Goal: Information Seeking & Learning: Learn about a topic

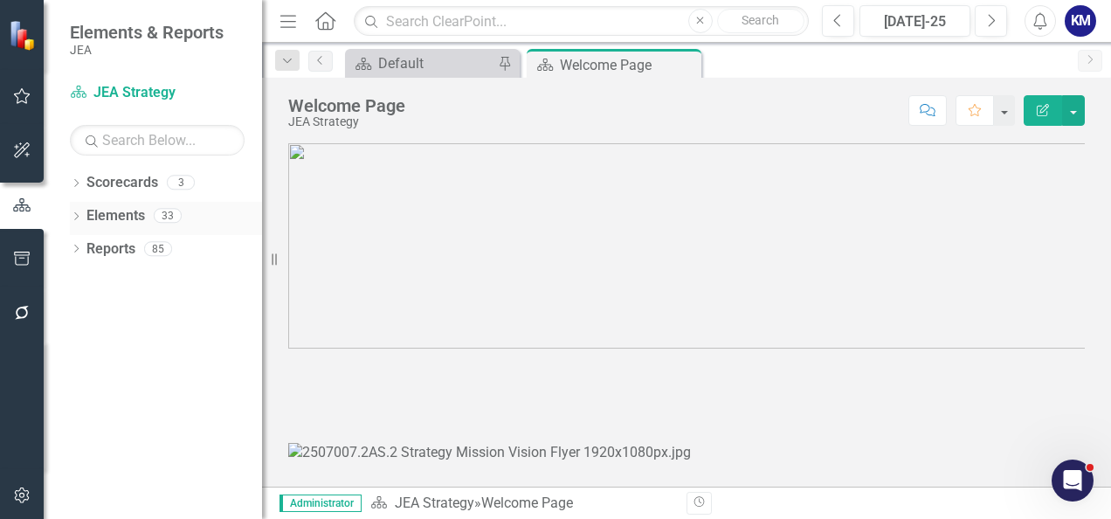
click at [77, 210] on div "Dropdown" at bounding box center [76, 217] width 12 height 15
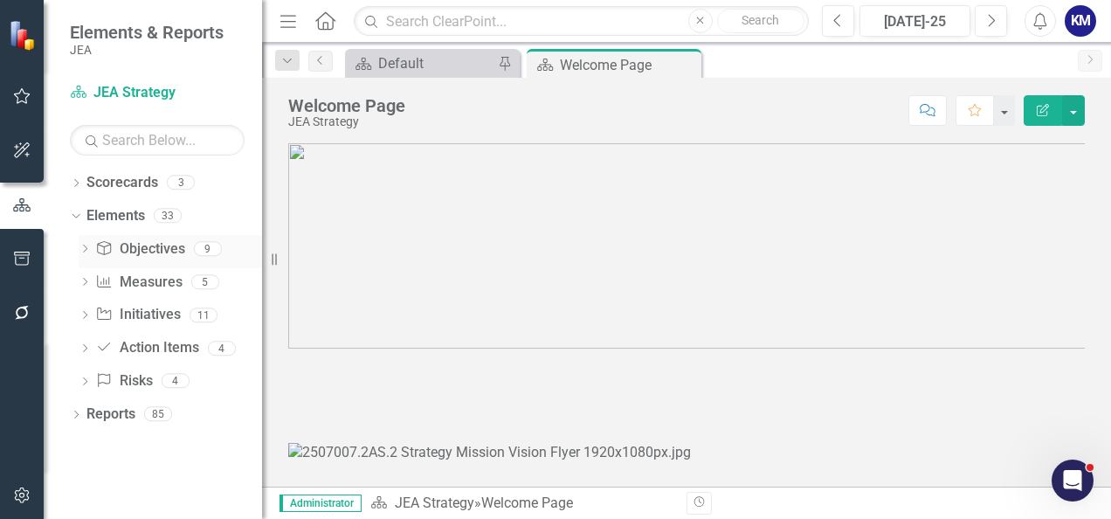
click at [143, 242] on link "Enterprise Commitments to Action Objectives" at bounding box center [139, 249] width 89 height 20
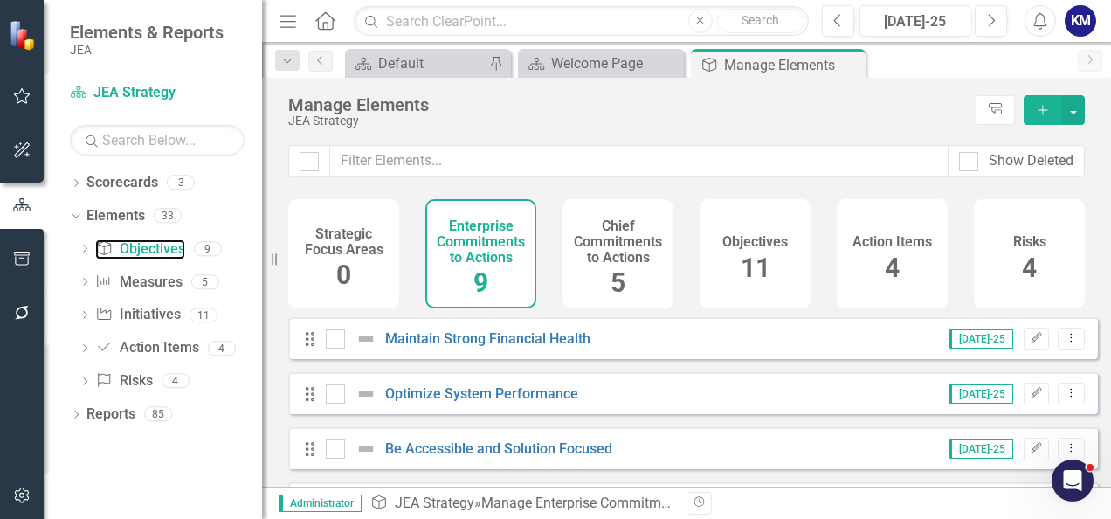
checkbox input "false"
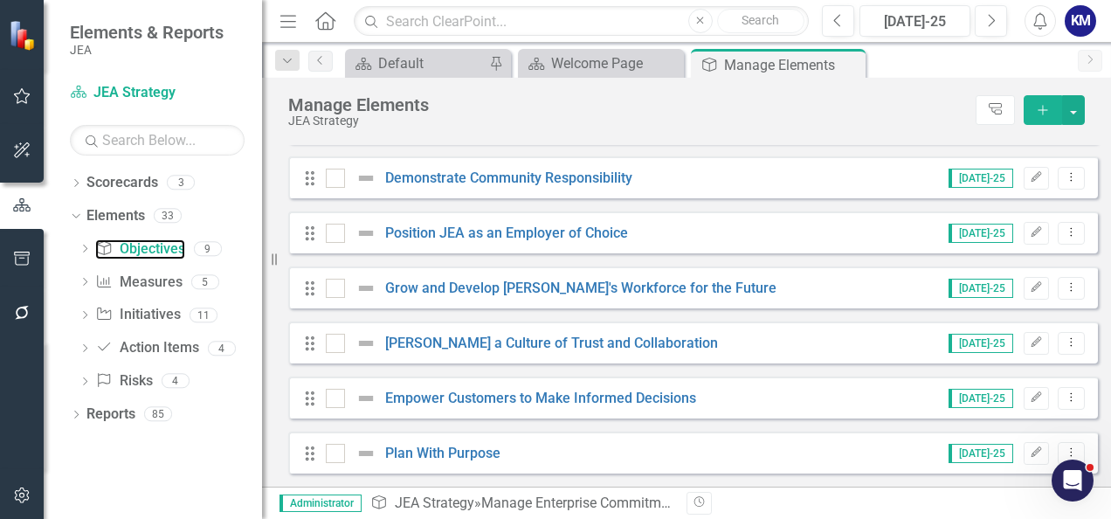
scroll to position [75, 0]
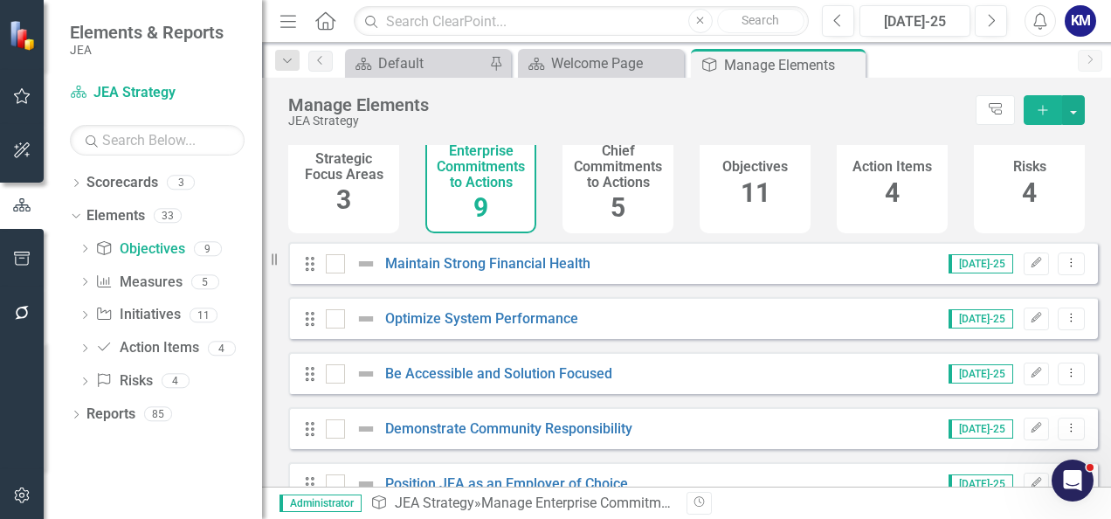
click at [281, 178] on div "Strategic Focus Areas 3 Enterprise Commitments to Actions 9 Chief Commitments t…" at bounding box center [686, 183] width 849 height 118
click at [312, 181] on h4 "Strategic Focus Areas" at bounding box center [344, 166] width 90 height 31
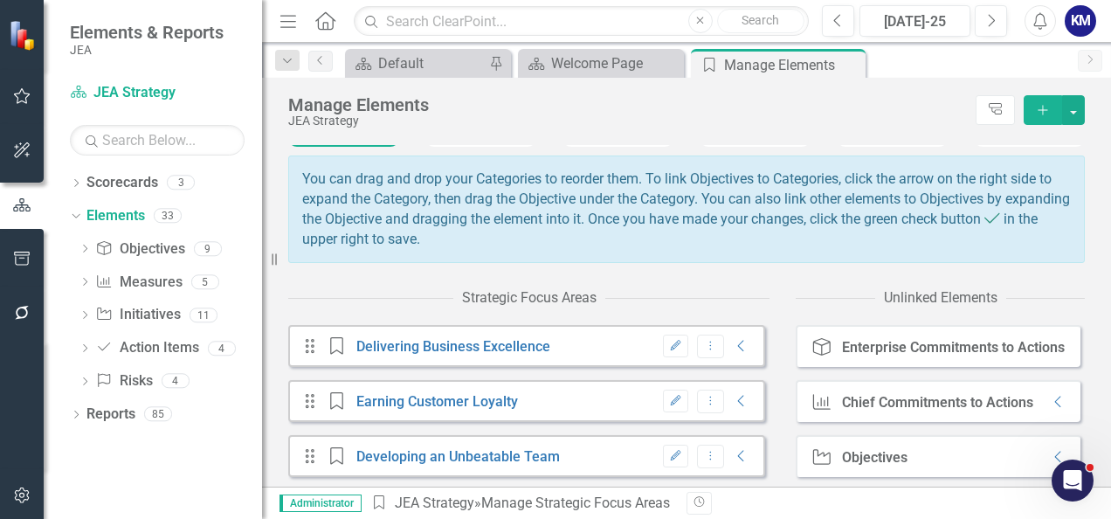
scroll to position [176, 0]
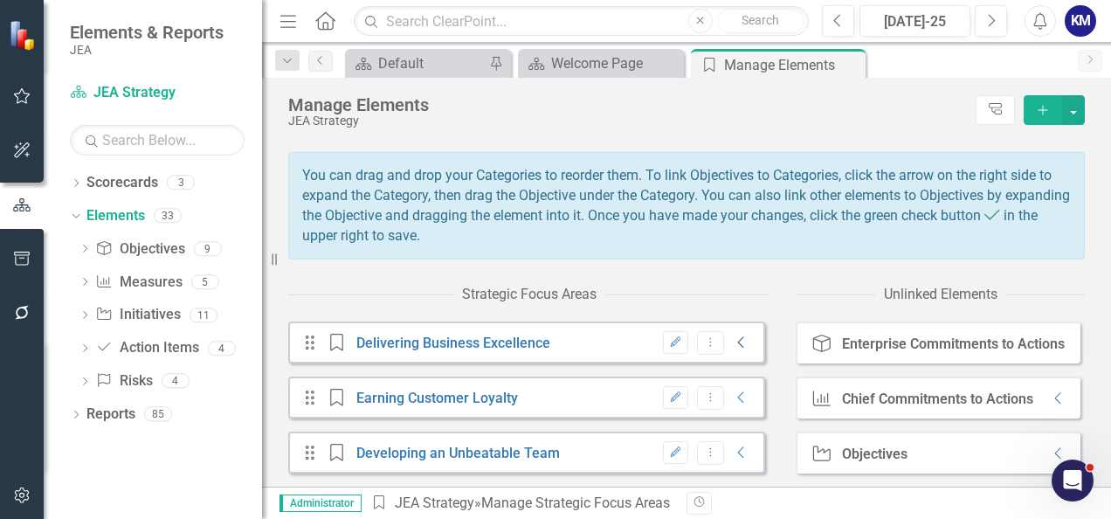
click at [733, 346] on icon "Collapse" at bounding box center [741, 342] width 17 height 14
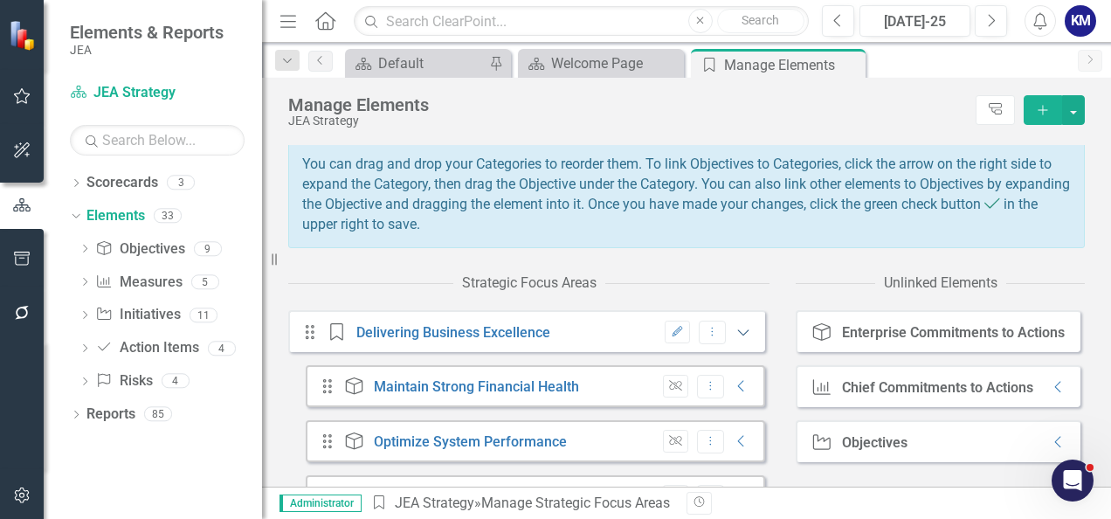
click at [734, 339] on icon "Expanded" at bounding box center [742, 332] width 17 height 14
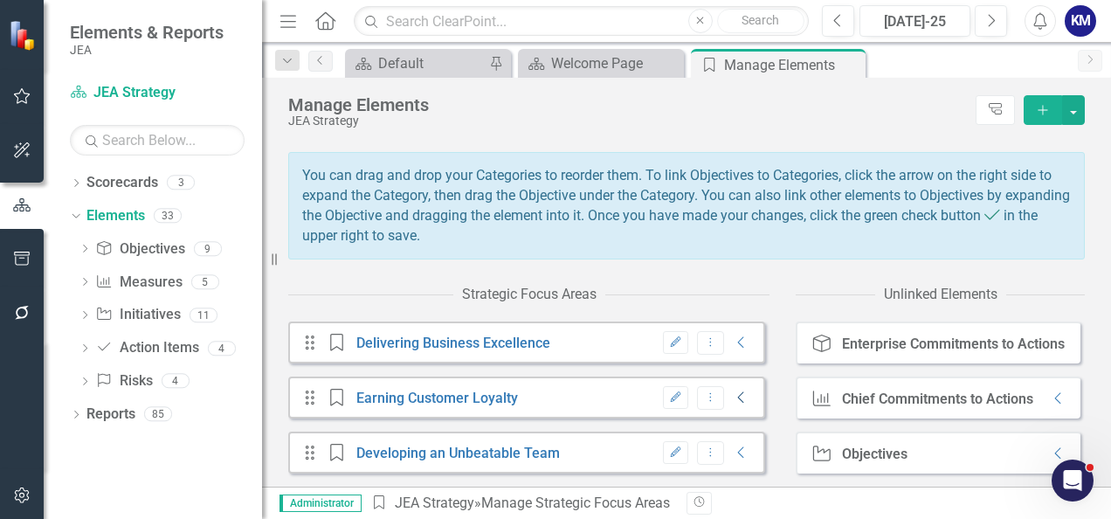
click at [733, 401] on icon "Collapse" at bounding box center [741, 397] width 17 height 14
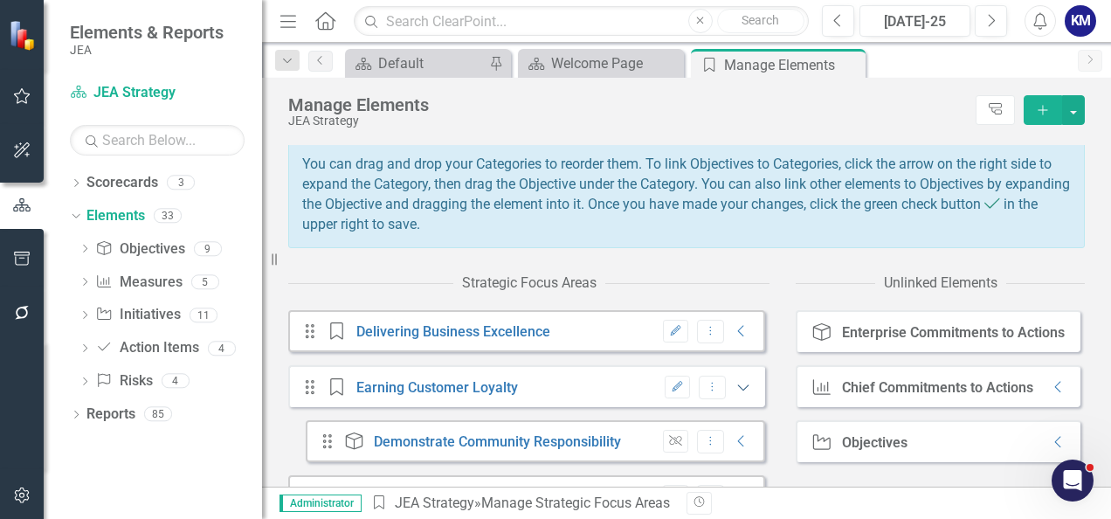
click at [734, 394] on icon "Expanded" at bounding box center [742, 387] width 17 height 14
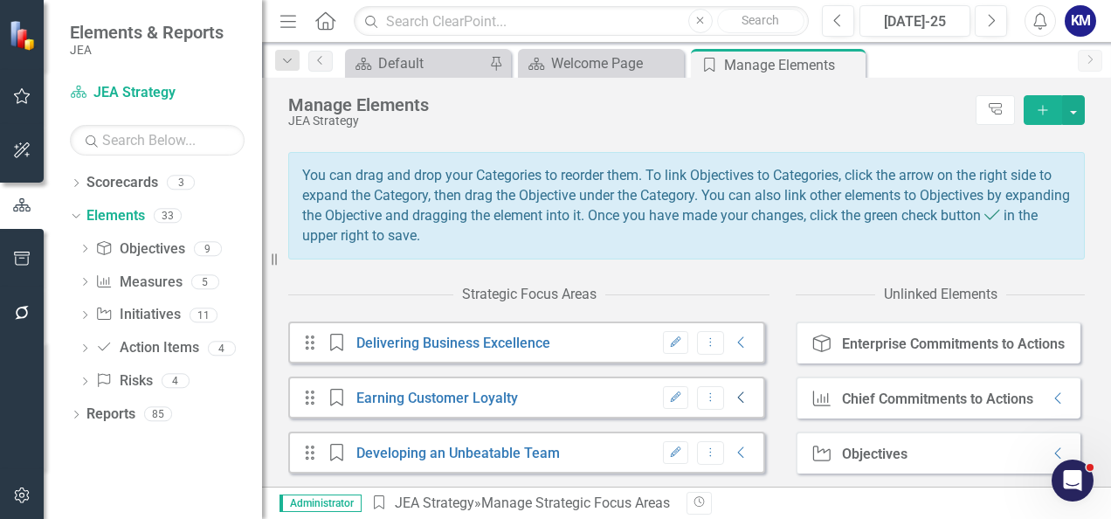
click at [733, 393] on icon "Collapse" at bounding box center [741, 397] width 17 height 14
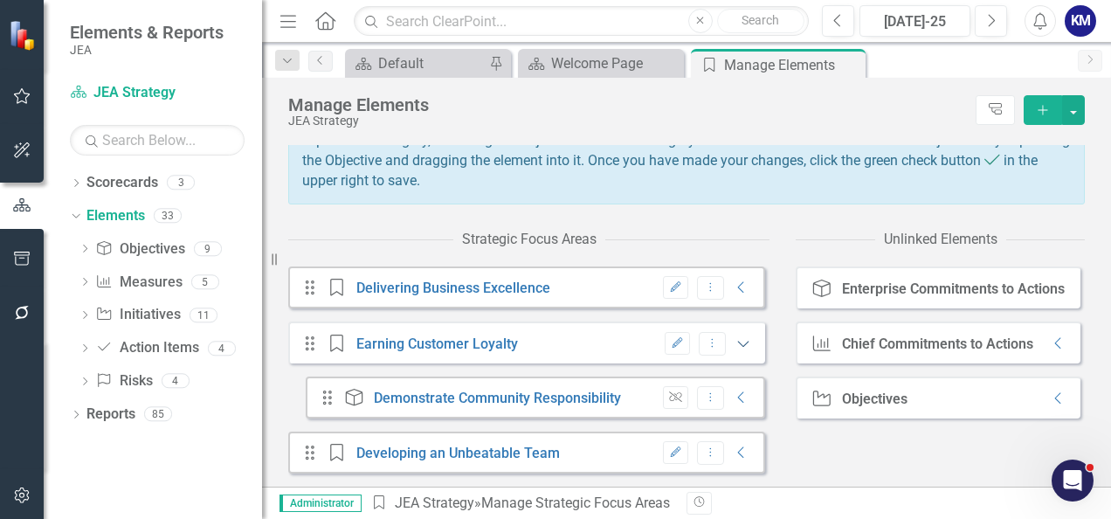
click at [734, 342] on icon "Expanded" at bounding box center [742, 343] width 17 height 14
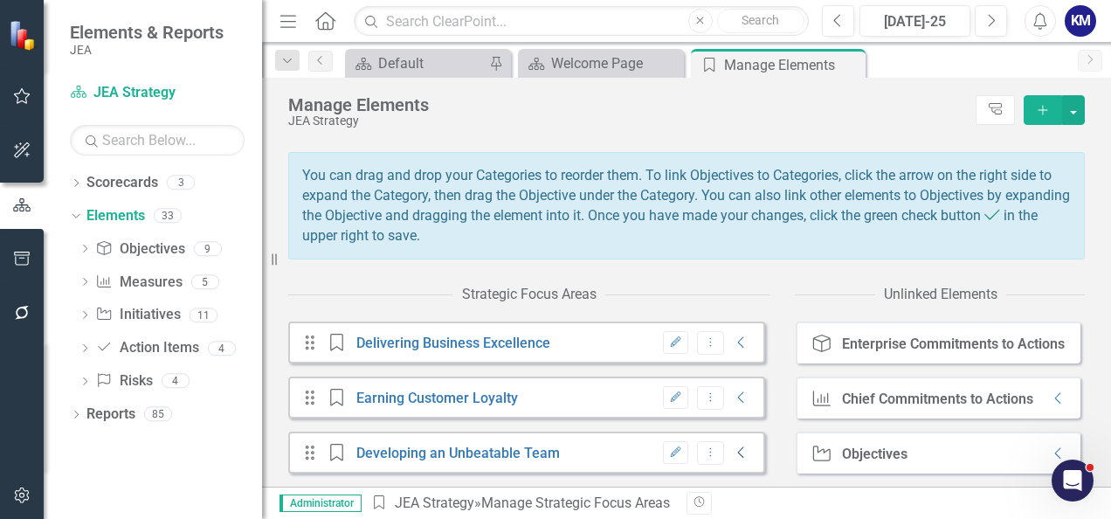
click at [733, 456] on icon "Collapse" at bounding box center [741, 452] width 17 height 14
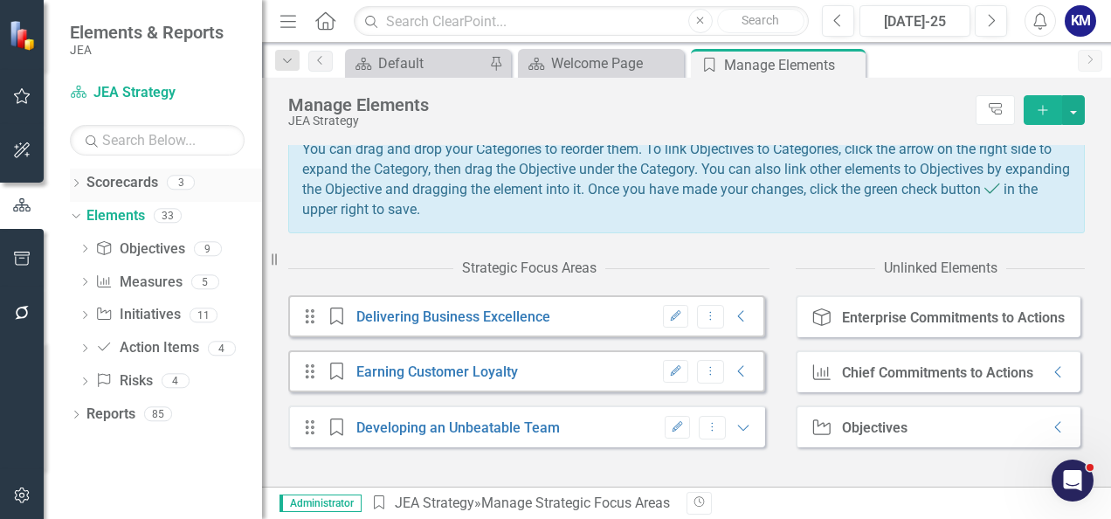
click at [139, 182] on link "Scorecards" at bounding box center [122, 183] width 72 height 20
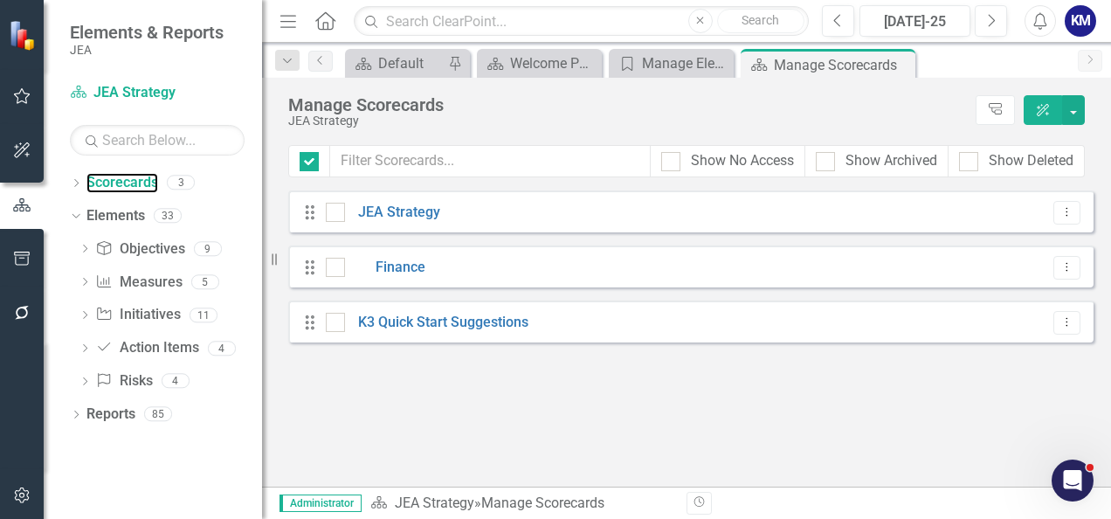
checkbox input "false"
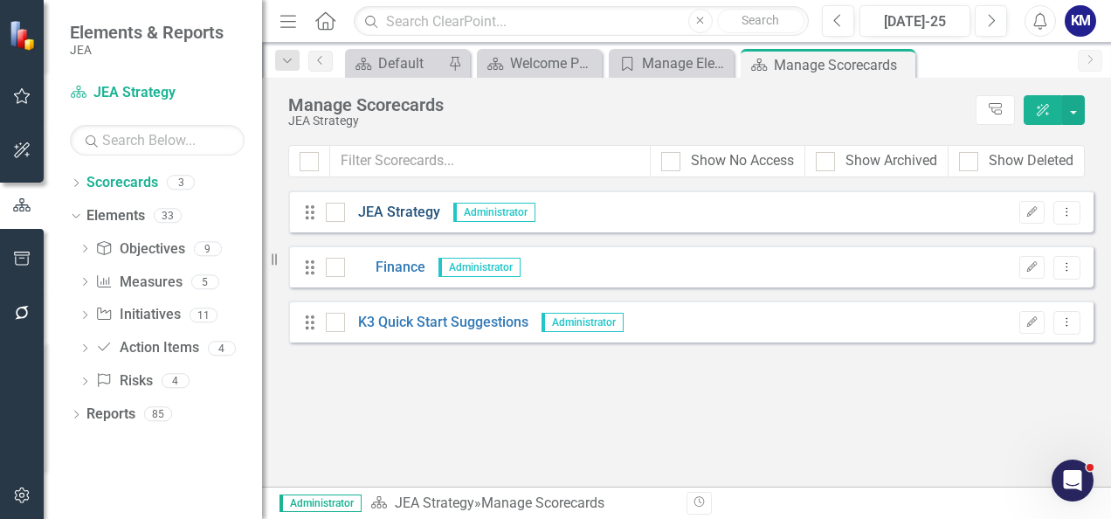
click at [409, 206] on link "JEA Strategy" at bounding box center [392, 213] width 95 height 20
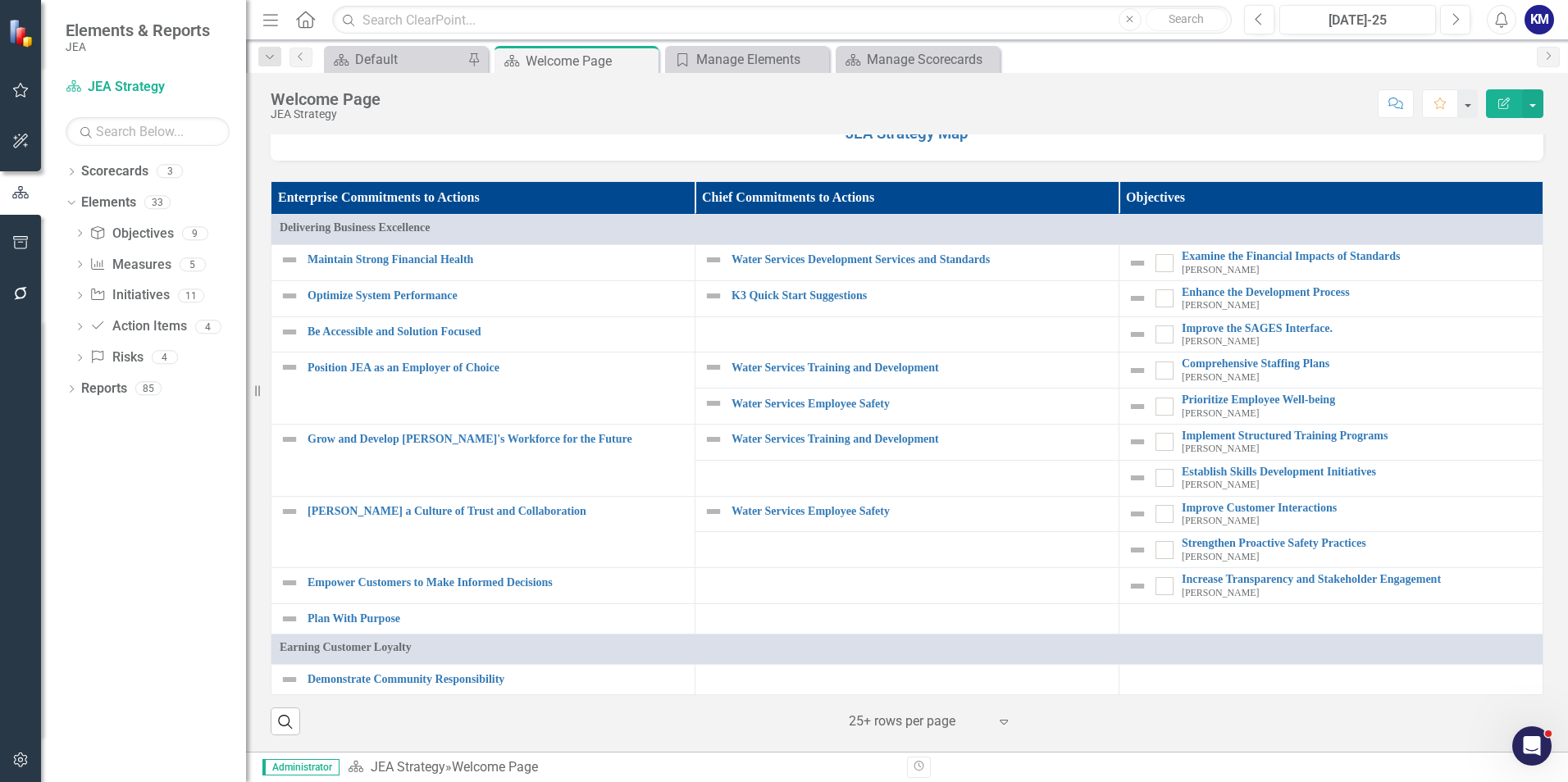
scroll to position [1426, 0]
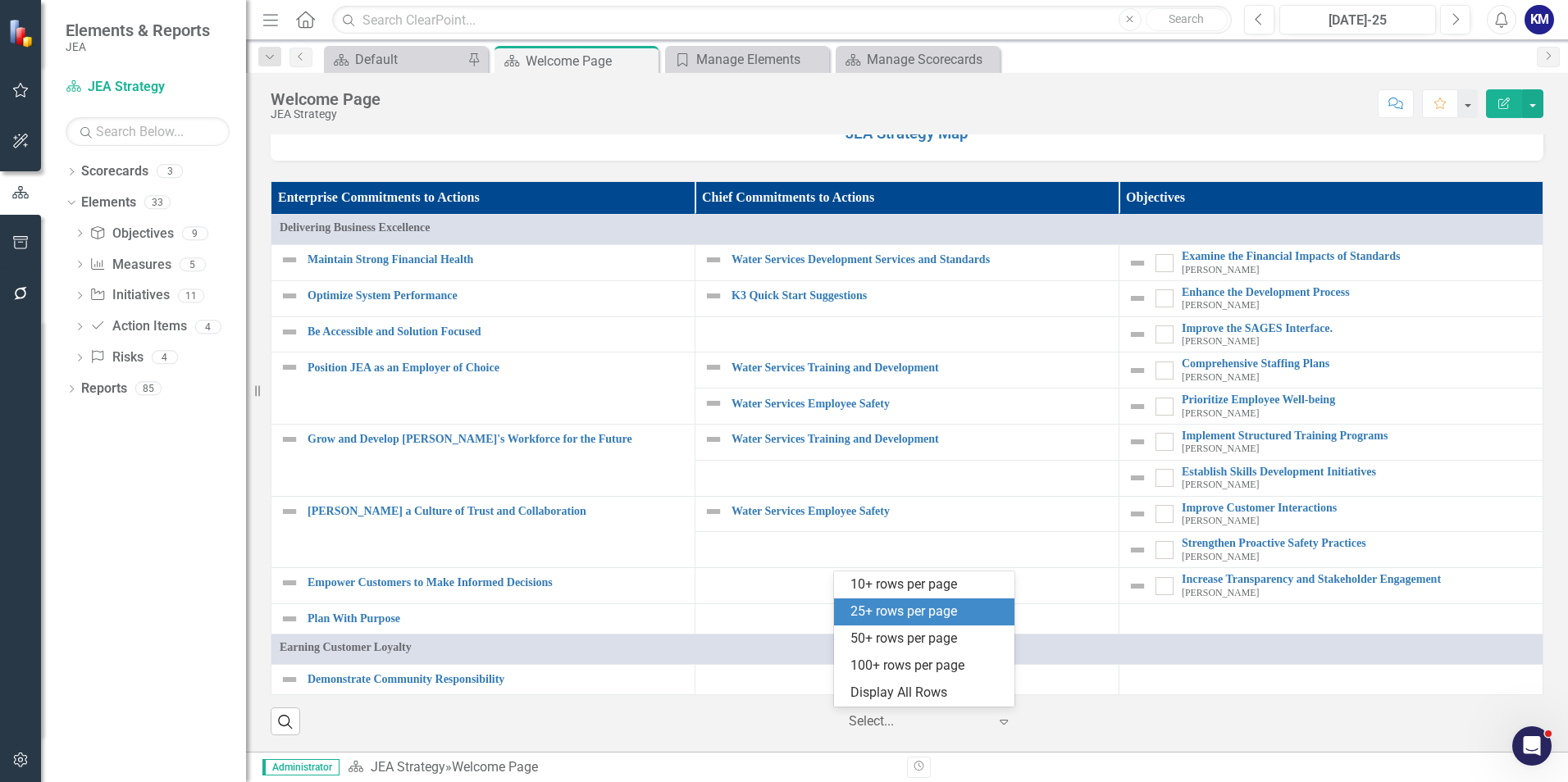
click at [998, 486] on icon "Expand" at bounding box center [1003, 721] width 16 height 13
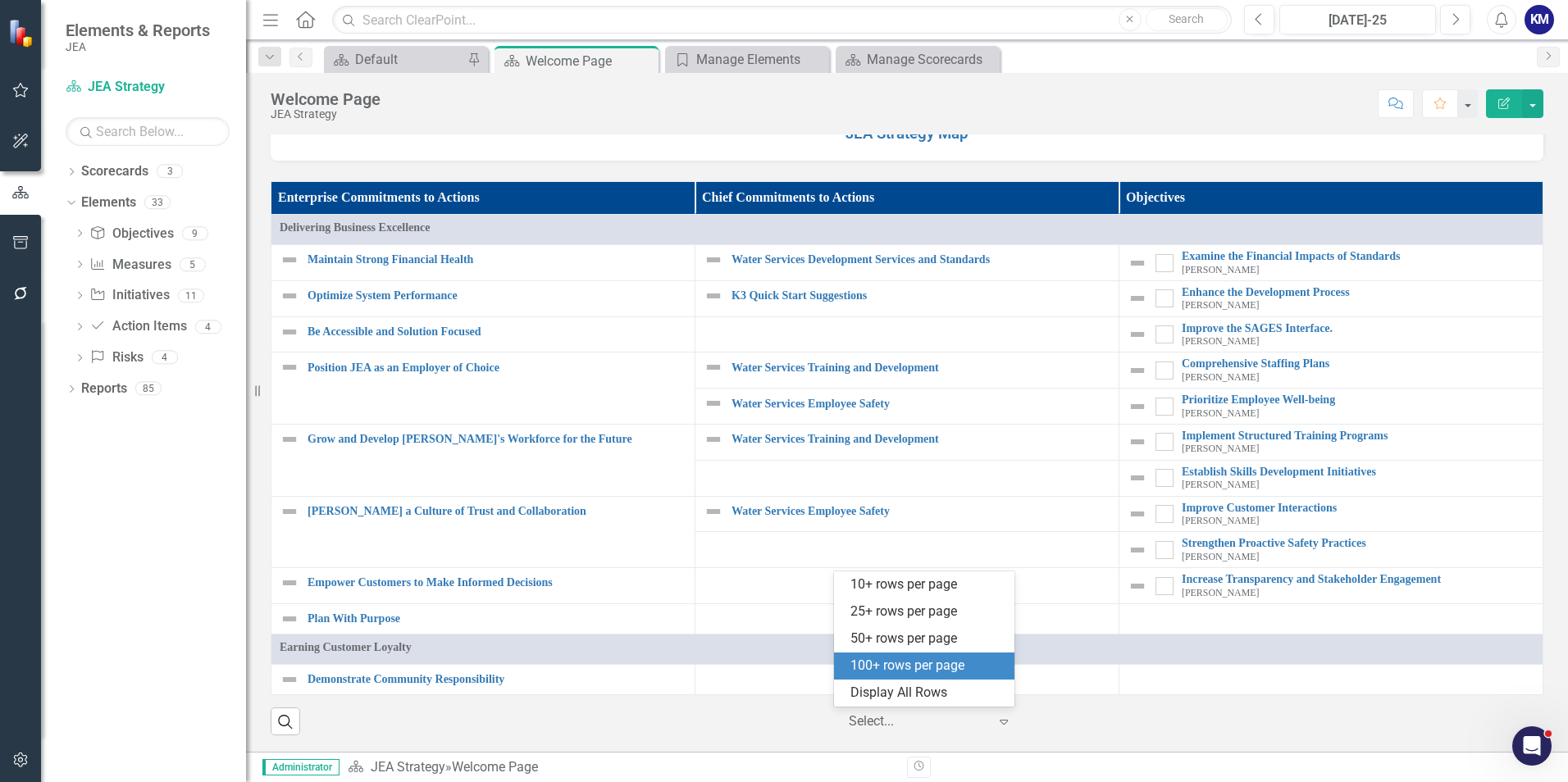
click at [951, 486] on div "100+ rows per page" at bounding box center [927, 666] width 154 height 19
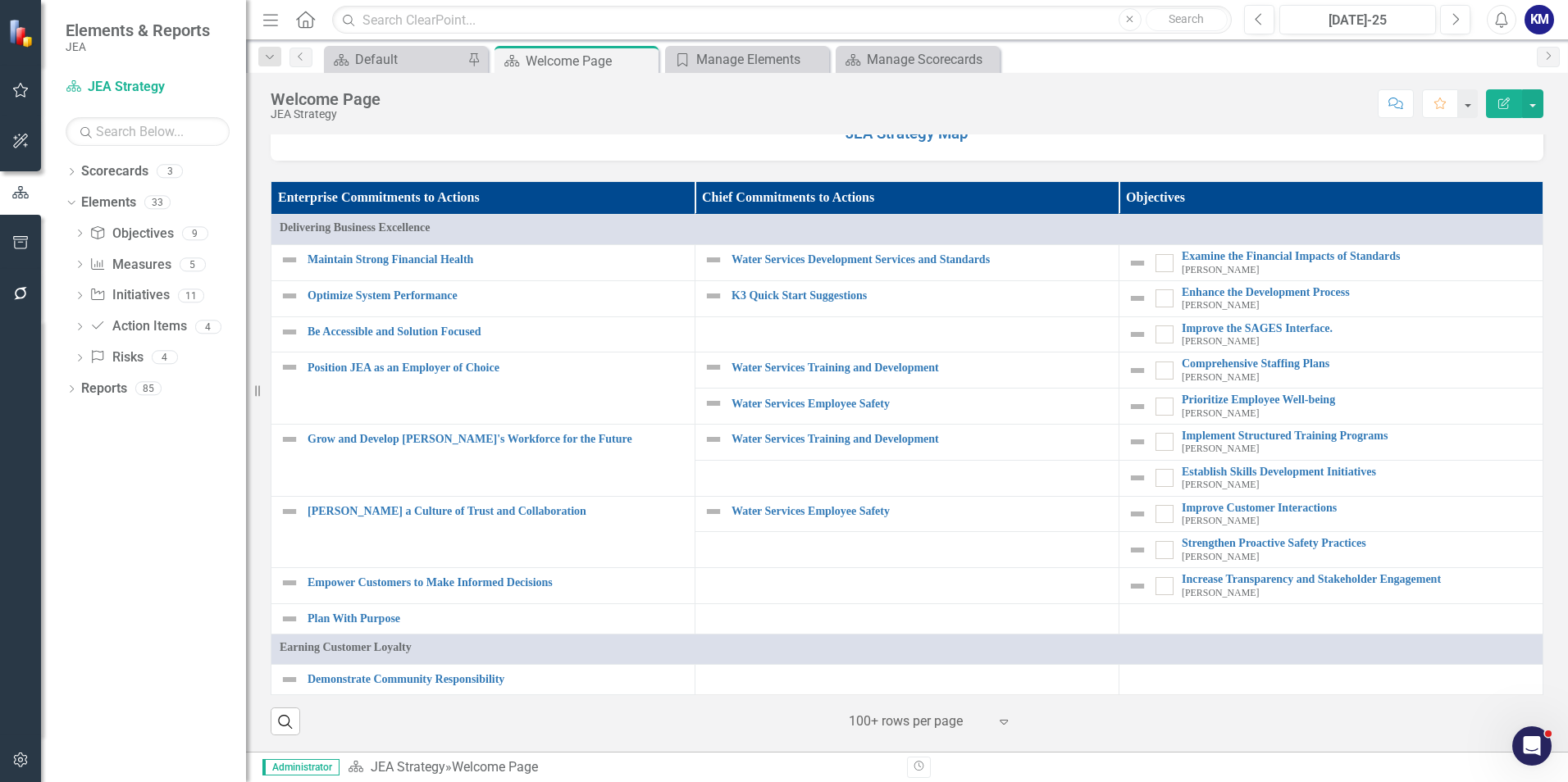
click at [1040, 486] on td at bounding box center [906, 679] width 423 height 30
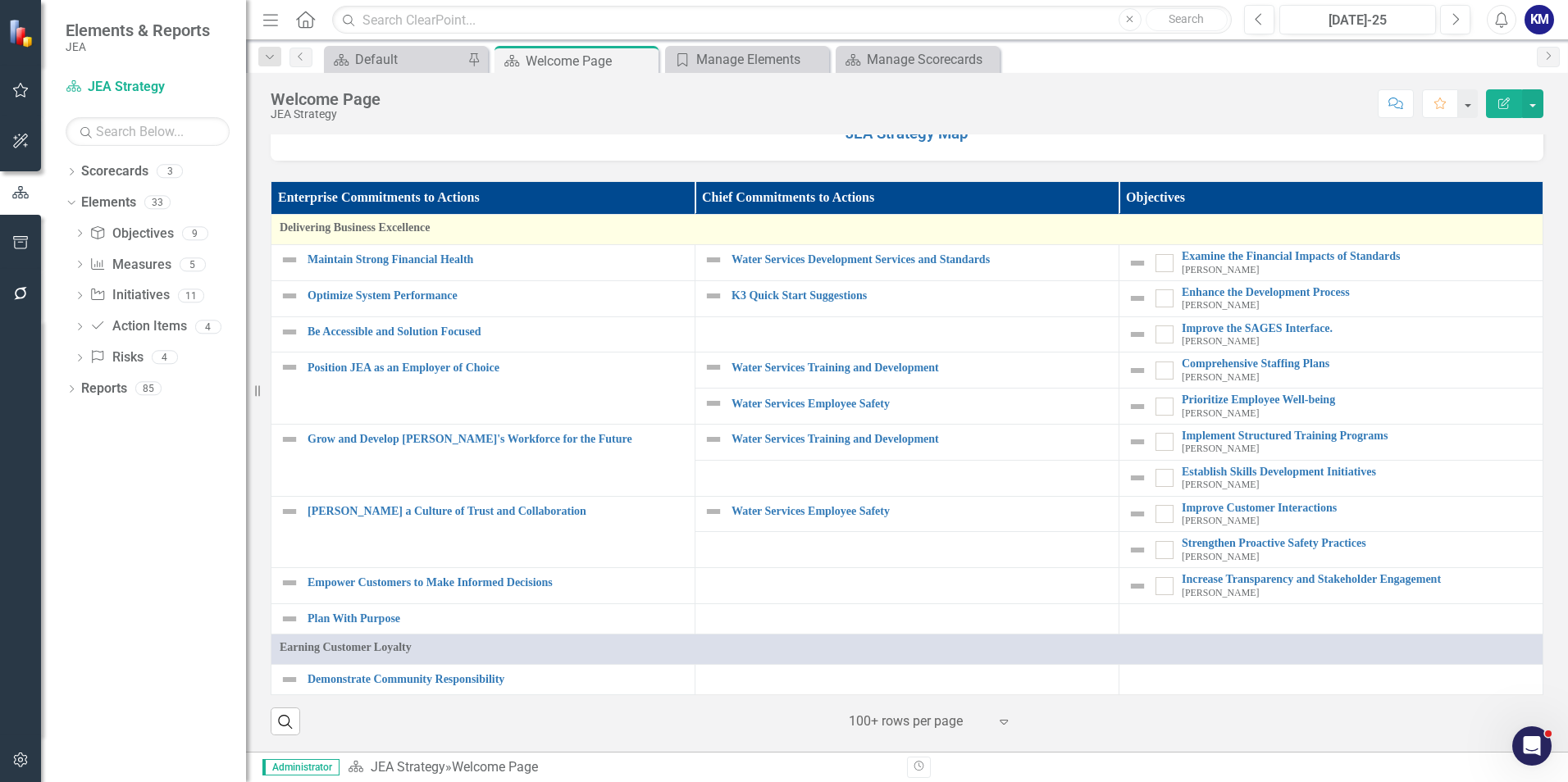
scroll to position [1098, 0]
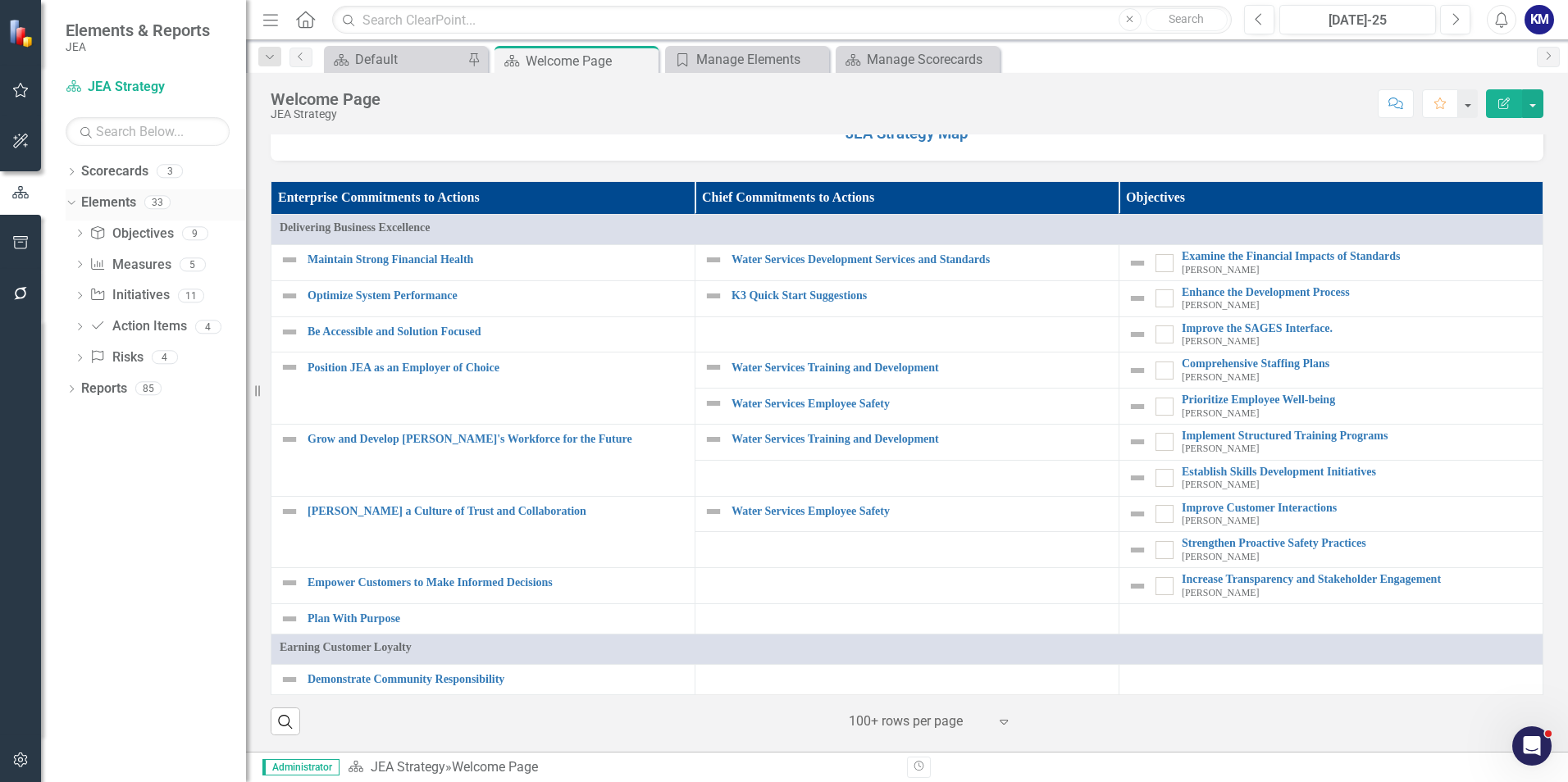
click at [102, 204] on link "Elements" at bounding box center [108, 203] width 55 height 19
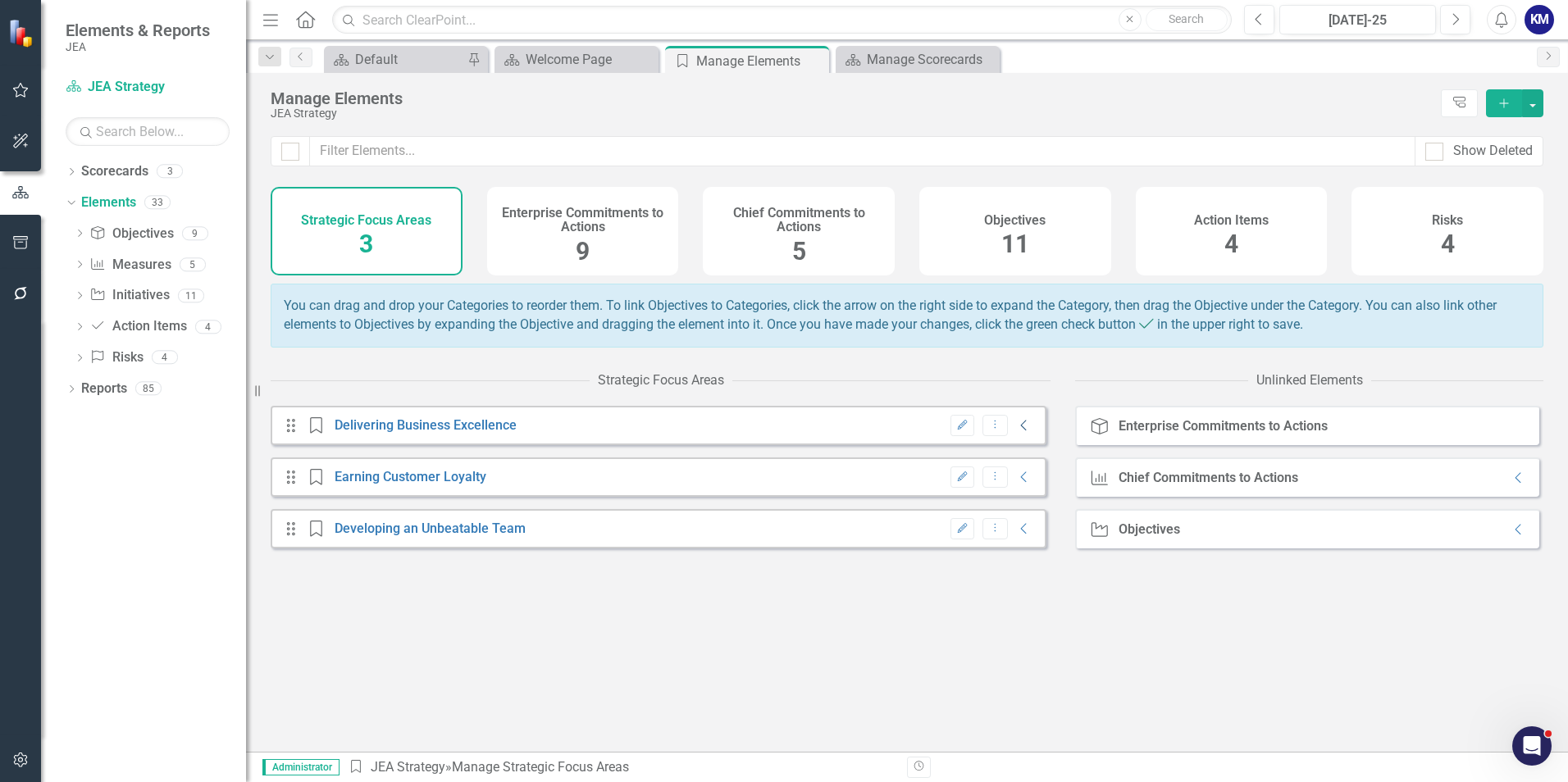
click at [1019, 432] on icon "Collapse" at bounding box center [1023, 425] width 16 height 13
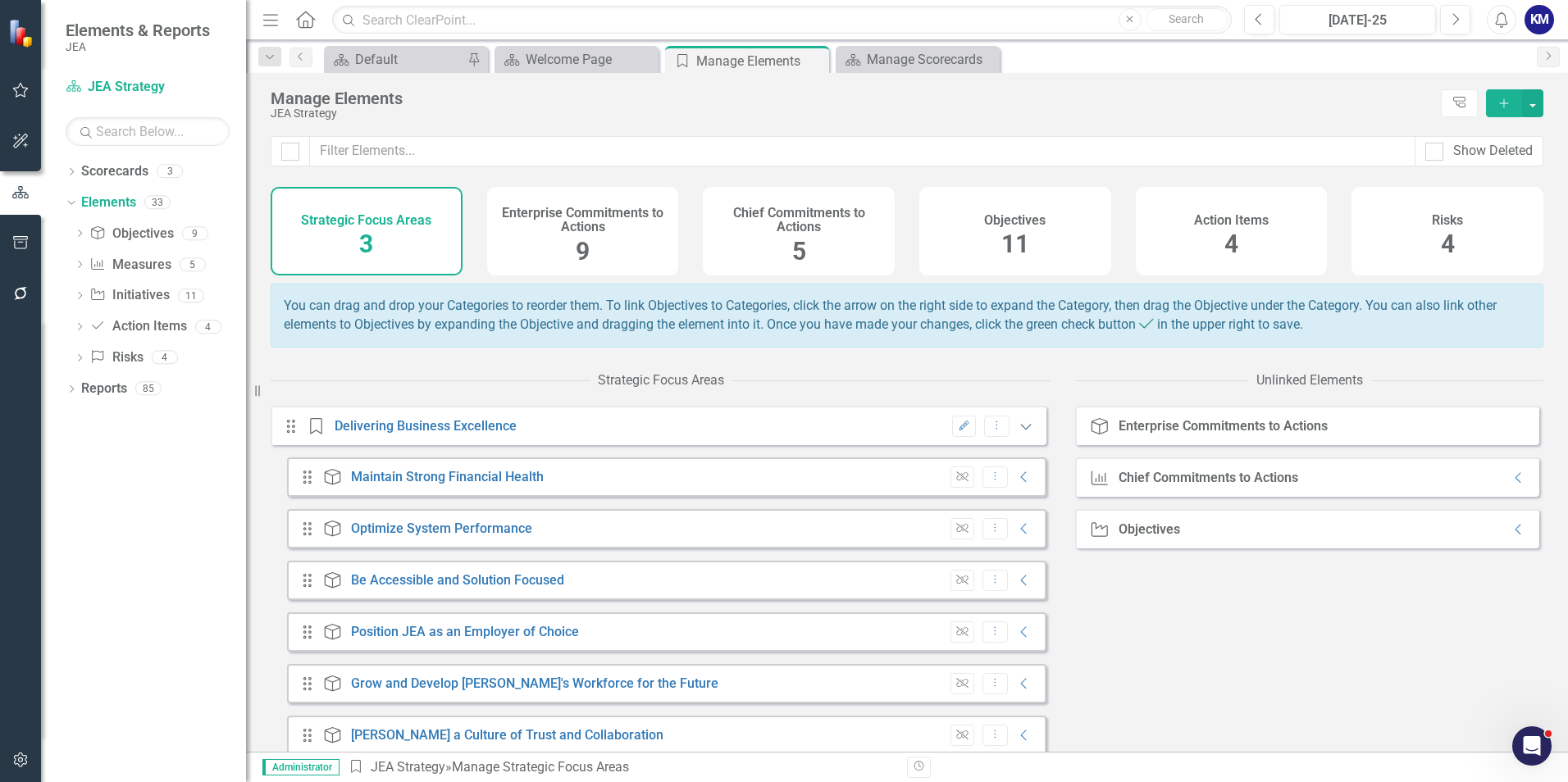
click at [1018, 433] on icon "Expanded" at bounding box center [1025, 426] width 16 height 13
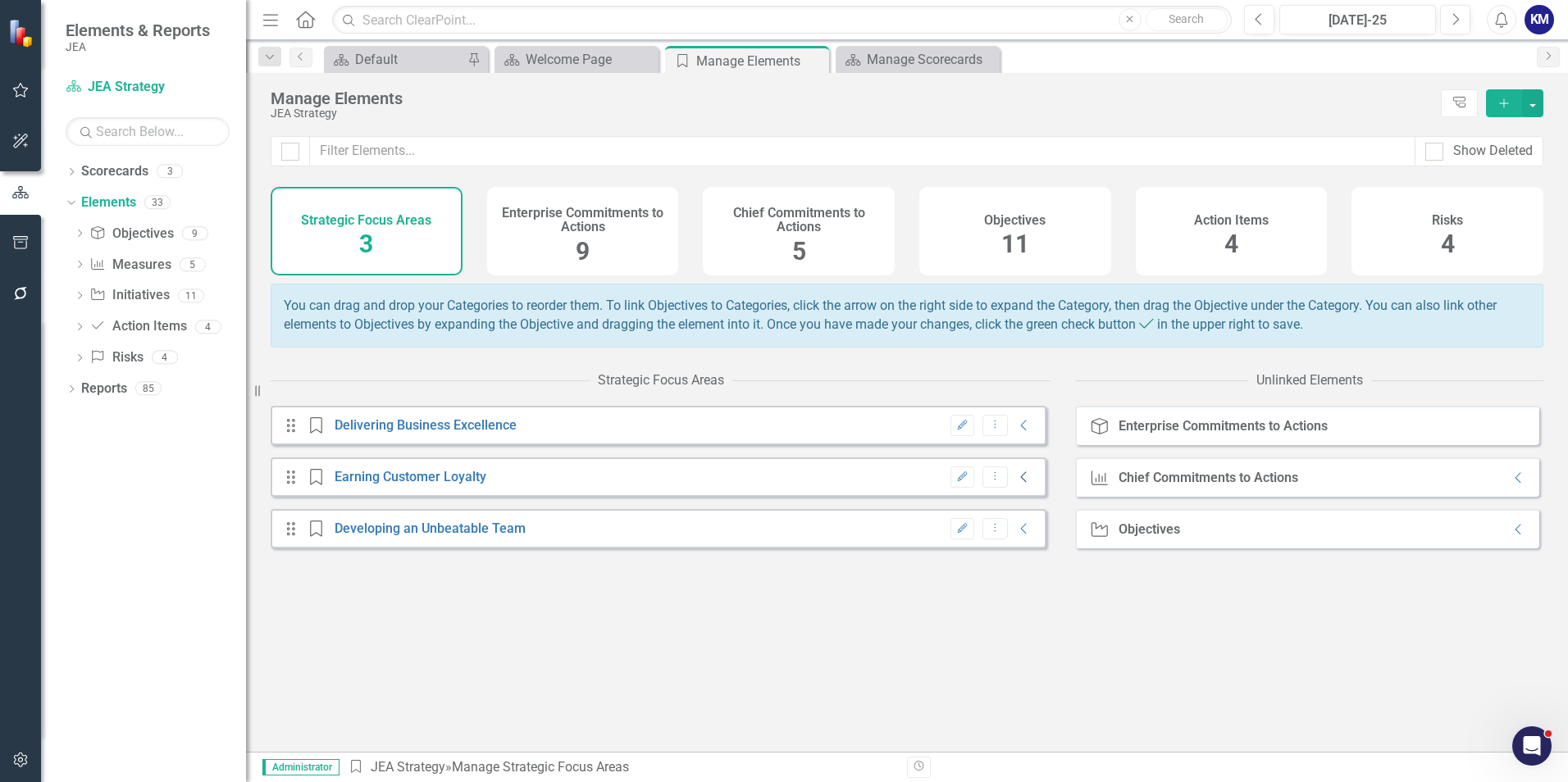
click at [1016, 483] on icon "Collapse" at bounding box center [1023, 477] width 16 height 13
click at [1016, 486] on icon "Collapse" at bounding box center [1023, 529] width 16 height 13
click at [1016, 486] on icon "Collapse" at bounding box center [1023, 605] width 16 height 13
click at [1018, 486] on icon "Expanded" at bounding box center [1025, 606] width 16 height 13
click at [1021, 486] on icon at bounding box center [1025, 530] width 10 height 6
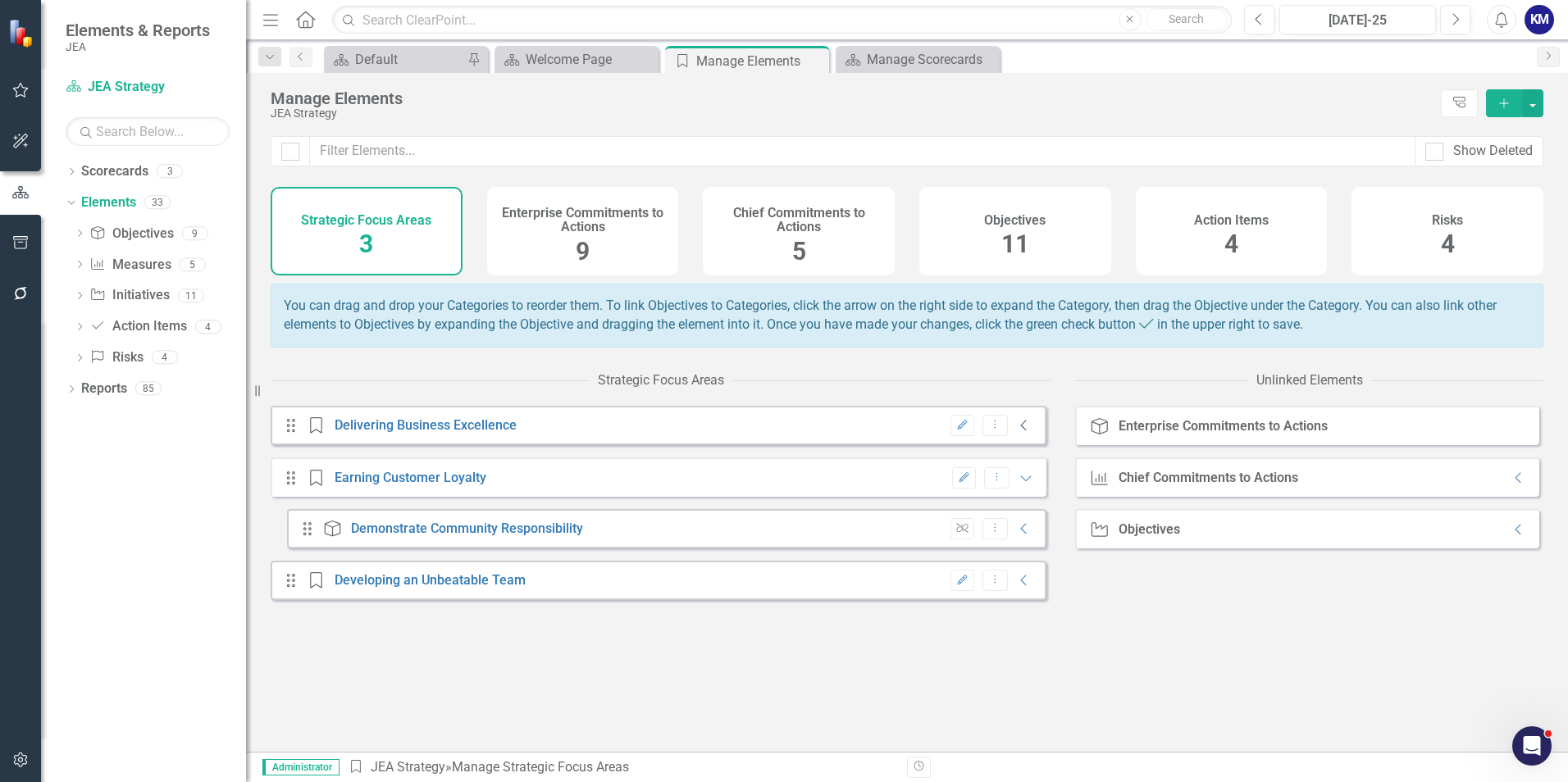
click at [1018, 432] on icon "Collapse" at bounding box center [1023, 425] width 16 height 13
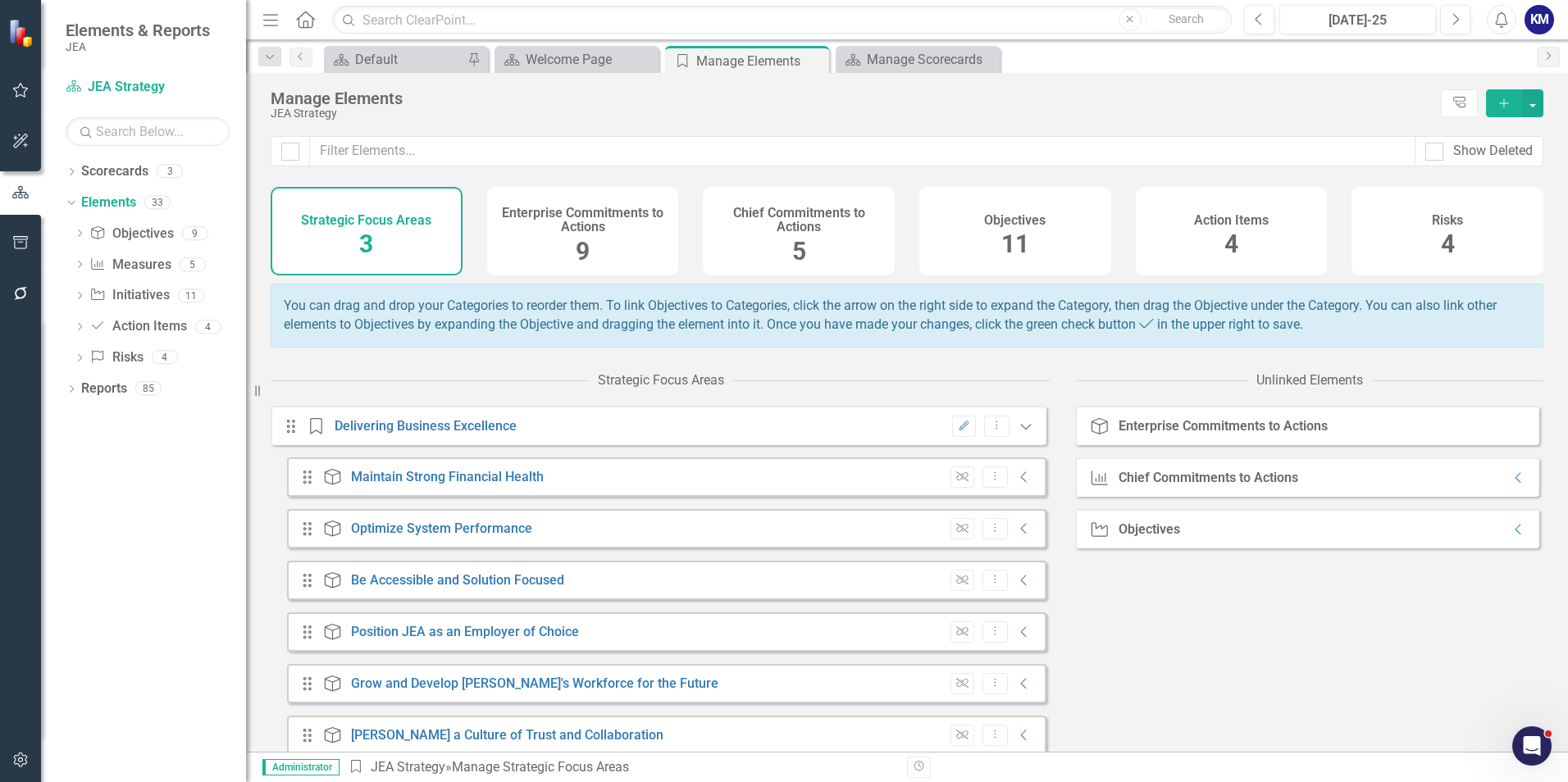
click at [1018, 433] on icon "Expanded" at bounding box center [1025, 426] width 16 height 13
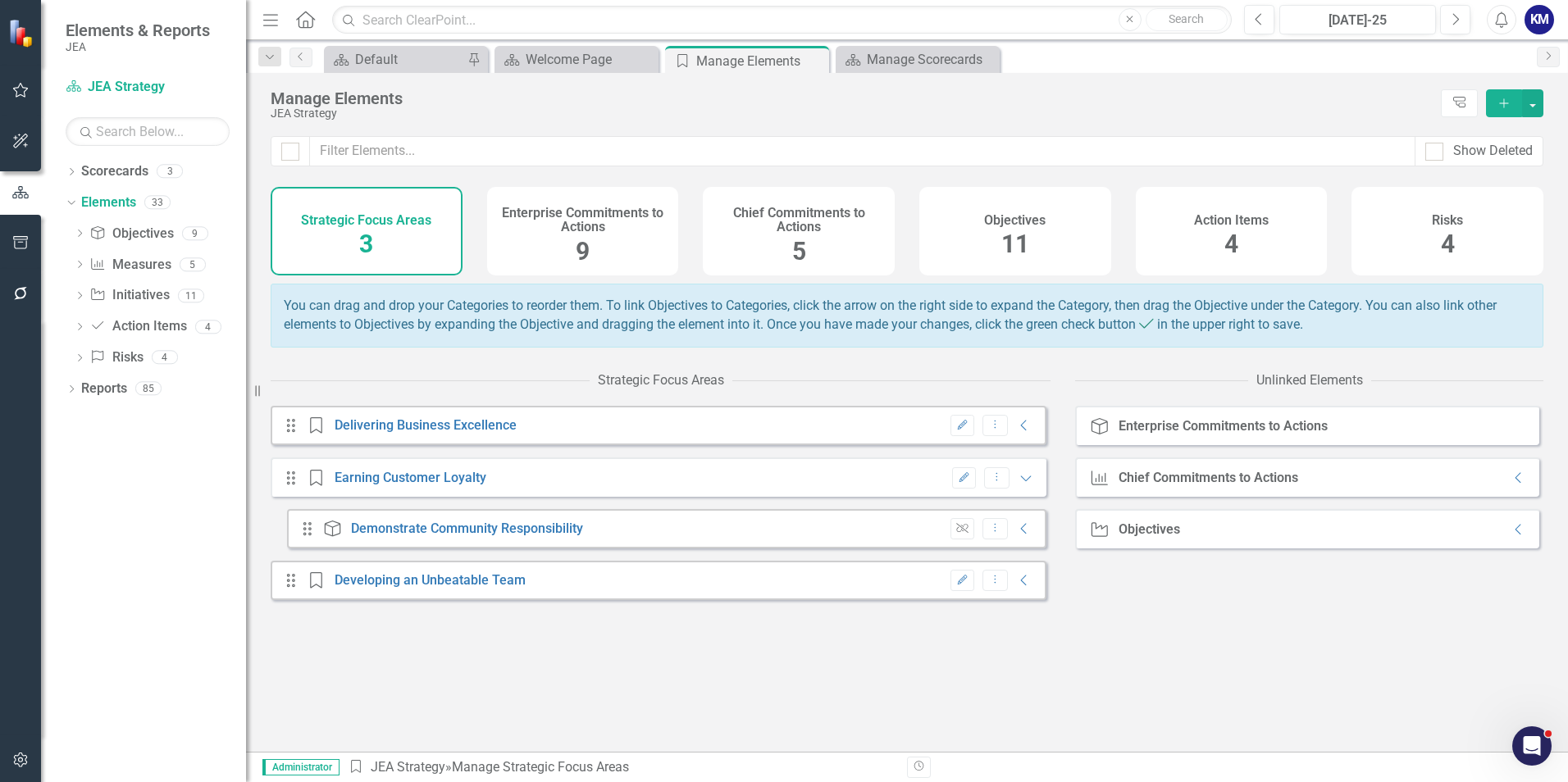
click at [555, 232] on h4 "Enterprise Commitments to Actions" at bounding box center [582, 220] width 172 height 29
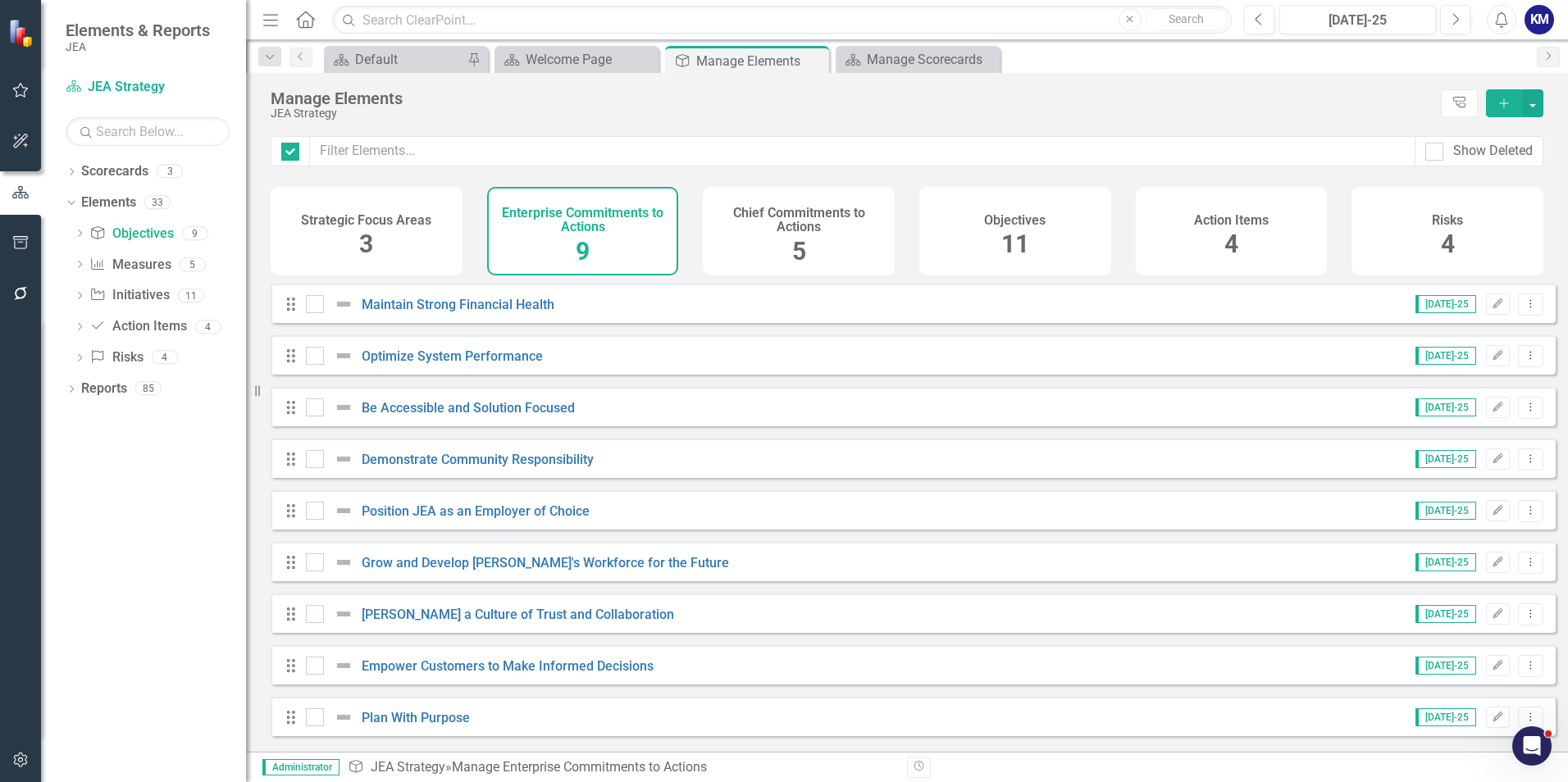
checkbox input "false"
click at [760, 241] on div "Chief Commitments to Actions 5" at bounding box center [798, 231] width 192 height 88
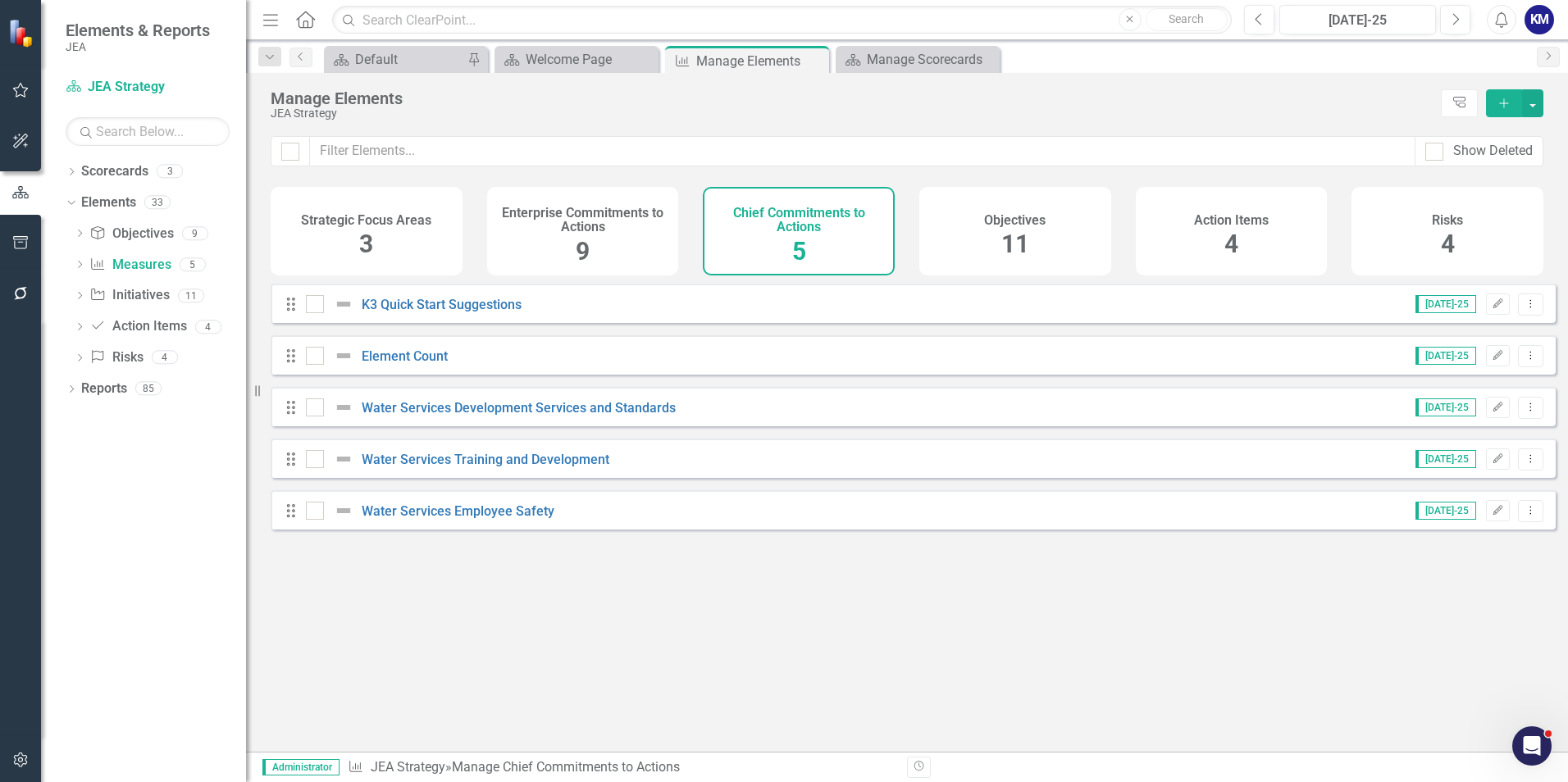
click at [1042, 250] on div "Strategic Focus Areas 3 Enterprise Commitments to Actions 9 Chief Commitments t…" at bounding box center [906, 231] width 1272 height 88
click at [1042, 241] on div "Objectives 11" at bounding box center [1015, 231] width 192 height 88
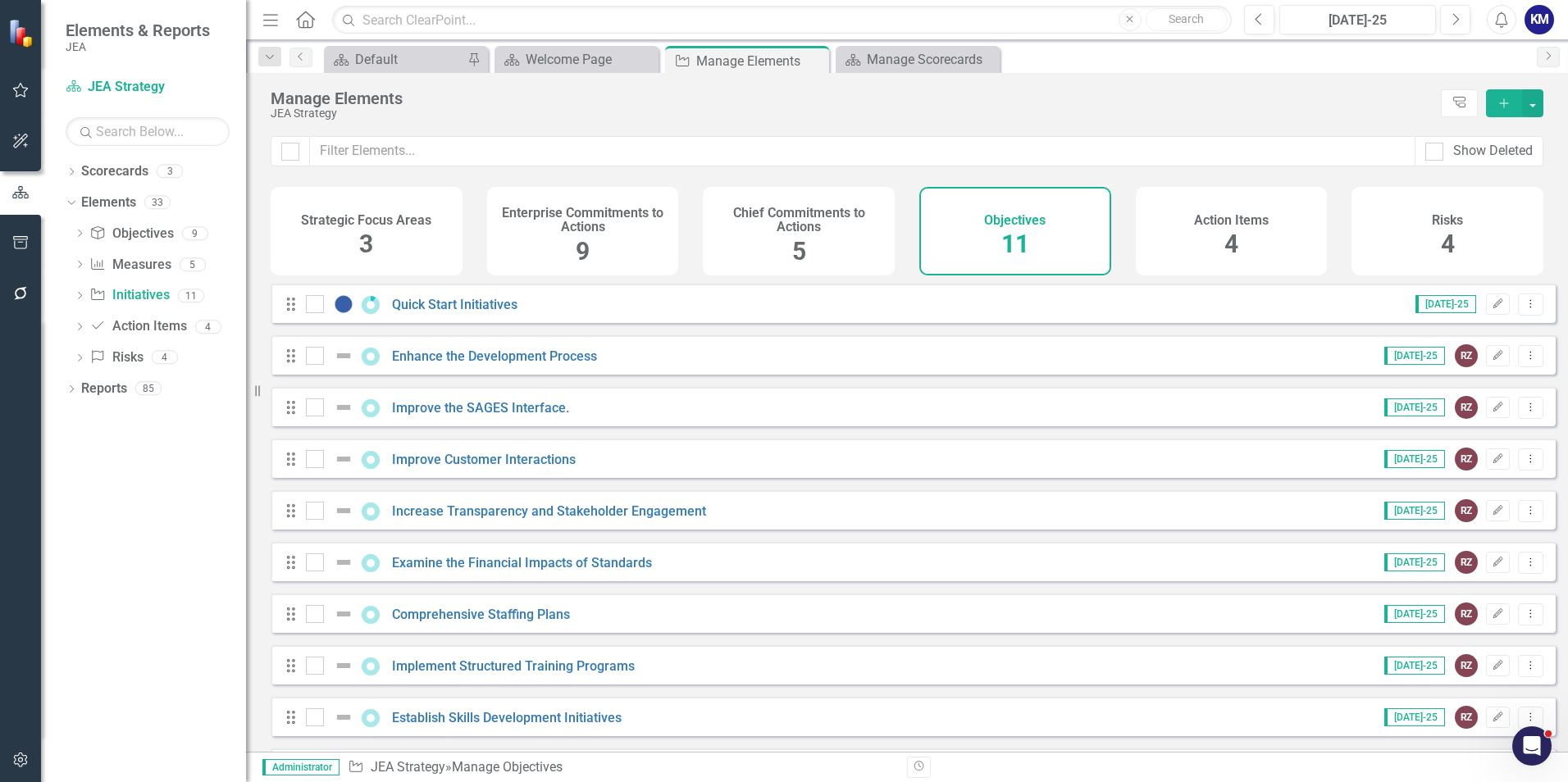
click at [841, 248] on div "Chief Commitments to Actions 5" at bounding box center [798, 231] width 192 height 88
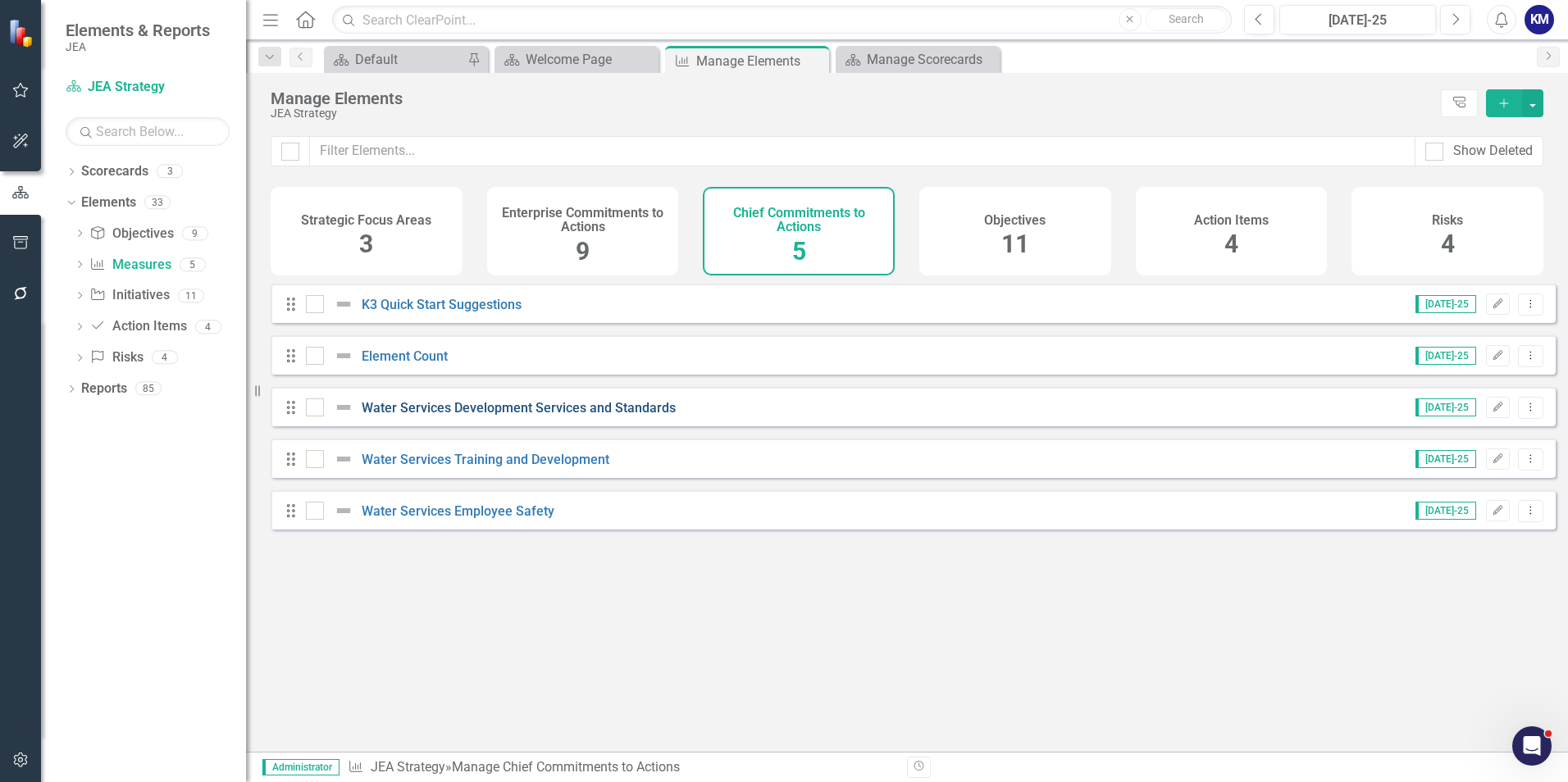
click at [446, 416] on link "Water Services Development Services and Standards" at bounding box center [518, 407] width 314 height 16
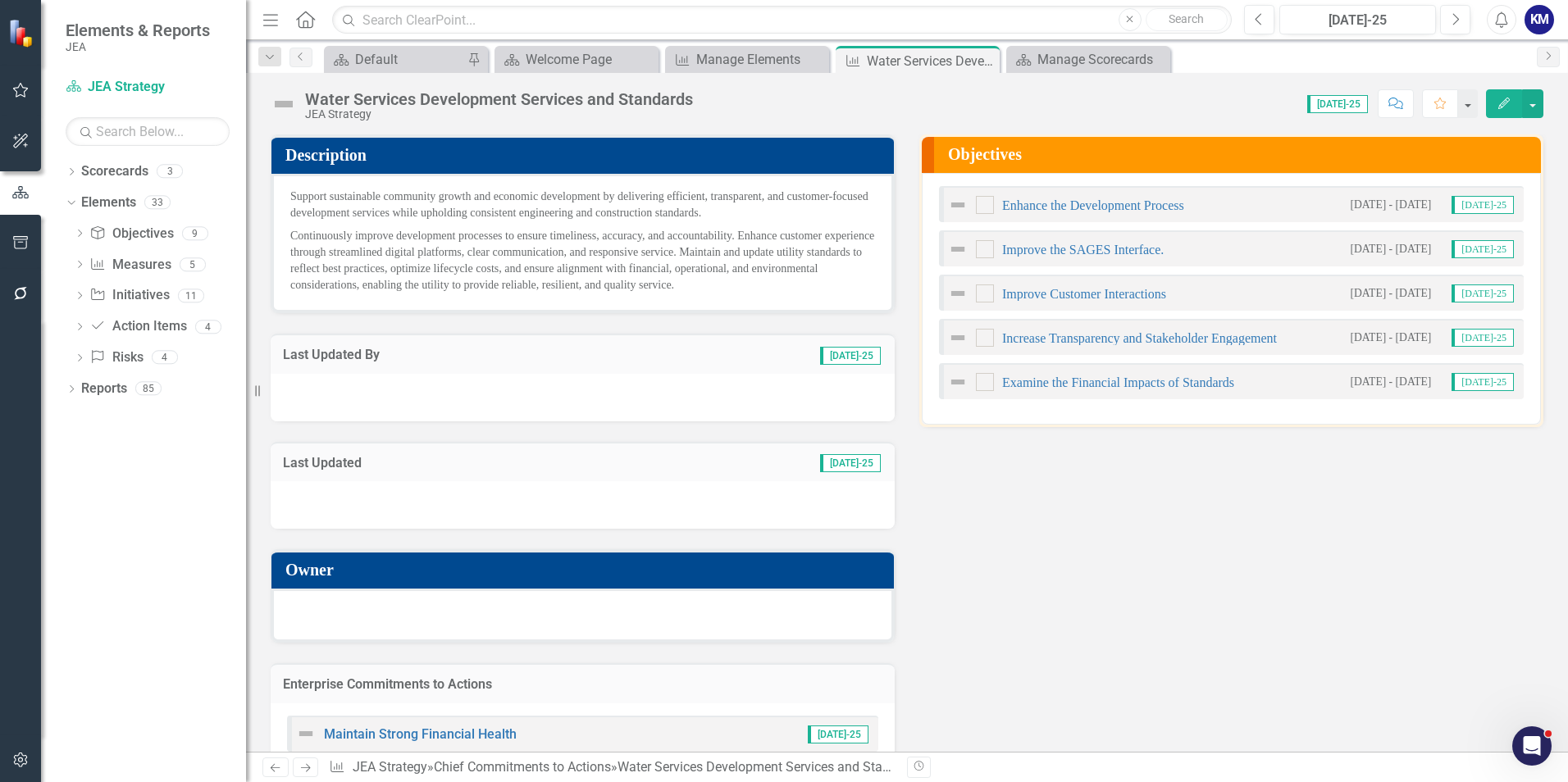
scroll to position [41, 0]
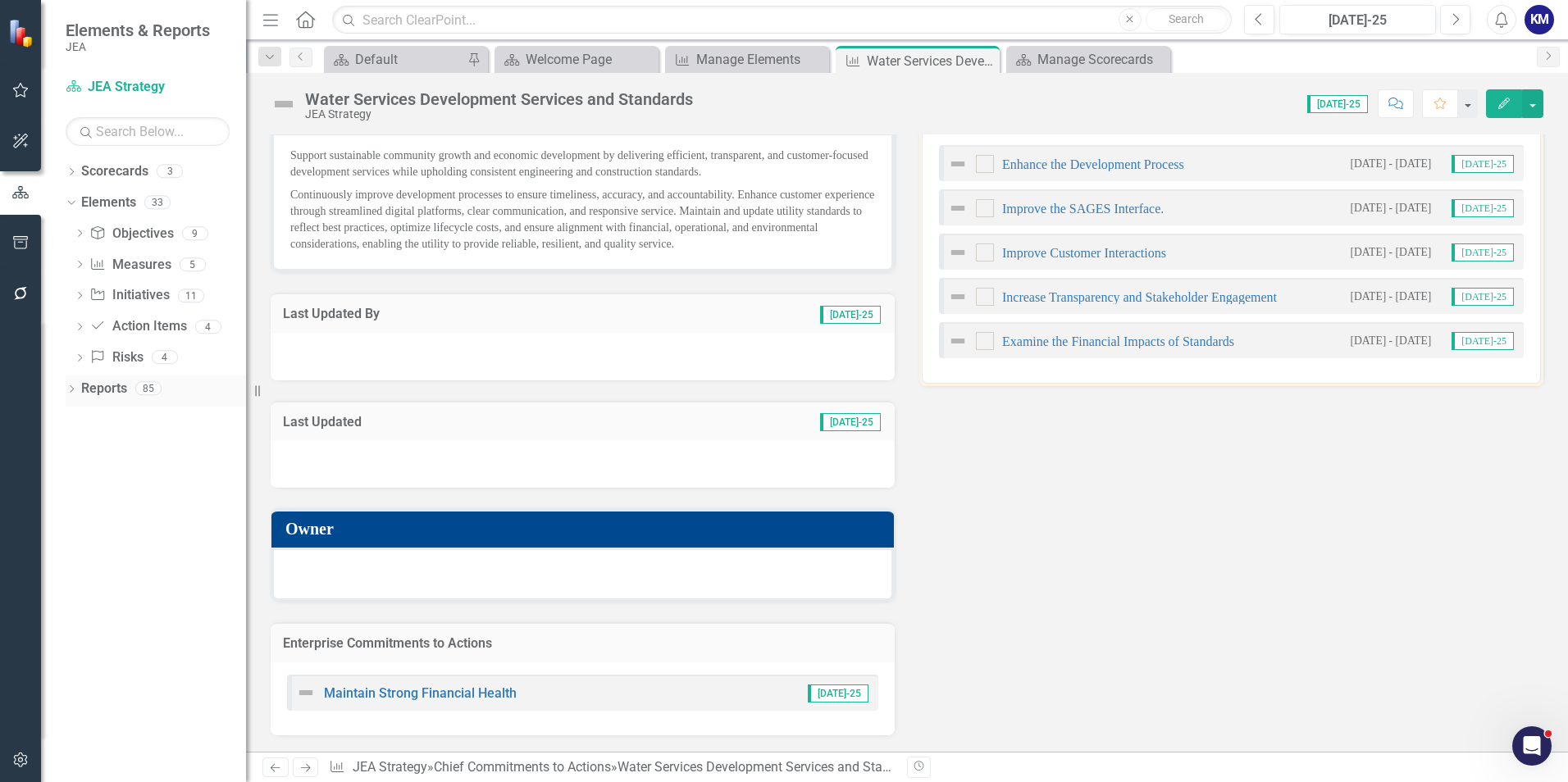
click at [68, 389] on icon "Dropdown" at bounding box center [71, 391] width 11 height 9
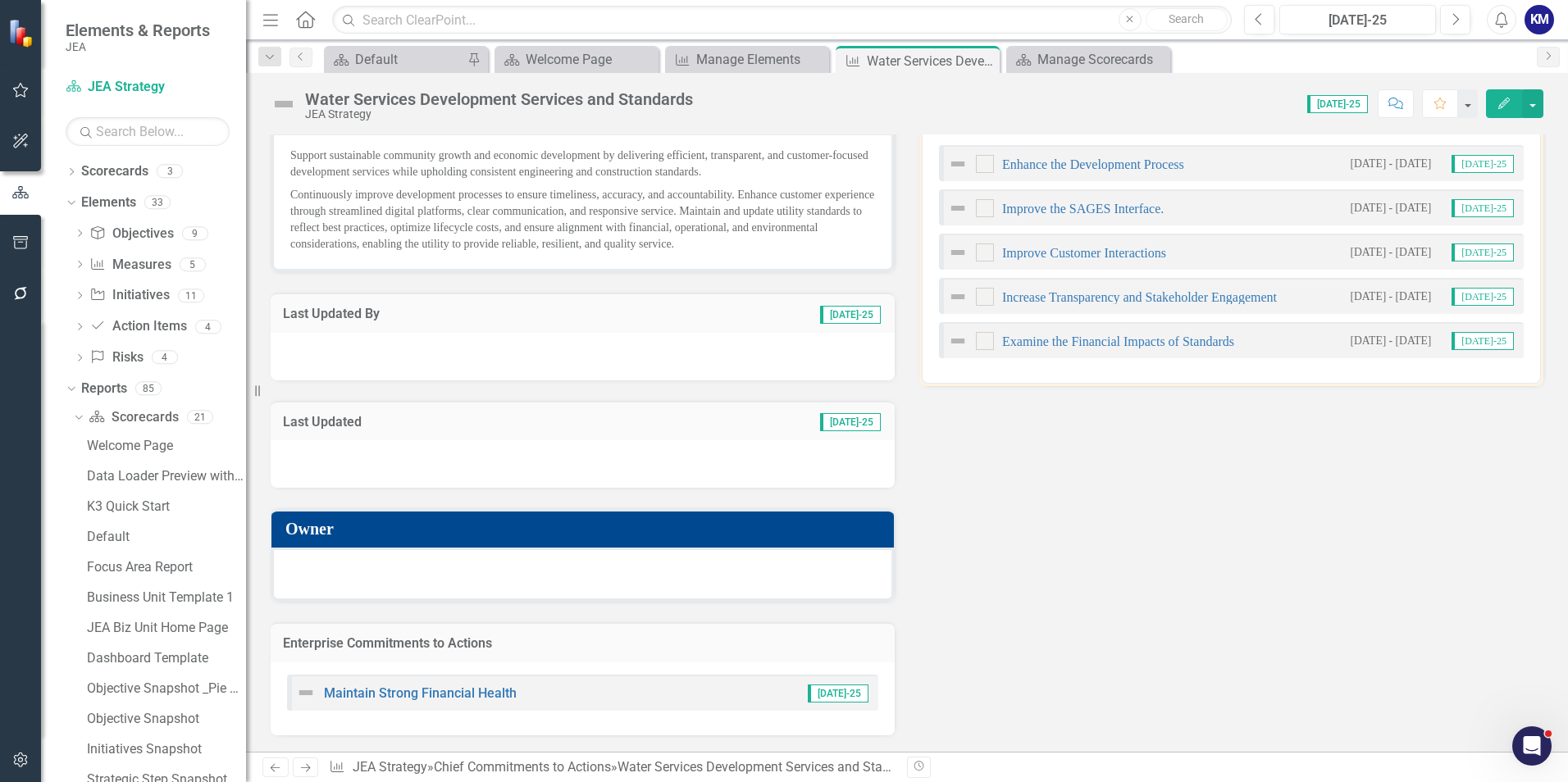
scroll to position [0, 0]
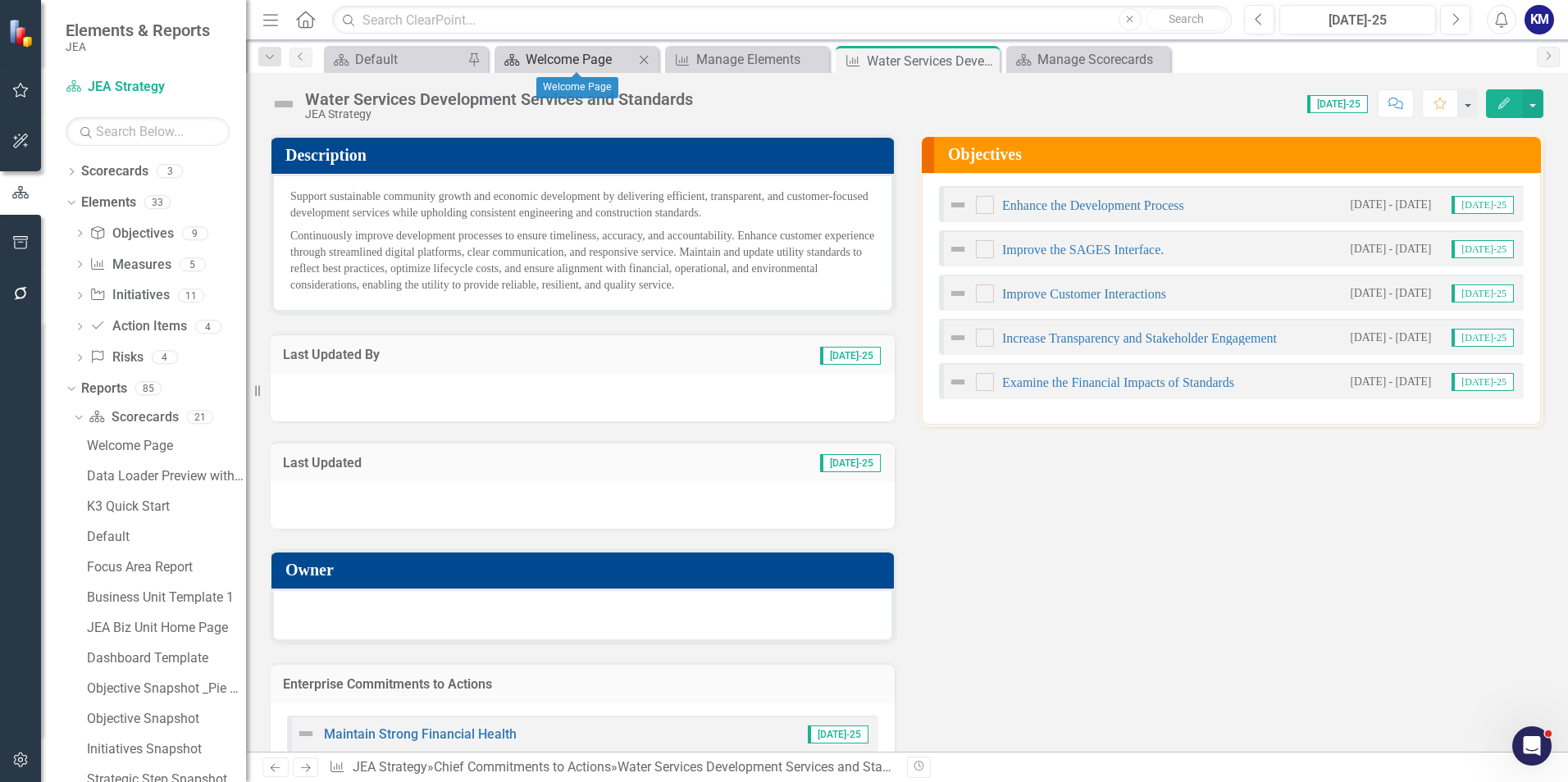
click at [541, 61] on div "Welcome Page" at bounding box center [579, 59] width 108 height 21
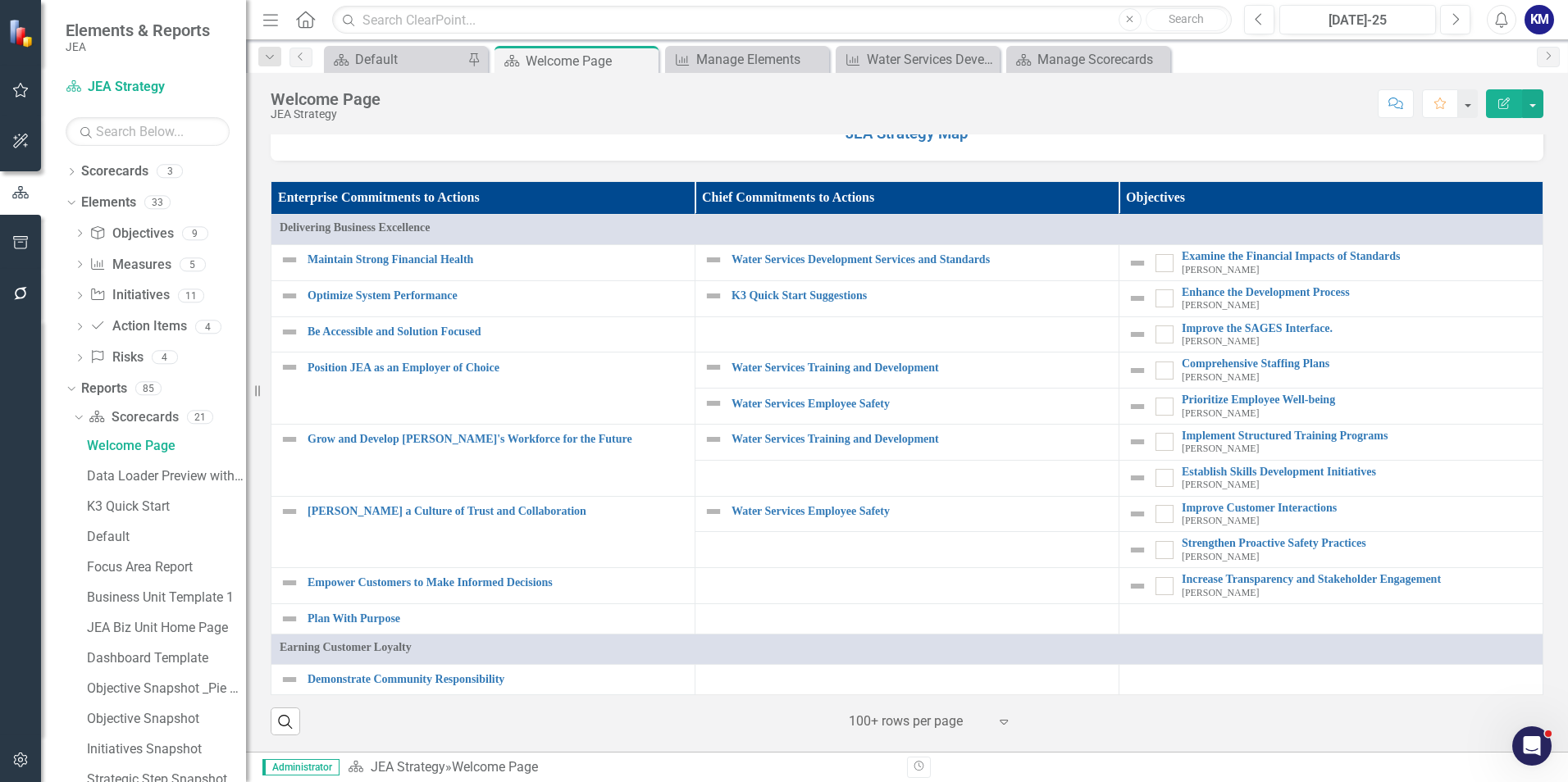
scroll to position [1426, 0]
click at [437, 262] on link "Maintain Strong Financial Health" at bounding box center [496, 259] width 378 height 12
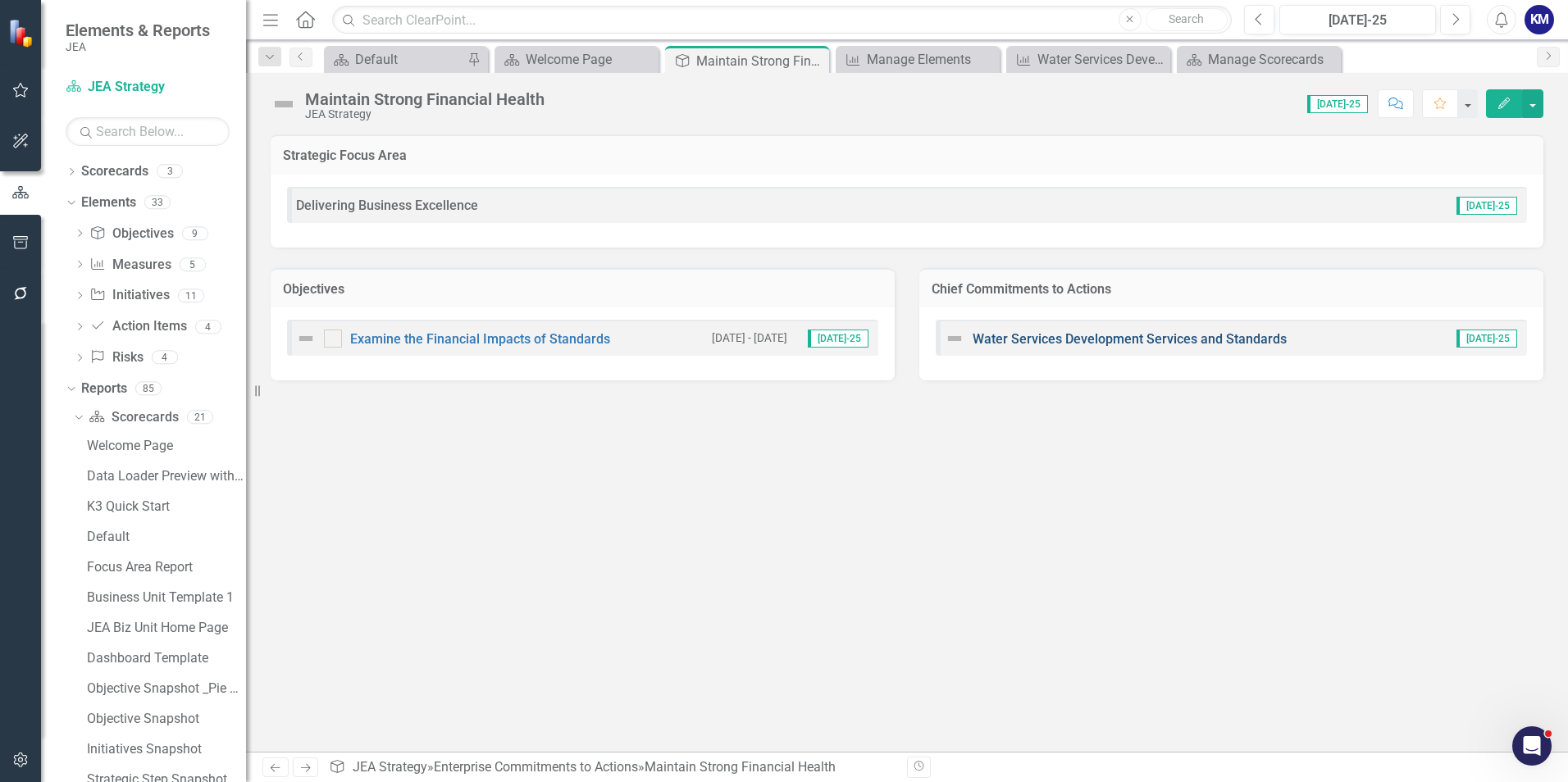
click at [1038, 341] on link "Water Services Development Services and Standards" at bounding box center [1130, 339] width 314 height 16
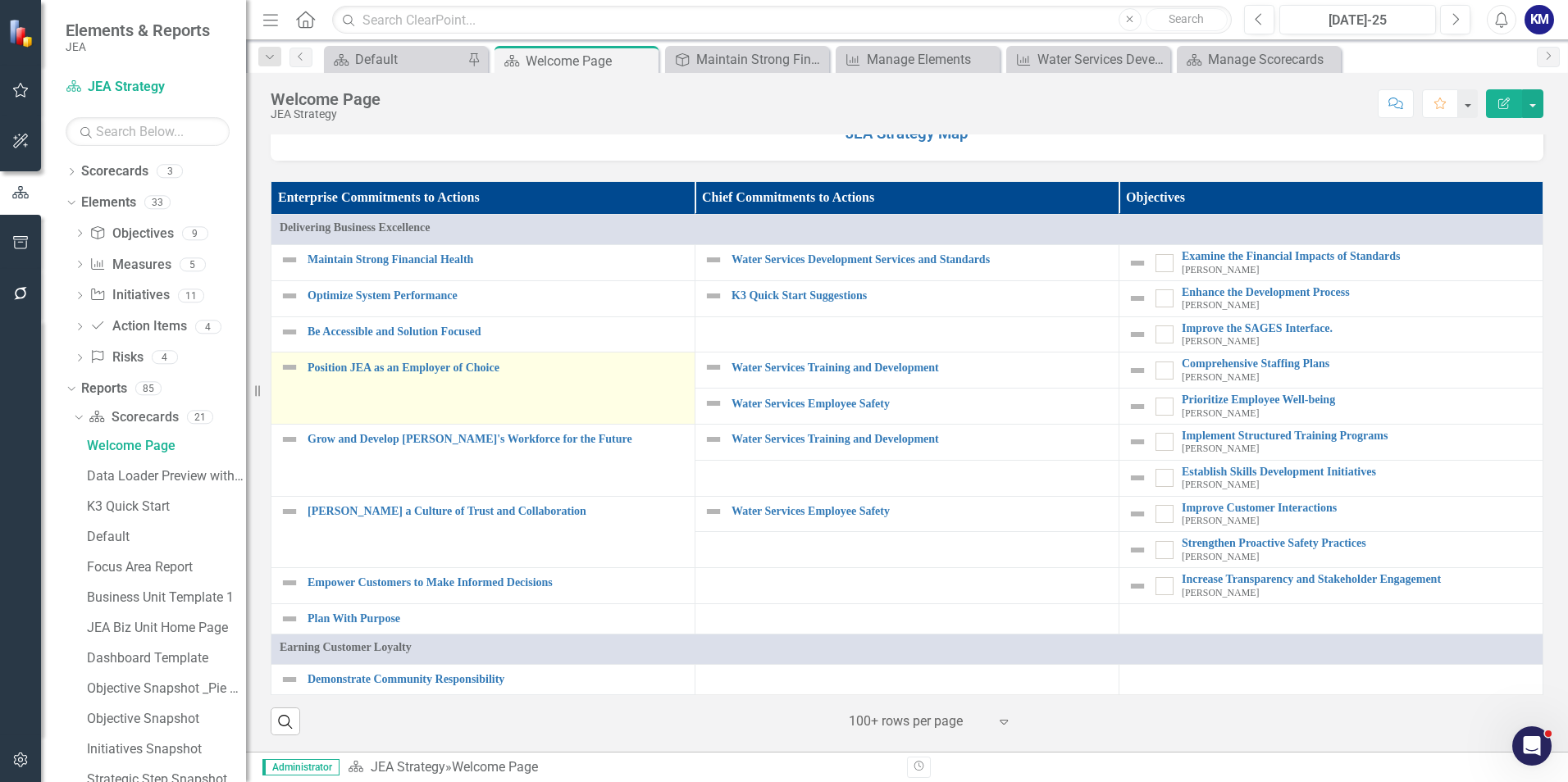
scroll to position [1426, 0]
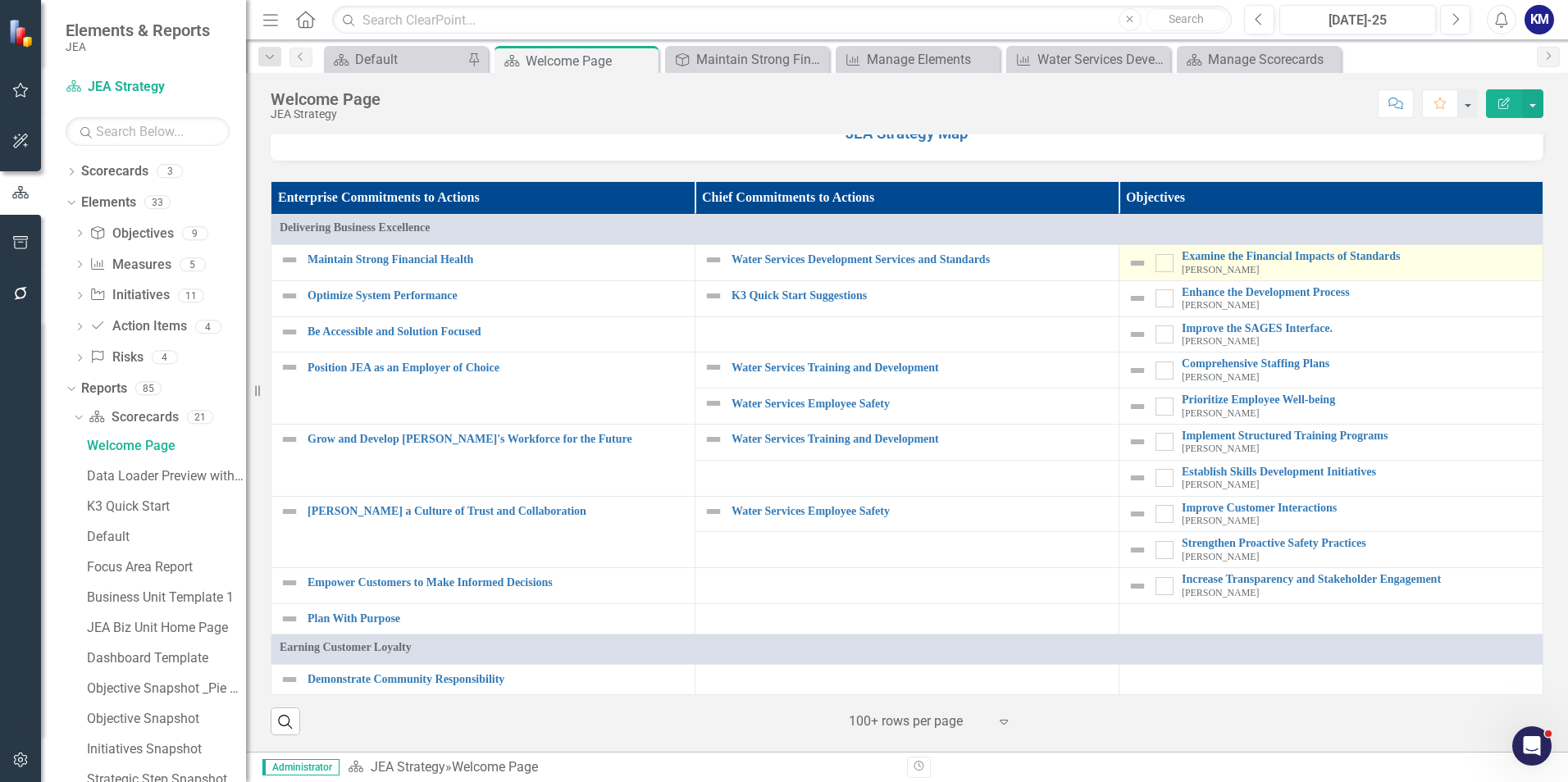
click at [1042, 249] on td "Examine the Financial Impacts of Standards Robert Zammataro Link Map View Link …" at bounding box center [1330, 263] width 423 height 36
click at [1042, 251] on link "Examine the Financial Impacts of Standards" at bounding box center [1357, 255] width 352 height 12
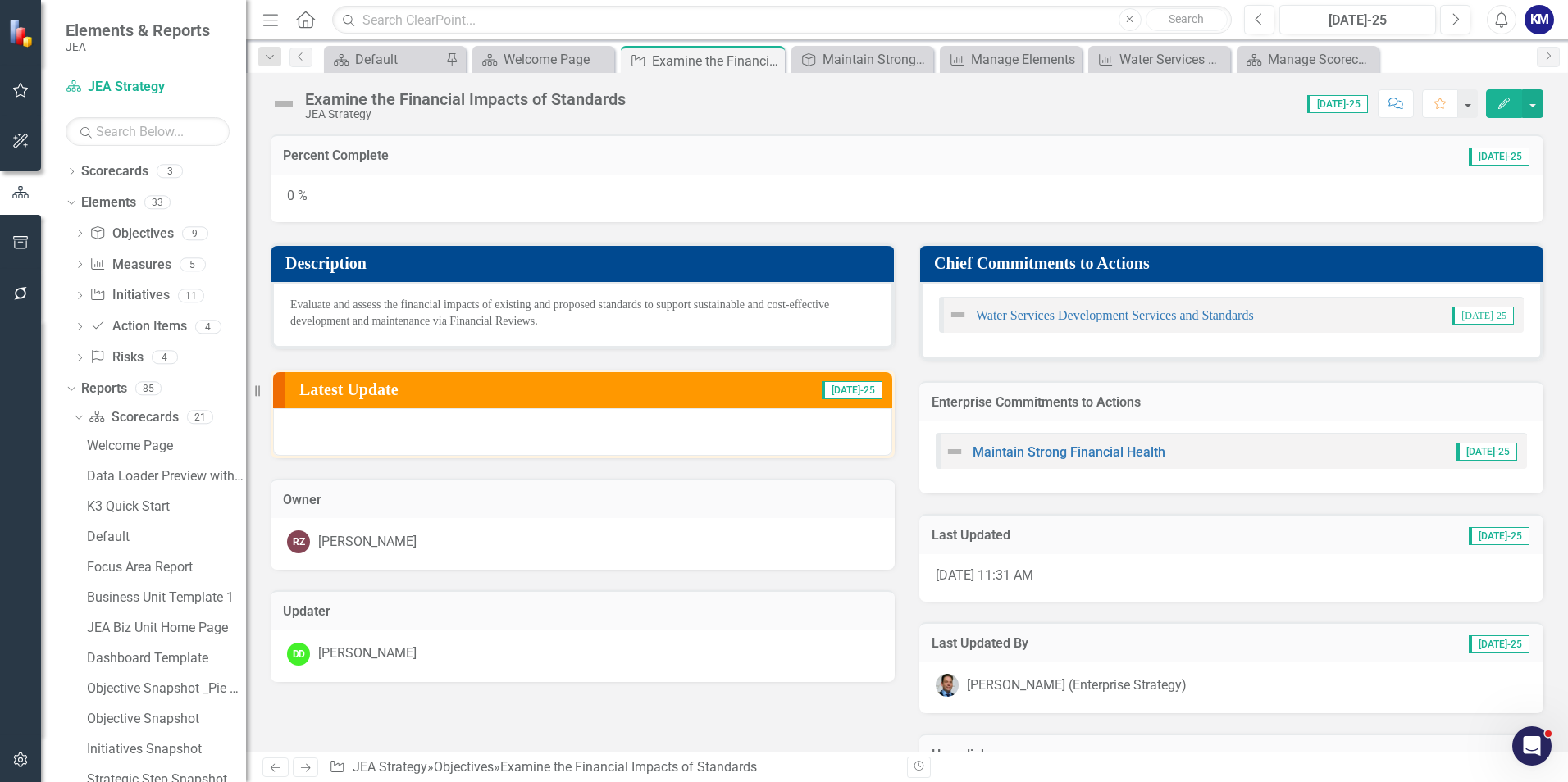
scroll to position [86, 0]
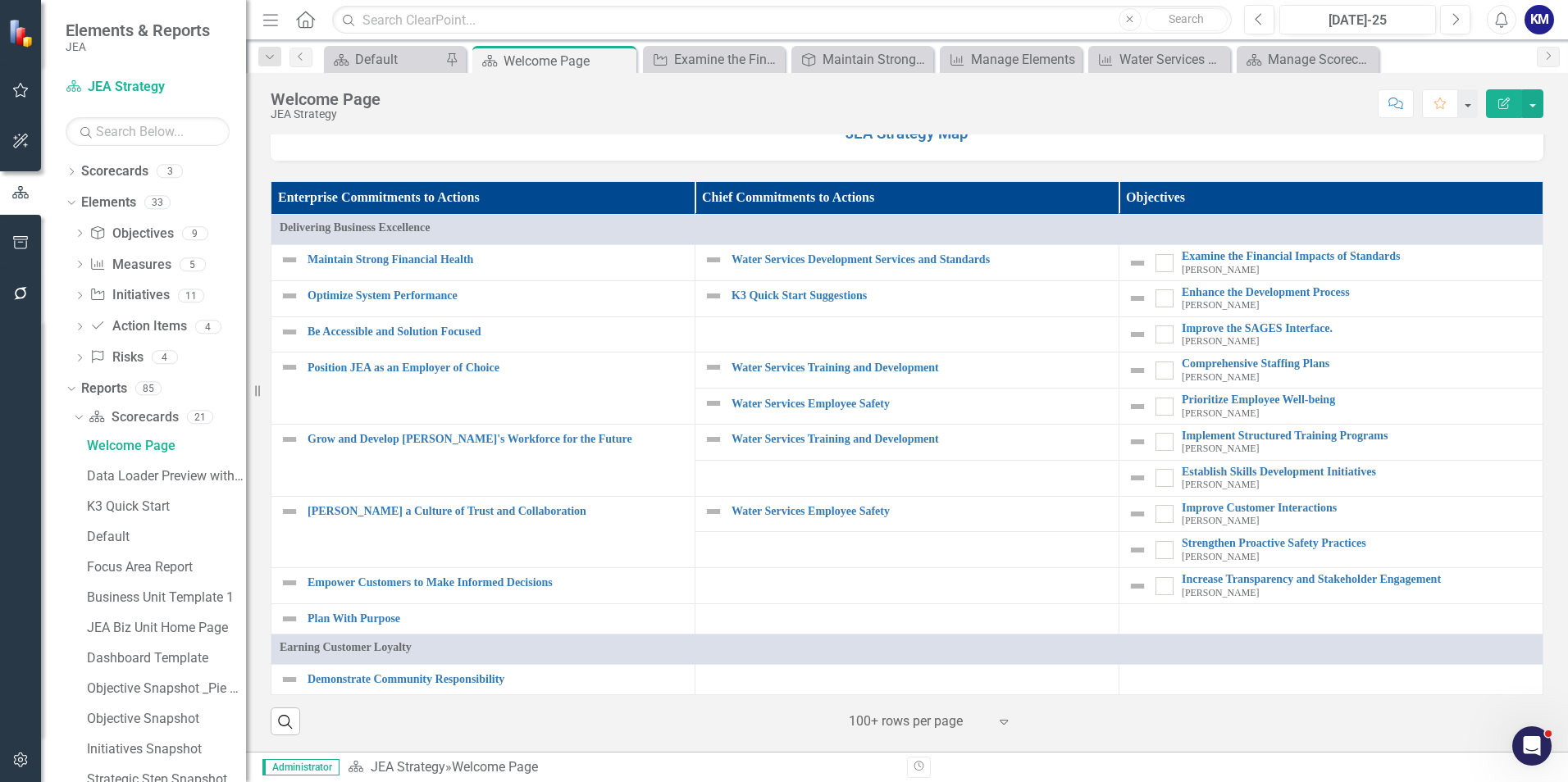
scroll to position [1426, 0]
click at [1042, 402] on link "Prioritize Employee Well-being" at bounding box center [1357, 399] width 352 height 12
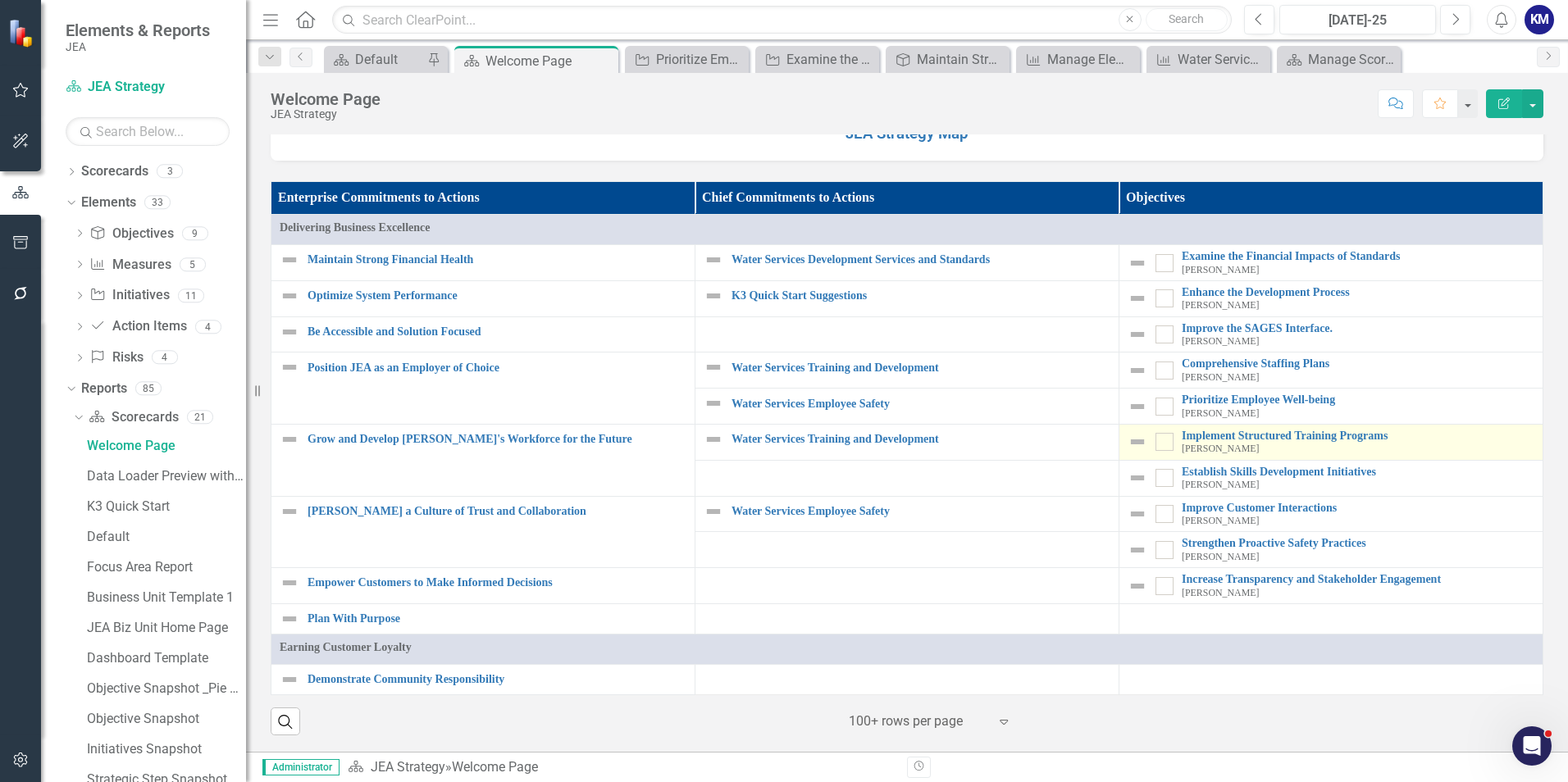
scroll to position [1426, 0]
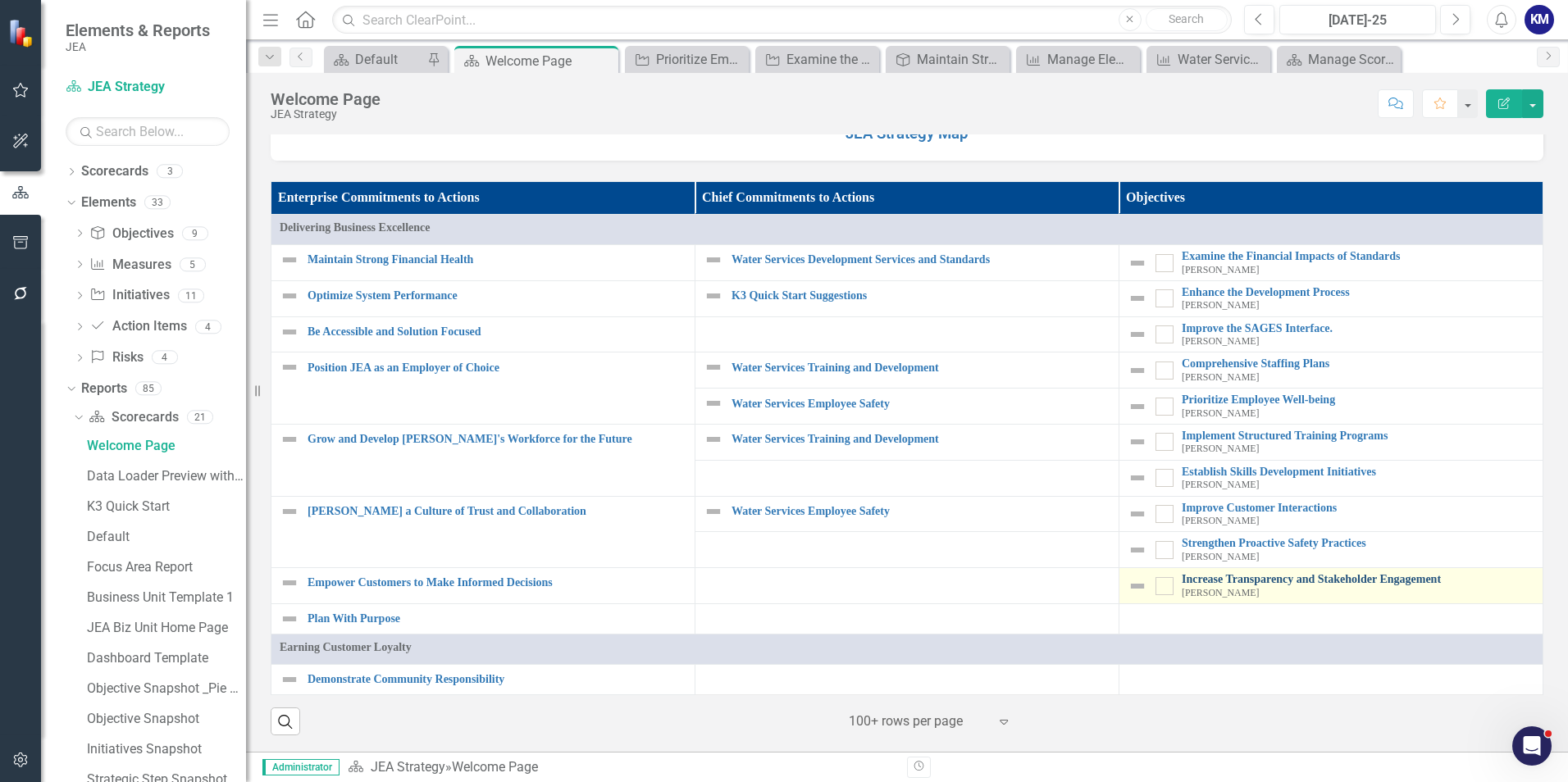
click at [1042, 486] on link "Increase Transparency and Stakeholder Engagement" at bounding box center [1357, 578] width 352 height 12
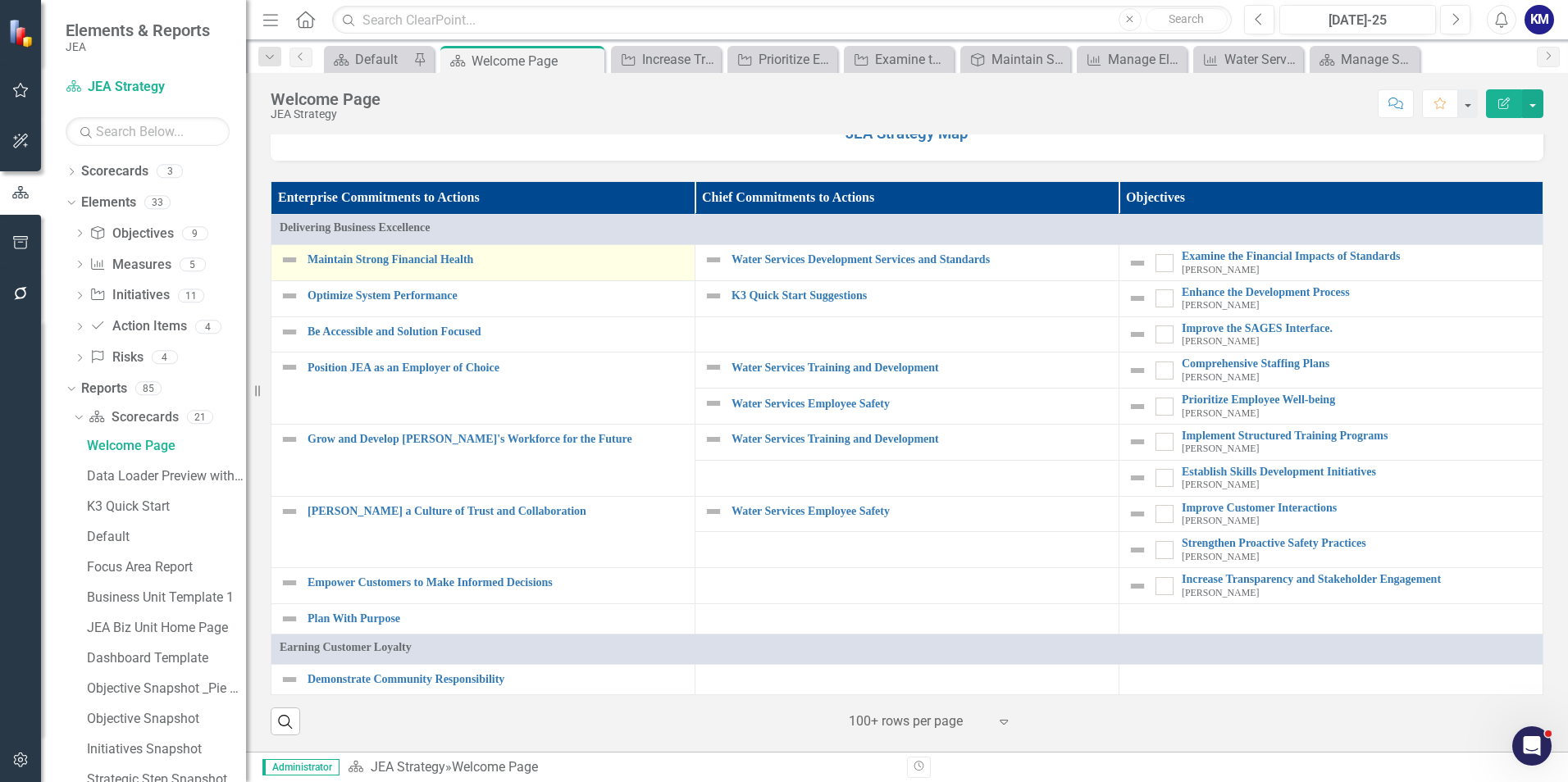
scroll to position [1426, 0]
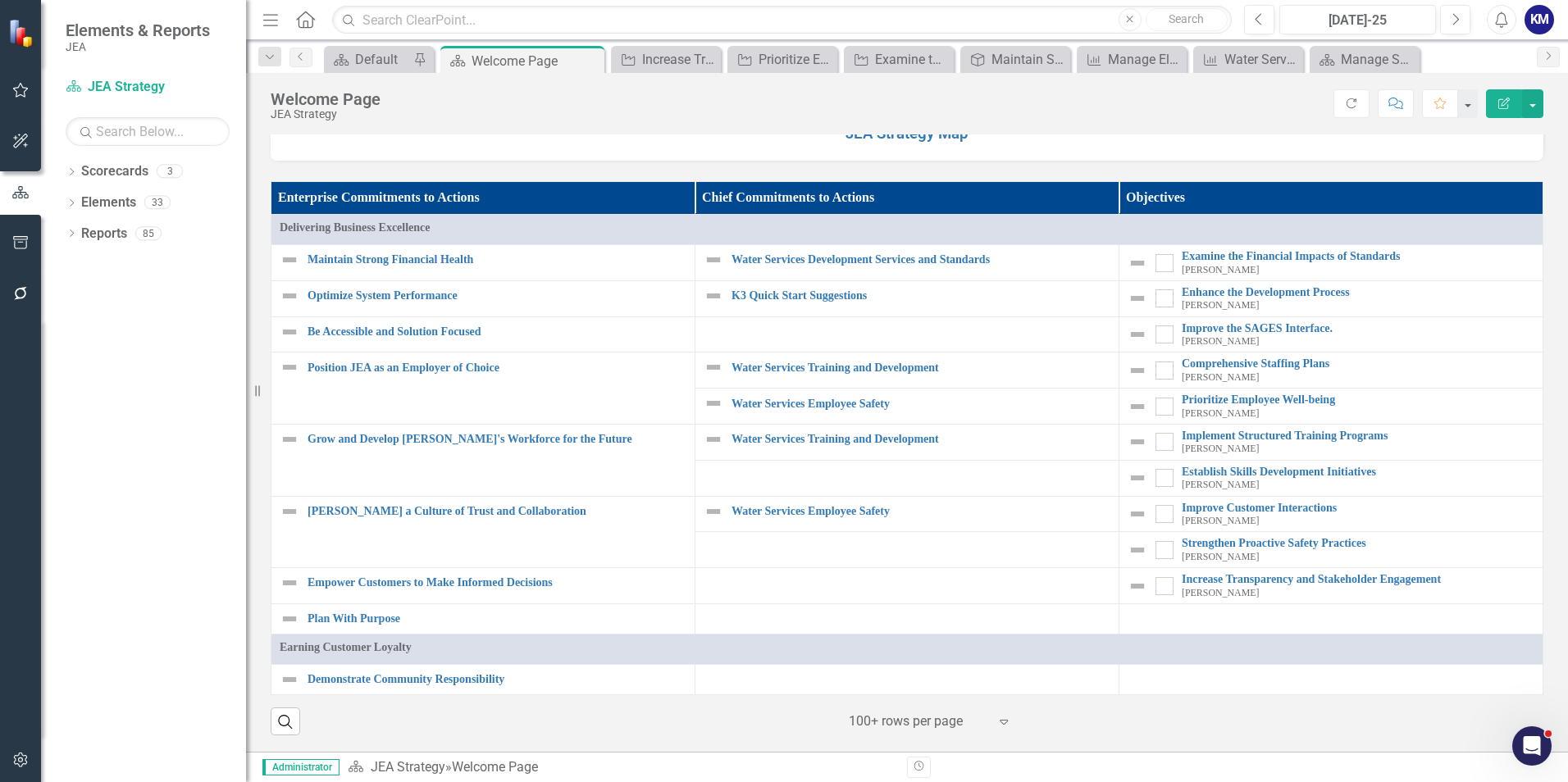
scroll to position [1344, 0]
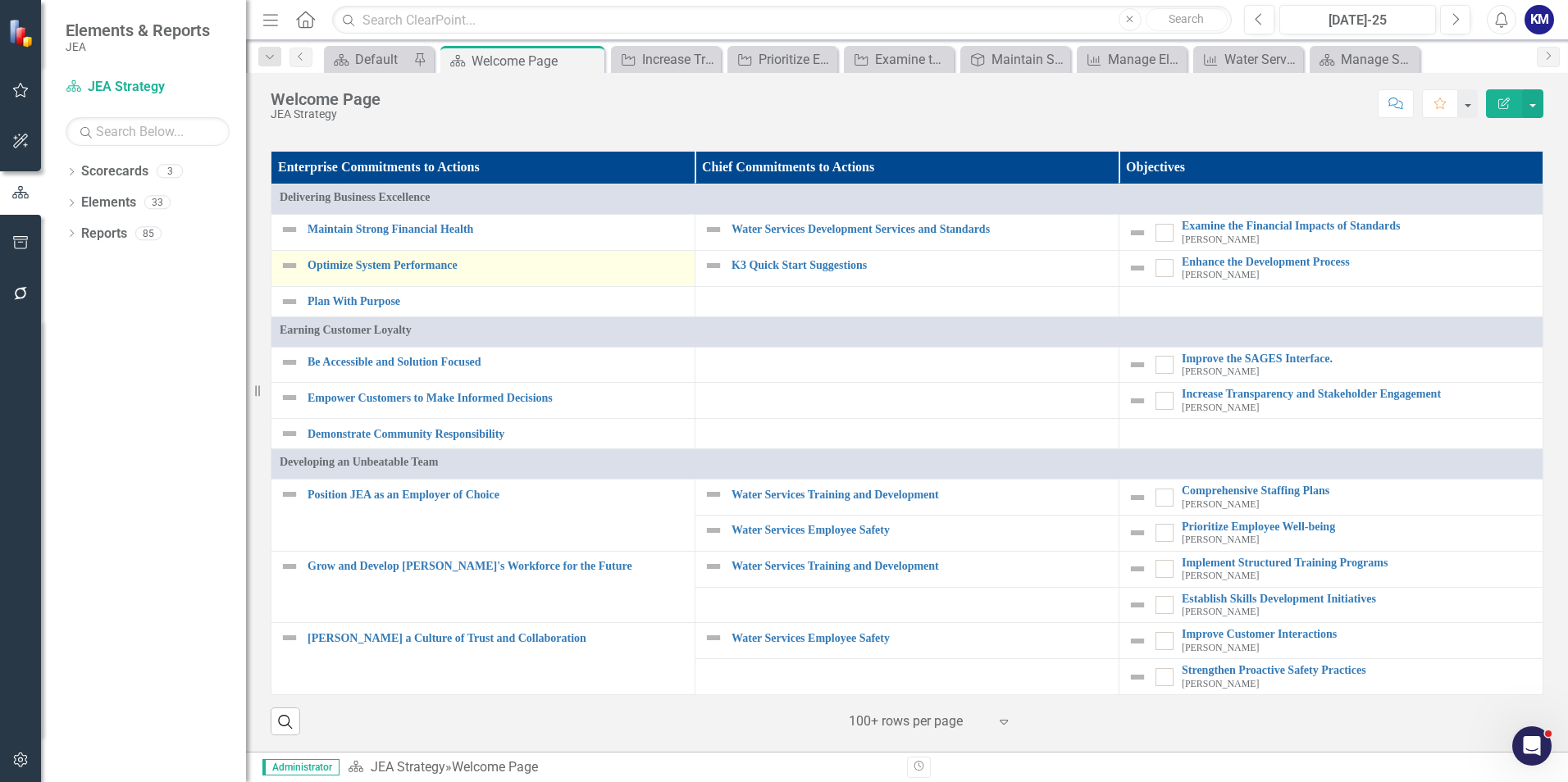
scroll to position [1457, 0]
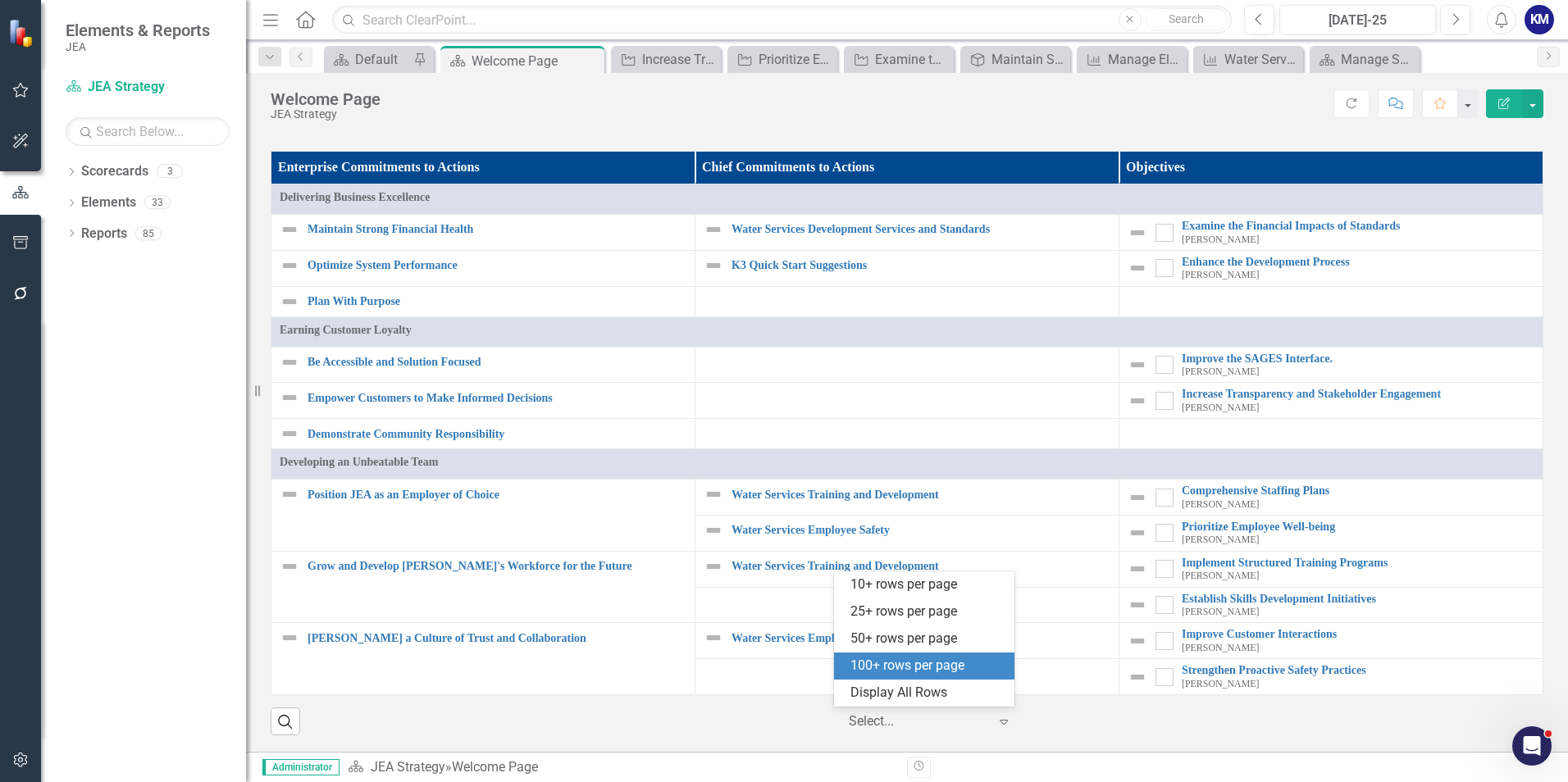
click at [995, 727] on icon "Expand" at bounding box center [1003, 721] width 16 height 13
click at [978, 669] on div "100+ rows per page" at bounding box center [927, 666] width 154 height 19
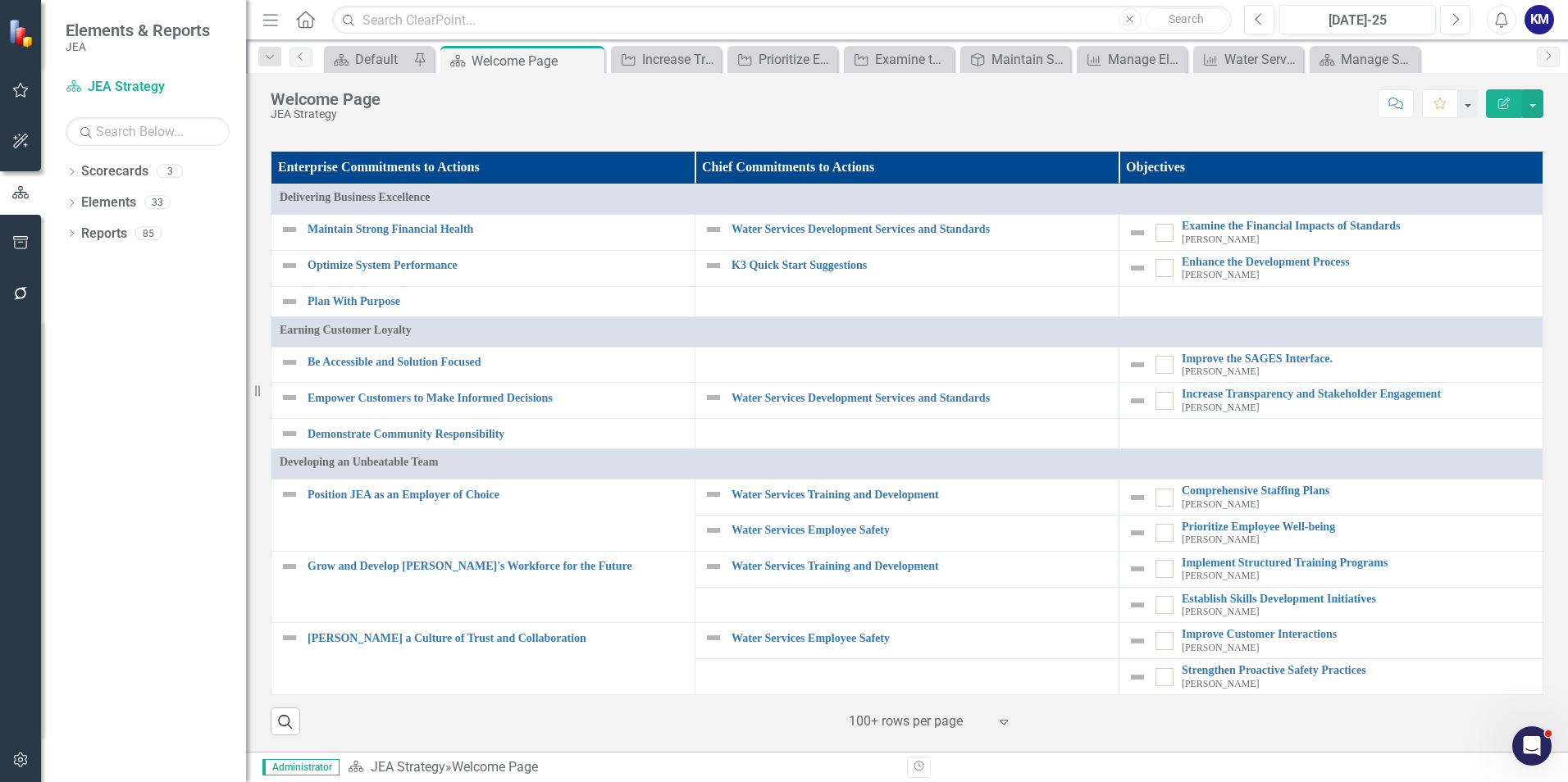
scroll to position [1457, 0]
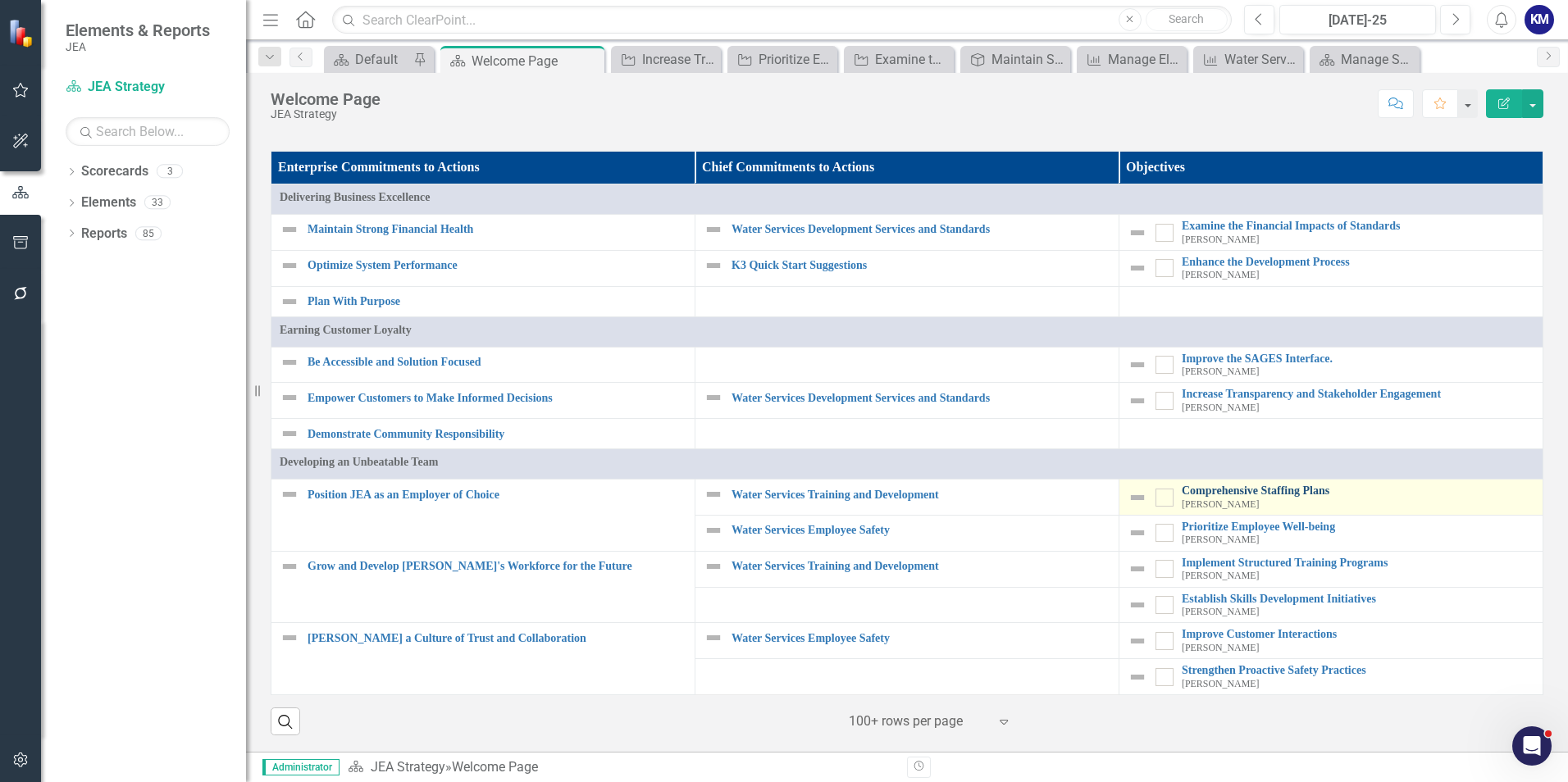
click at [1229, 491] on link "Comprehensive Staffing Plans" at bounding box center [1357, 490] width 352 height 12
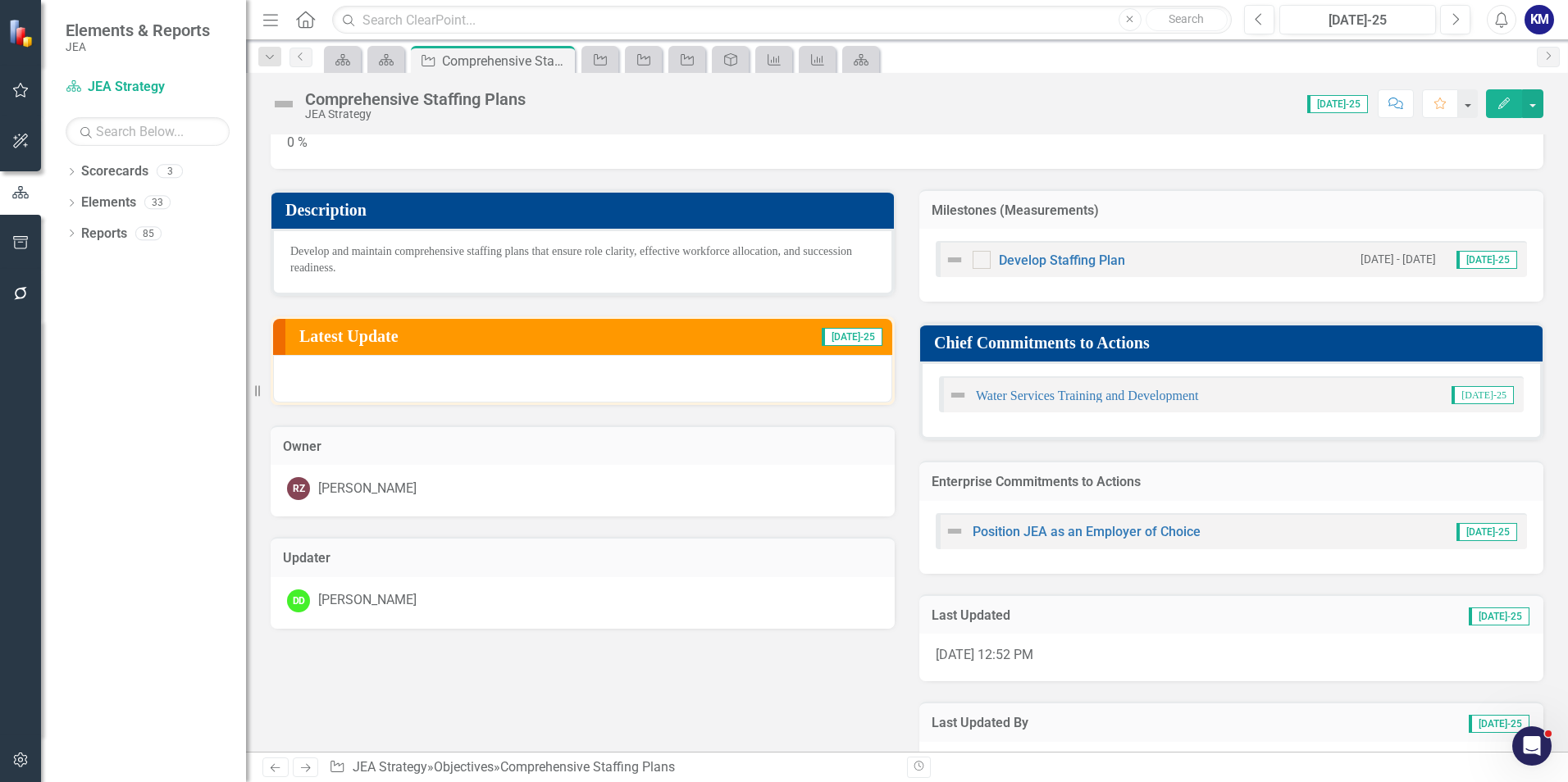
scroll to position [82, 0]
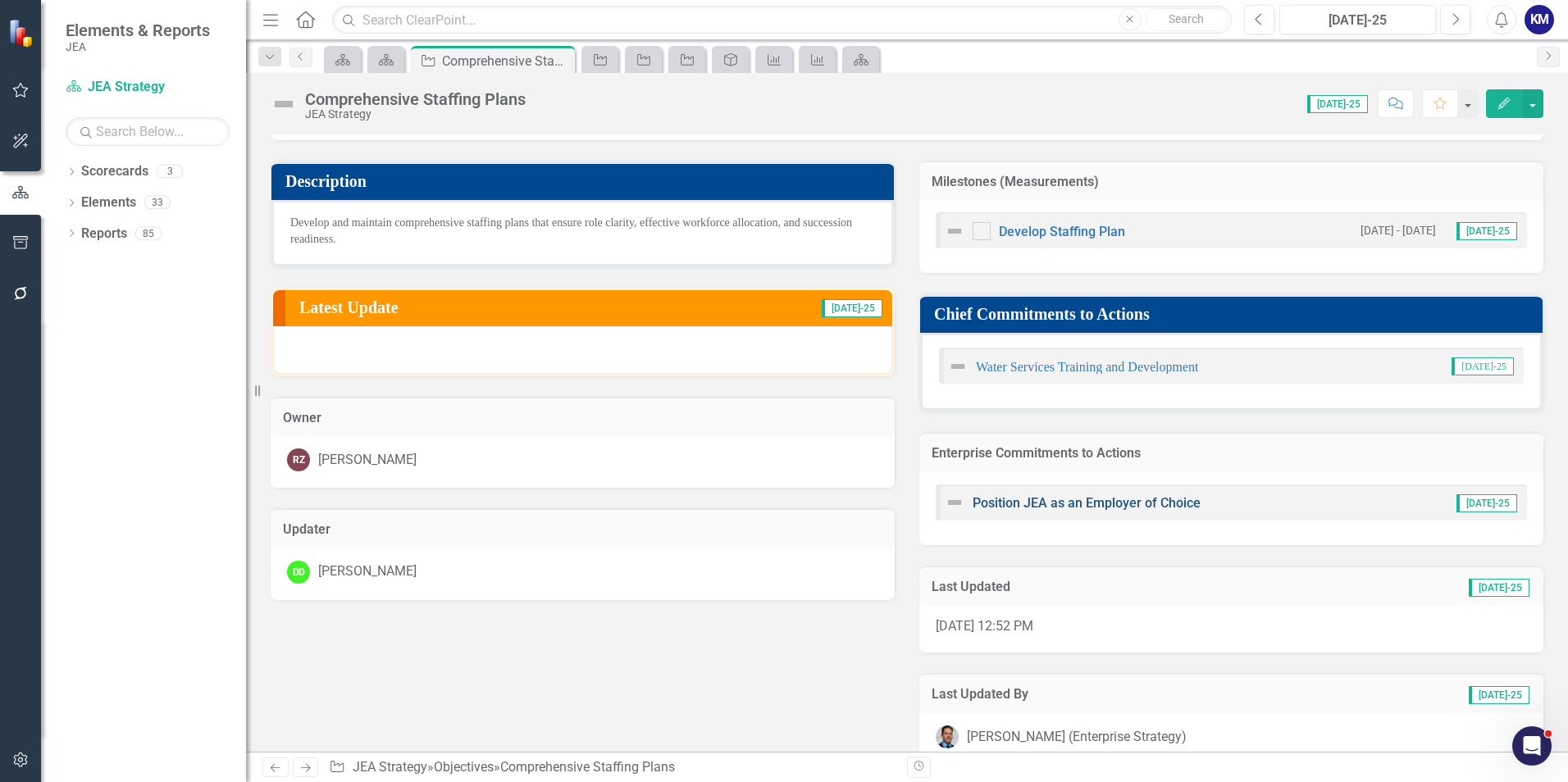
click at [1159, 506] on link "Position JEA as an Employer of Choice" at bounding box center [1086, 502] width 228 height 16
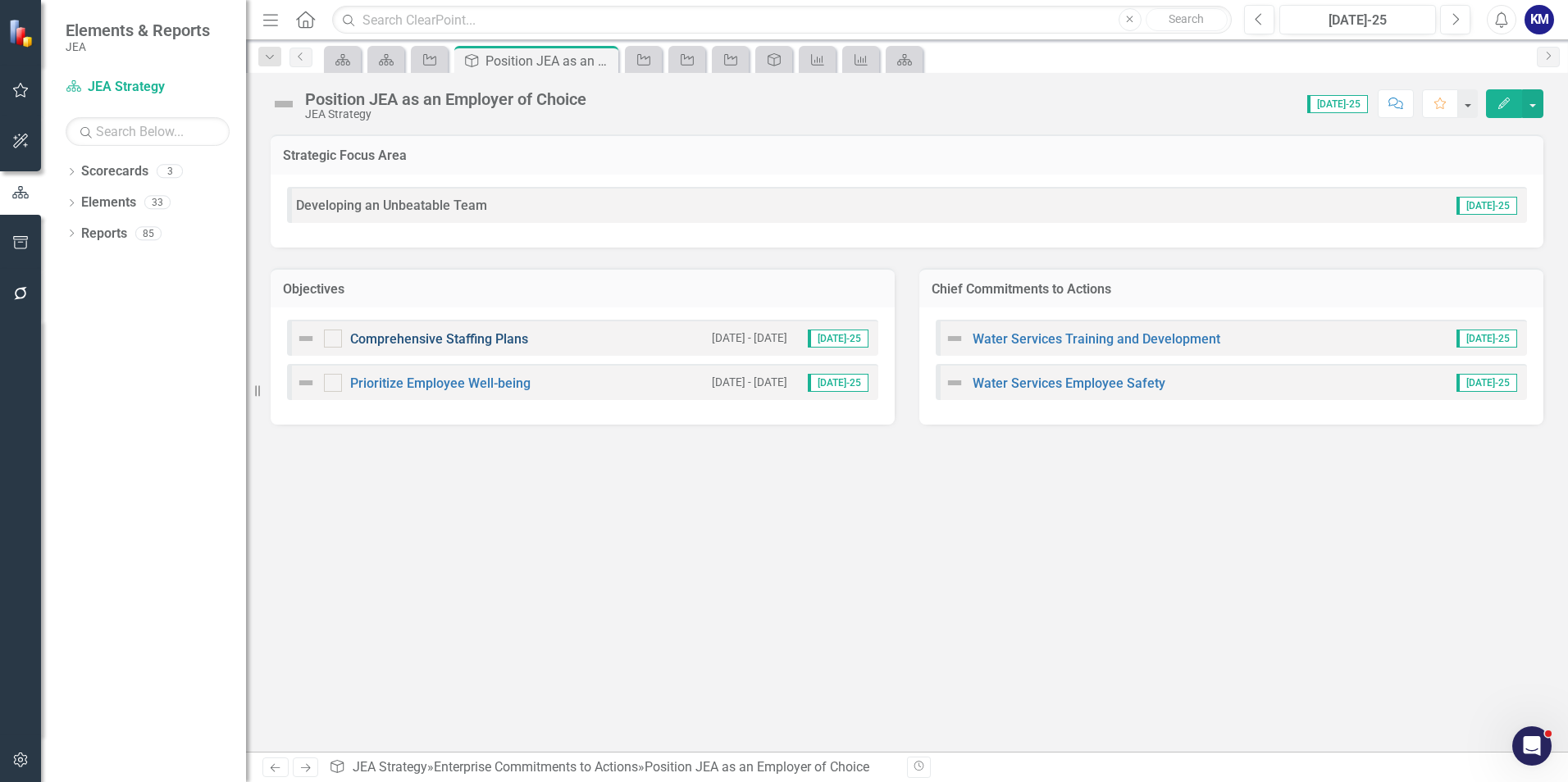
click at [450, 339] on link "Comprehensive Staffing Plans" at bounding box center [438, 339] width 177 height 16
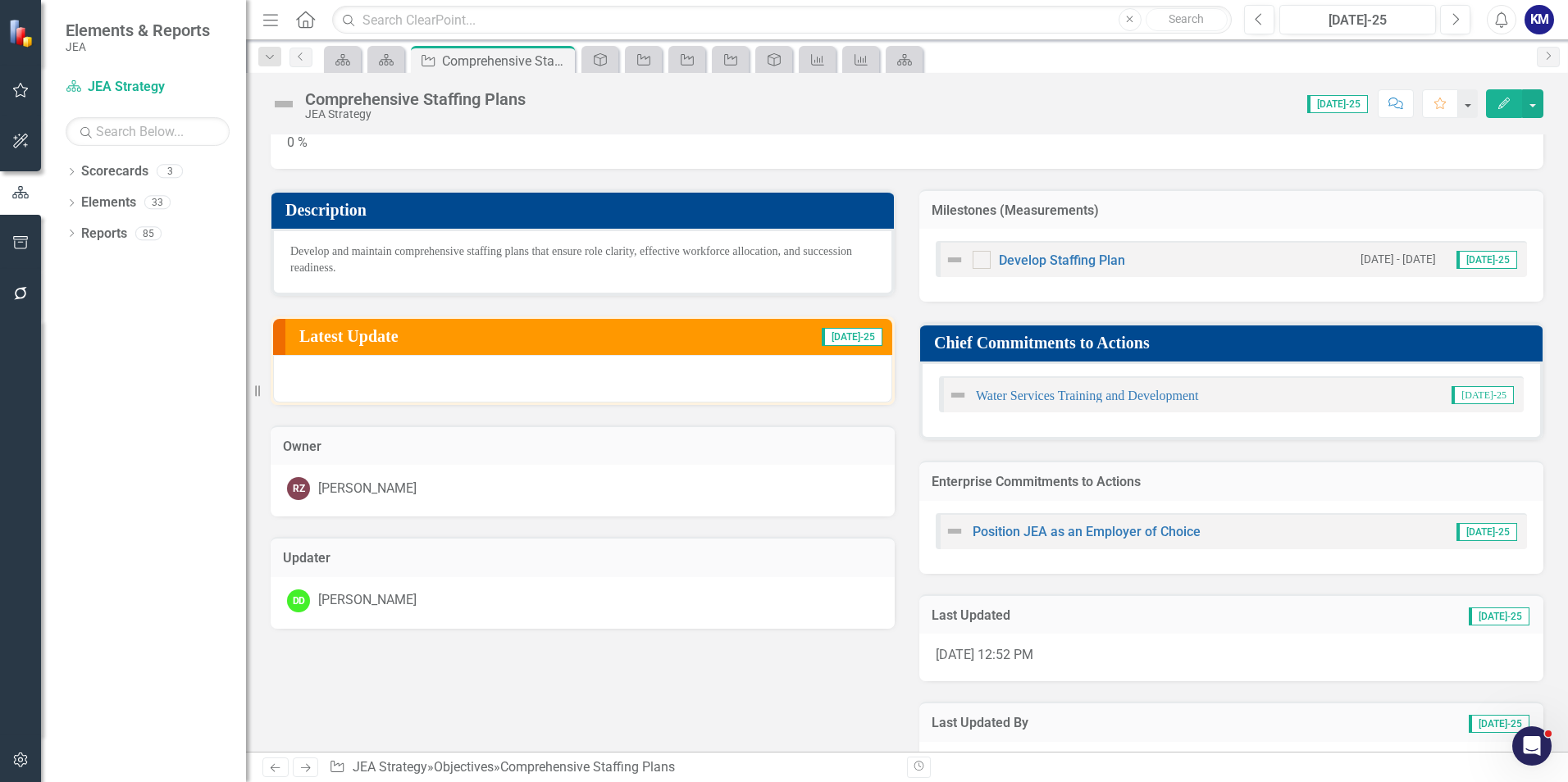
scroll to position [82, 0]
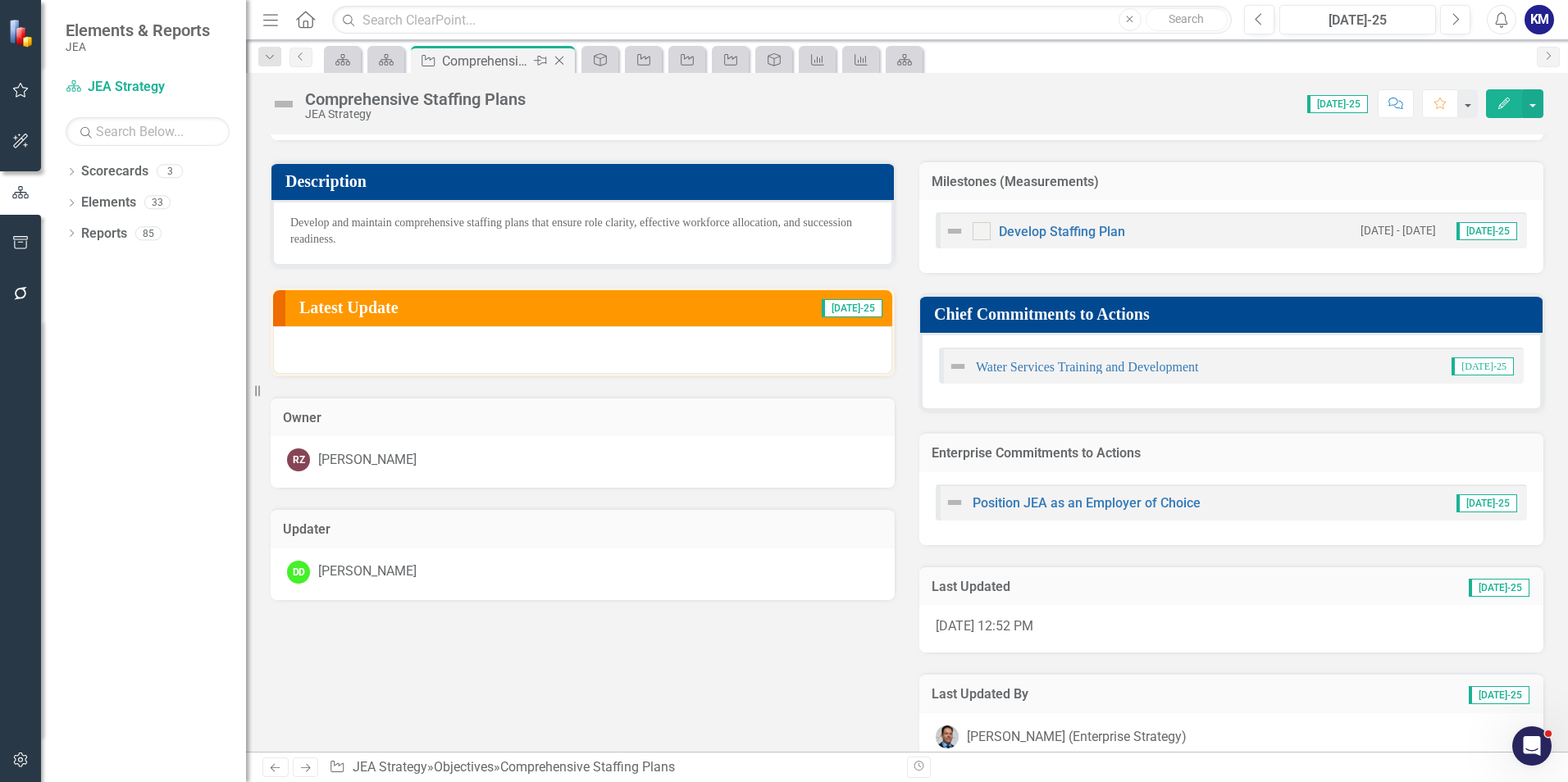
click at [563, 61] on icon "Close" at bounding box center [559, 61] width 16 height 13
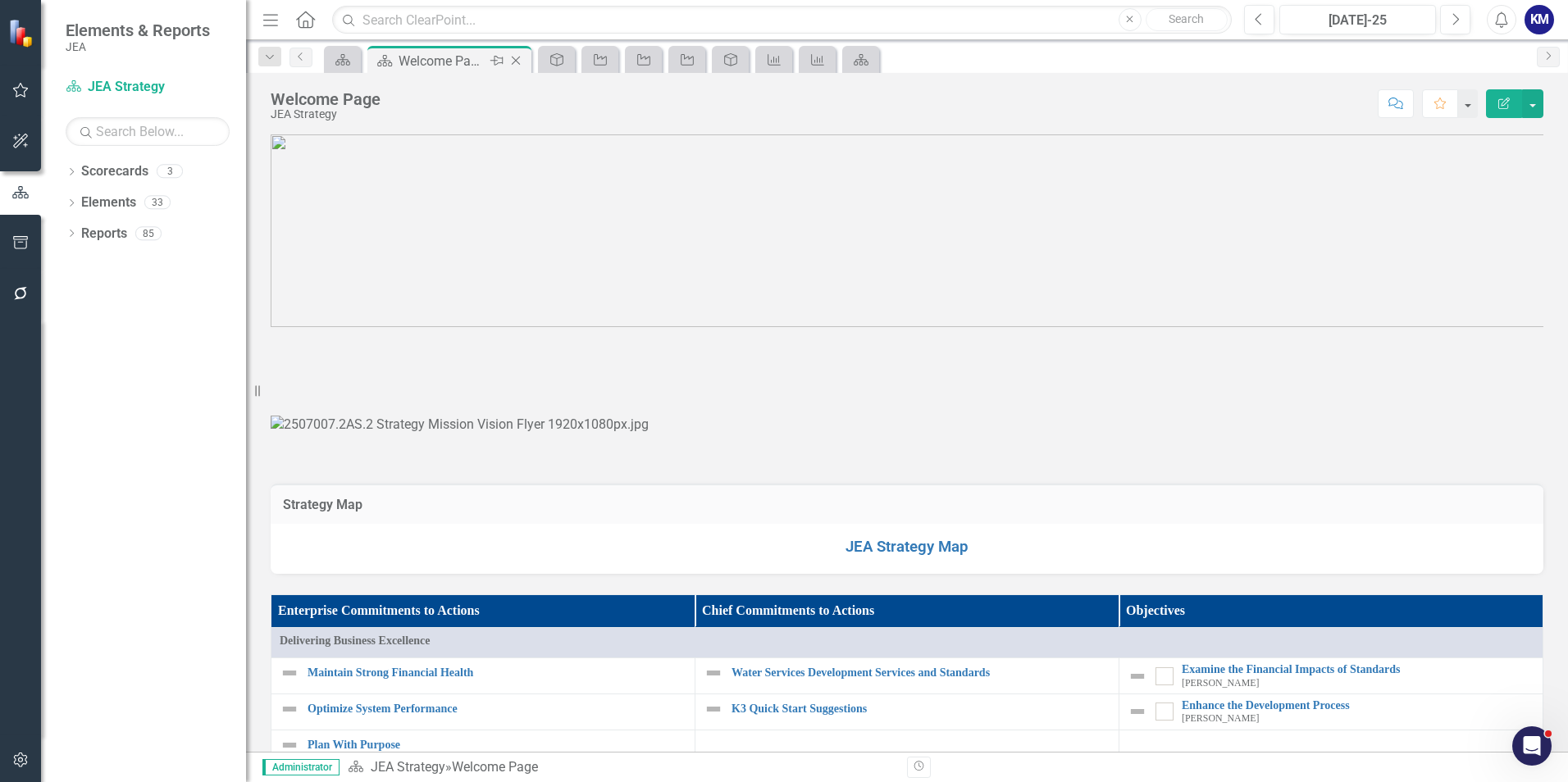
click at [442, 58] on div "Welcome Page" at bounding box center [441, 61] width 87 height 21
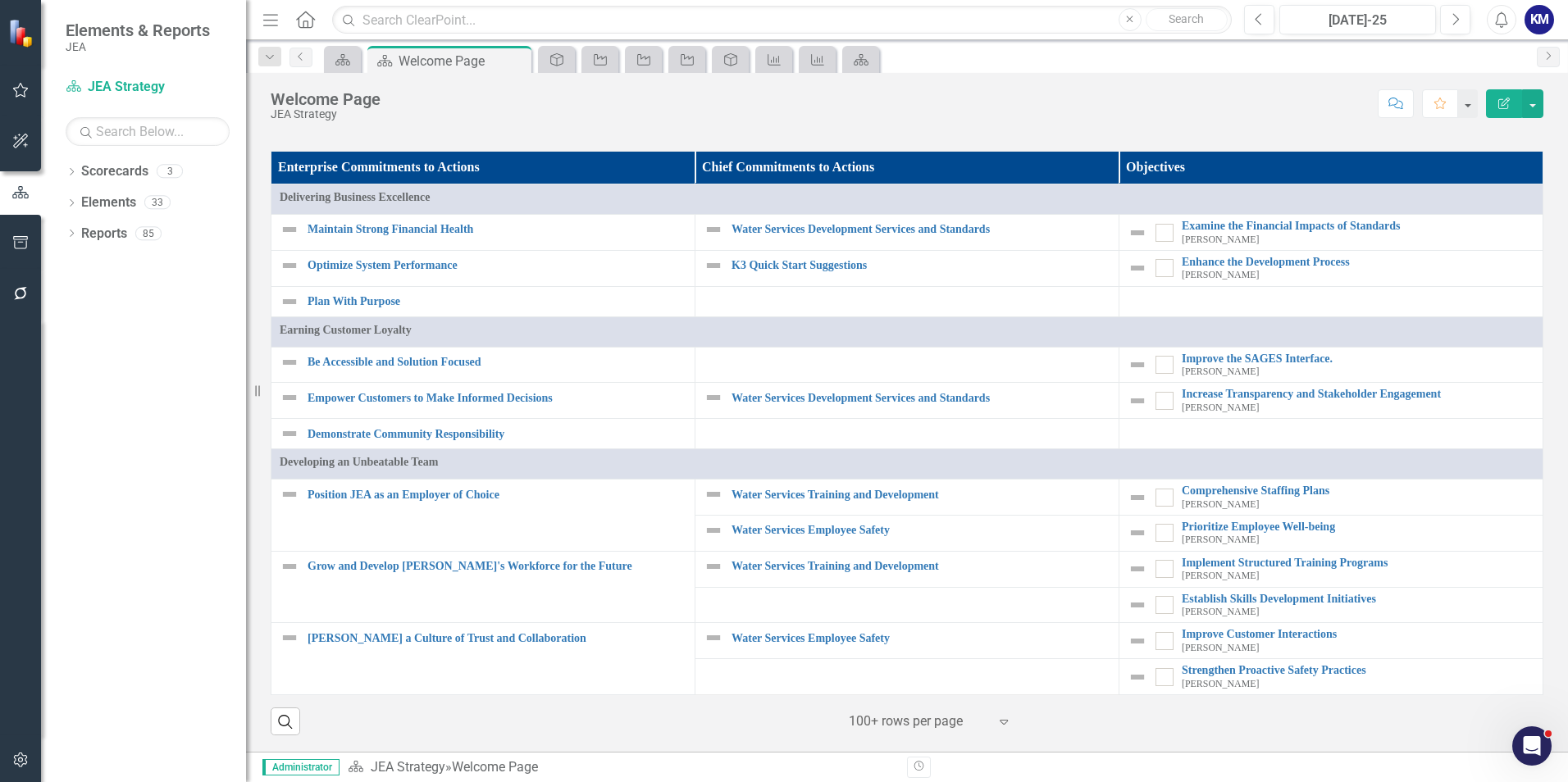
scroll to position [1457, 0]
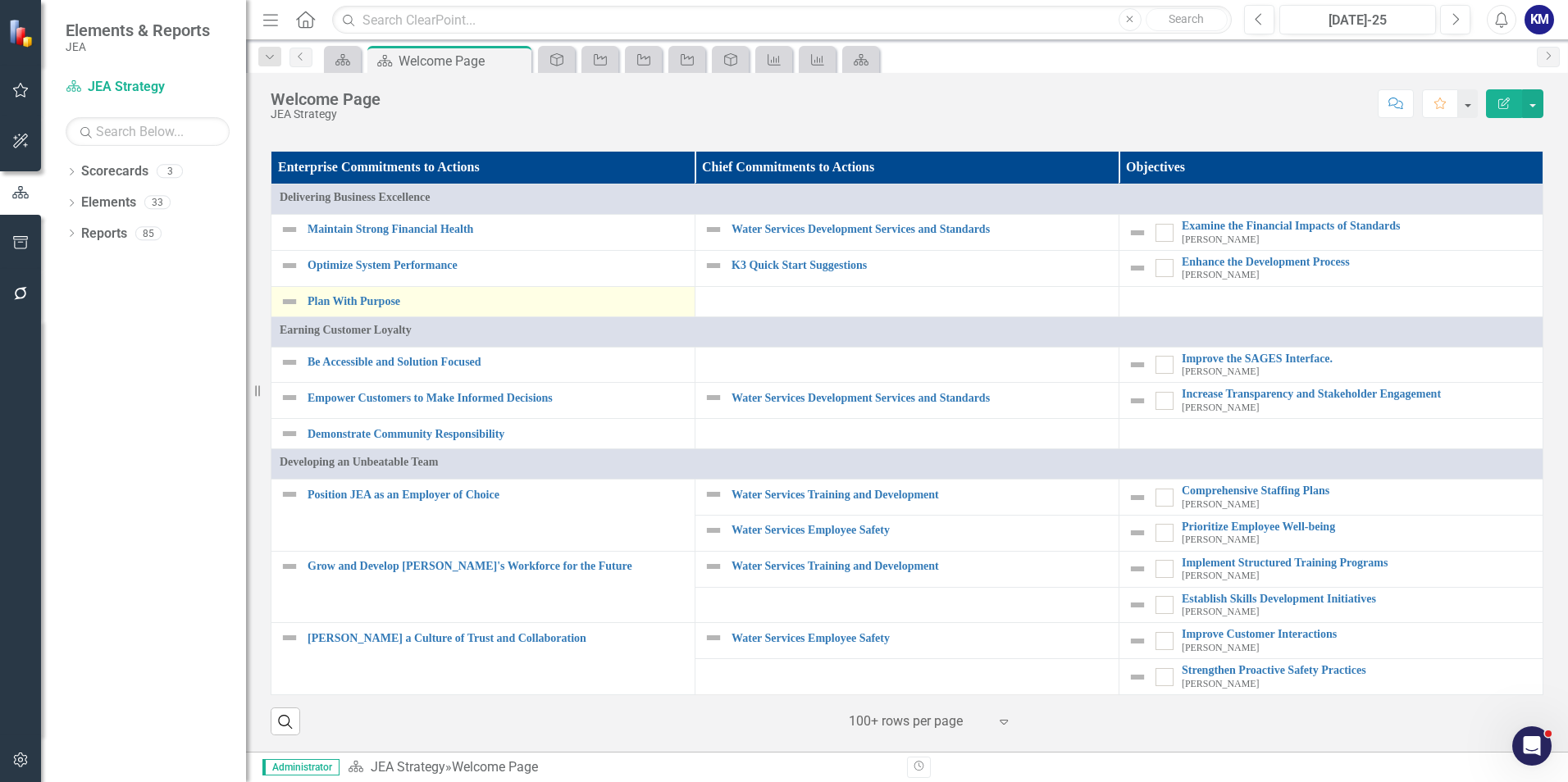
scroll to position [1457, 0]
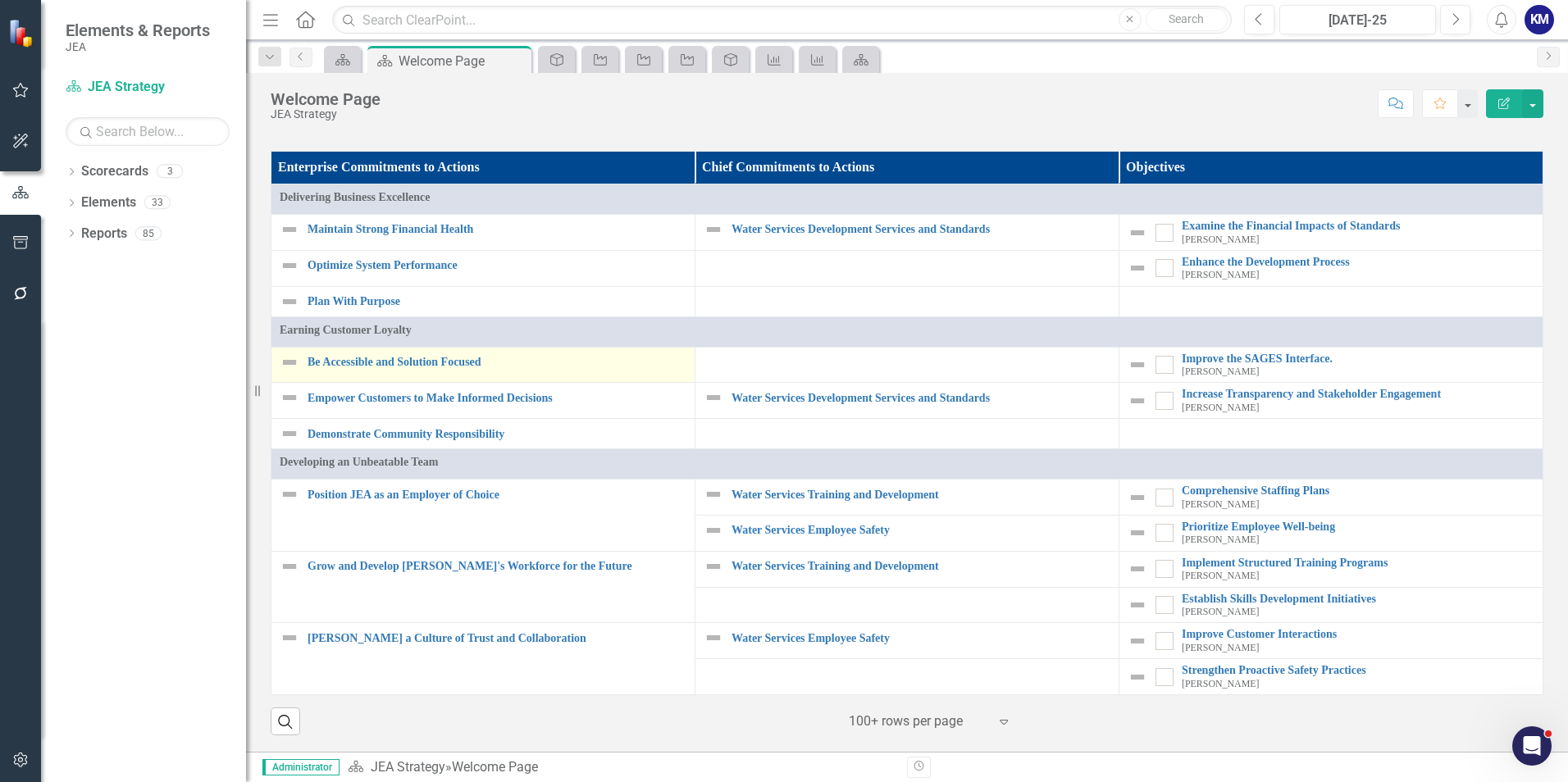
scroll to position [1457, 0]
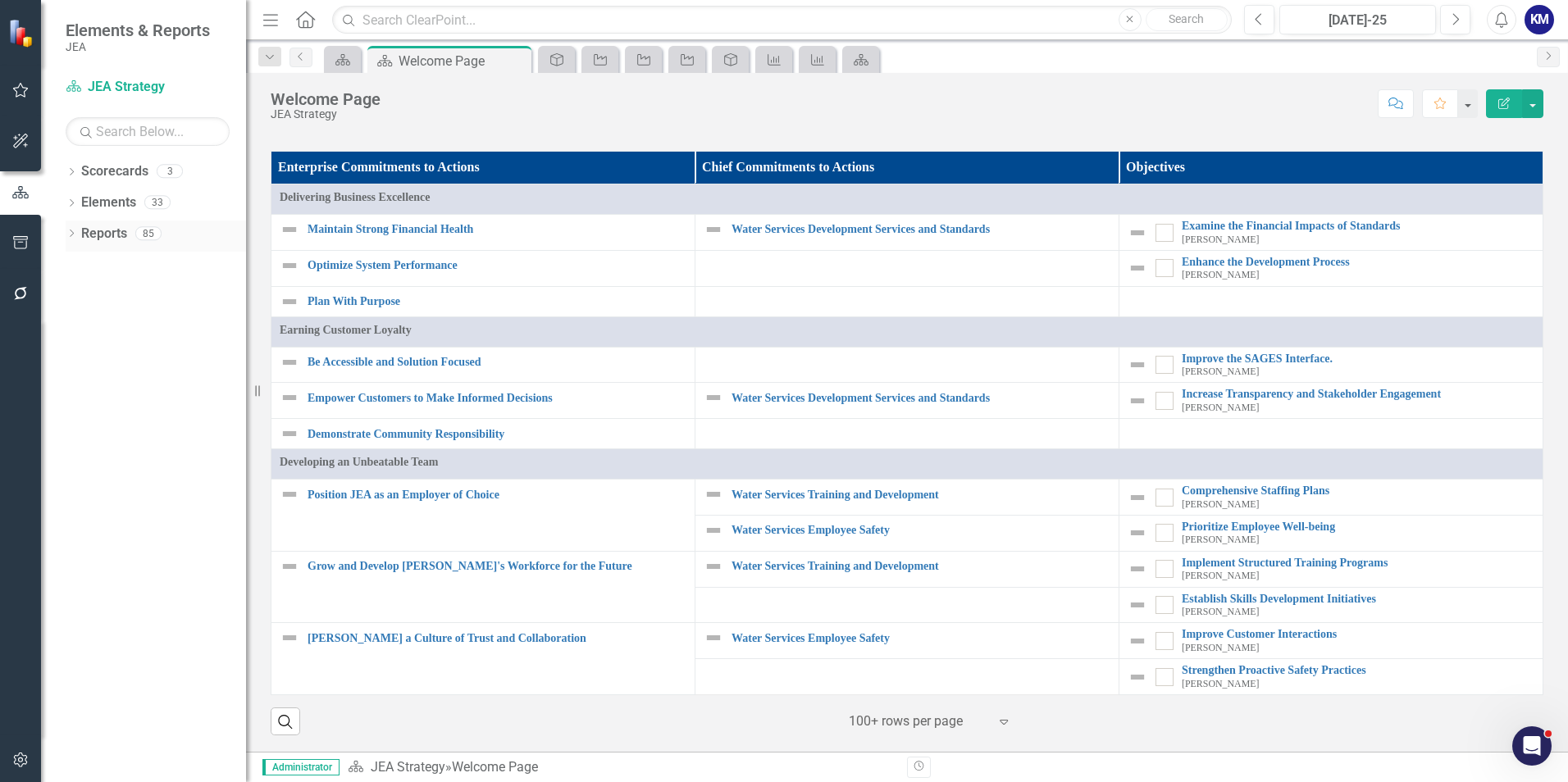
click at [74, 230] on icon "Dropdown" at bounding box center [71, 235] width 11 height 9
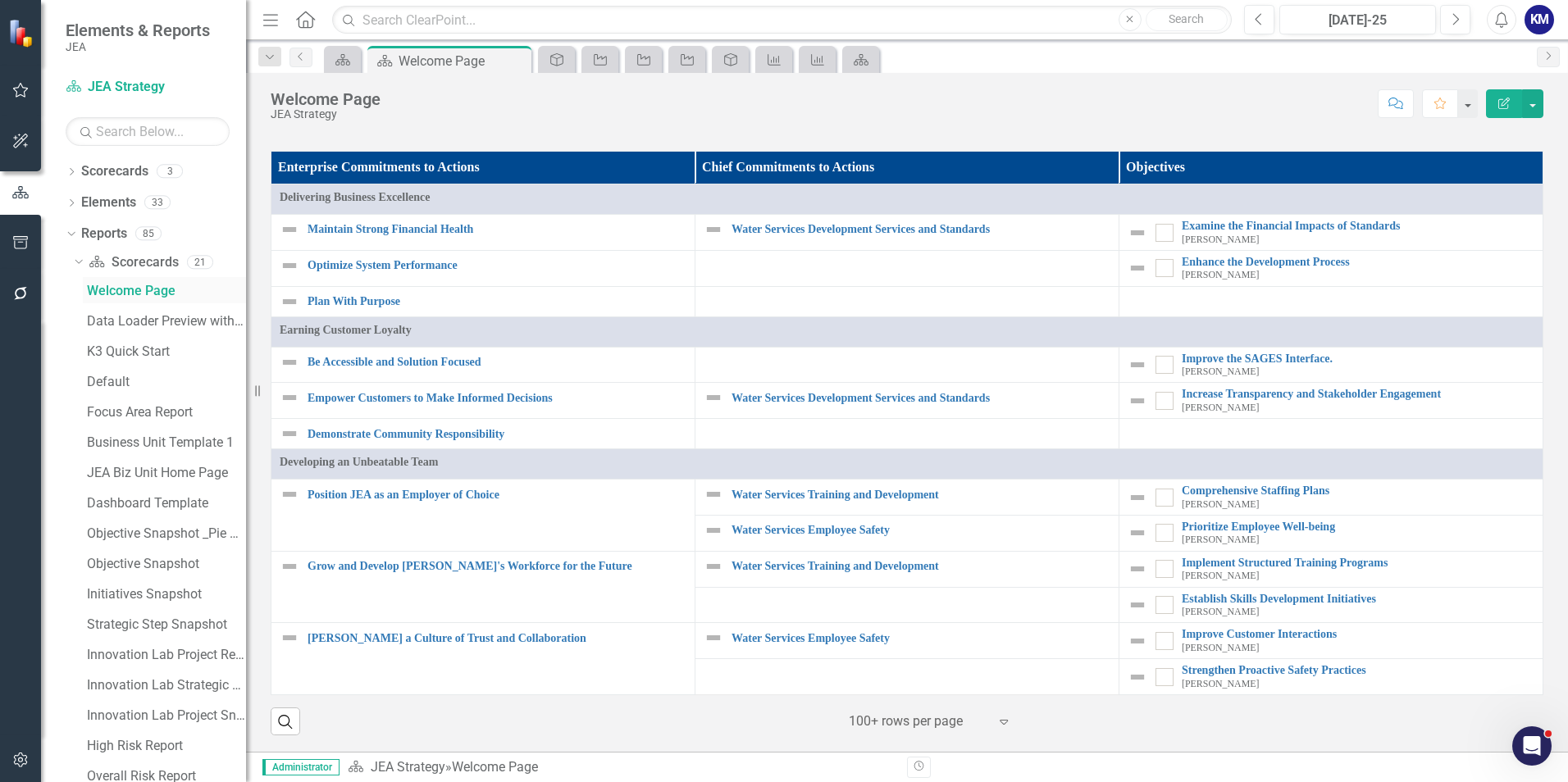
click at [119, 294] on div "Welcome Page" at bounding box center [166, 291] width 159 height 15
click at [153, 378] on div "Default" at bounding box center [166, 382] width 159 height 15
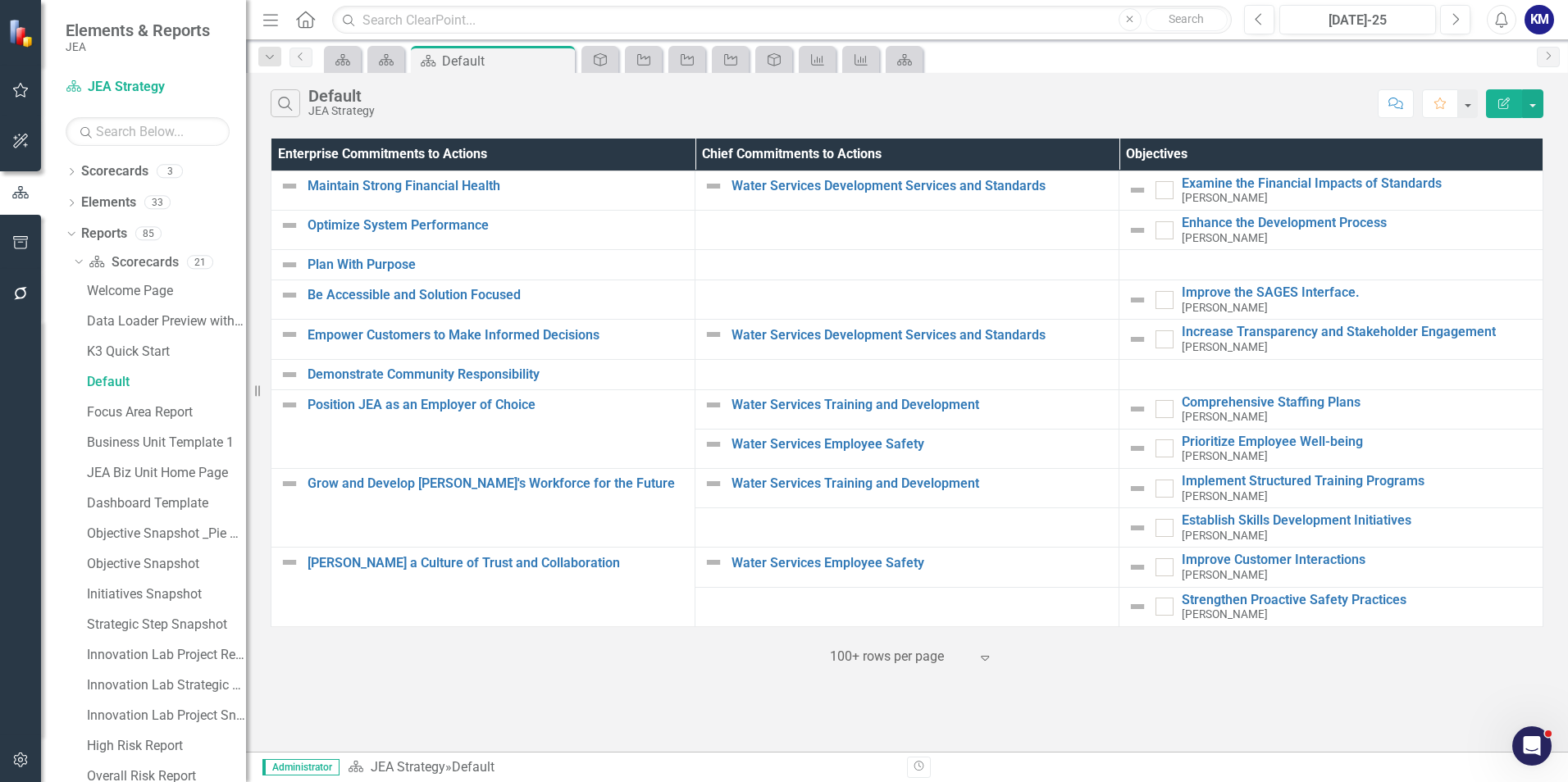
click at [976, 661] on div "100+ rows per page" at bounding box center [899, 657] width 156 height 29
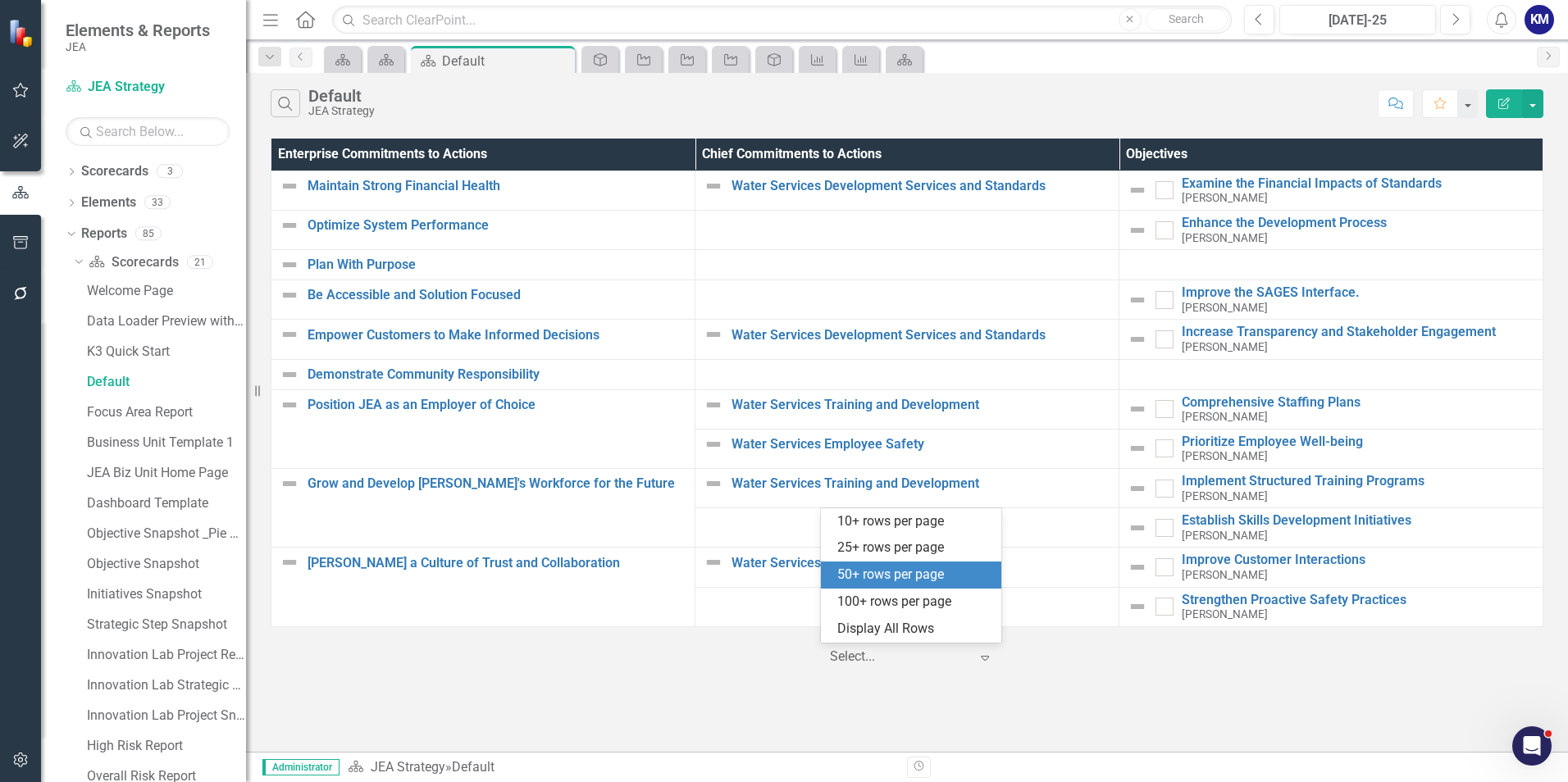
click at [911, 596] on div "100+ rows per page" at bounding box center [915, 602] width 154 height 19
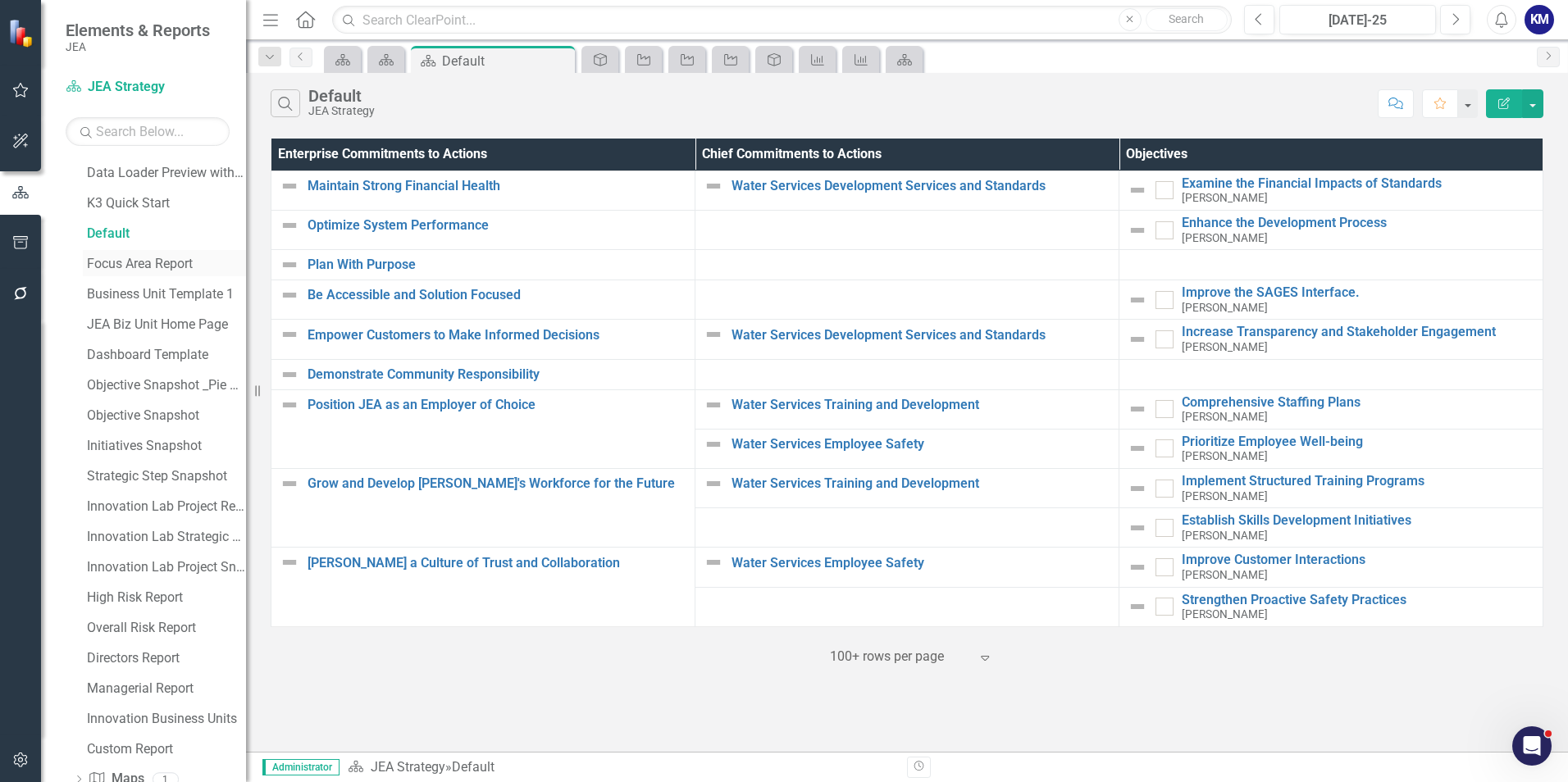
scroll to position [164, 0]
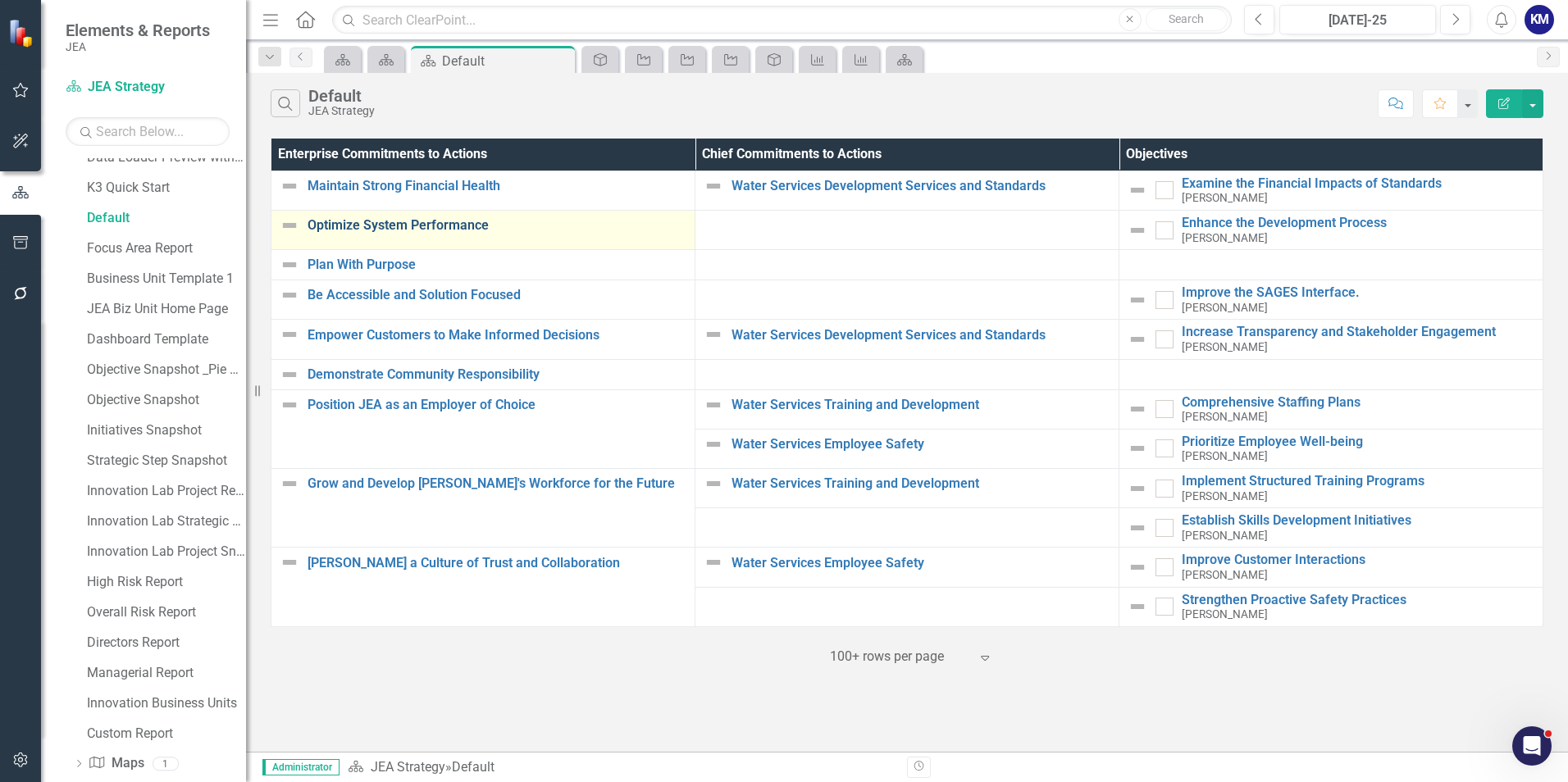
drag, startPoint x: 372, startPoint y: 213, endPoint x: 375, endPoint y: 227, distance: 14.3
click at [372, 214] on td "Optimize System Performance Link Map View Link Map Edit Edit Enterprise Commitm…" at bounding box center [483, 230] width 423 height 39
click at [375, 227] on link "Optimize System Performance" at bounding box center [496, 225] width 378 height 15
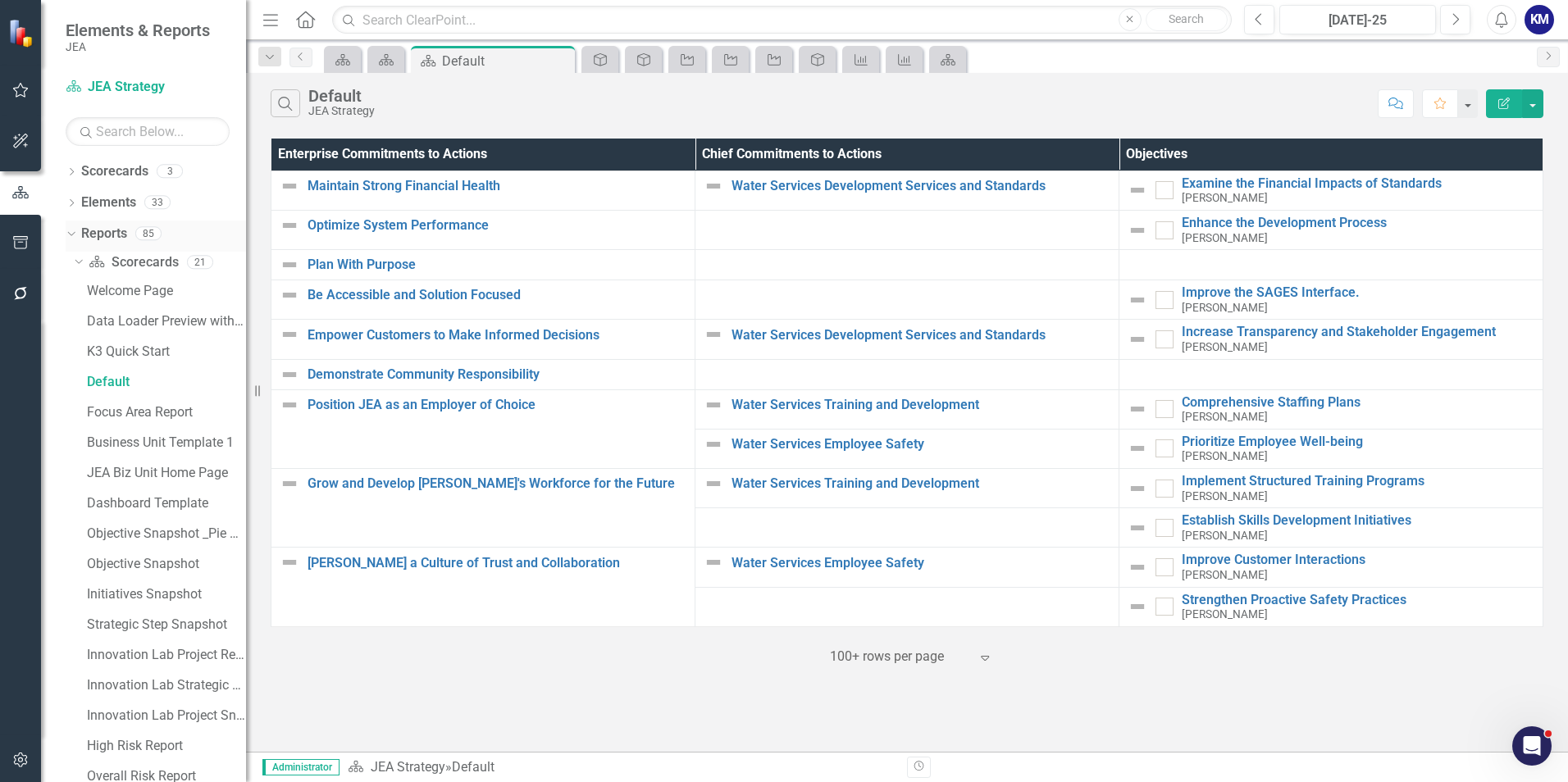
click at [102, 224] on link "Reports" at bounding box center [103, 234] width 46 height 19
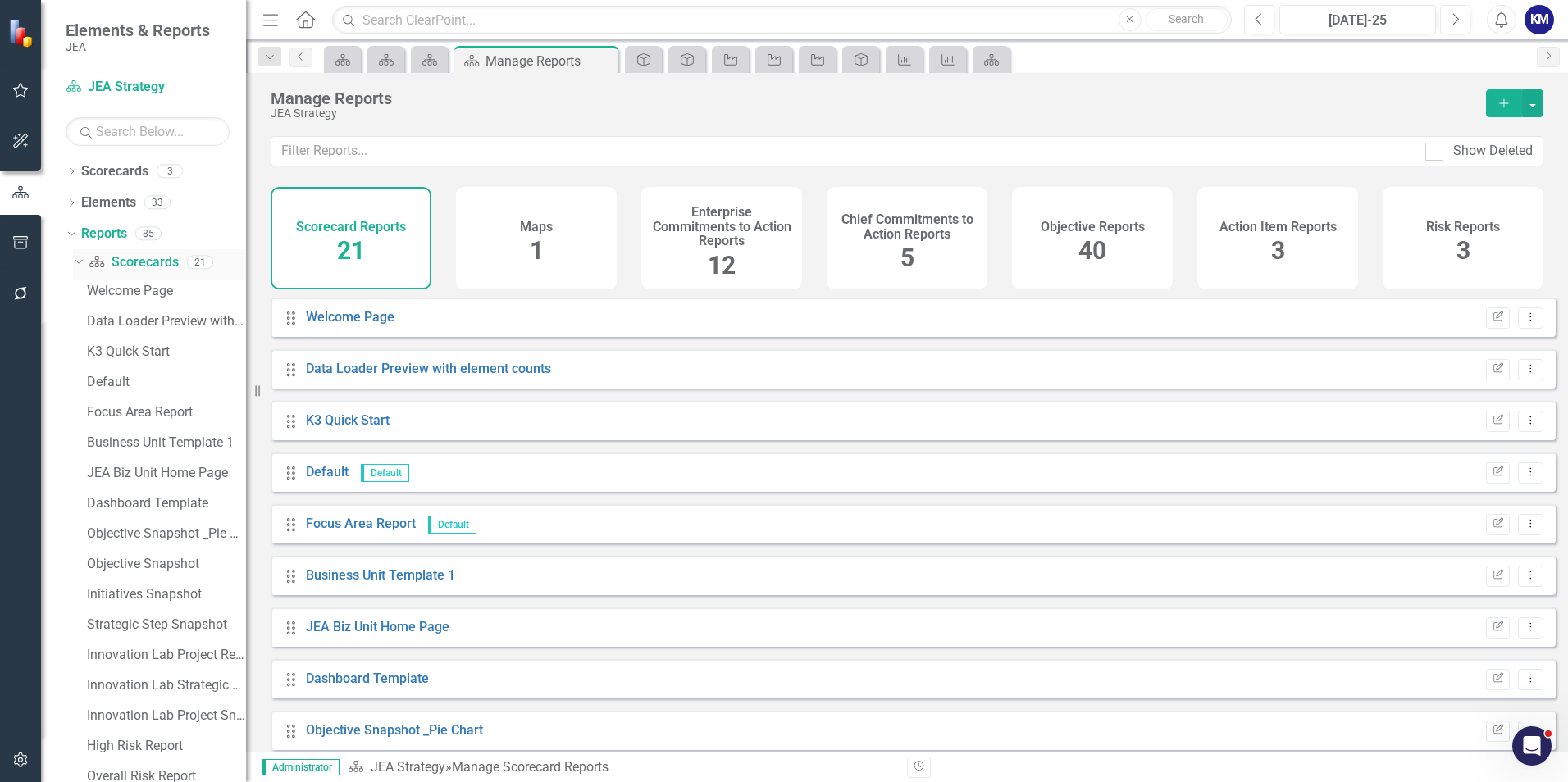
click at [132, 266] on link "Scorecard Scorecards" at bounding box center [132, 263] width 89 height 19
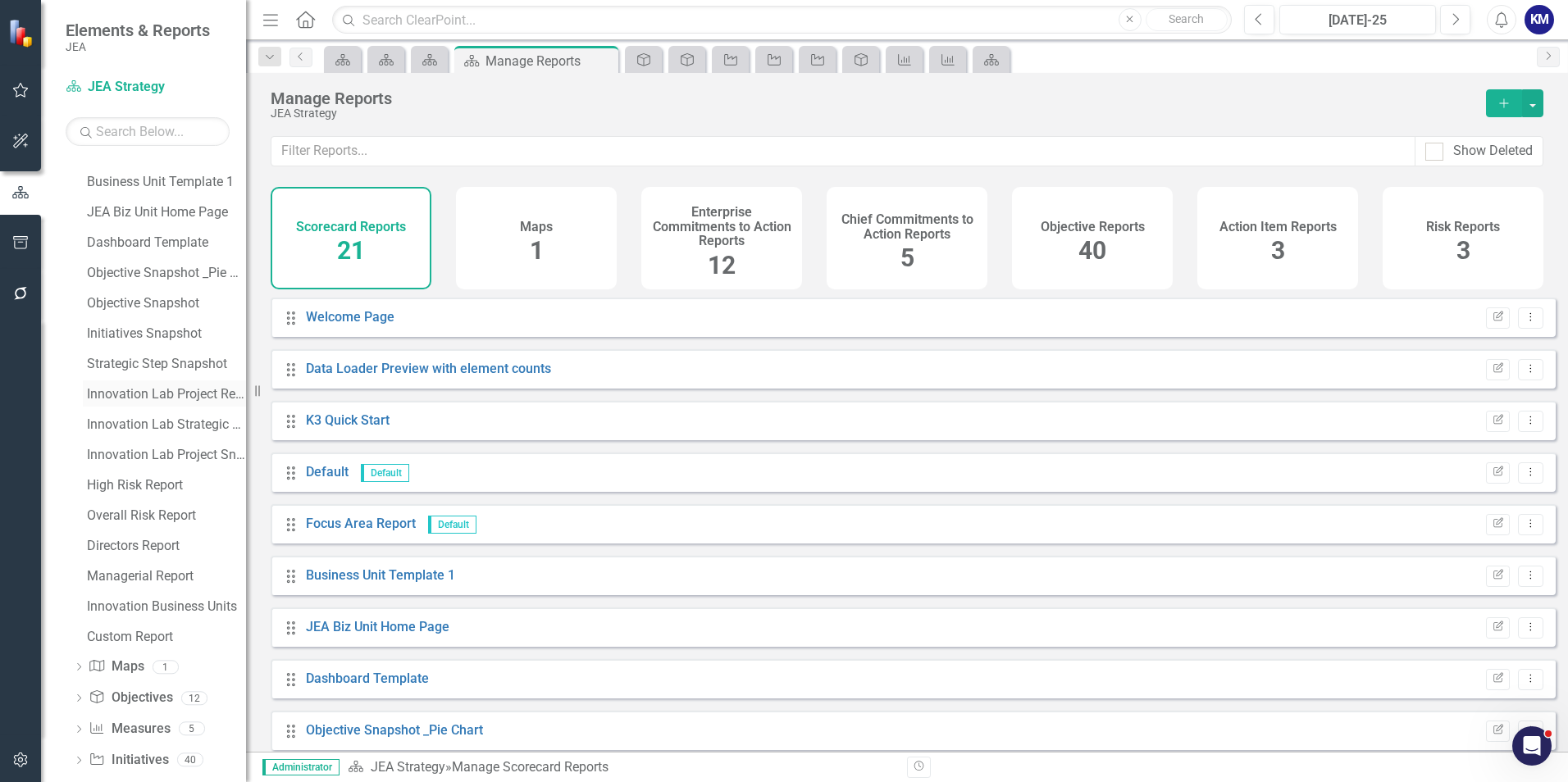
scroll to position [97, 0]
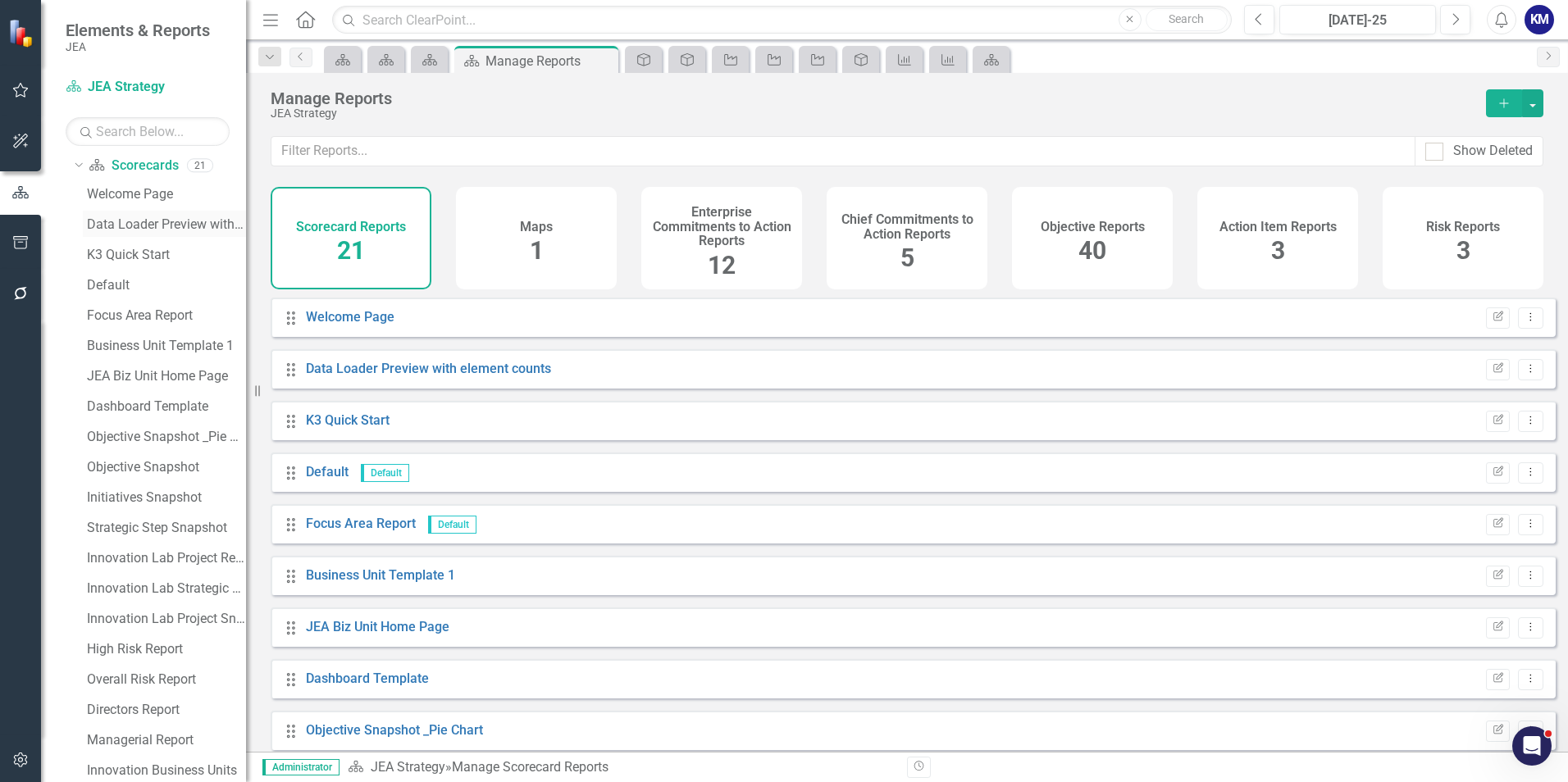
click at [192, 221] on div "Data Loader Preview with element counts" at bounding box center [166, 224] width 159 height 15
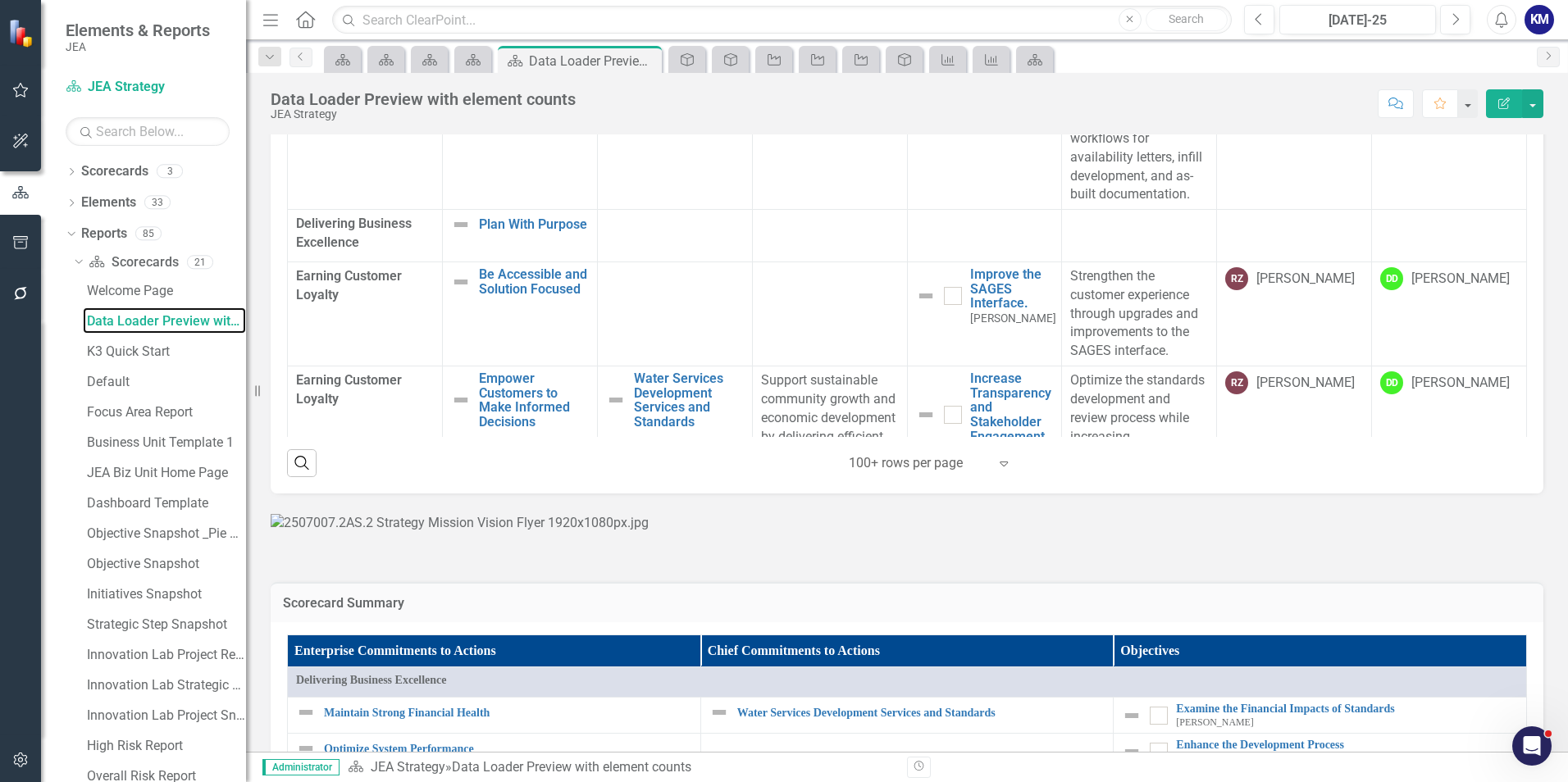
scroll to position [574, 0]
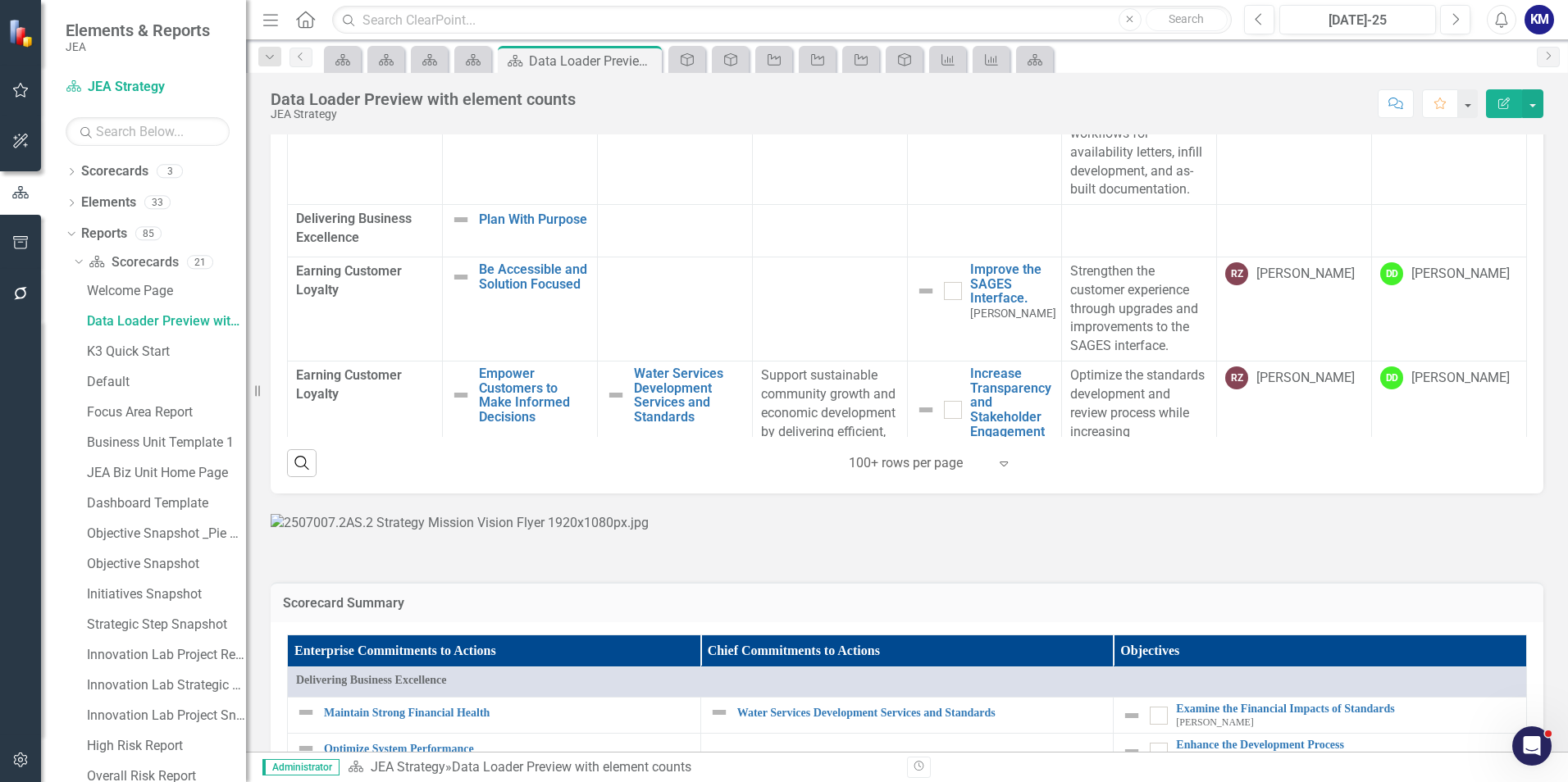
click at [678, 205] on td at bounding box center [674, 133] width 155 height 142
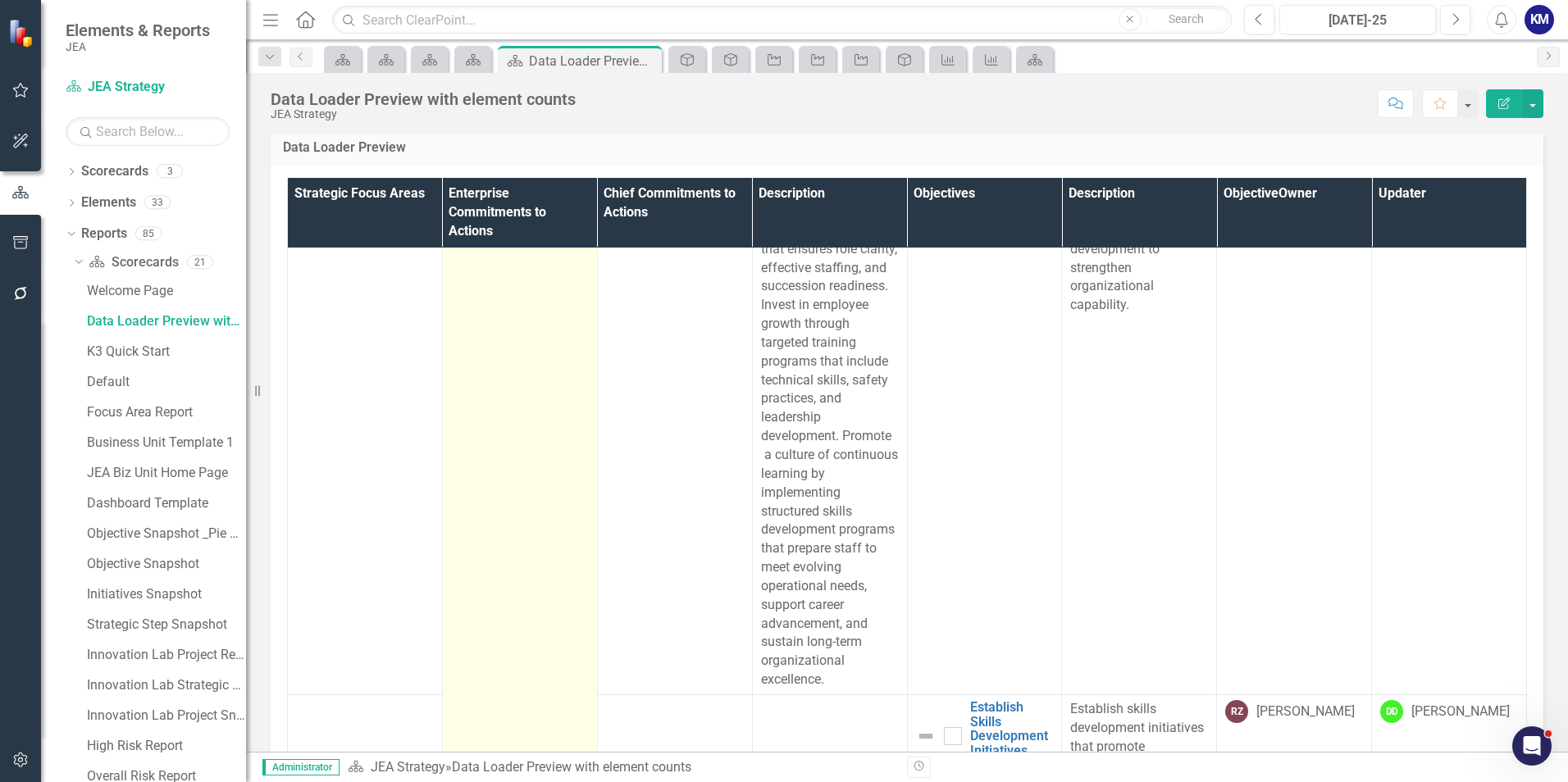
scroll to position [3396, 0]
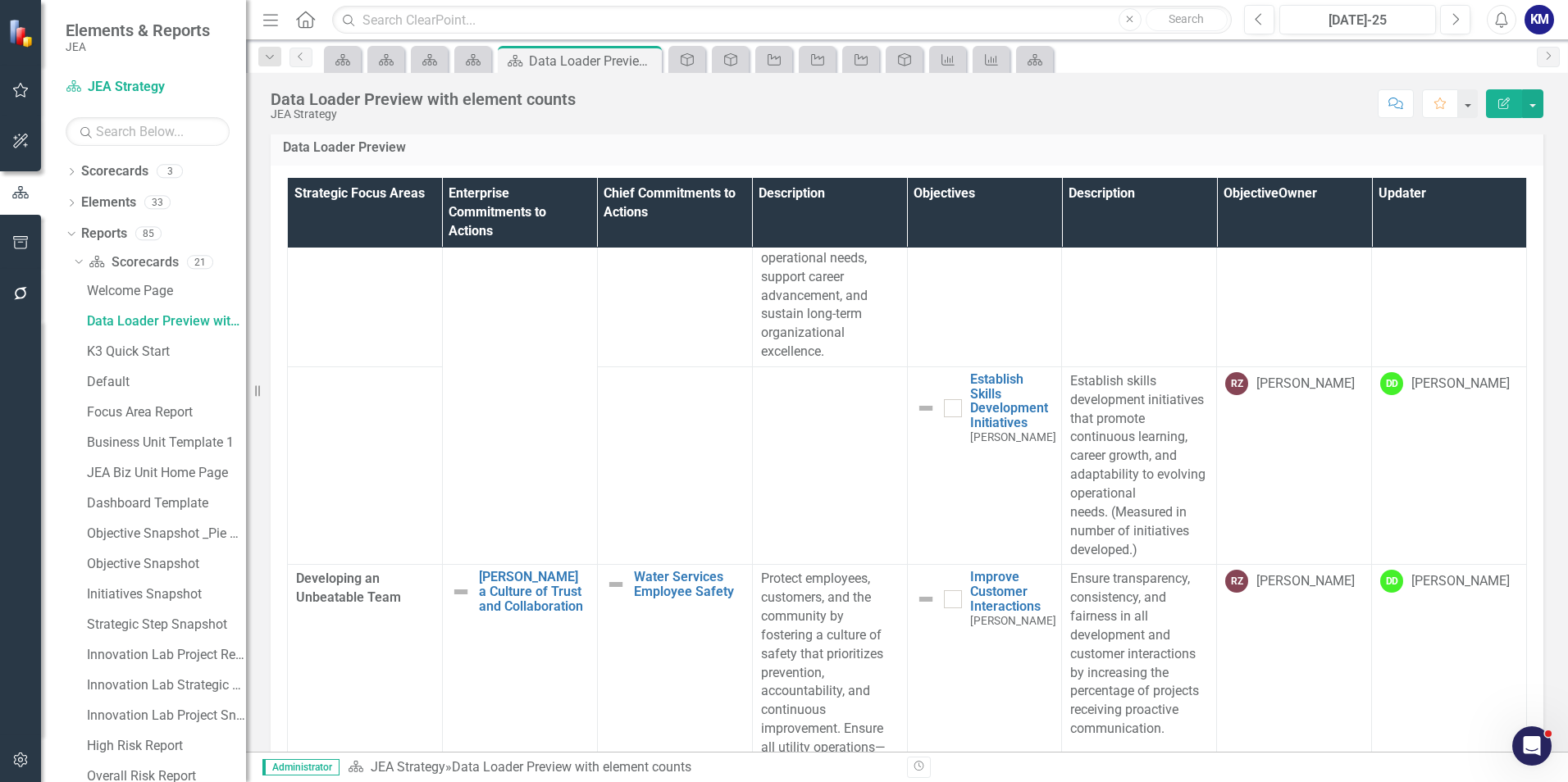
click at [648, 166] on div "Data Loader Preview" at bounding box center [906, 146] width 1272 height 40
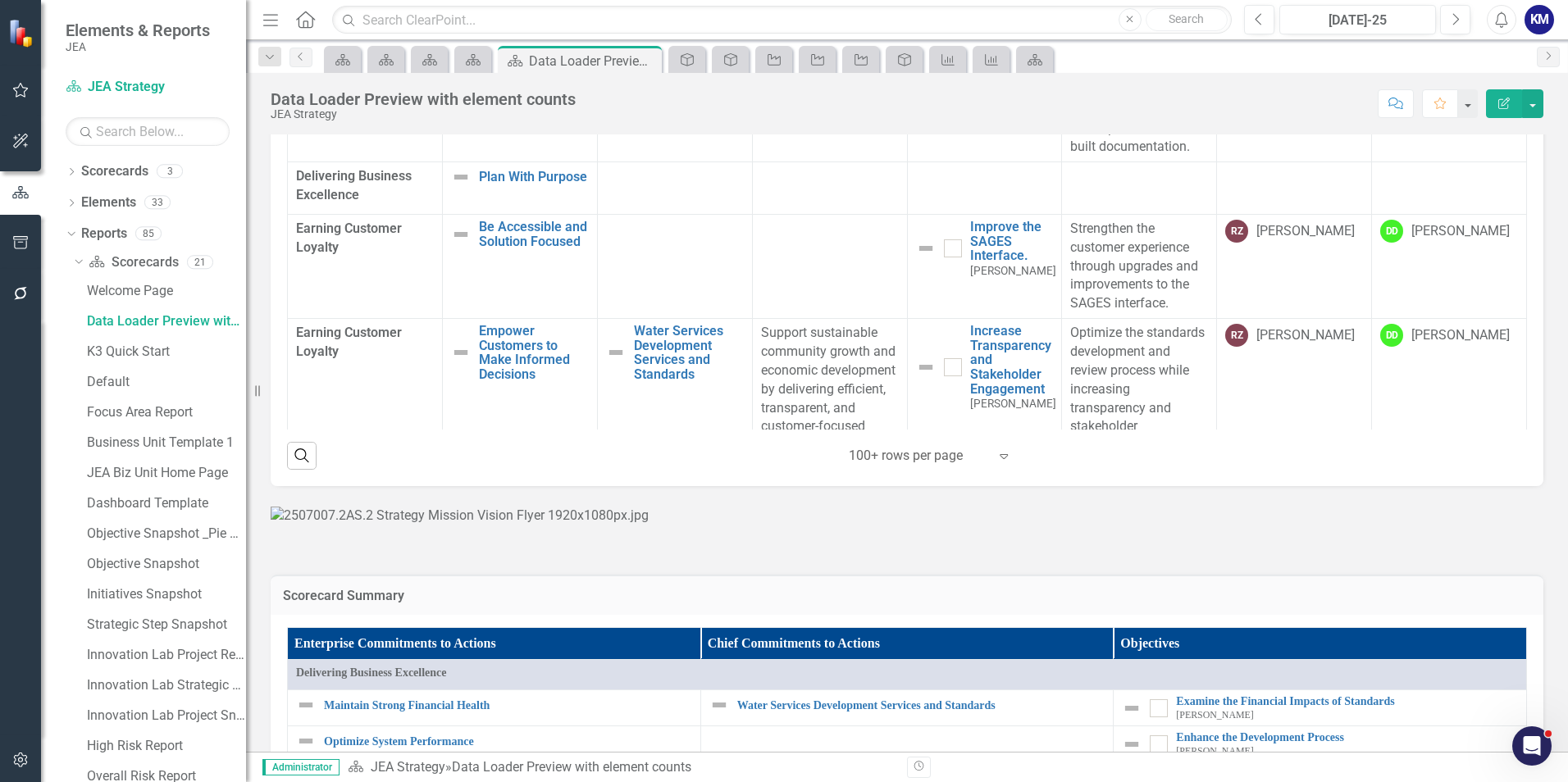
scroll to position [527, 0]
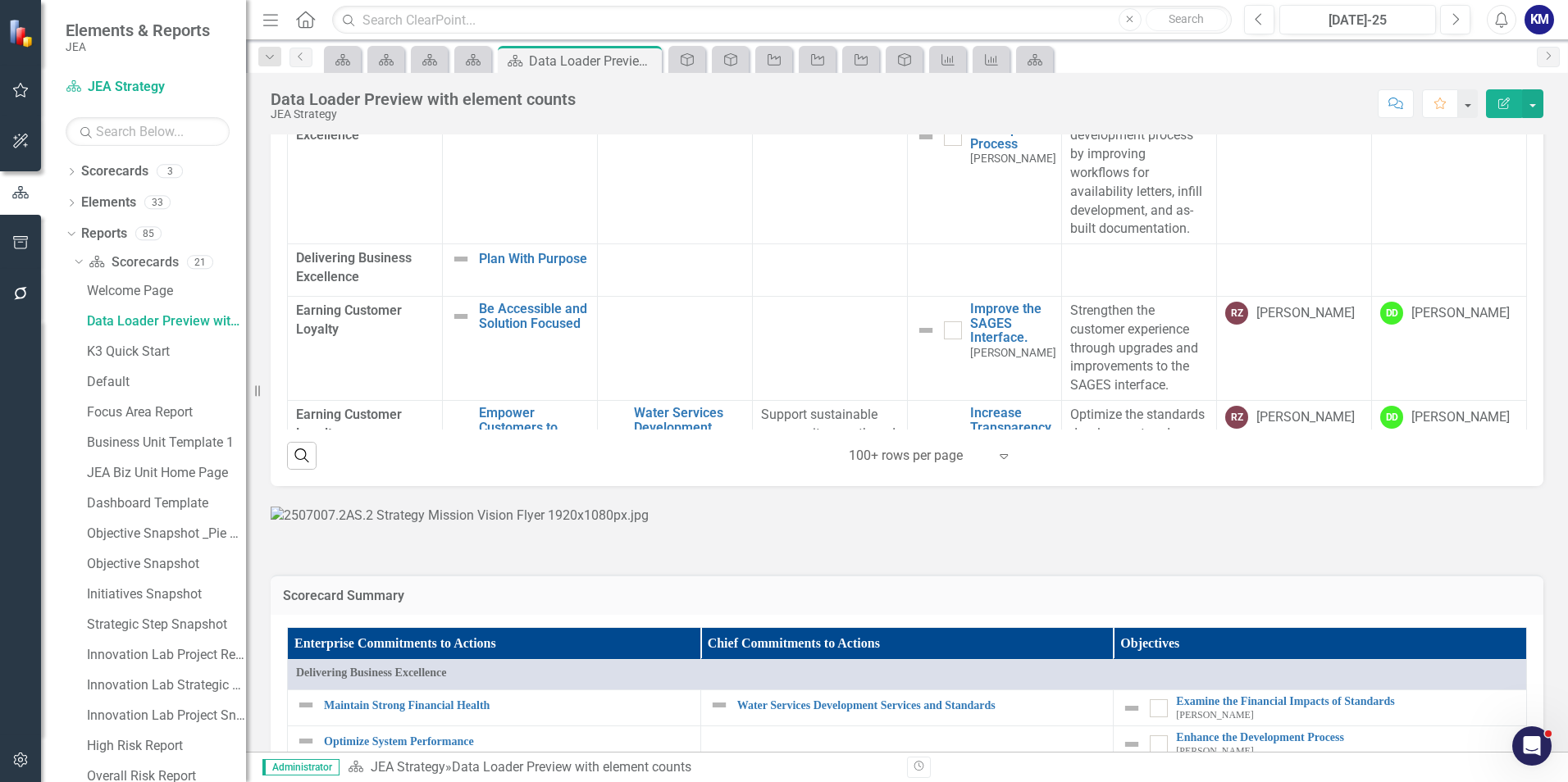
click at [666, 244] on td at bounding box center [674, 173] width 155 height 142
click at [675, 244] on td at bounding box center [674, 173] width 155 height 142
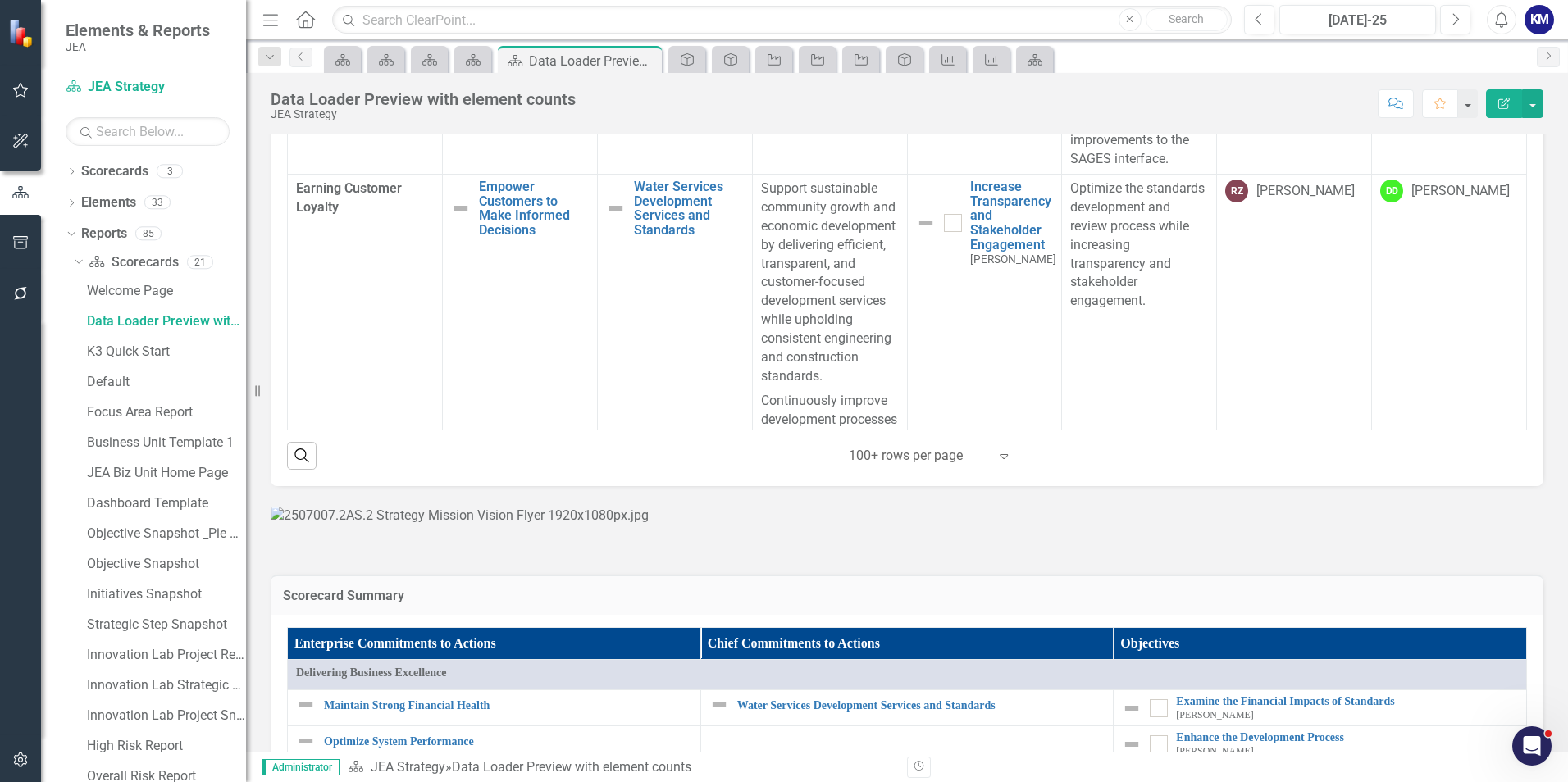
scroll to position [609, 0]
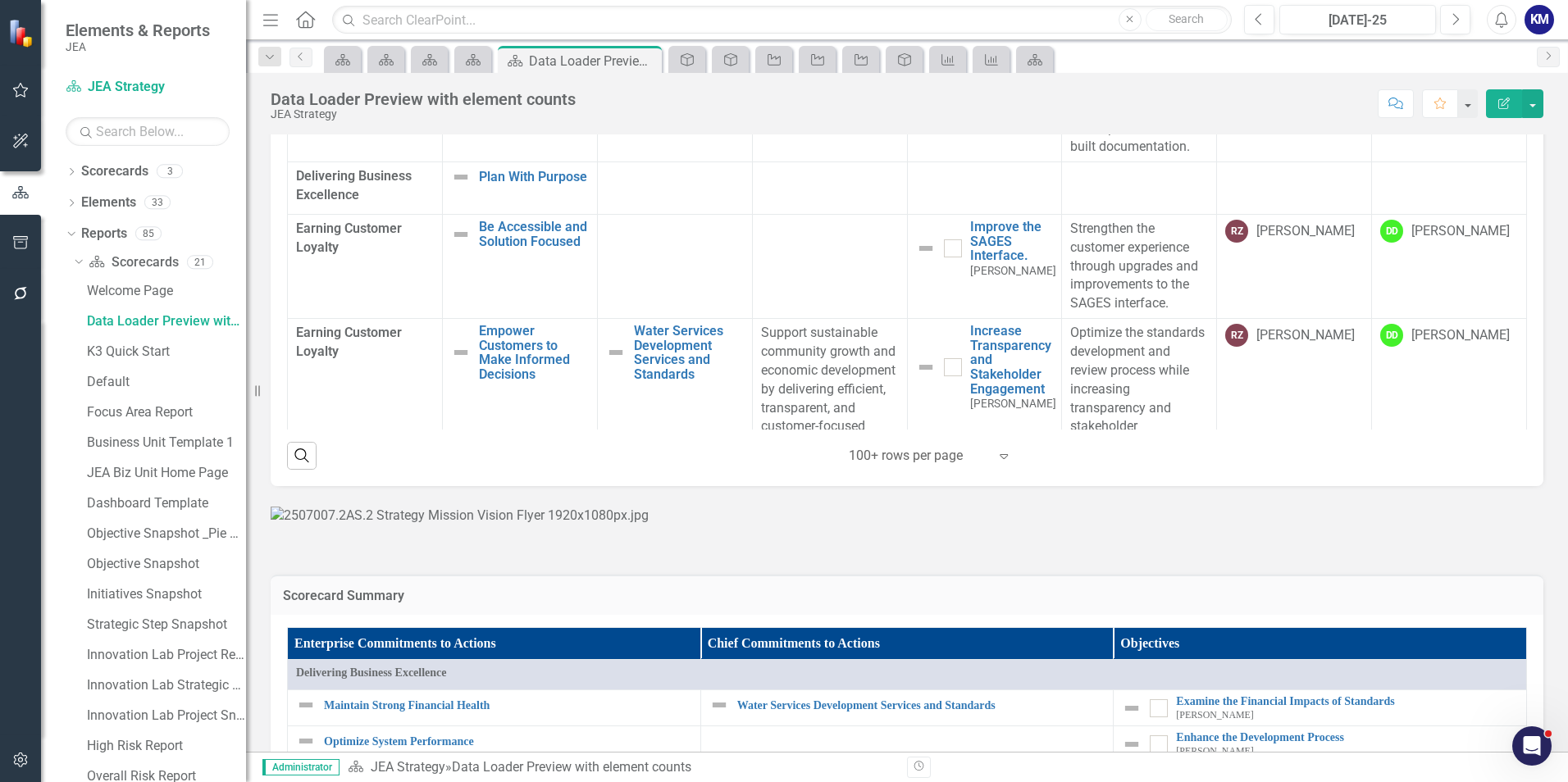
click at [645, 162] on td at bounding box center [674, 91] width 155 height 142
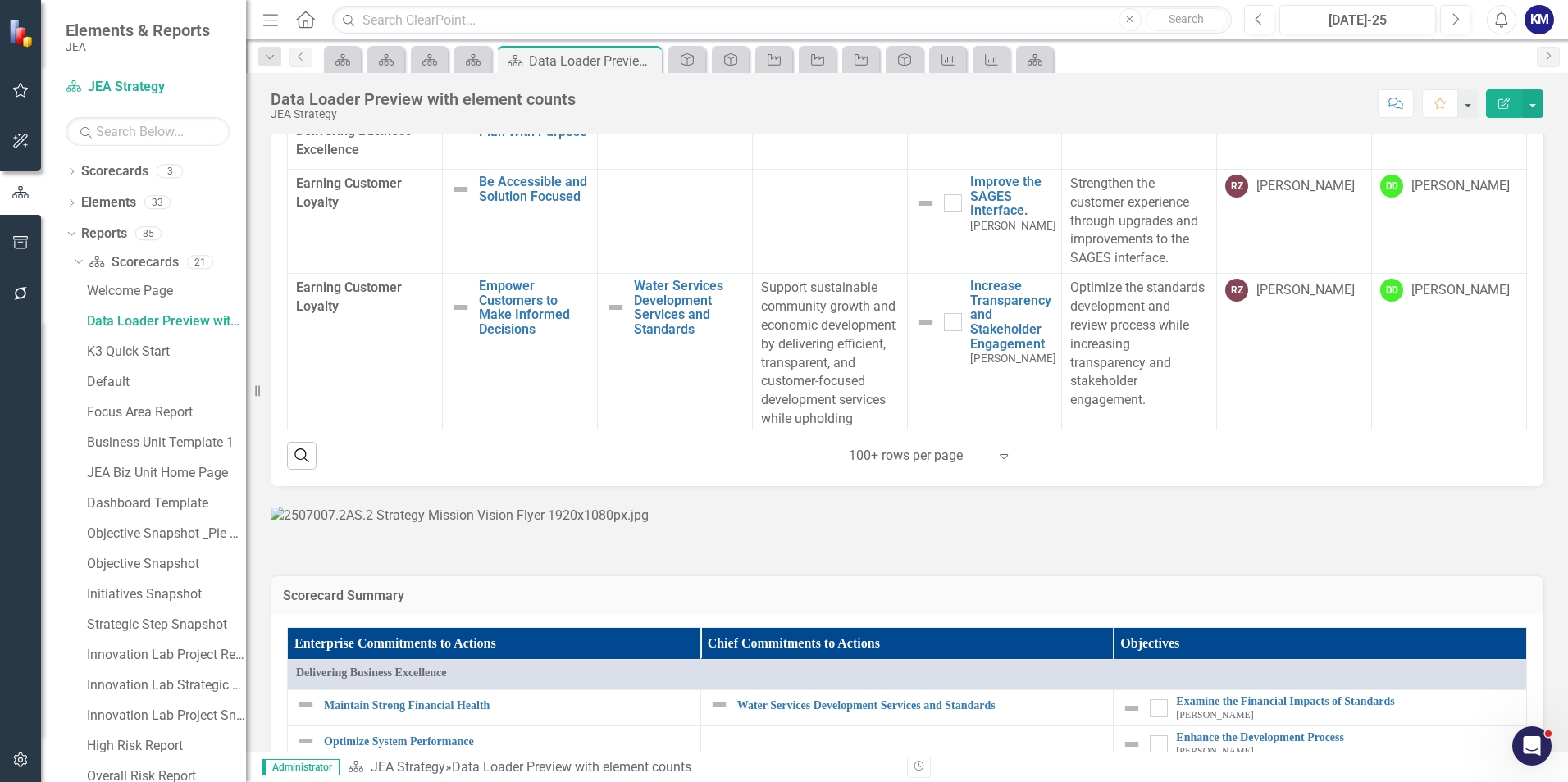
scroll to position [574, 0]
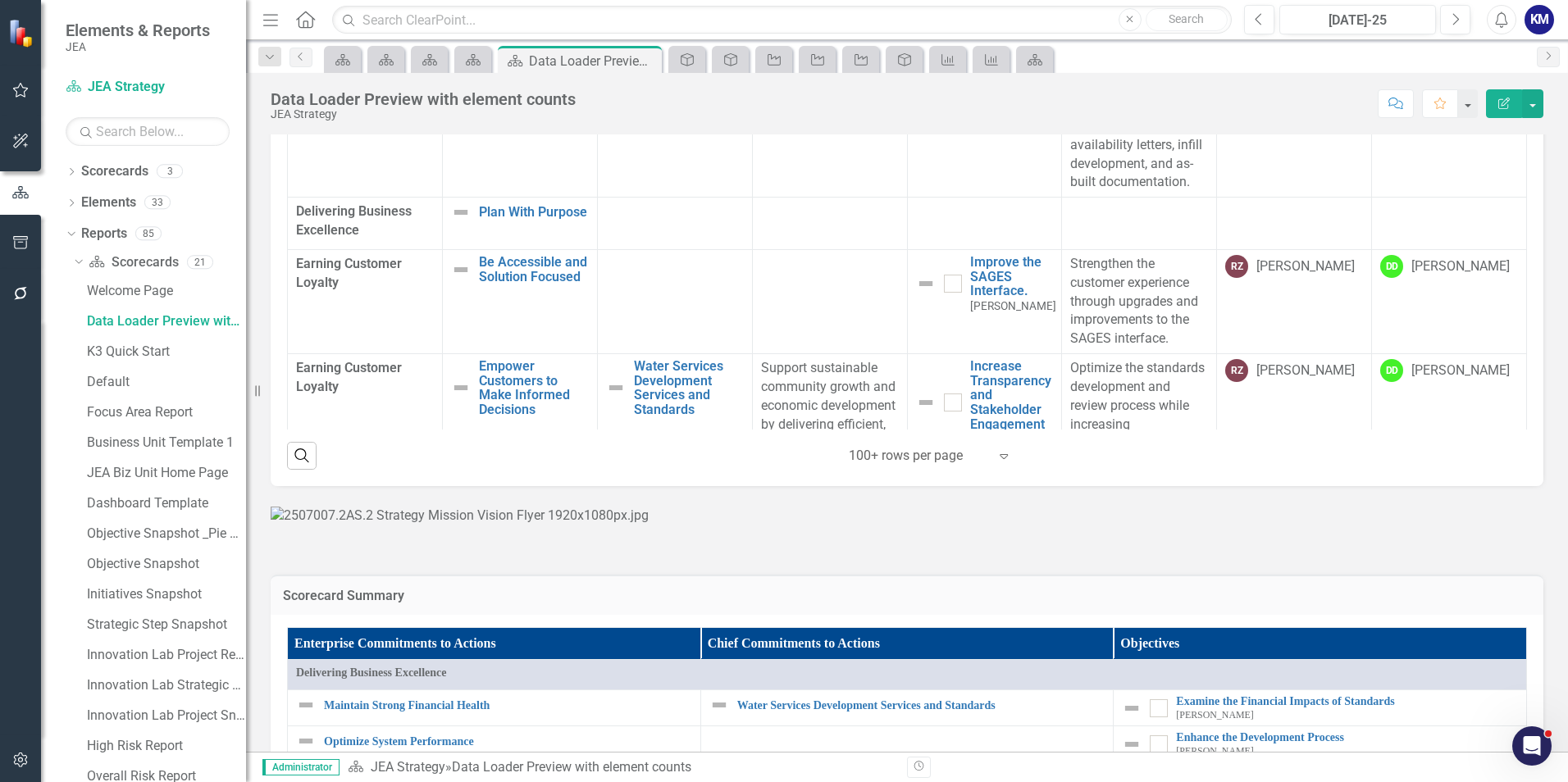
click at [669, 197] on td at bounding box center [674, 126] width 155 height 142
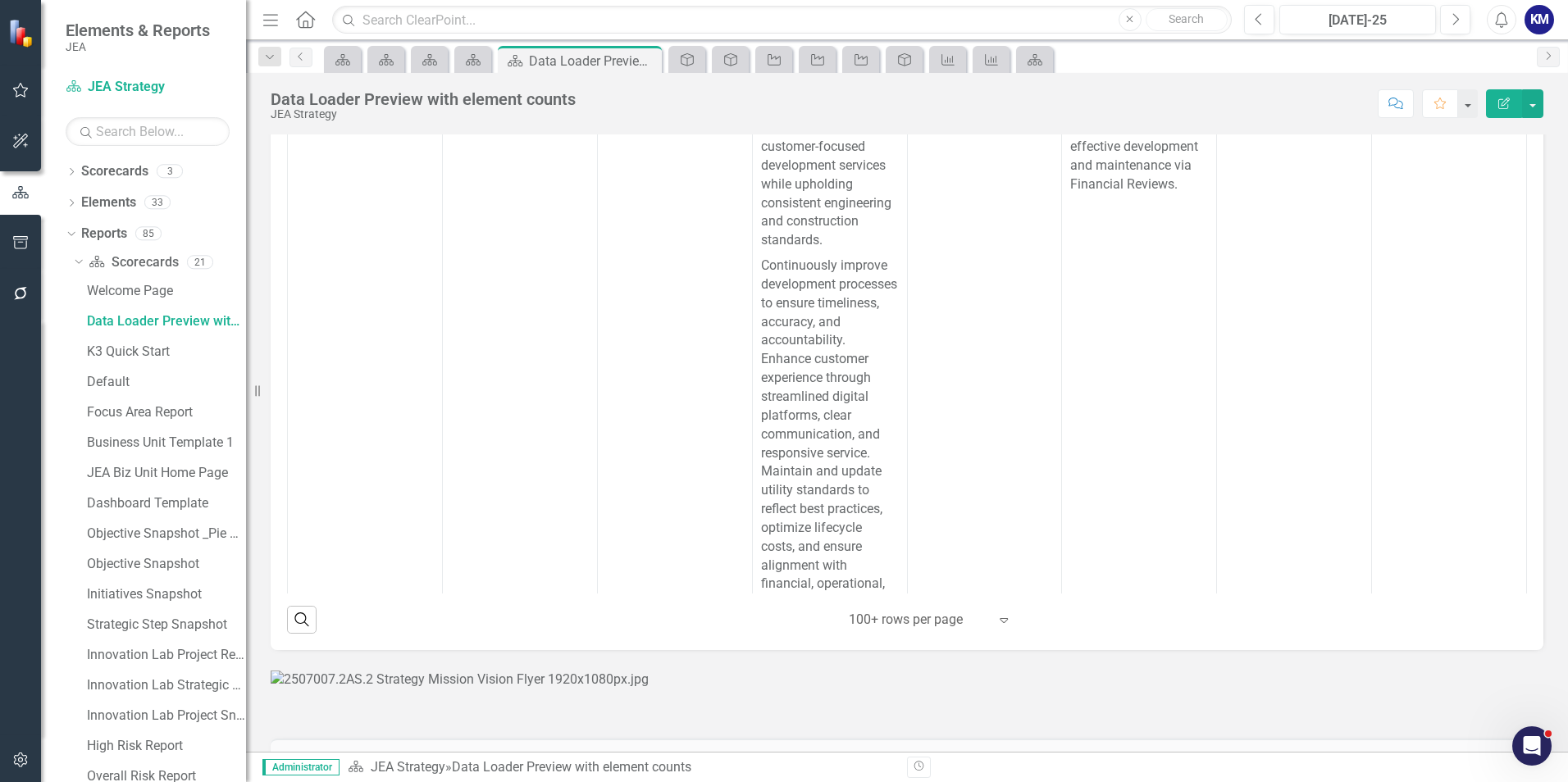
scroll to position [0, 0]
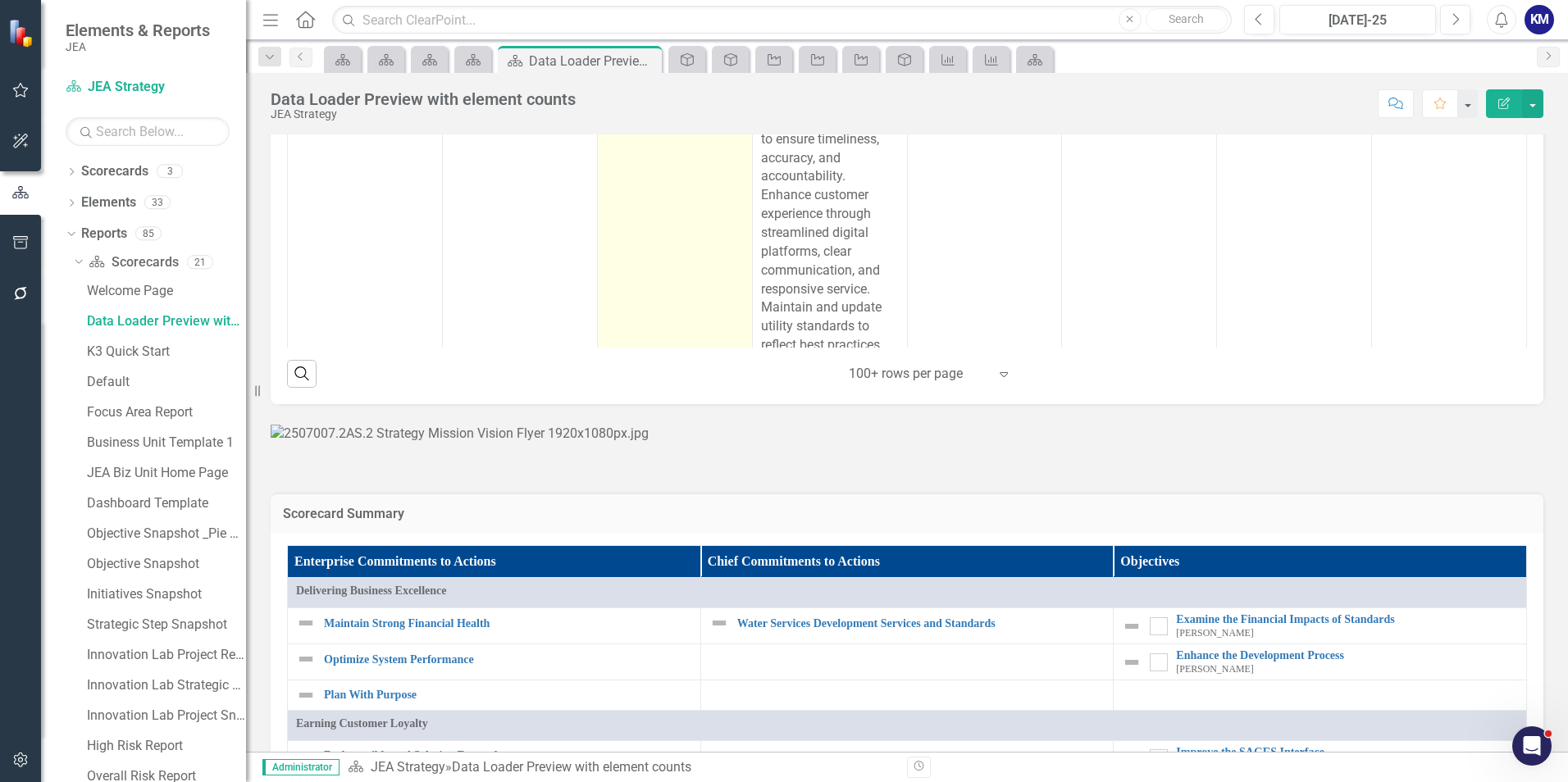
scroll to position [909, 0]
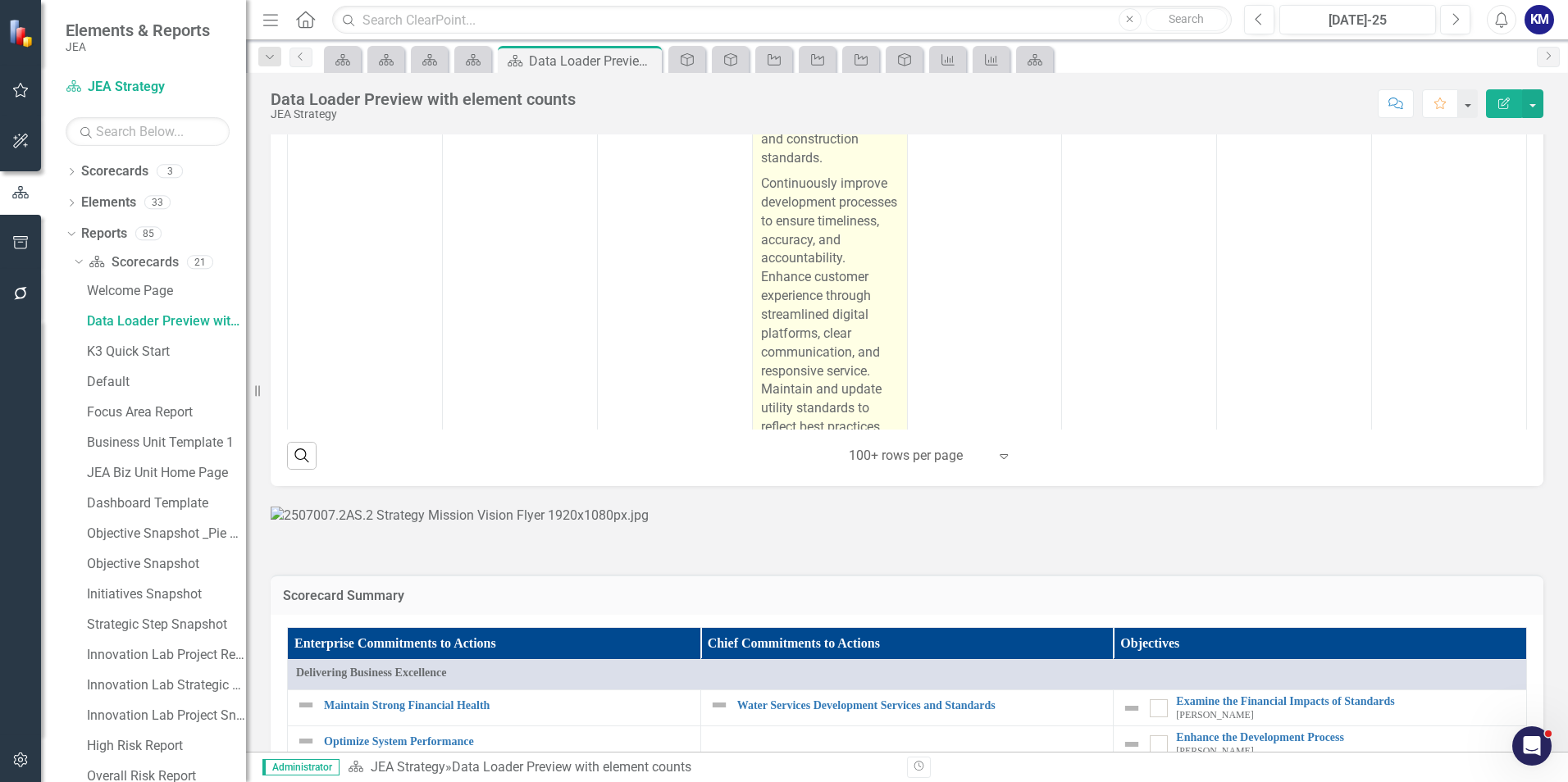
click at [890, 382] on td "Support sustainable community growth and economic development by delivering eff…" at bounding box center [829, 293] width 155 height 673
click at [893, 386] on td "Support sustainable community growth and economic development by delivering eff…" at bounding box center [829, 293] width 155 height 673
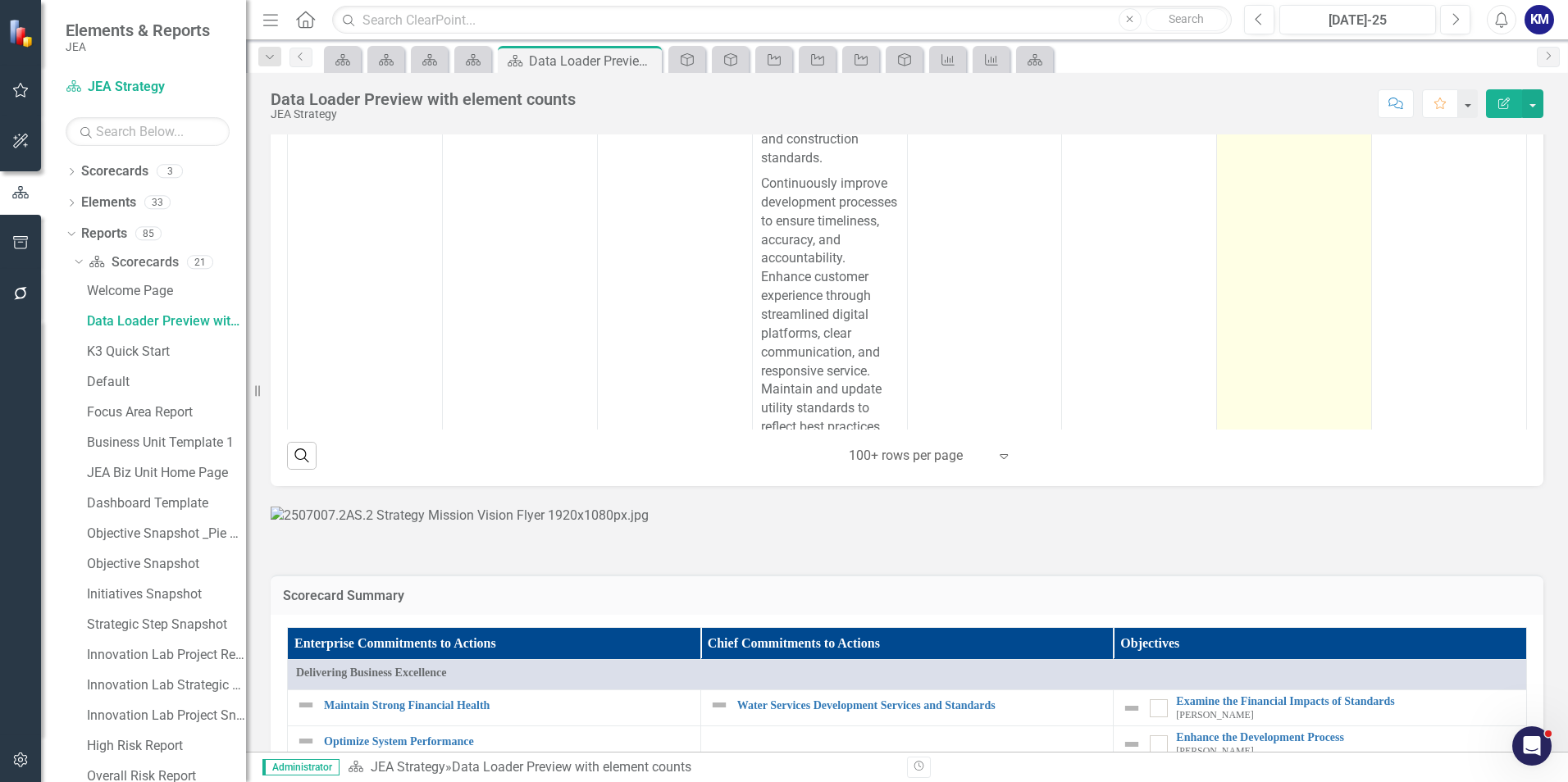
scroll to position [827, 0]
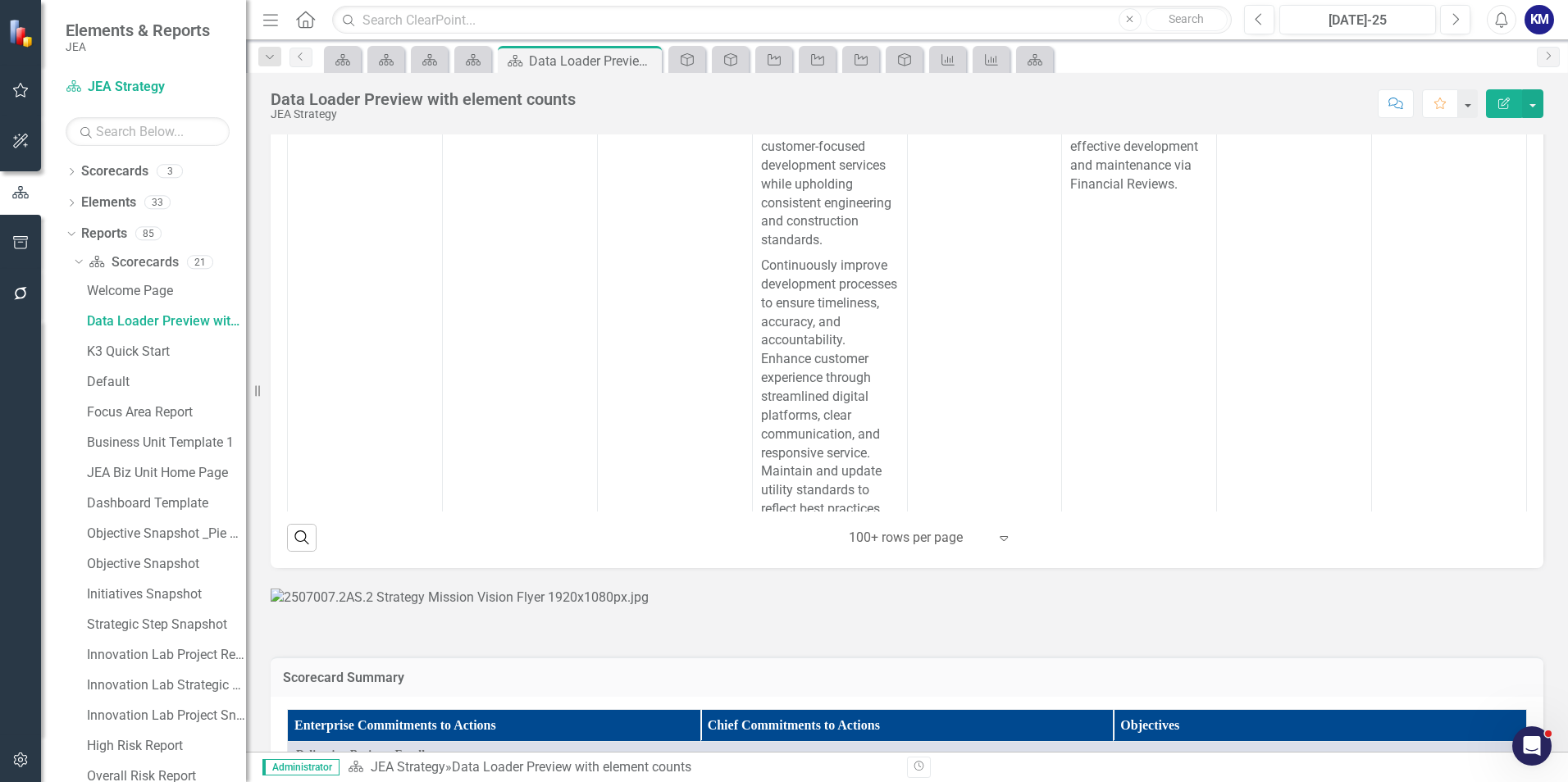
click at [696, 73] on div "Data Loader Preview with element counts JEA Strategy Score: N/A Jul-25 Complete…" at bounding box center [907, 98] width 1322 height 49
click at [699, 63] on link "Enterprise Commitments to Action" at bounding box center [686, 59] width 29 height 21
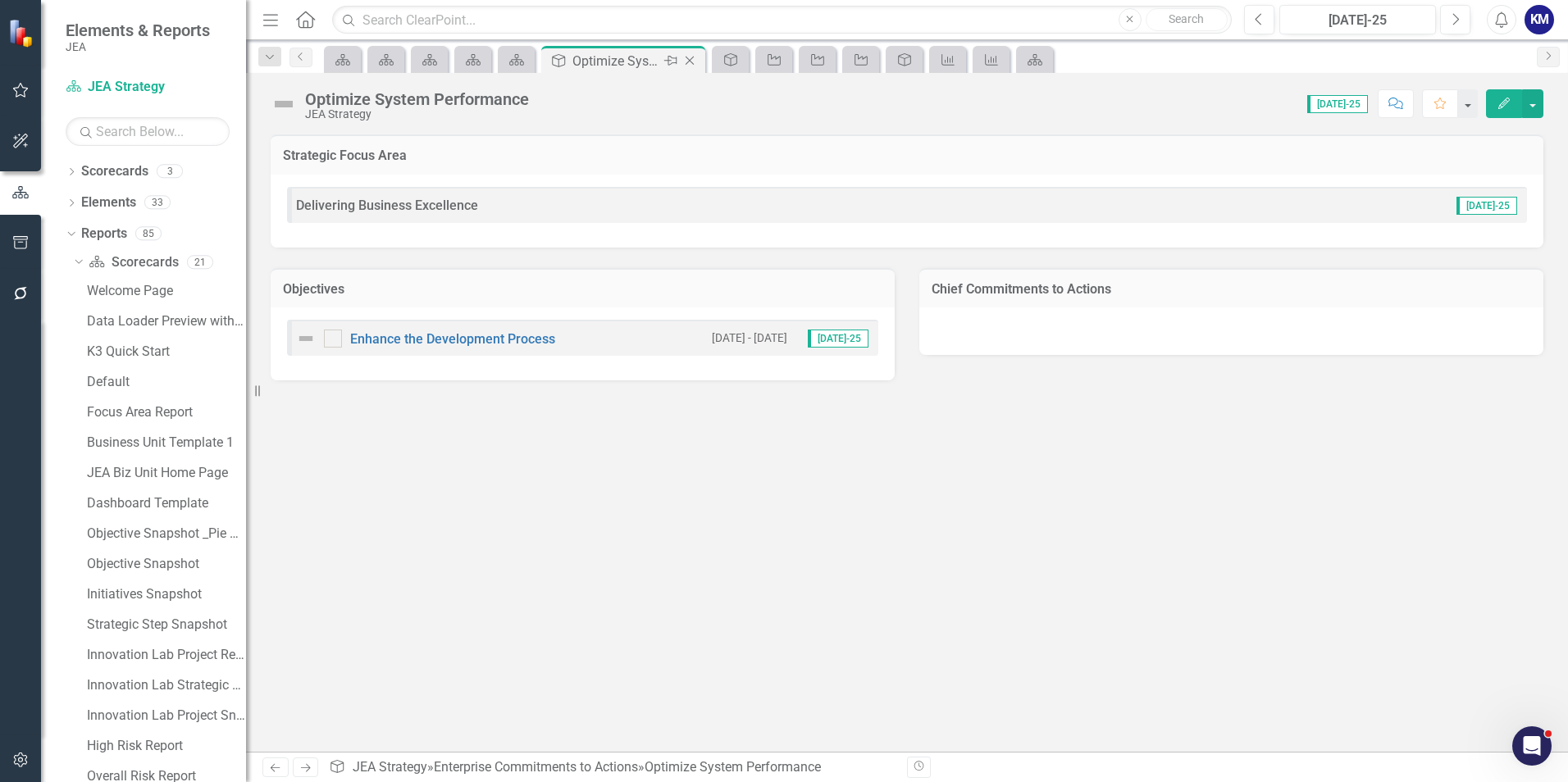
click at [694, 59] on icon "Close" at bounding box center [689, 61] width 16 height 13
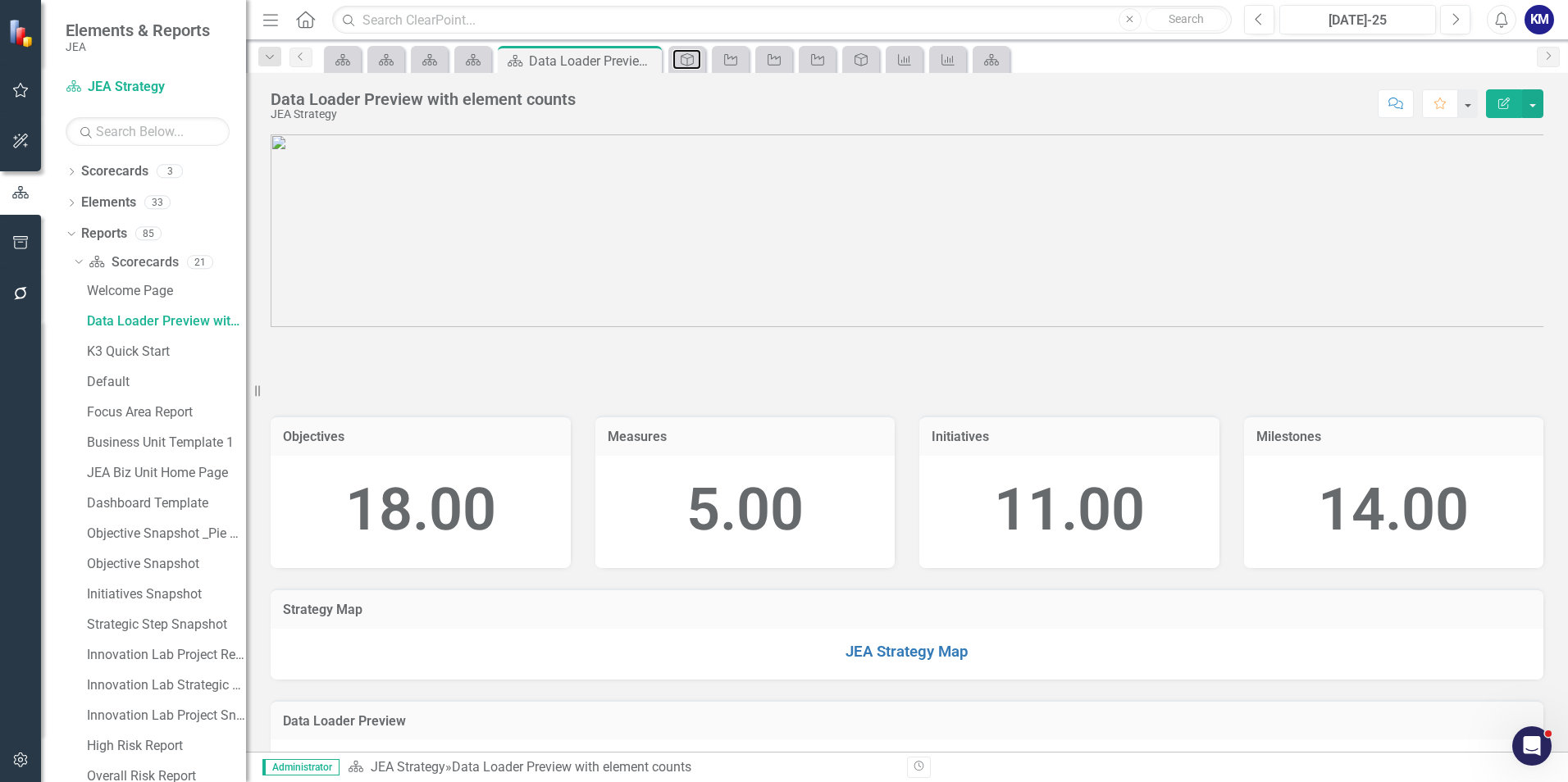
click at [694, 59] on icon at bounding box center [687, 60] width 13 height 13
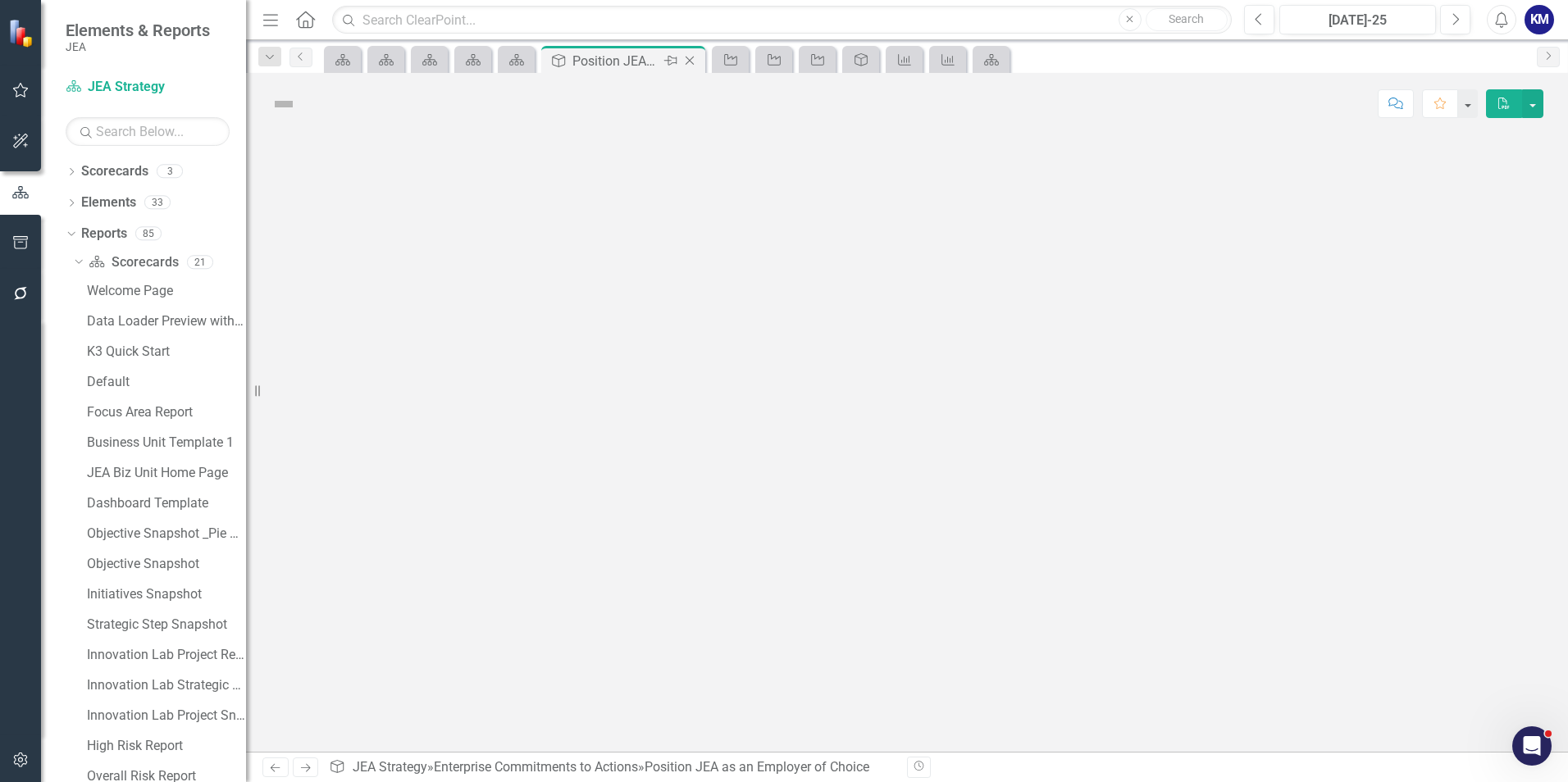
click at [701, 59] on div "Enterprise Commitments to Action Position JEA as an Employer of Choice Pin Close" at bounding box center [623, 59] width 164 height 27
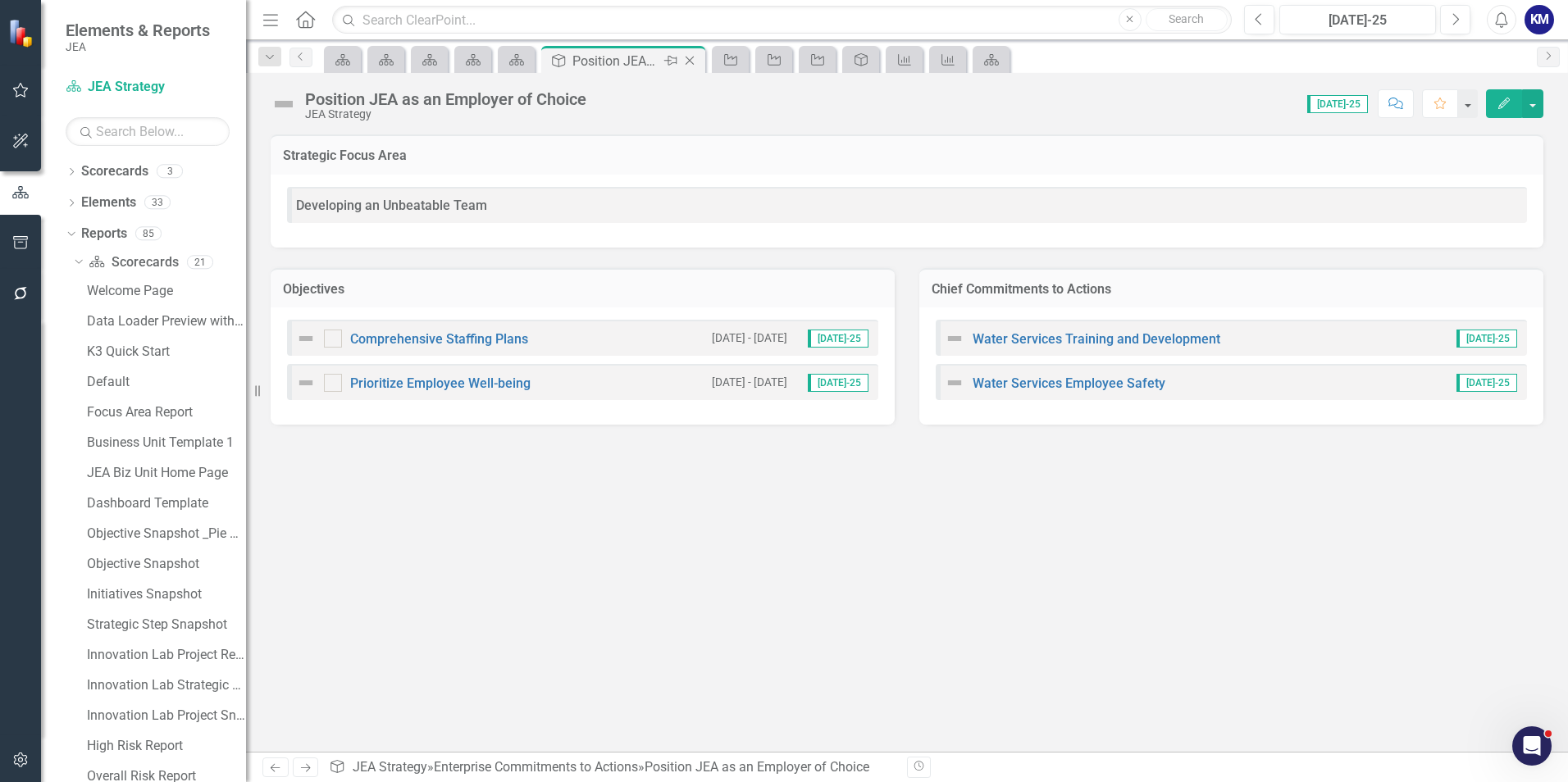
click at [695, 60] on icon "Close" at bounding box center [689, 61] width 16 height 13
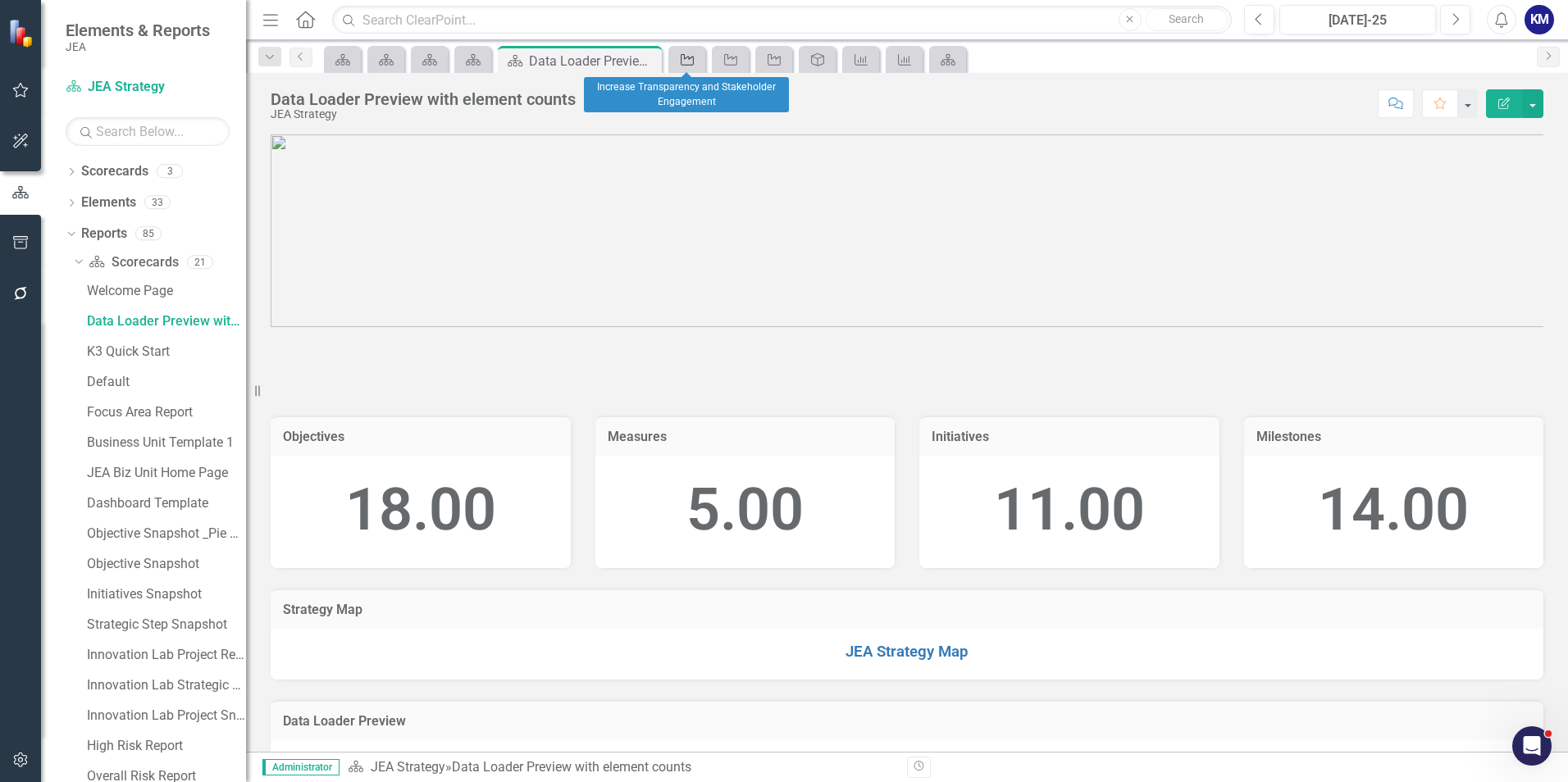
click at [697, 61] on link "Objective" at bounding box center [686, 59] width 29 height 21
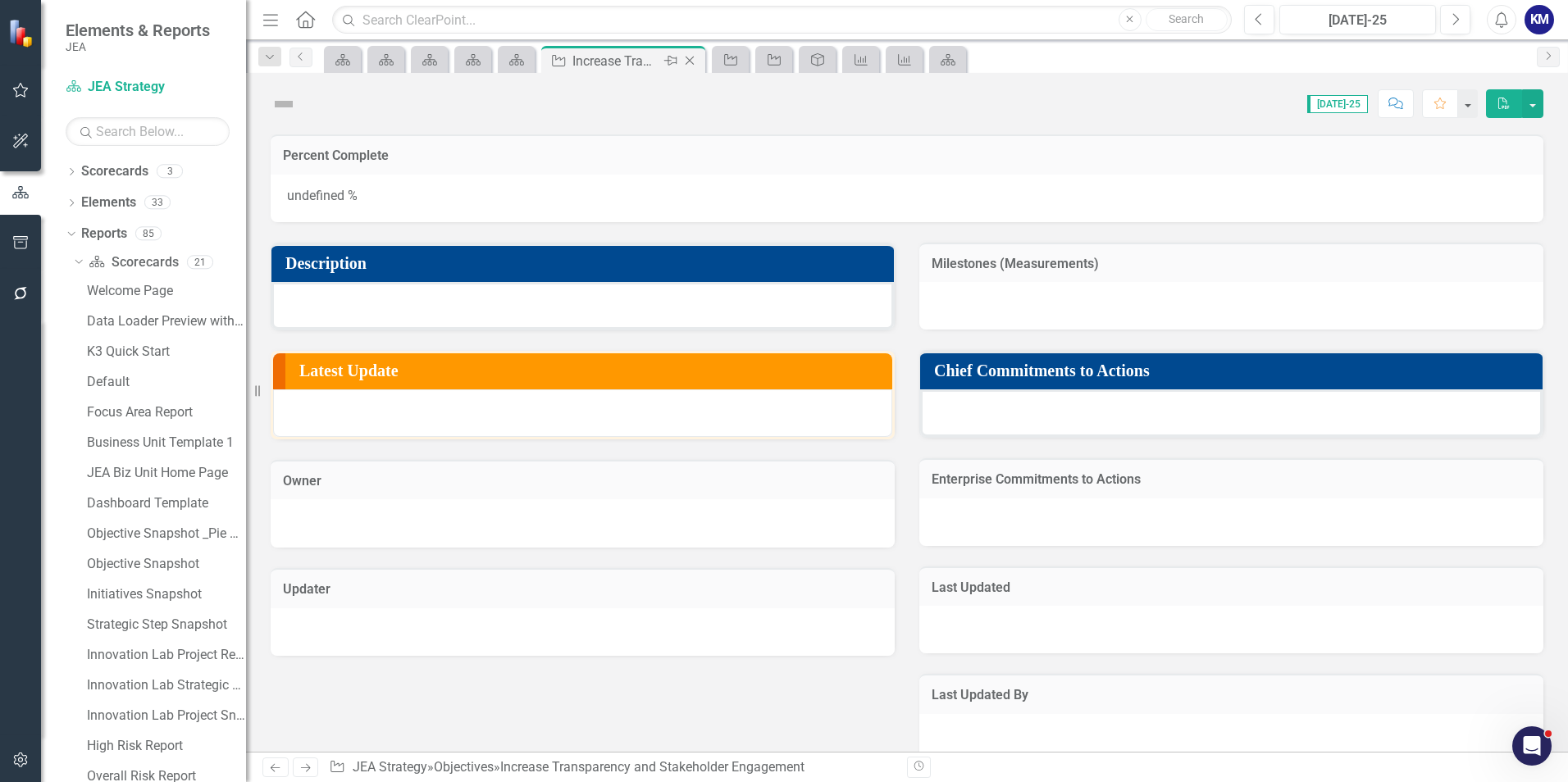
click at [697, 61] on icon "Close" at bounding box center [689, 61] width 16 height 13
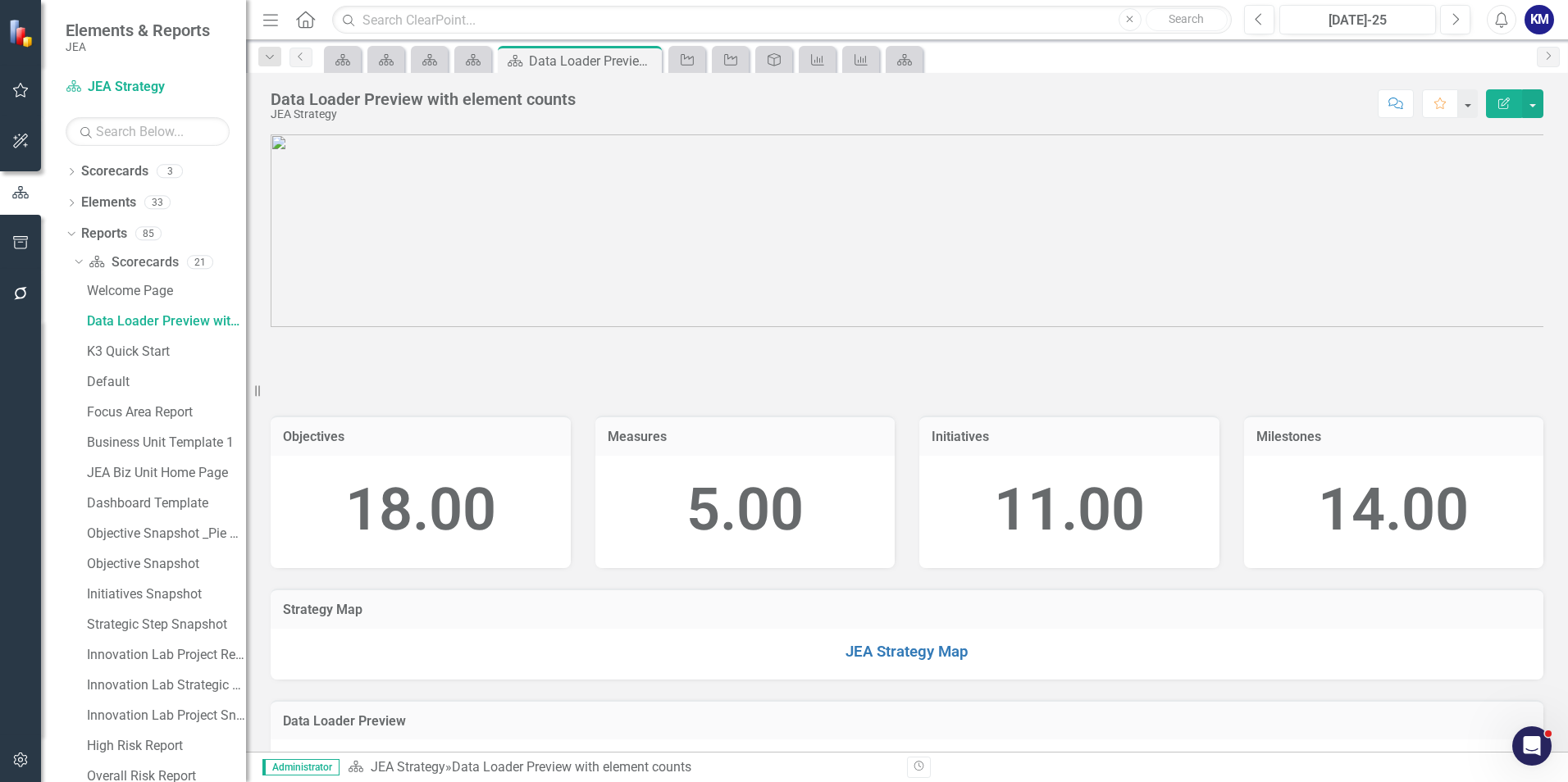
click at [697, 61] on link "Objective" at bounding box center [686, 59] width 29 height 21
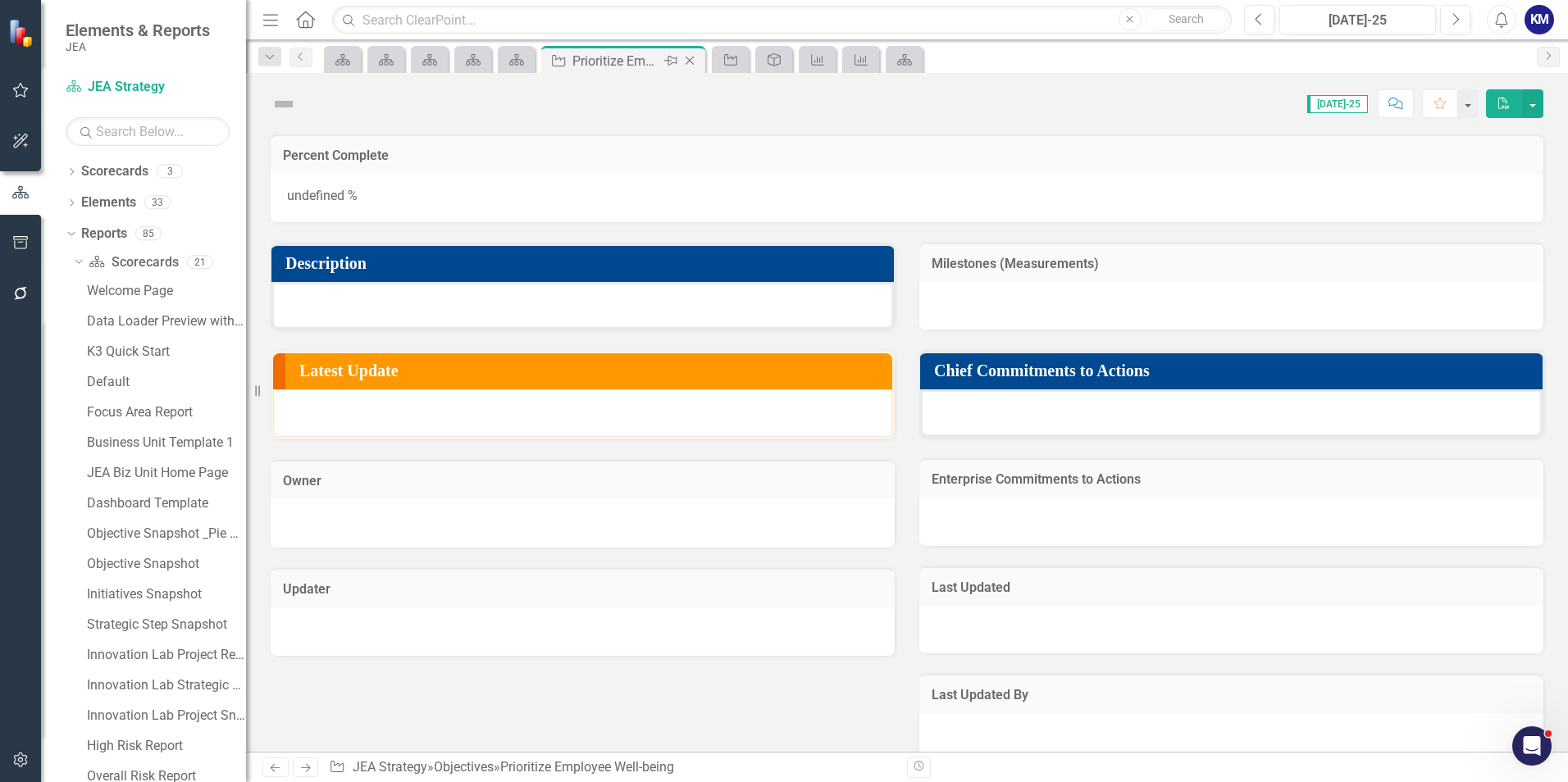
click at [697, 61] on icon "Close" at bounding box center [689, 61] width 16 height 13
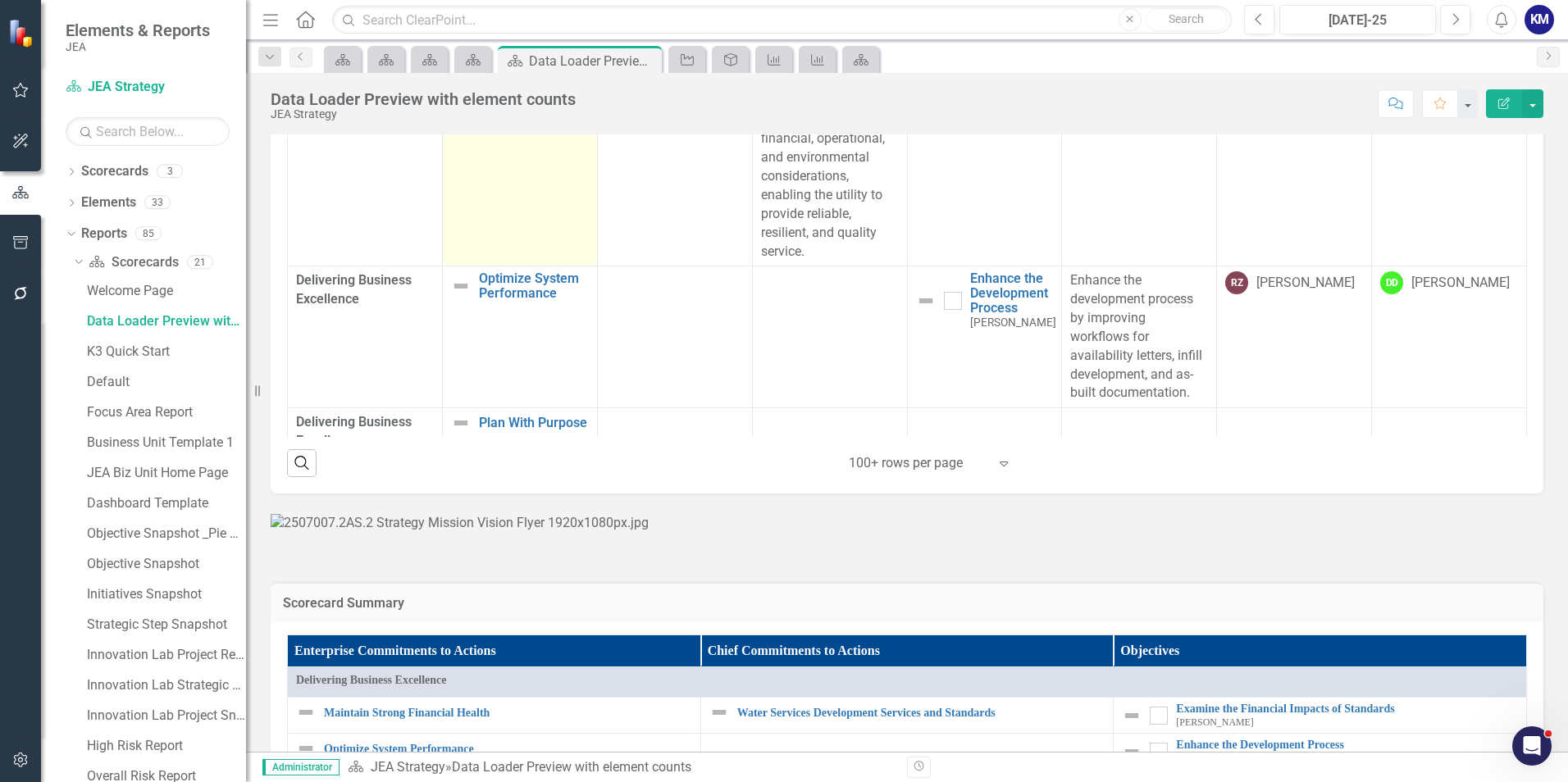
scroll to position [164, 0]
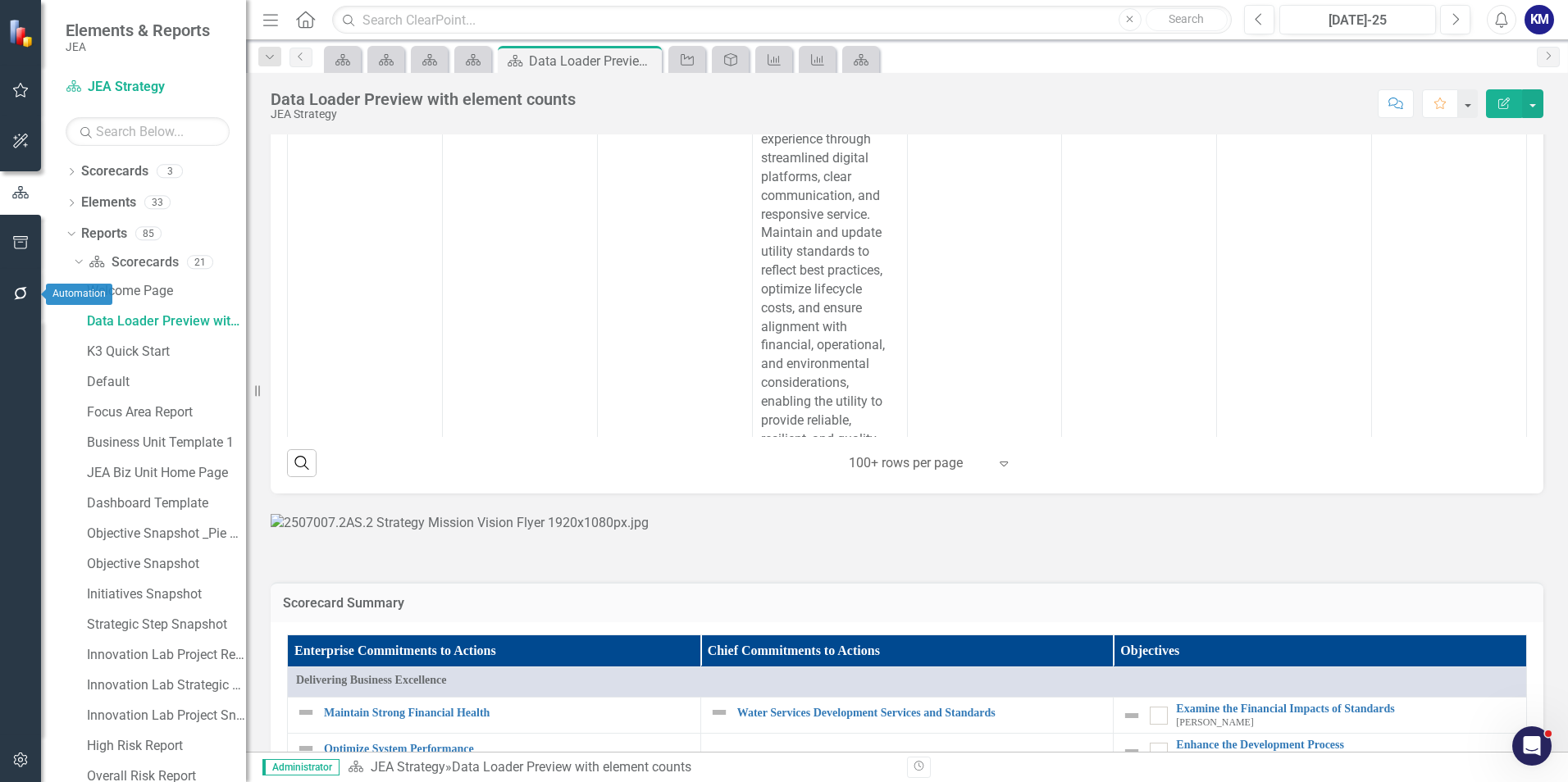
click at [13, 280] on button "button" at bounding box center [21, 294] width 37 height 35
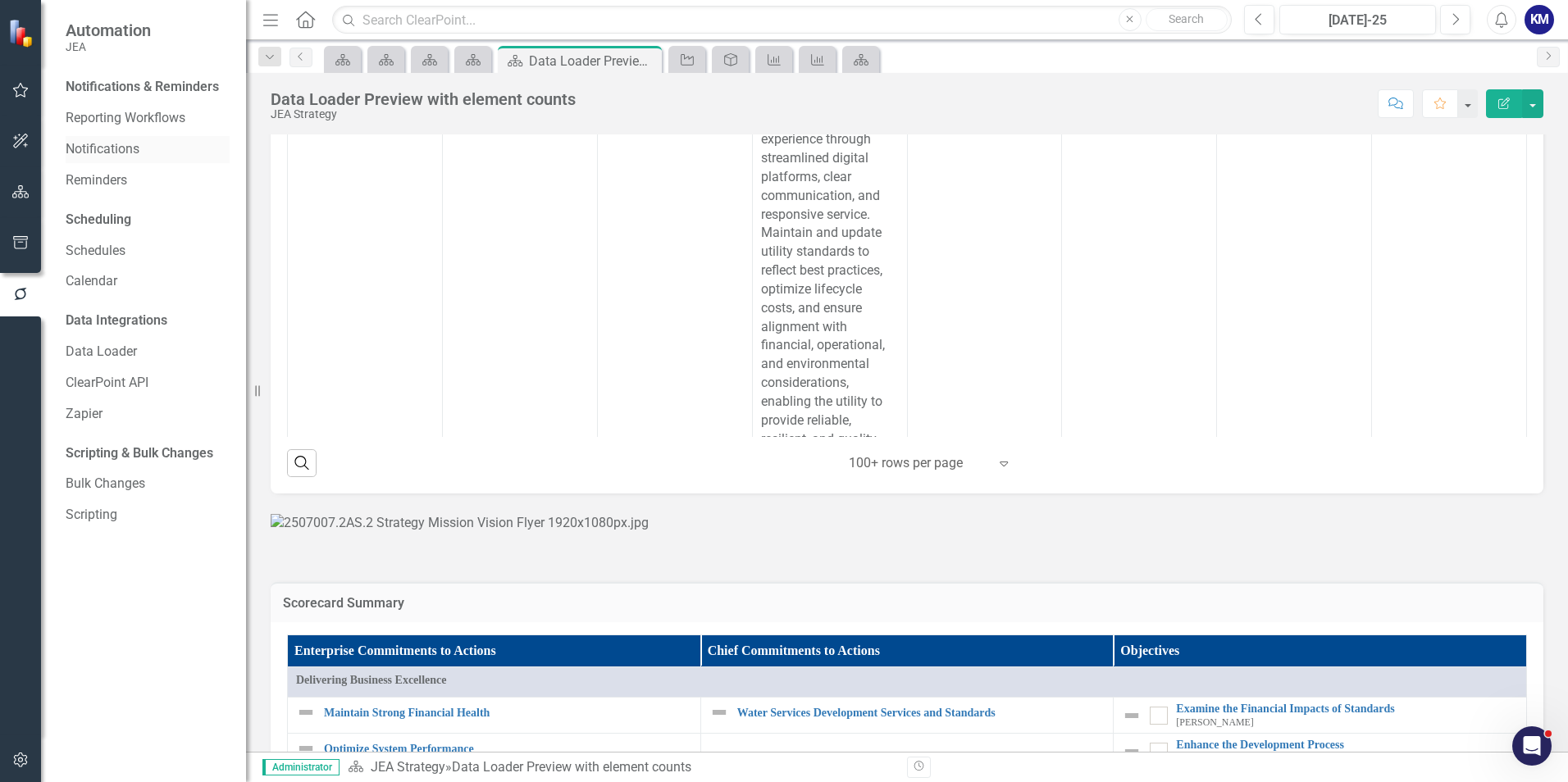
click at [130, 147] on link "Notifications" at bounding box center [147, 149] width 164 height 19
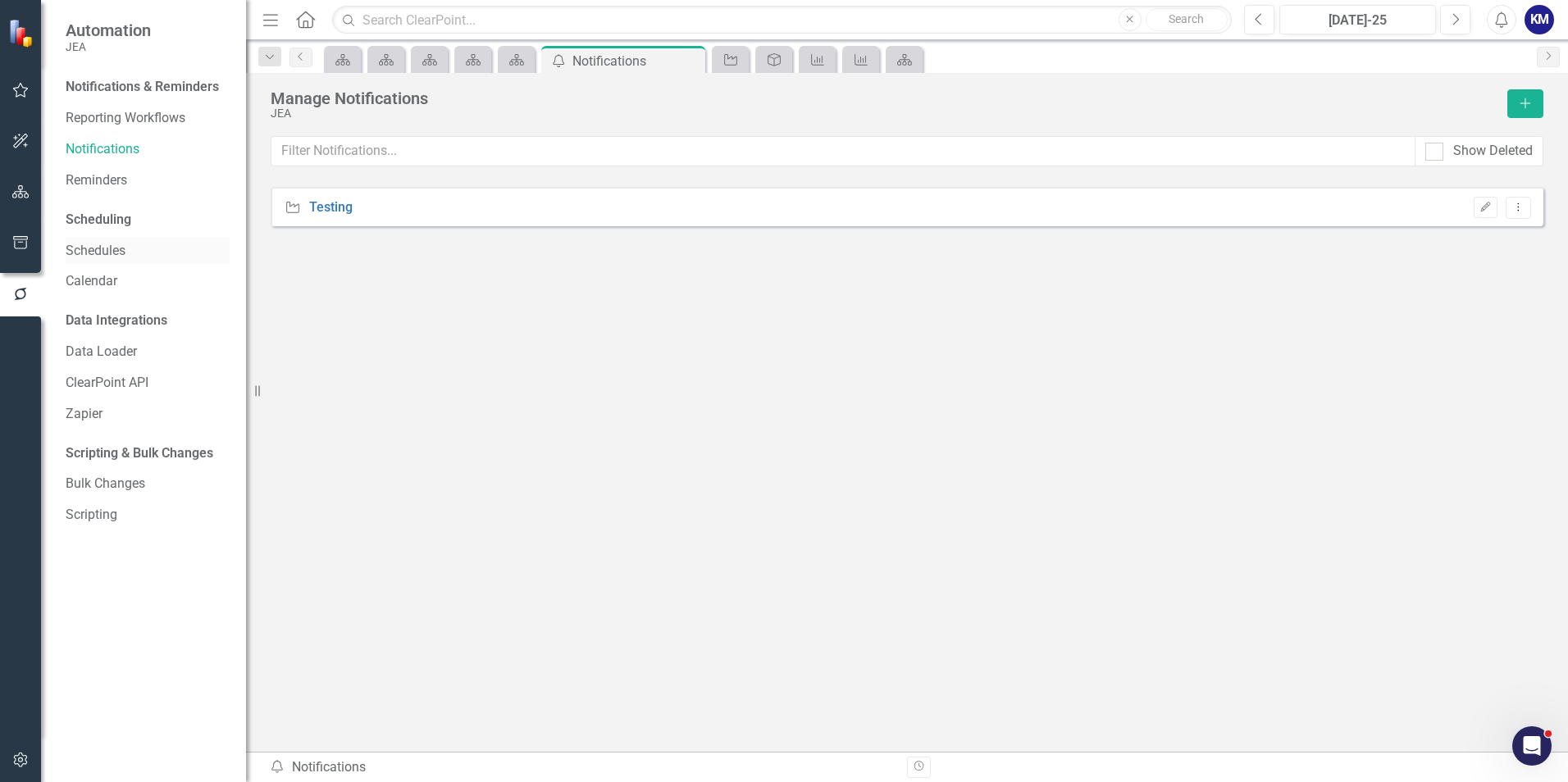
click at [126, 245] on link "Schedules" at bounding box center [147, 252] width 164 height 19
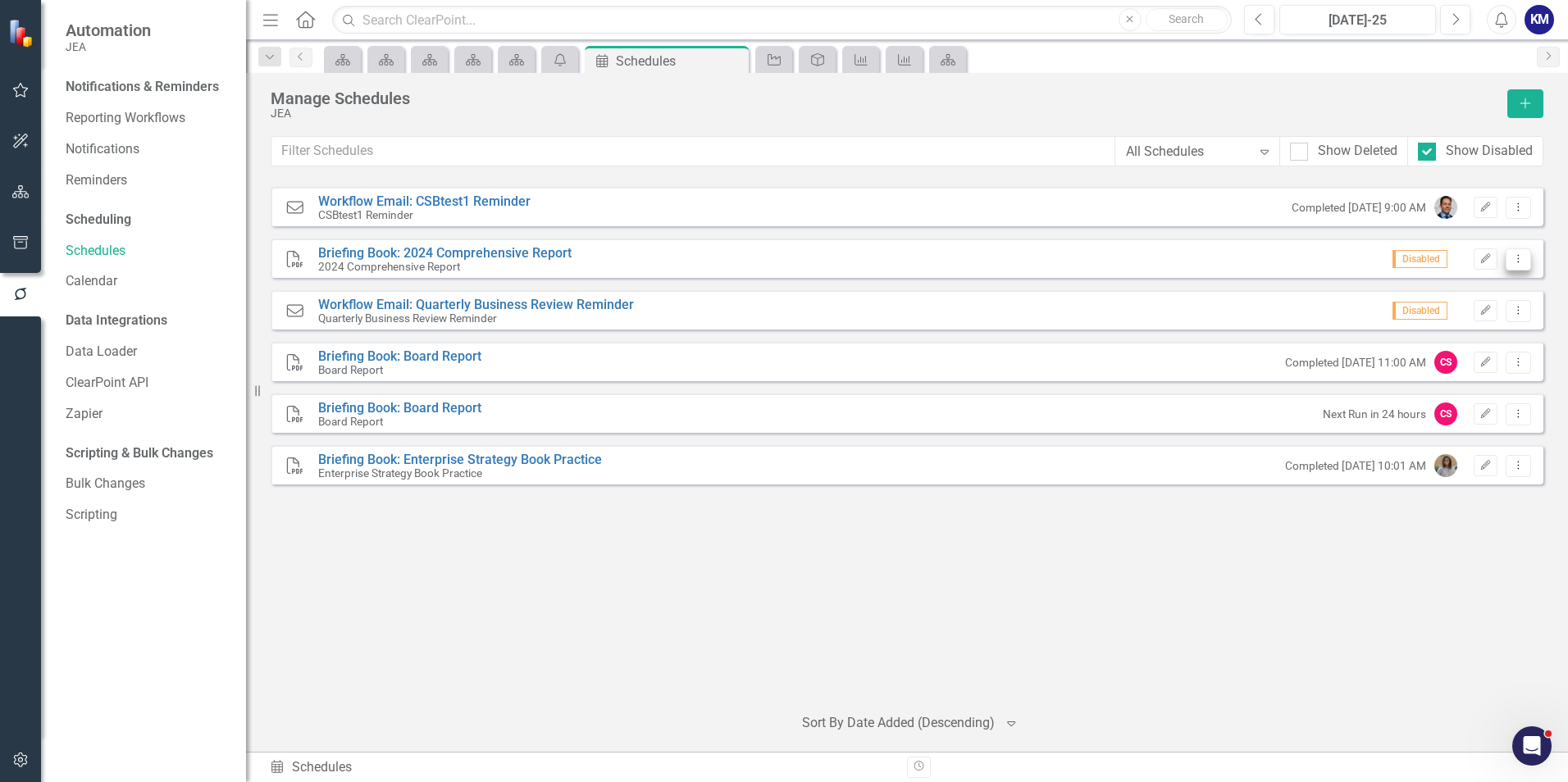
click at [1515, 259] on icon "Dropdown Menu" at bounding box center [1517, 258] width 14 height 10
click at [708, 731] on div "Manage Schedules JEA Add All Schedules Expand Show Deleted Show Disabled Sorry,…" at bounding box center [907, 412] width 1322 height 679
click at [728, 539] on div "Workflow Email Workflow Email: CSBtest1 Reminder CSBtest1 Reminder Completed We…" at bounding box center [906, 438] width 1272 height 503
click at [740, 61] on icon "Close" at bounding box center [732, 61] width 16 height 13
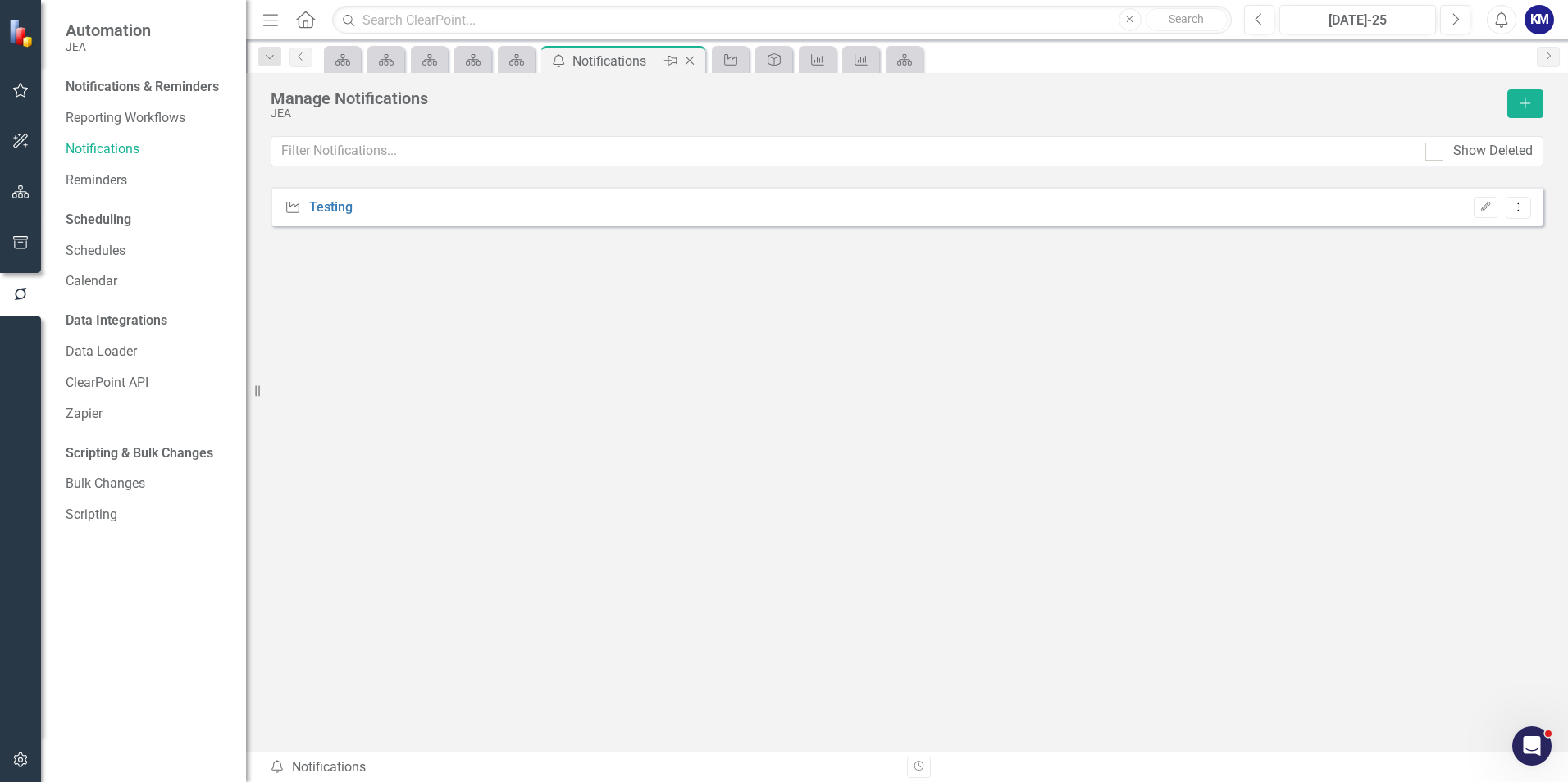
click at [615, 62] on div "Notifications" at bounding box center [615, 61] width 87 height 21
click at [692, 61] on icon "Close" at bounding box center [689, 61] width 16 height 13
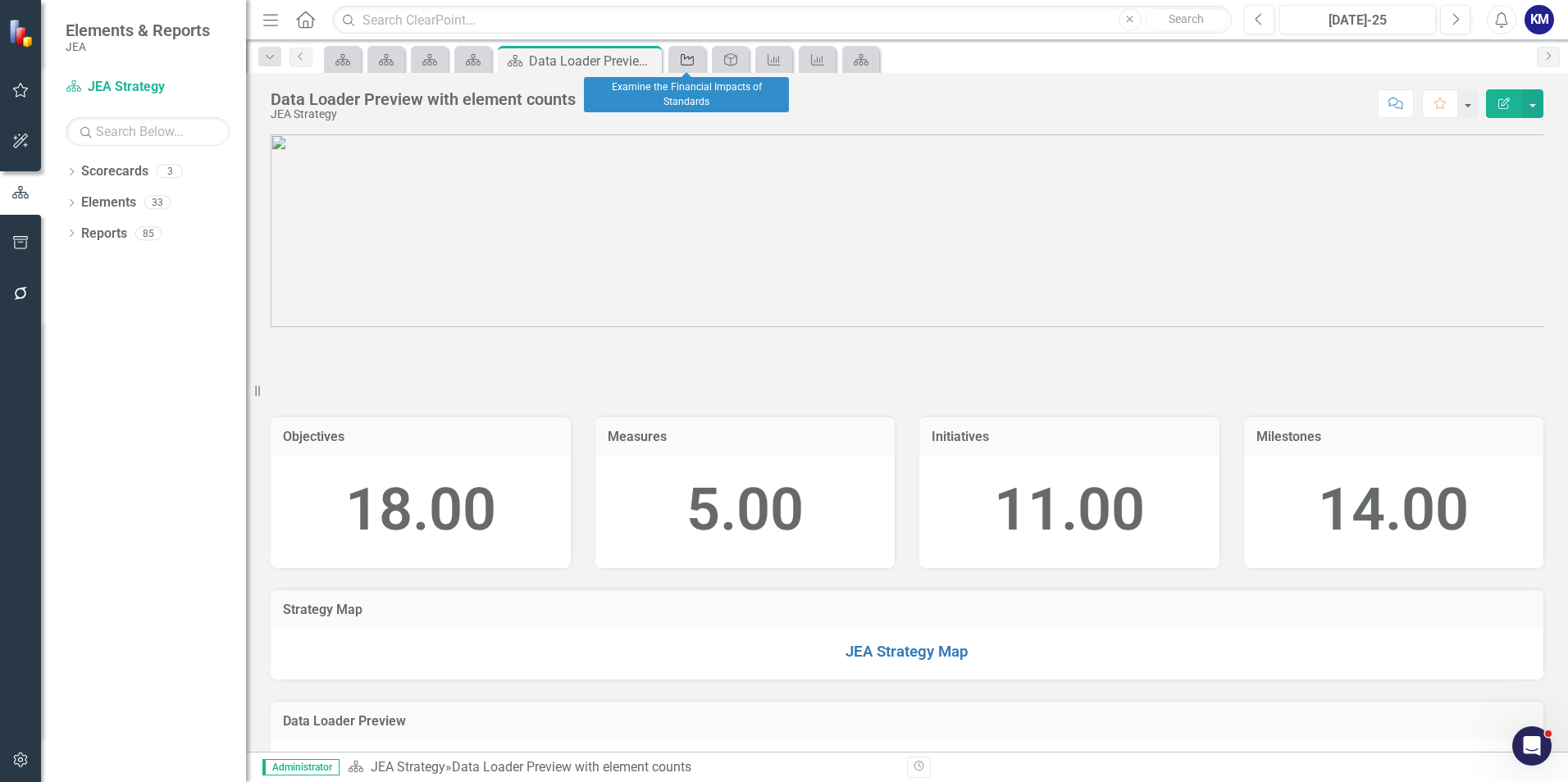
click at [693, 65] on icon at bounding box center [687, 60] width 13 height 11
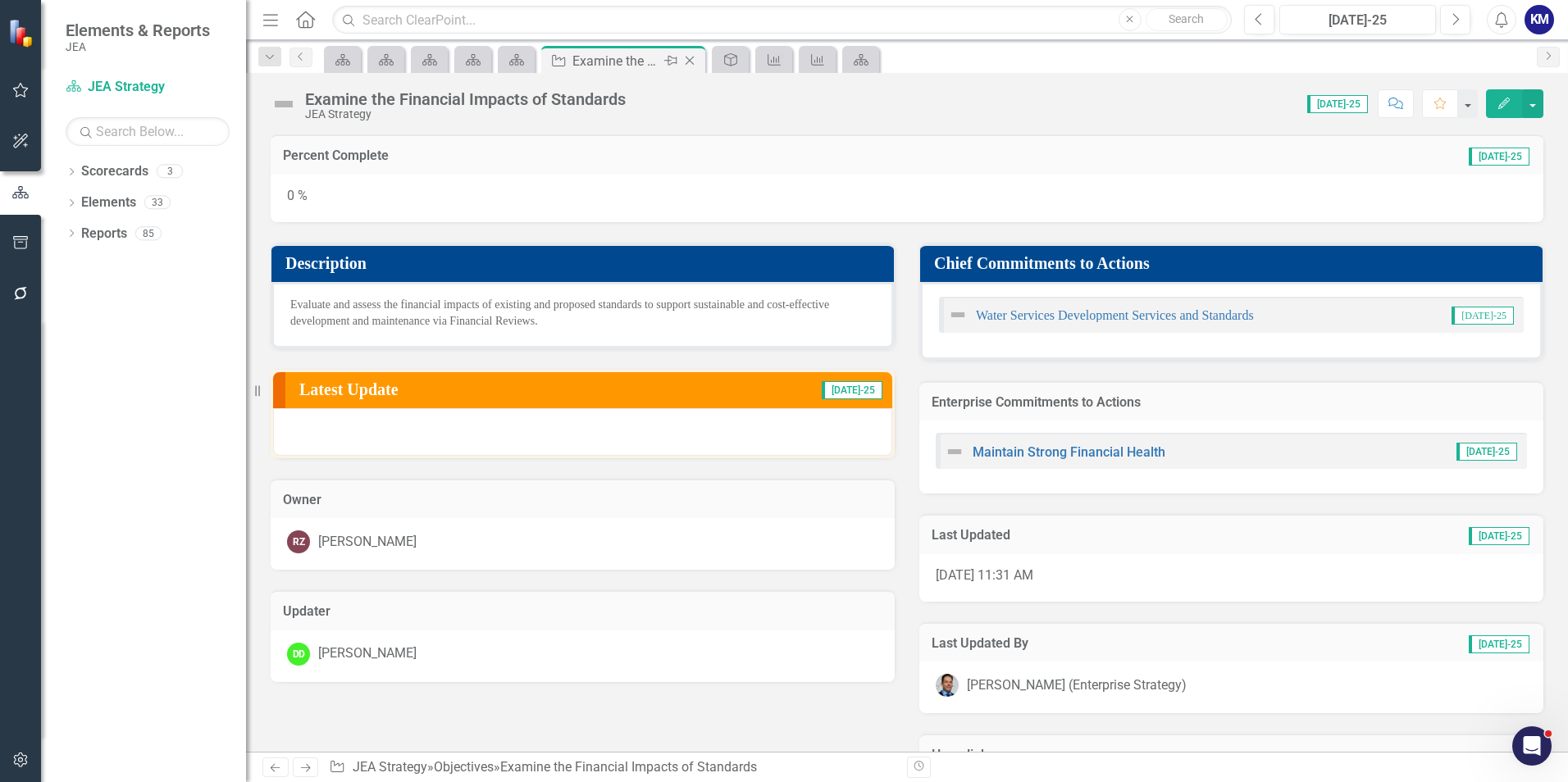
click at [699, 62] on div "Close" at bounding box center [691, 61] width 21 height 21
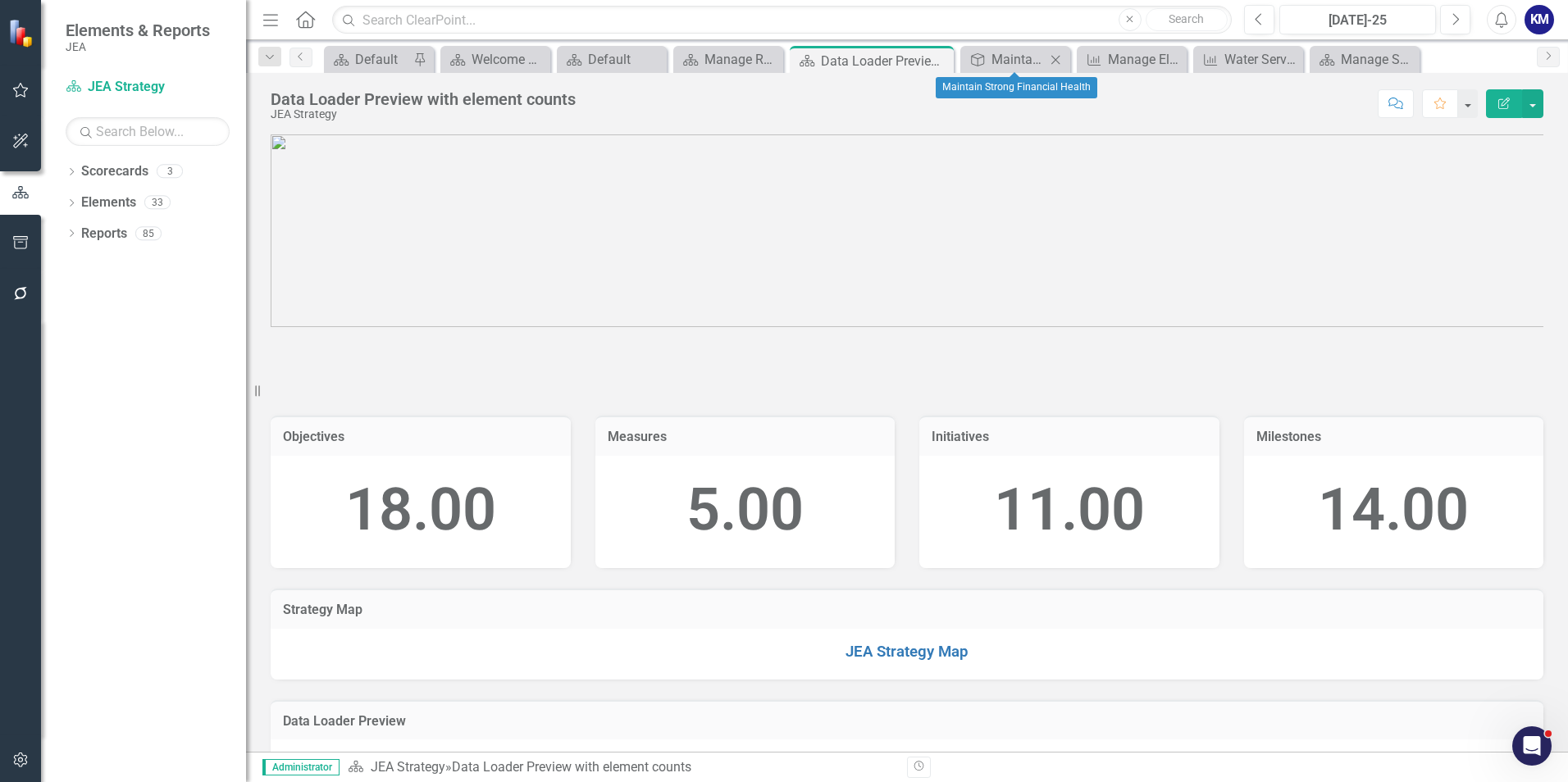
click at [1051, 62] on icon "Close" at bounding box center [1054, 60] width 16 height 13
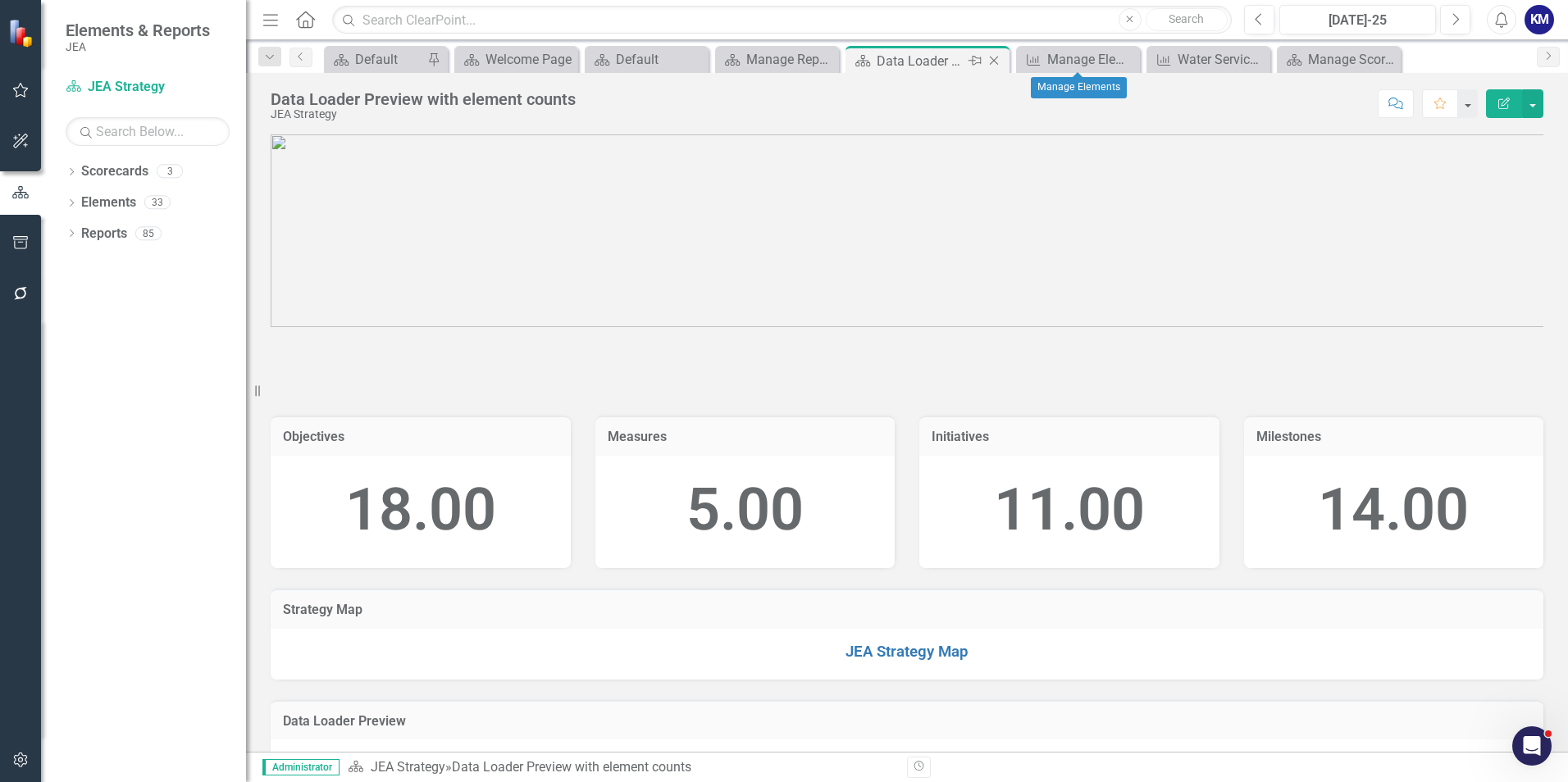
drag, startPoint x: 1123, startPoint y: 61, endPoint x: 1055, endPoint y: 63, distance: 68.0
click at [0, 0] on icon "Close" at bounding box center [0, 0] width 0 height 0
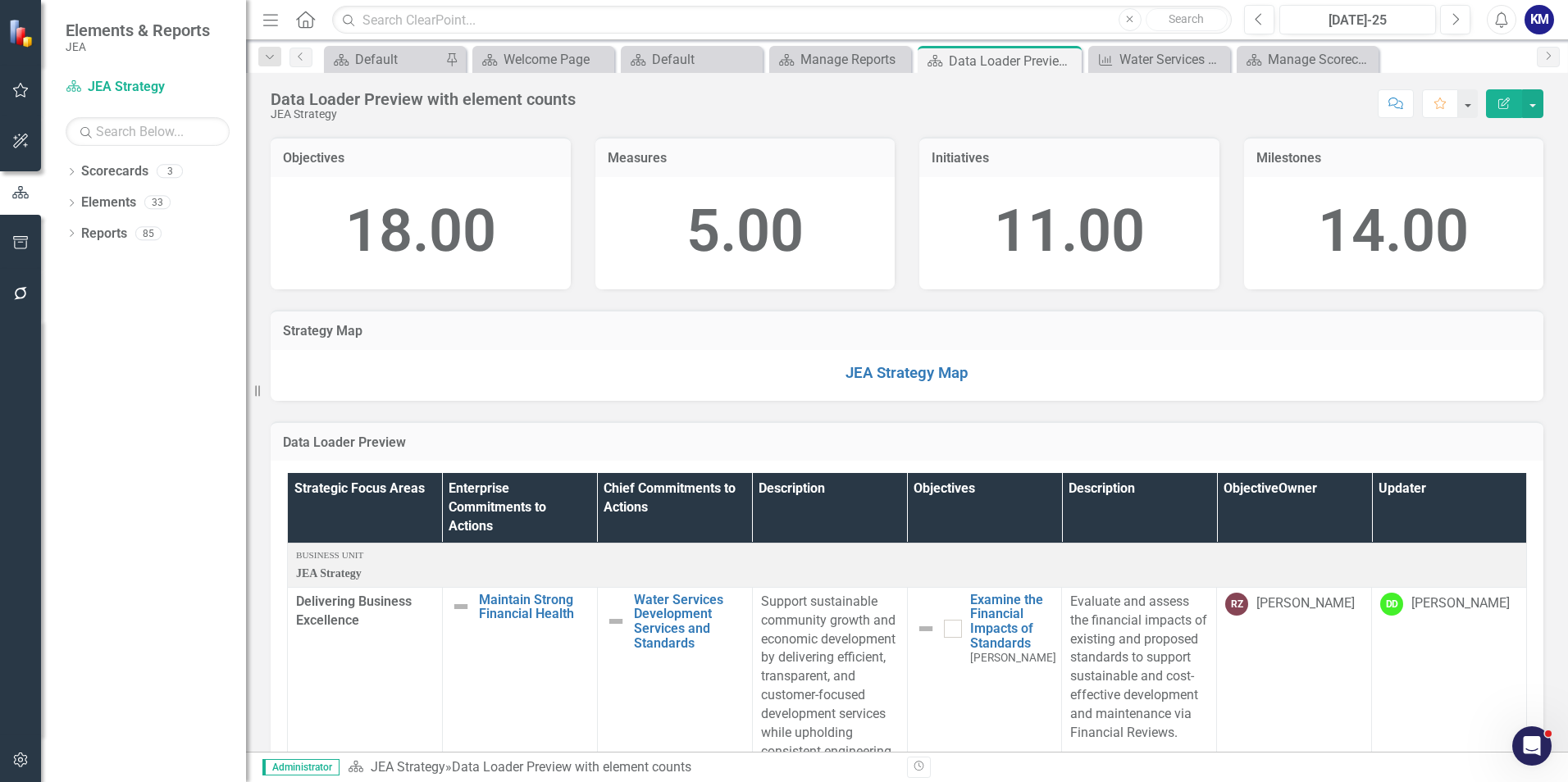
scroll to position [328, 0]
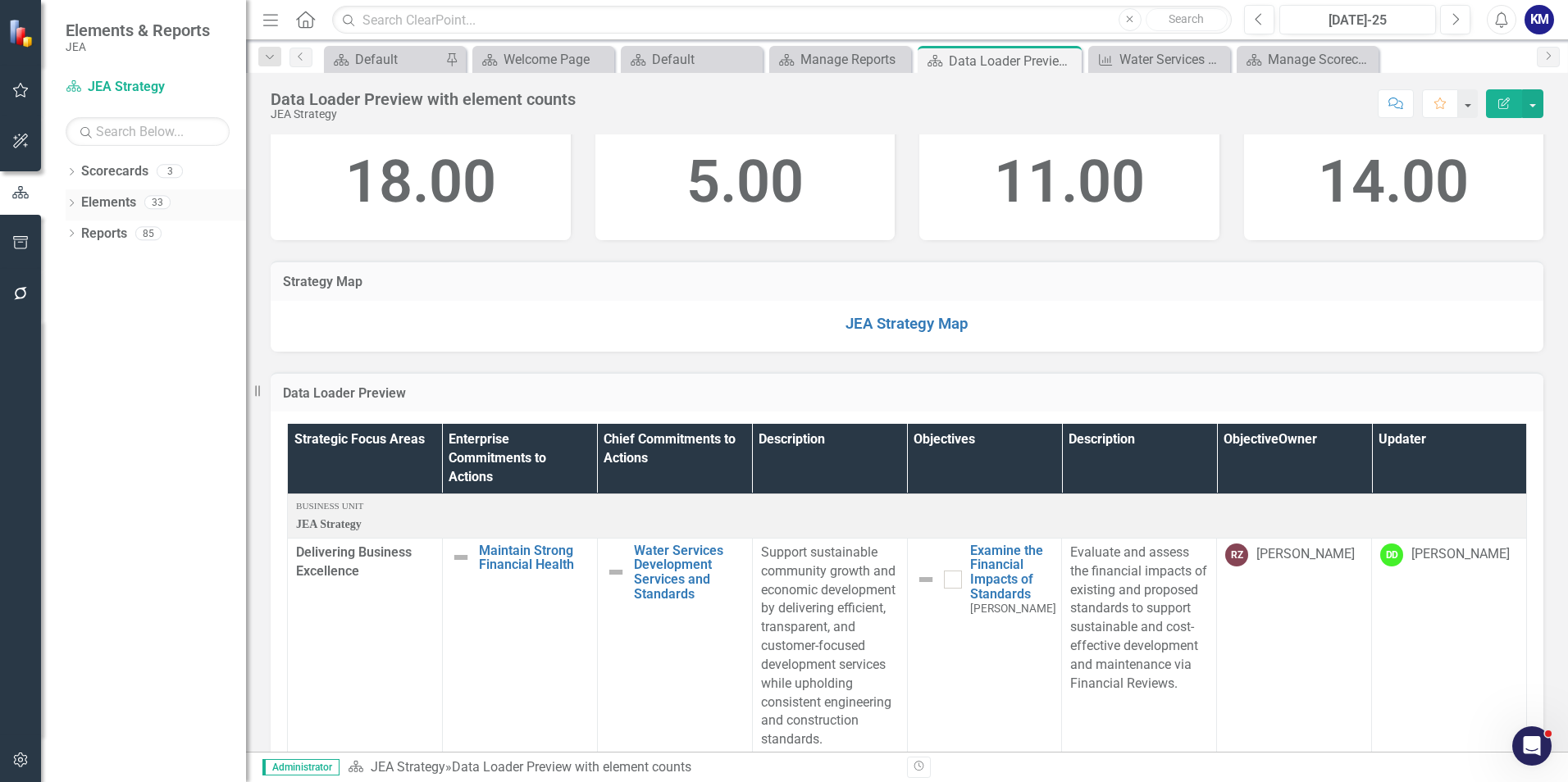
drag, startPoint x: 72, startPoint y: 202, endPoint x: 85, endPoint y: 201, distance: 13.0
click at [71, 202] on icon "Dropdown" at bounding box center [71, 205] width 11 height 9
click at [126, 232] on link "Enterprise Commitments to Action Objectives" at bounding box center [131, 234] width 84 height 19
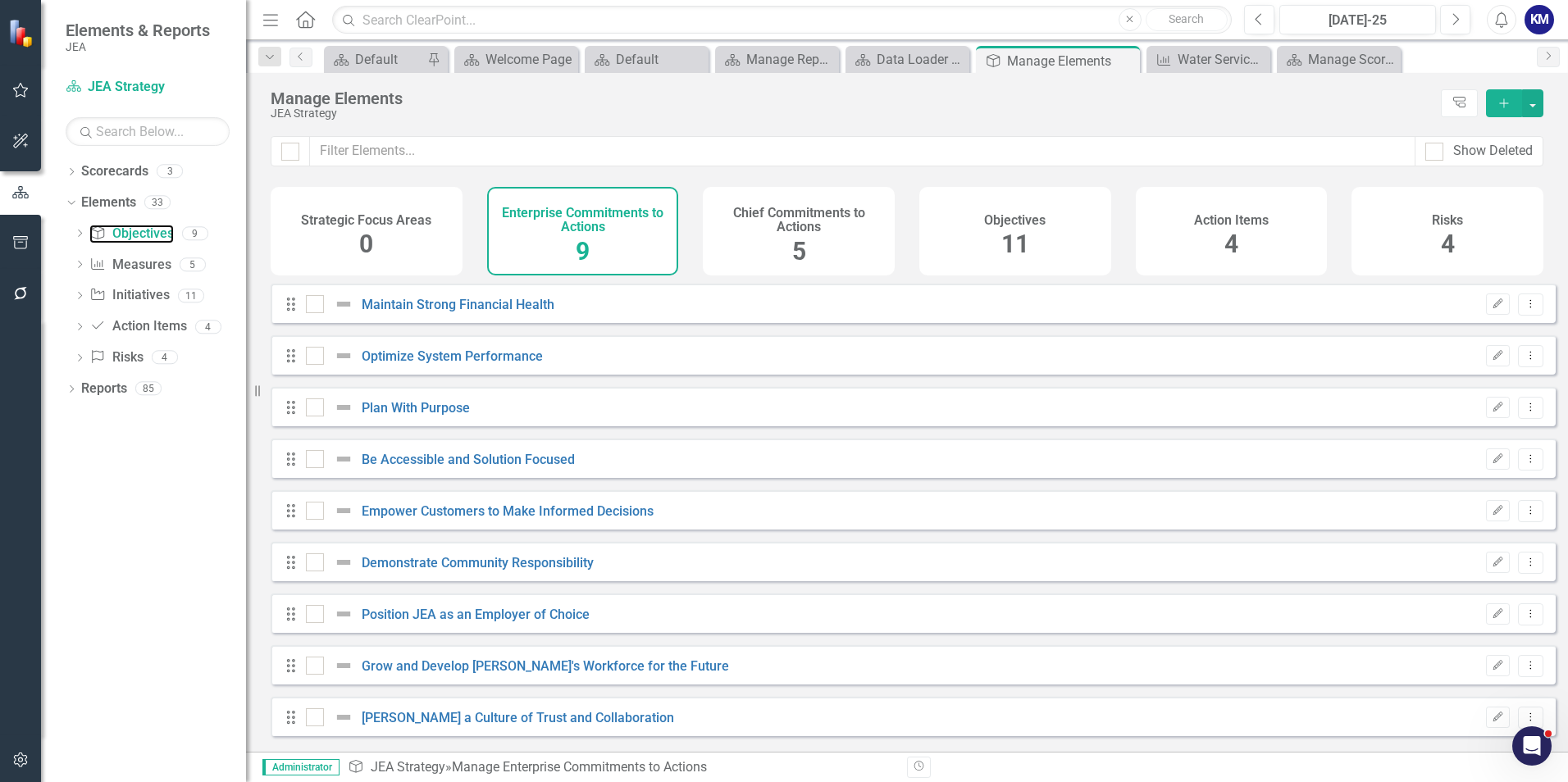
checkbox input "false"
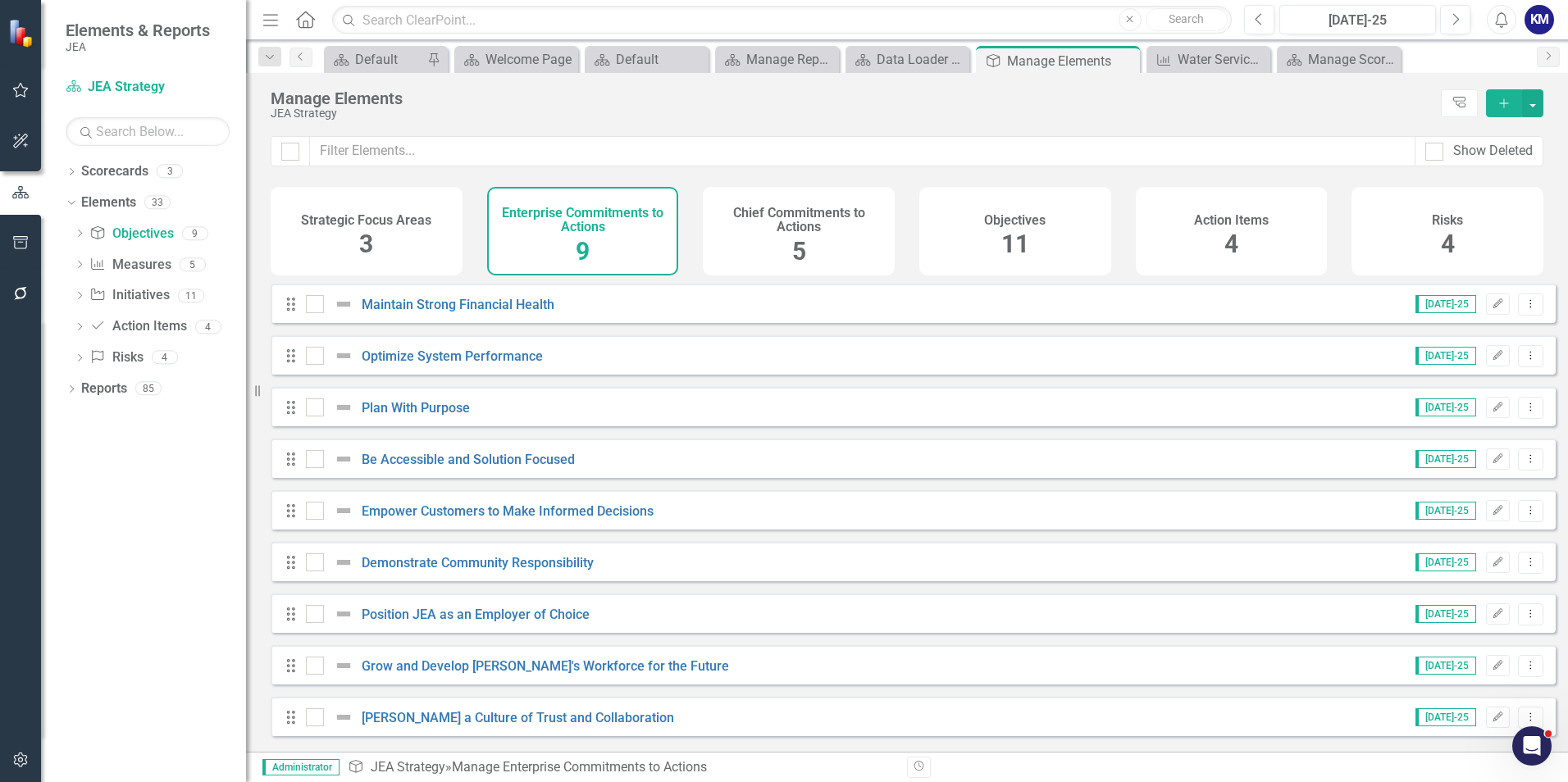
click at [781, 224] on h4 "Chief Commitments to Actions" at bounding box center [798, 220] width 172 height 29
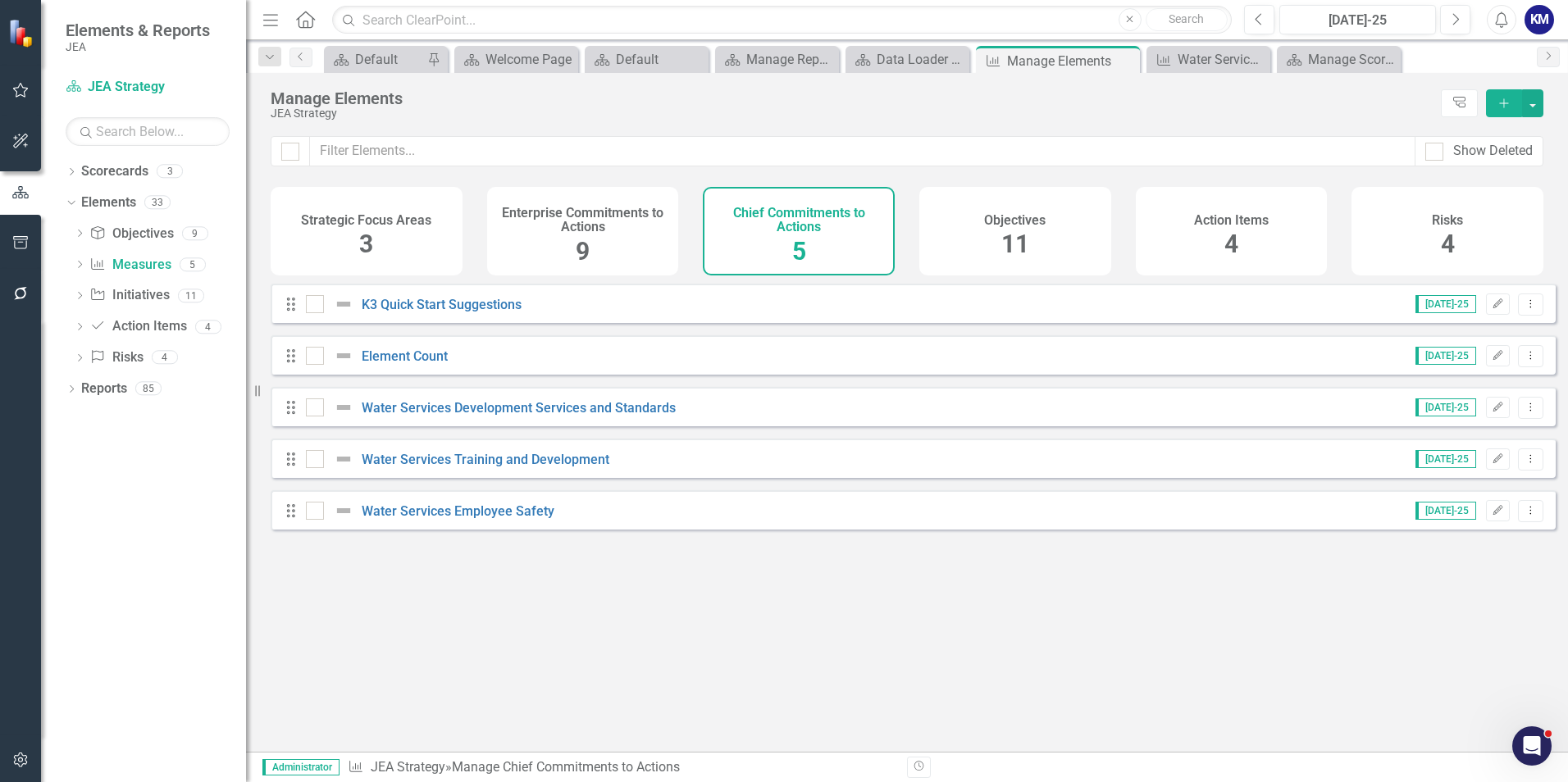
click at [601, 230] on h4 "Enterprise Commitments to Actions" at bounding box center [582, 220] width 172 height 29
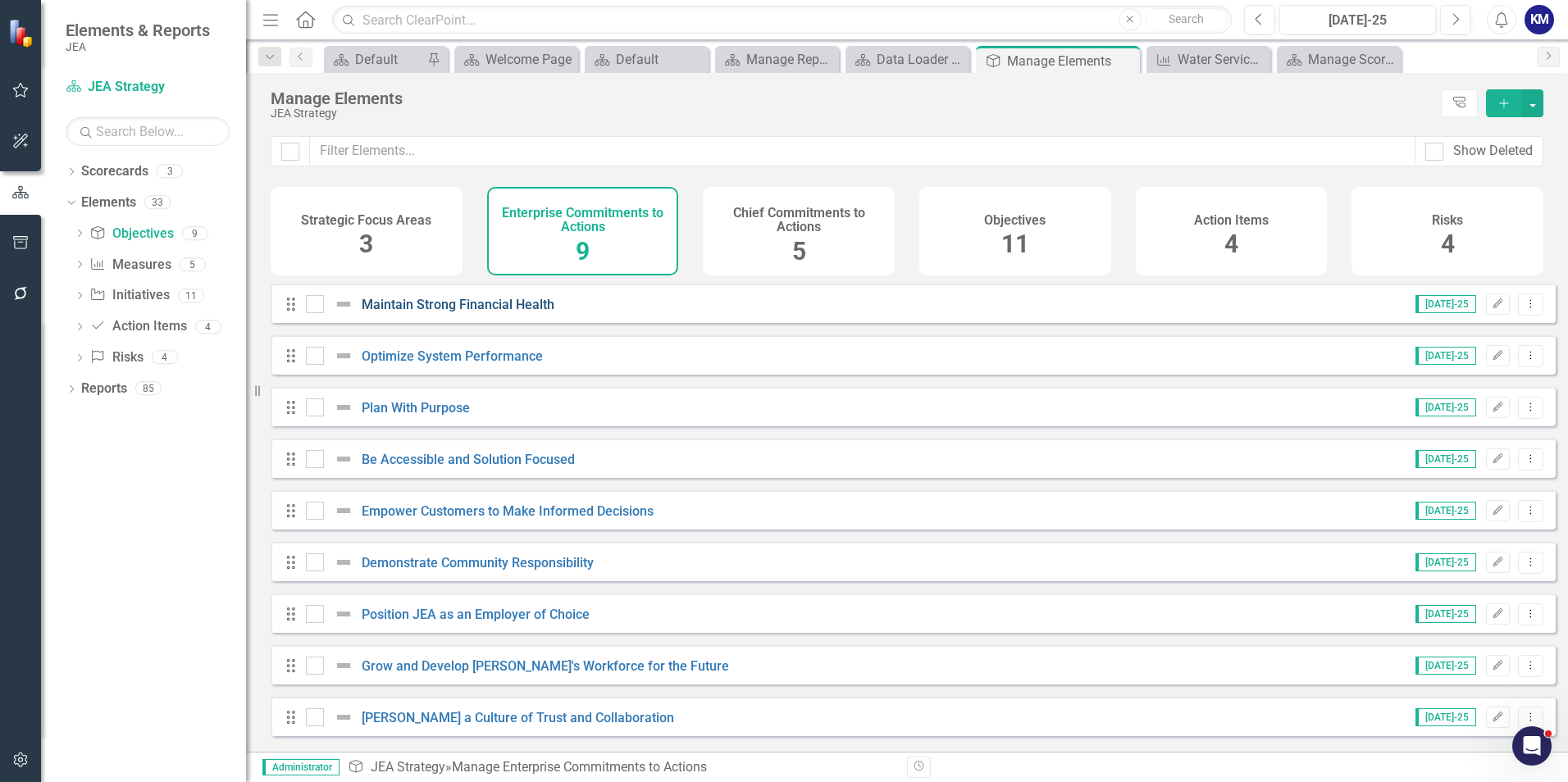
click at [447, 313] on link "Maintain Strong Financial Health" at bounding box center [457, 304] width 192 height 16
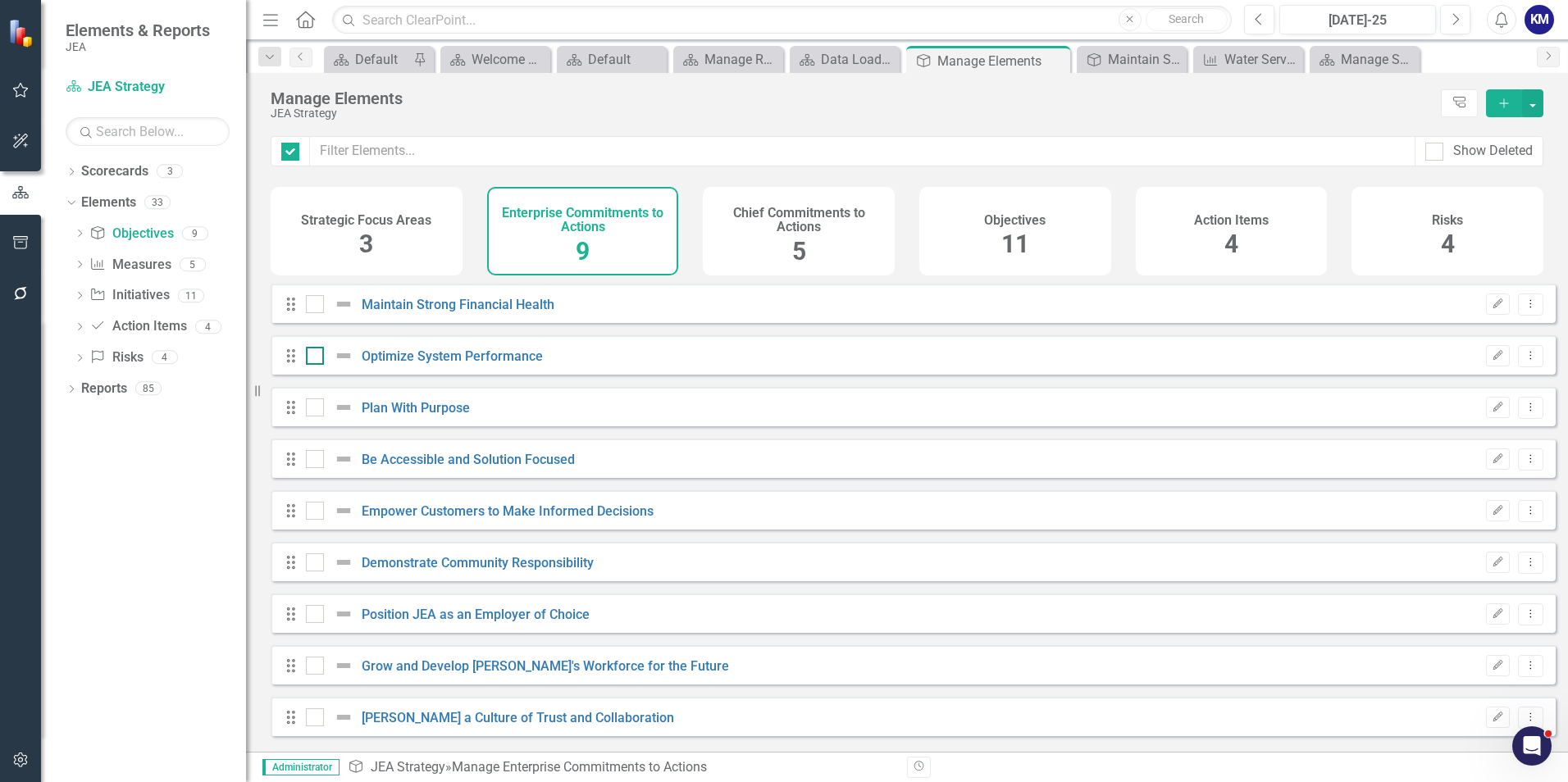
checkbox input "false"
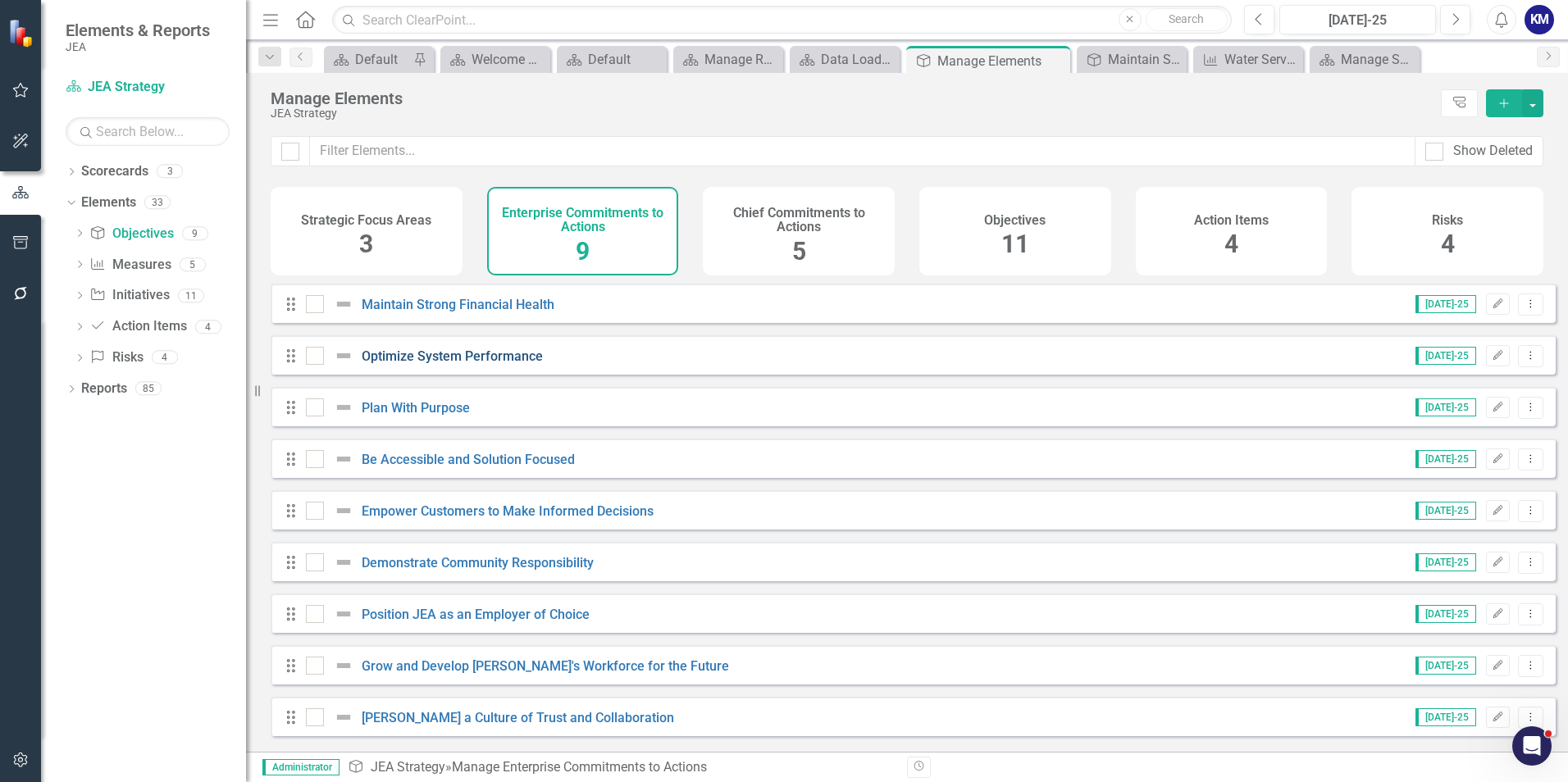
click at [456, 361] on link "Optimize System Performance" at bounding box center [452, 356] width 181 height 16
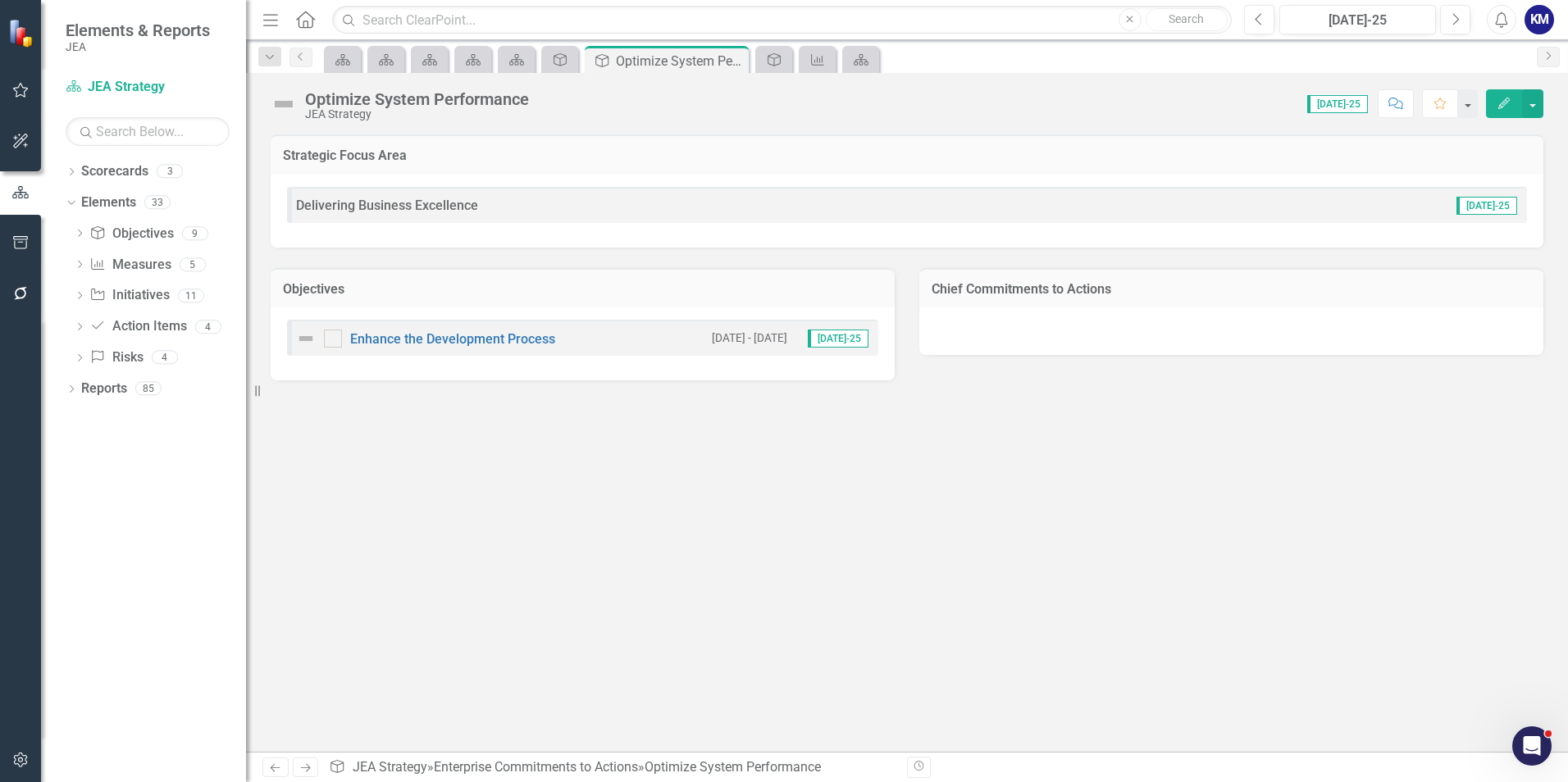
click at [879, 436] on div "Strategic Focus Area Delivering Business Excellence Jul-25 Objectives Enhance t…" at bounding box center [907, 443] width 1322 height 618
drag, startPoint x: 960, startPoint y: 288, endPoint x: 1124, endPoint y: 290, distance: 164.0
click at [1124, 290] on h3 "Chief Commitments to Actions" at bounding box center [1231, 289] width 599 height 15
drag, startPoint x: 824, startPoint y: 524, endPoint x: 1056, endPoint y: 321, distance: 308.3
click at [824, 522] on div "Strategic Focus Area Delivering Business Excellence Jul-25 Objectives Enhance t…" at bounding box center [907, 443] width 1322 height 618
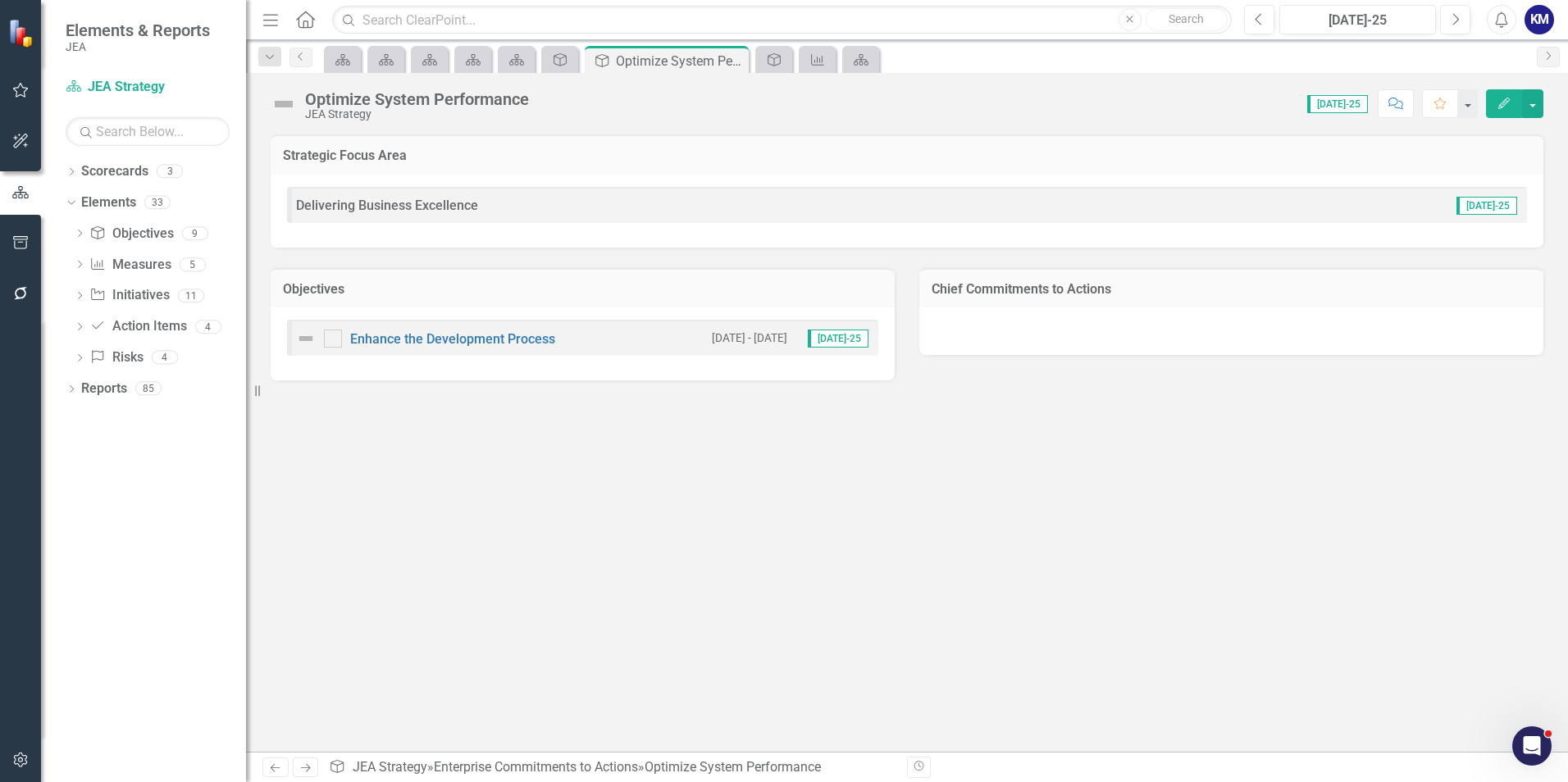
click at [982, 300] on td "Chief Commitments to Actions" at bounding box center [1231, 291] width 599 height 22
click at [582, 428] on div "Strategic Focus Area Delivering Business Excellence [DATE]-25 Objectives Enhanc…" at bounding box center [907, 443] width 1322 height 618
click at [509, 340] on link "Enhance the Development Process" at bounding box center [453, 339] width 205 height 16
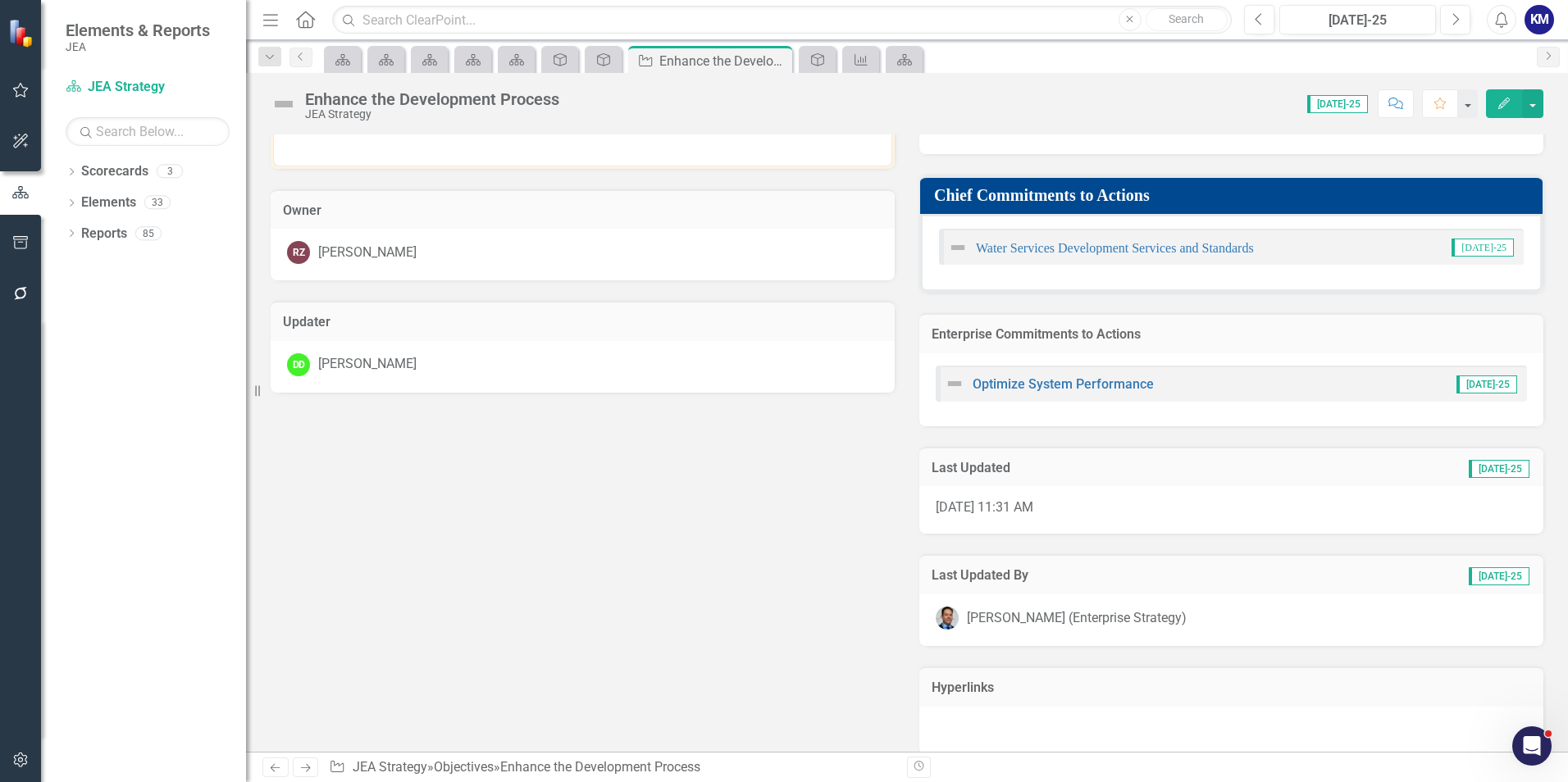
scroll to position [308, 0]
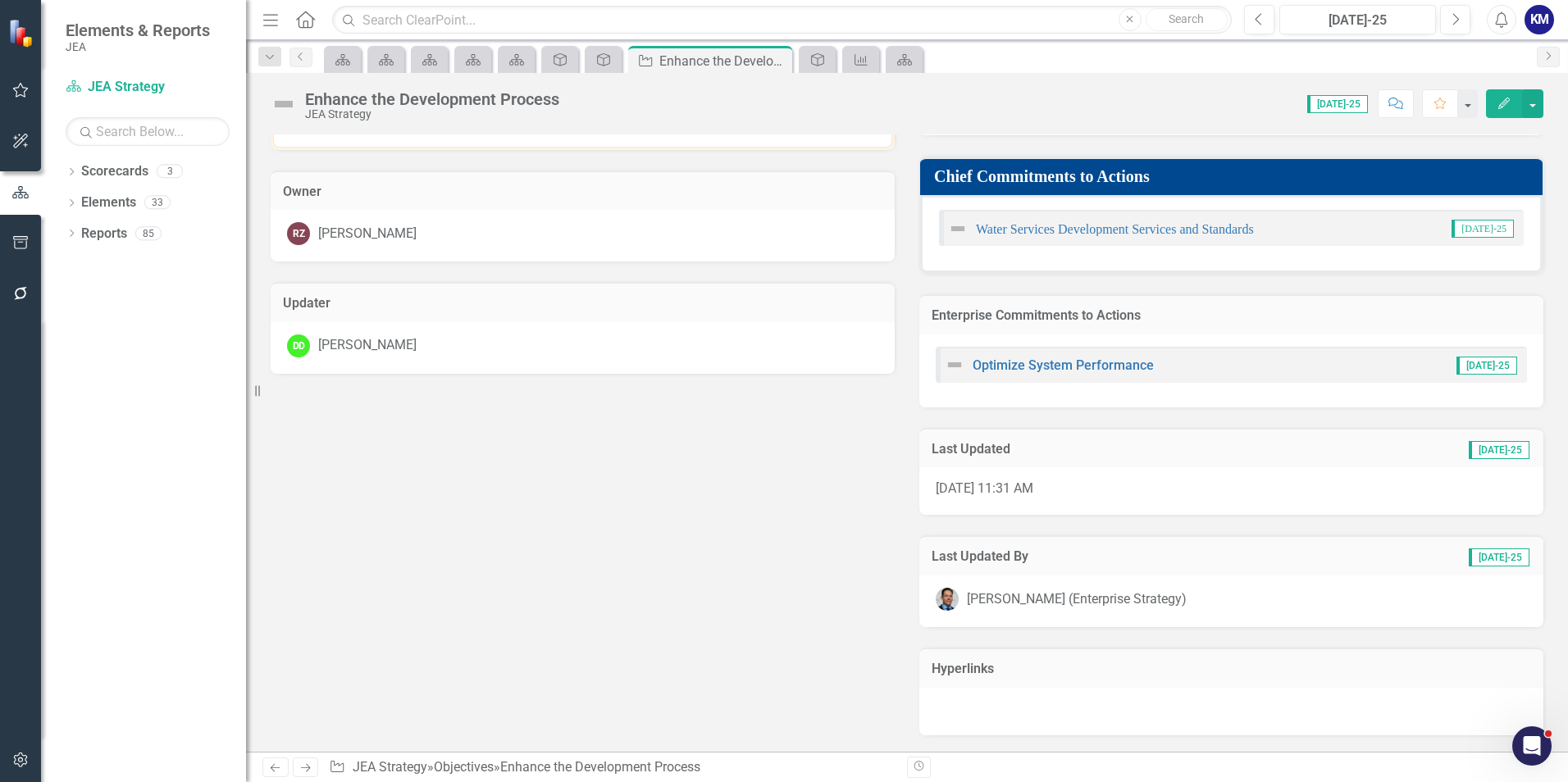
click at [1033, 678] on td "Hyperlinks" at bounding box center [1231, 670] width 599 height 22
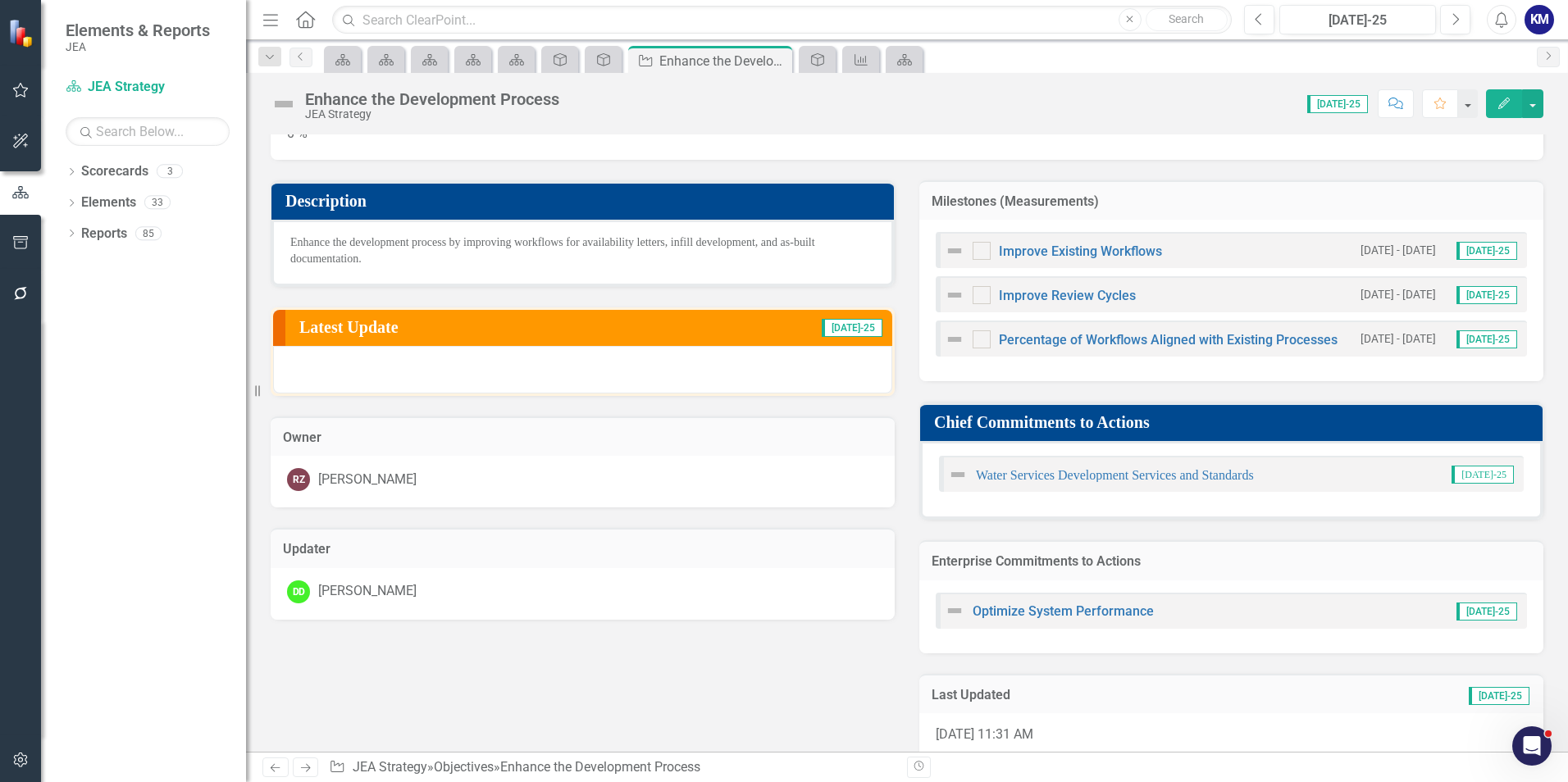
scroll to position [0, 0]
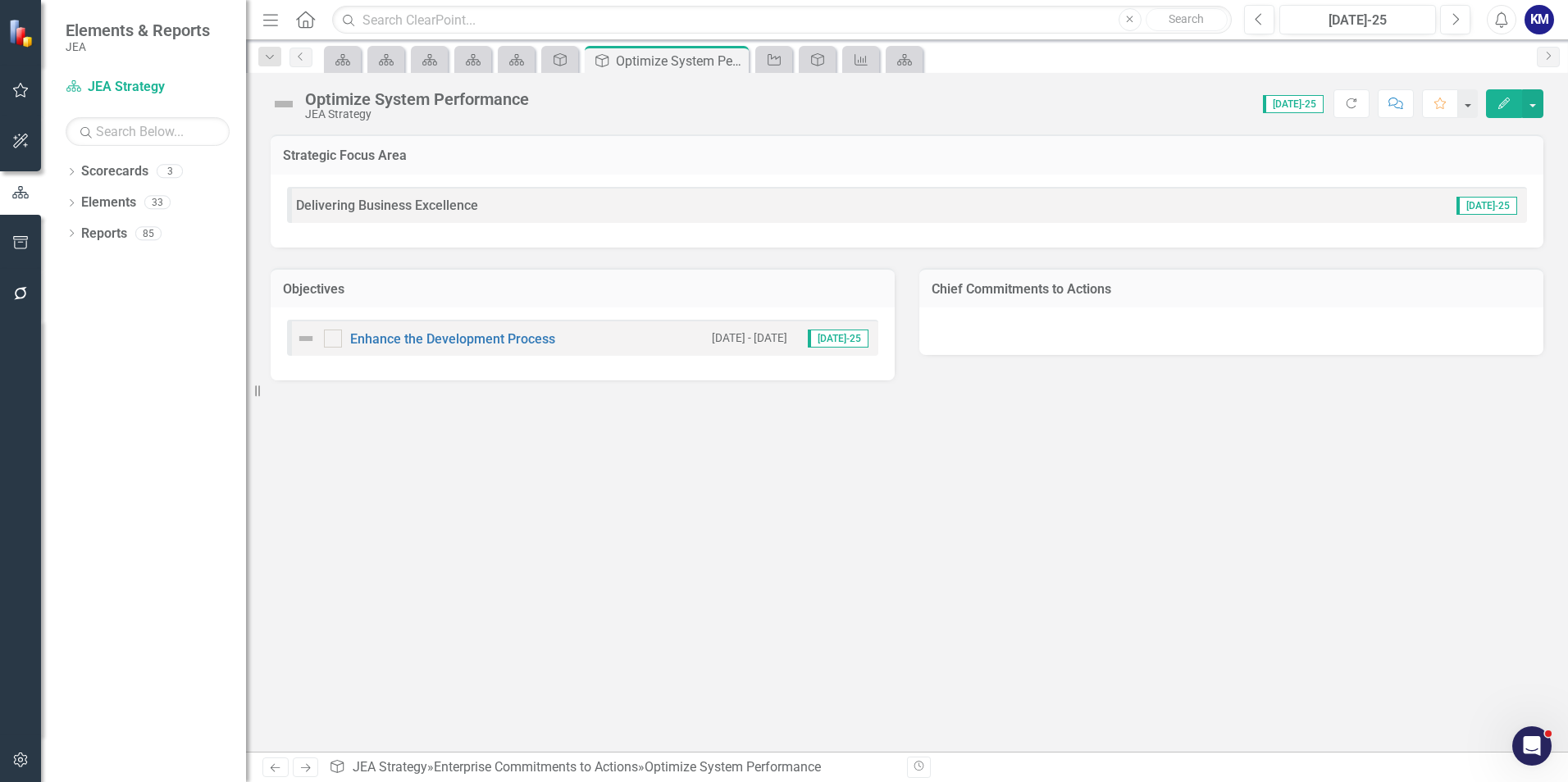
click at [791, 464] on div "Strategic Focus Area Delivering Business Excellence Jul-25 Objectives Enhance t…" at bounding box center [907, 443] width 1322 height 618
click at [1209, 428] on div "Strategic Focus Area Delivering Business Excellence Jul-25 Objectives Enhance t…" at bounding box center [907, 443] width 1322 height 618
click at [1037, 546] on div "Strategic Focus Area Delivering Business Excellence Jul-25 Objectives Enhance t…" at bounding box center [907, 443] width 1322 height 618
click at [741, 56] on icon "Close" at bounding box center [732, 61] width 16 height 13
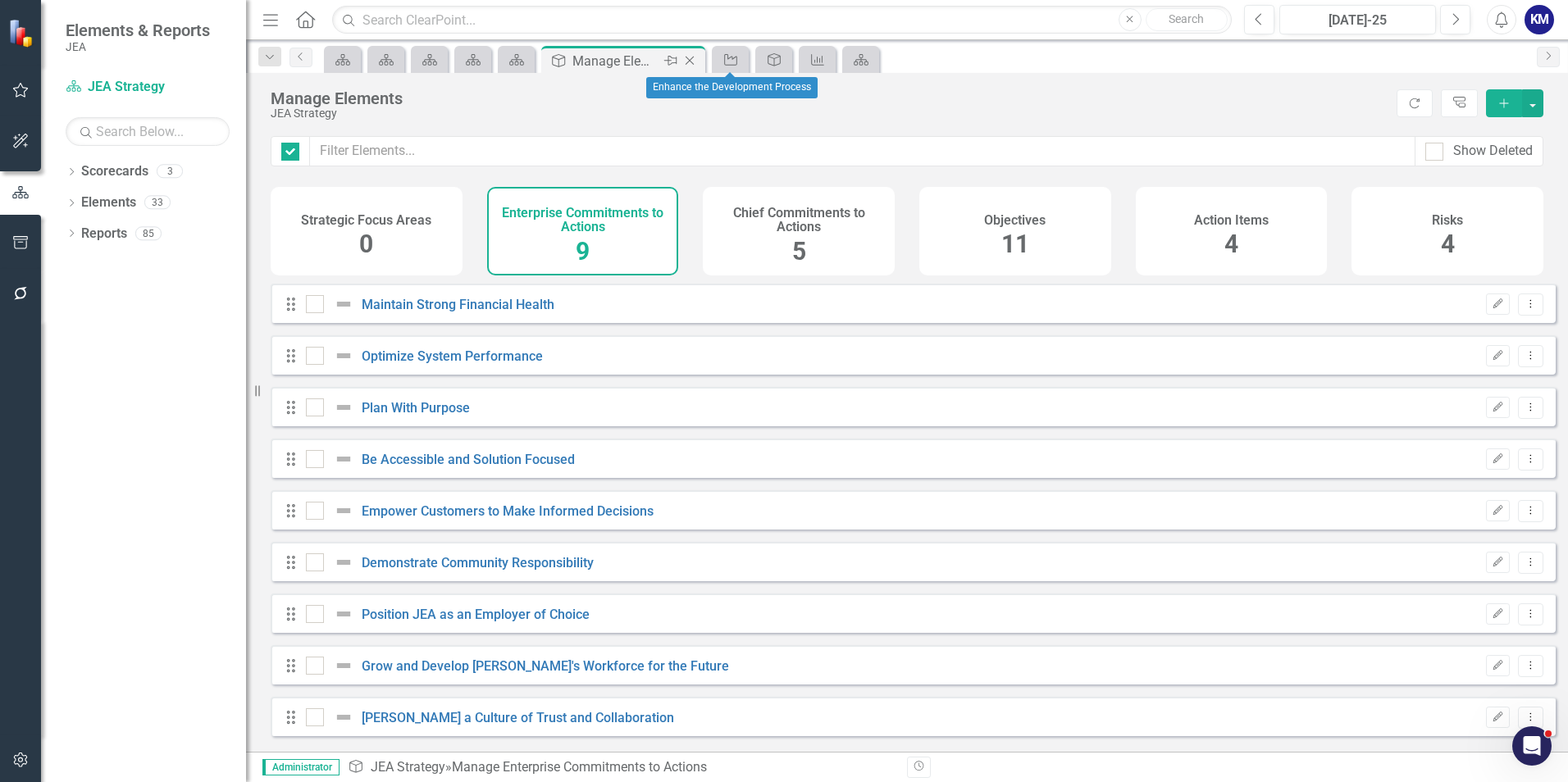
checkbox input "false"
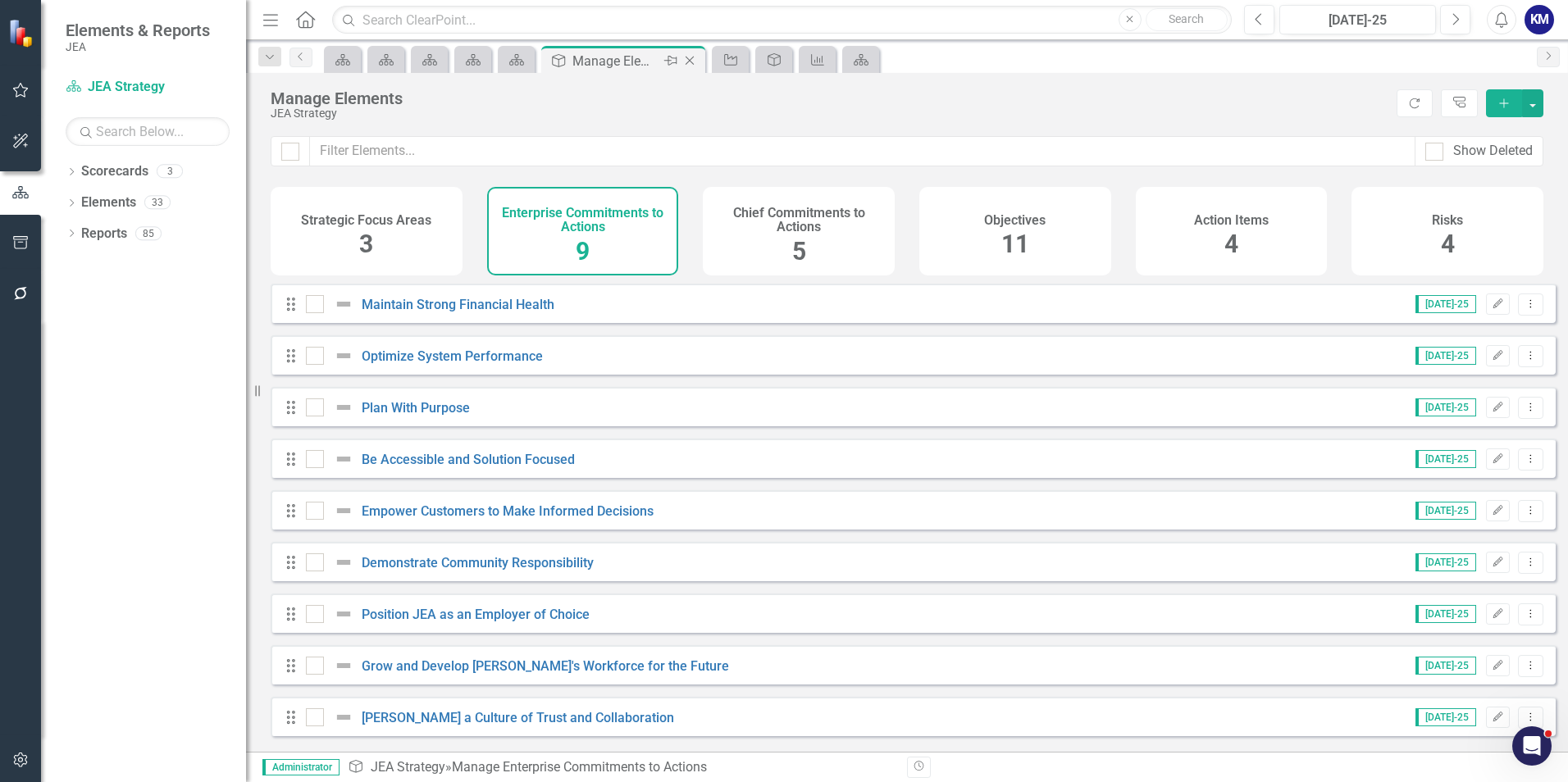
click at [692, 61] on icon "Close" at bounding box center [689, 61] width 16 height 13
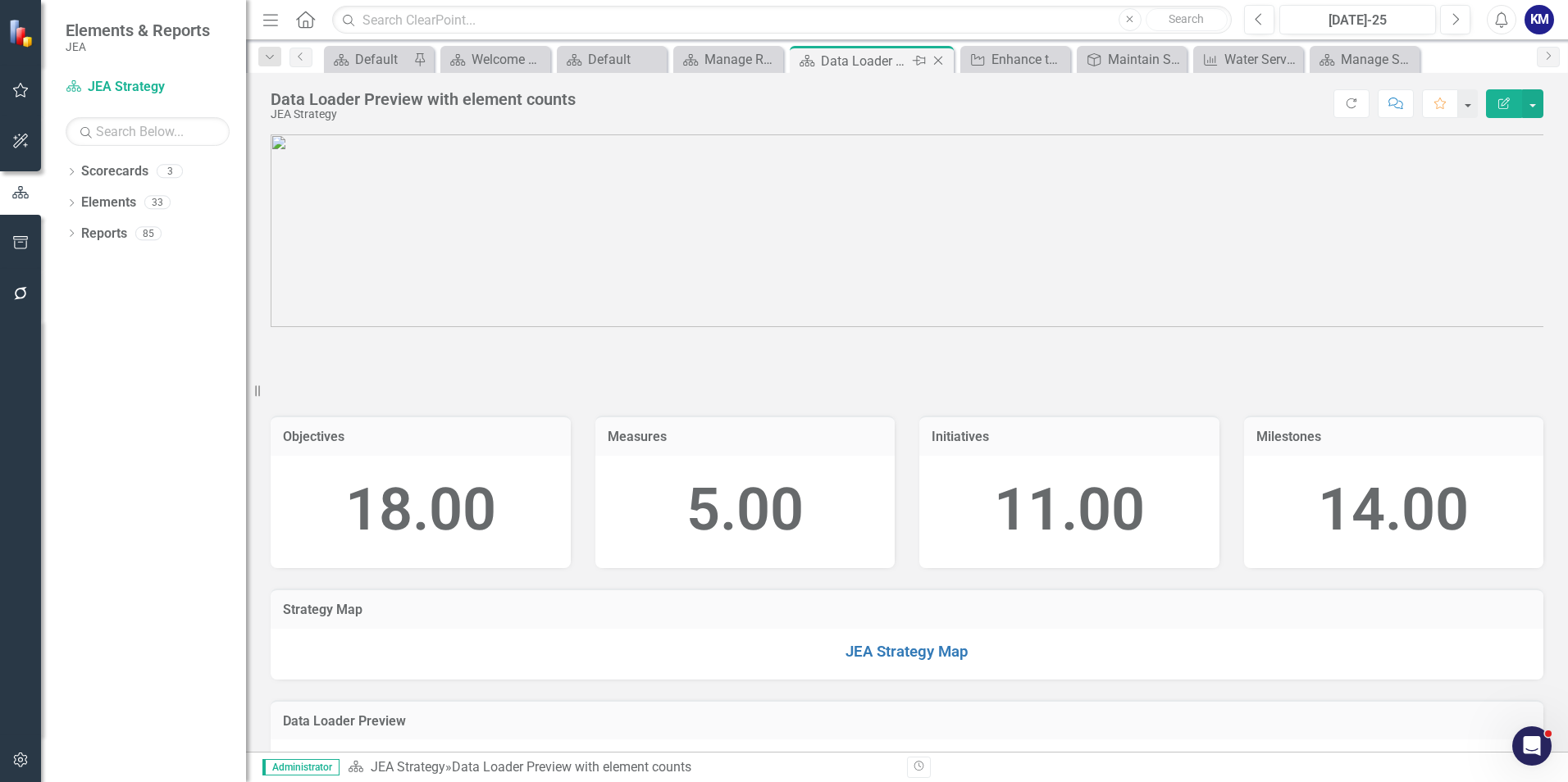
click at [939, 59] on icon "Close" at bounding box center [937, 61] width 16 height 13
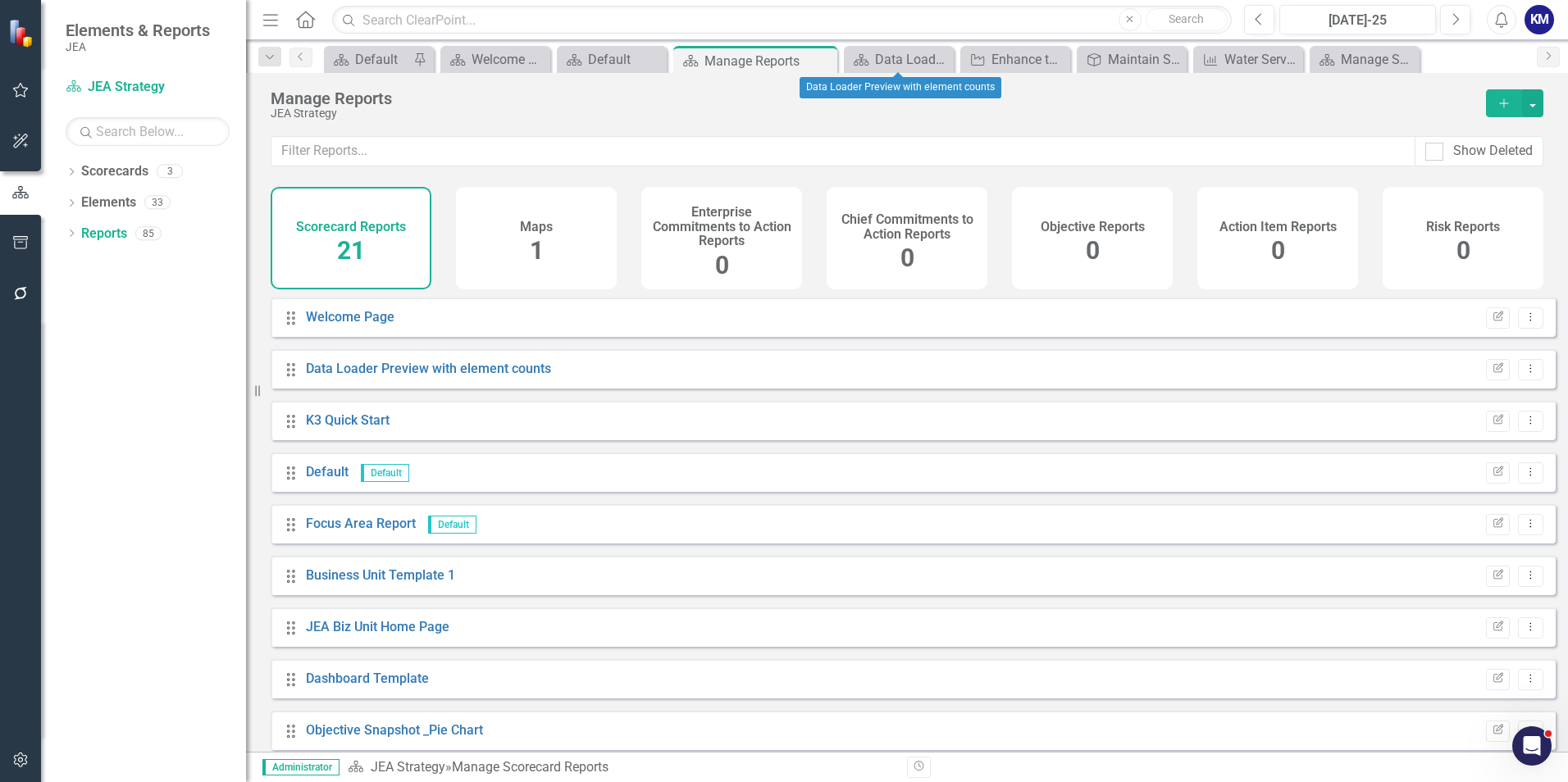
click at [0, 0] on icon at bounding box center [0, 0] width 0 height 0
click at [945, 57] on icon "Close" at bounding box center [938, 60] width 16 height 13
click at [1003, 61] on icon "Close" at bounding box center [993, 60] width 16 height 13
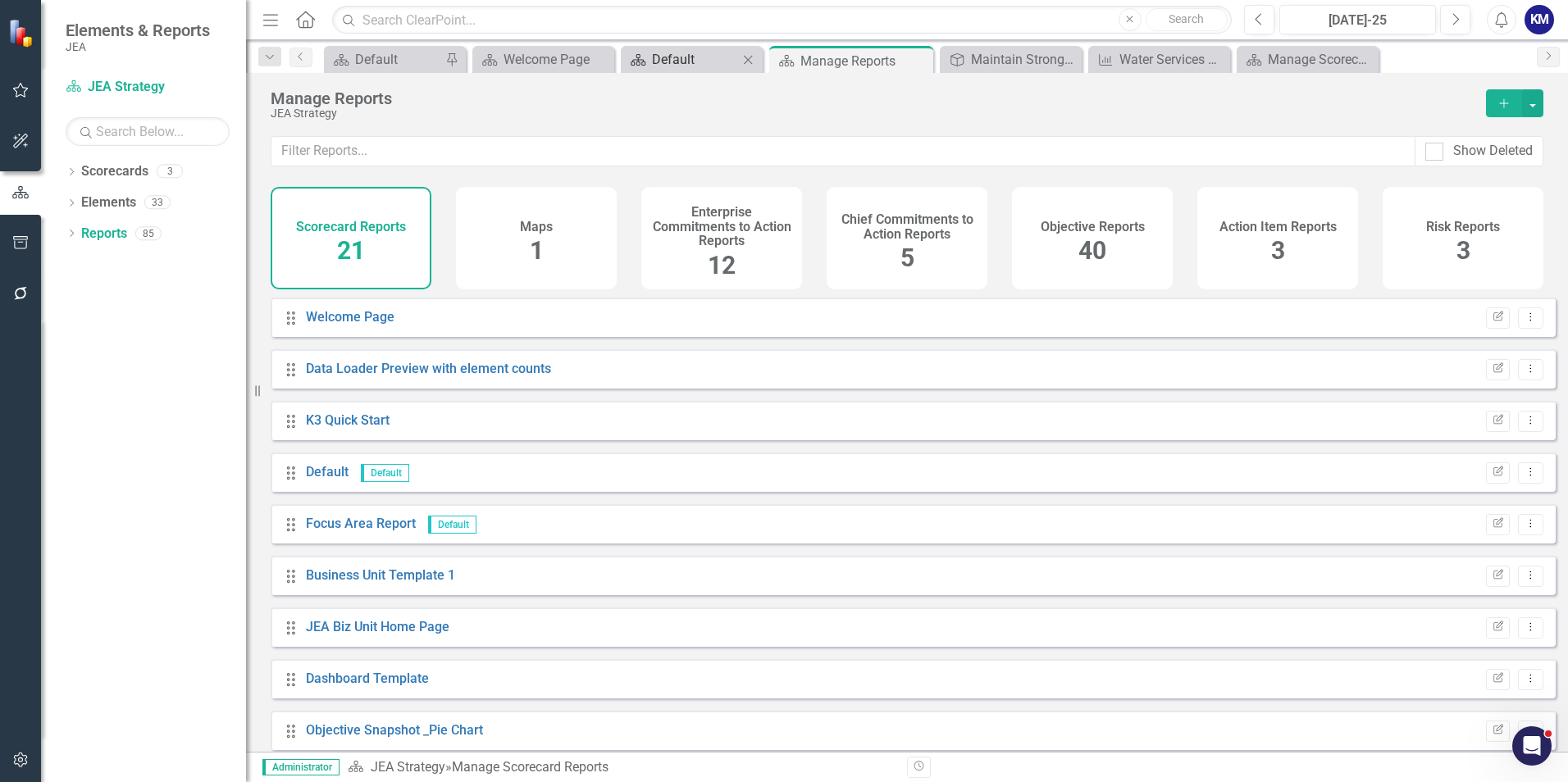
click at [694, 61] on div "Default" at bounding box center [695, 59] width 86 height 21
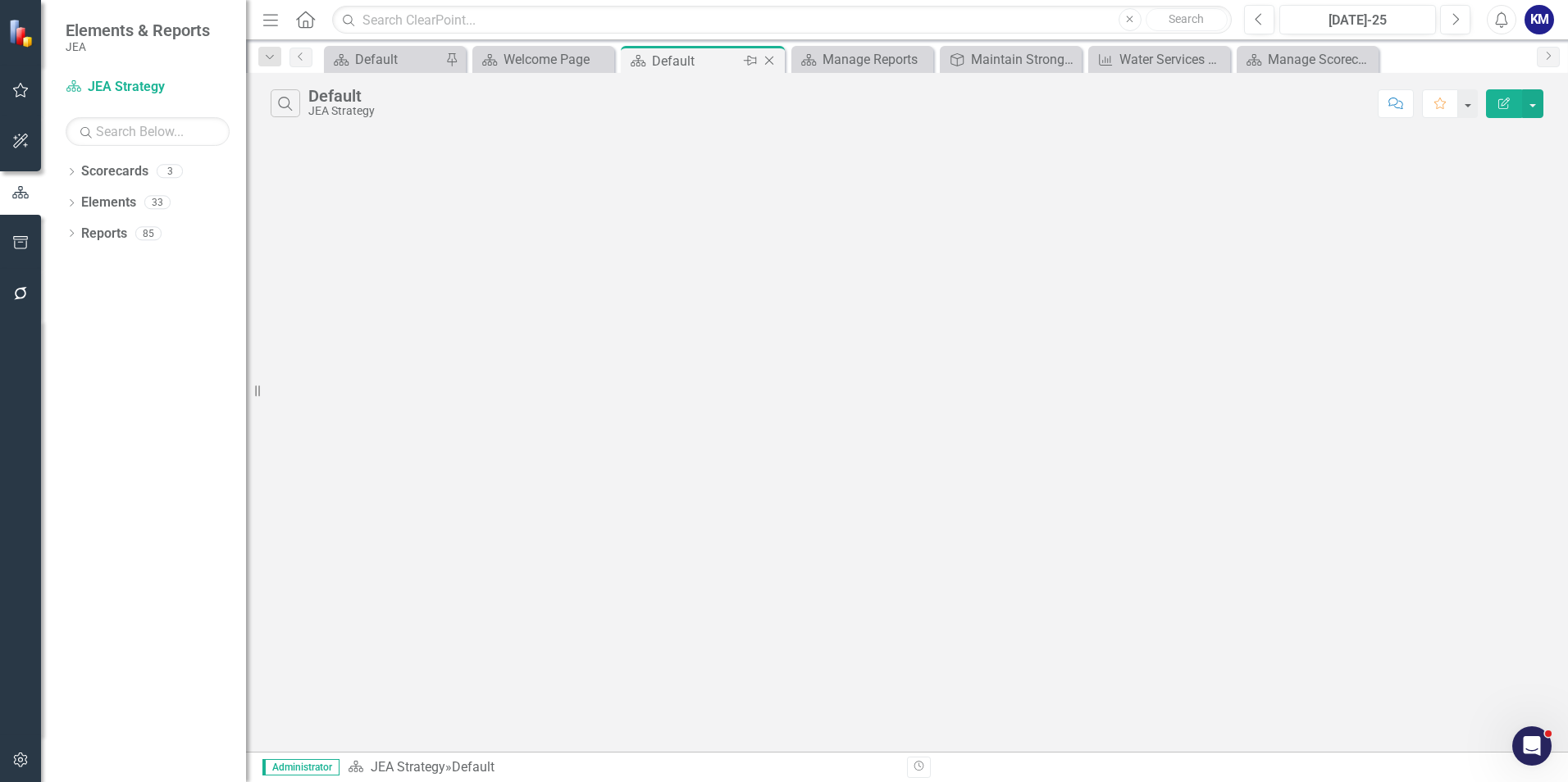
click at [773, 62] on icon "Close" at bounding box center [768, 61] width 16 height 13
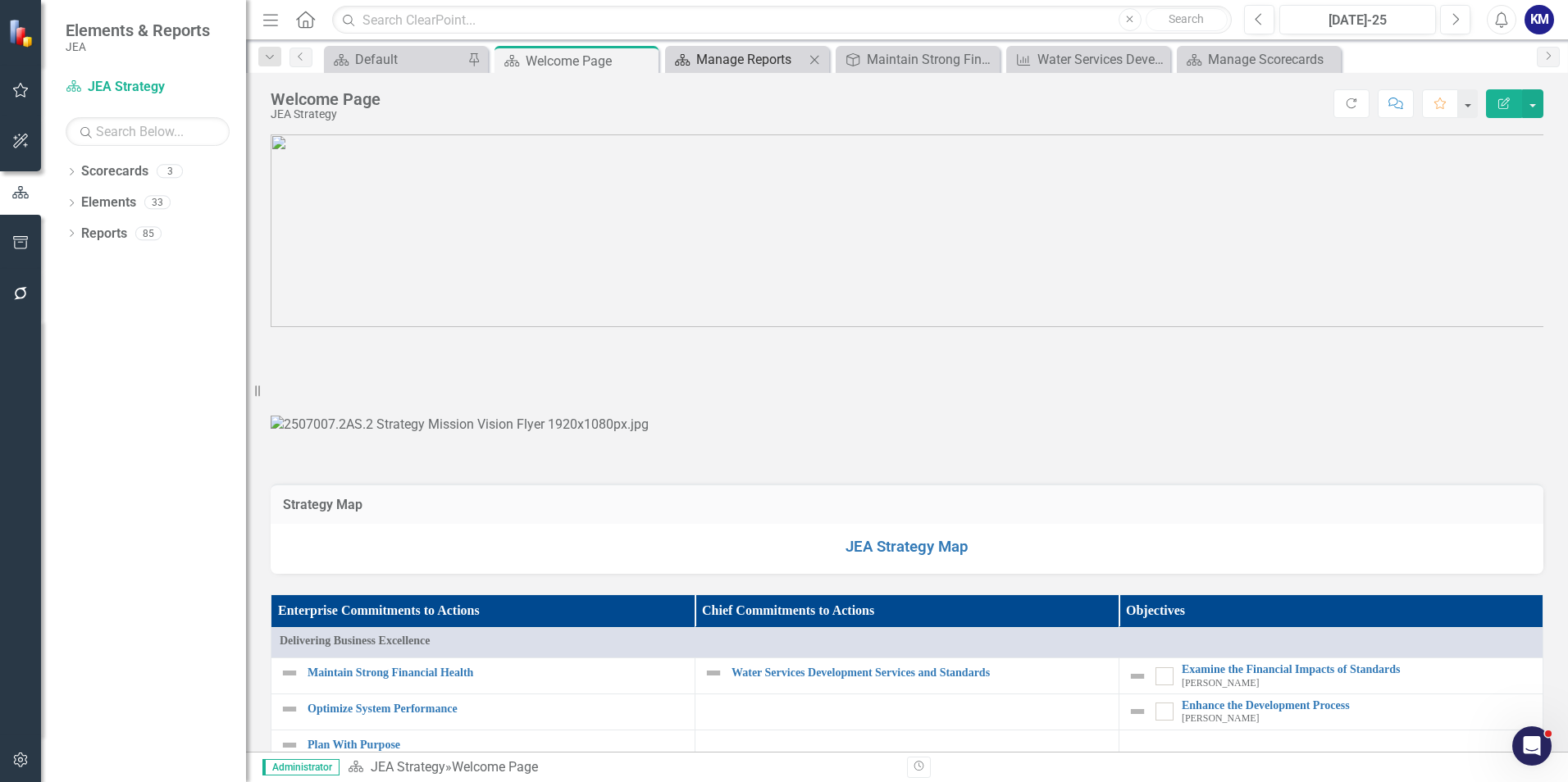
click at [746, 55] on div "Manage Reports" at bounding box center [749, 59] width 108 height 21
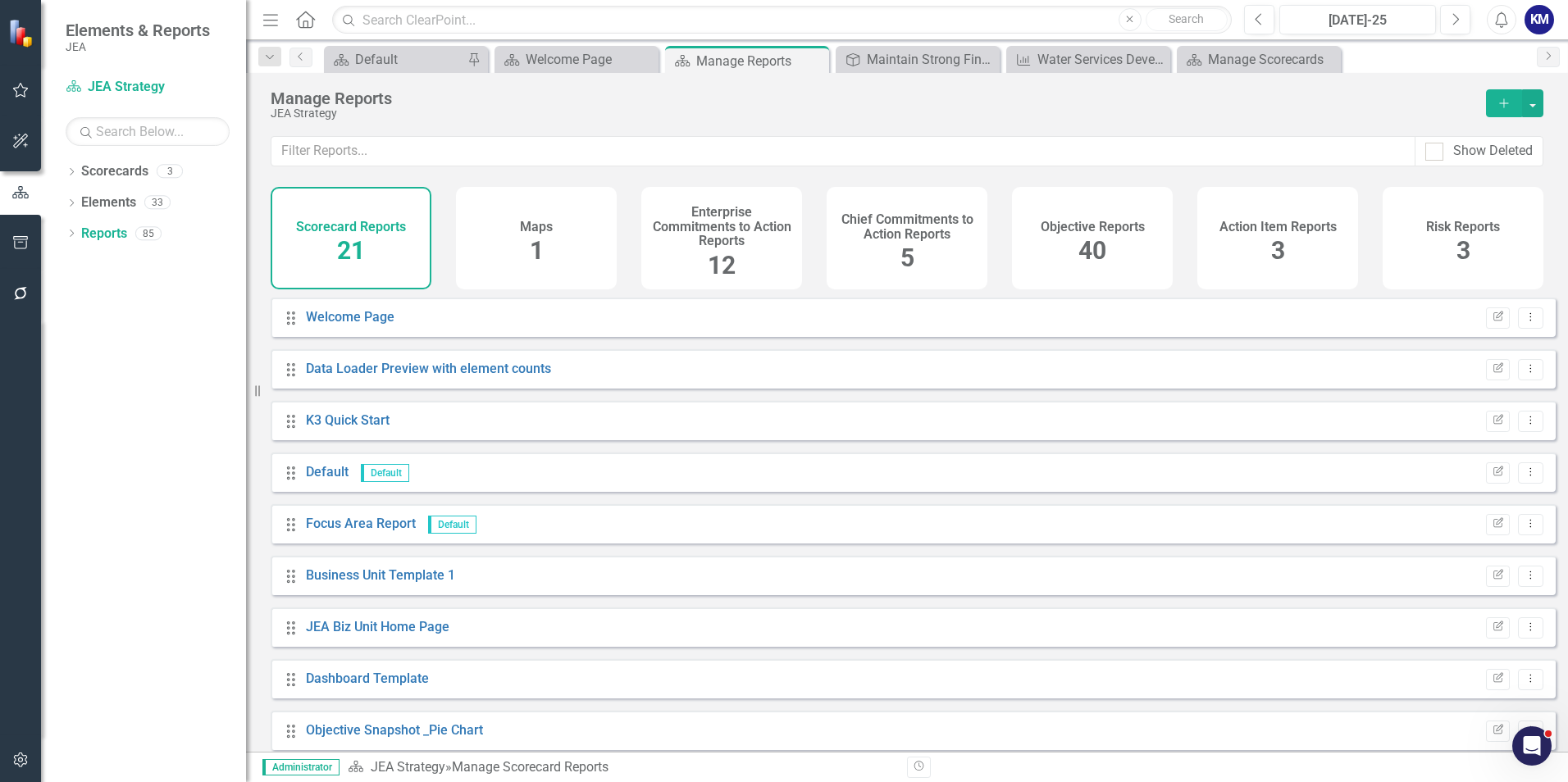
click at [719, 242] on h4 "Enterprise Commitments to Action Reports" at bounding box center [721, 226] width 141 height 43
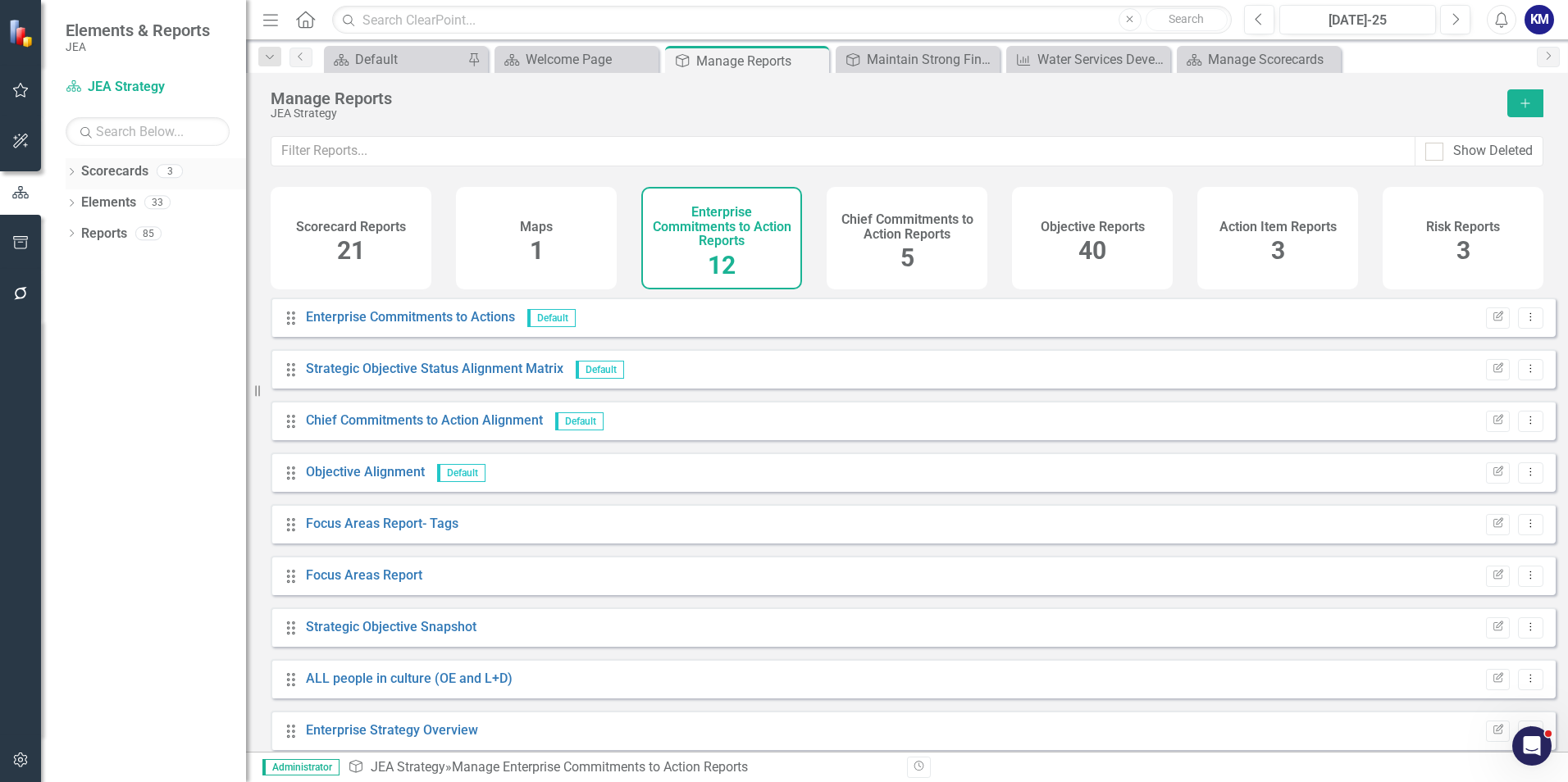
click at [75, 174] on icon "Dropdown" at bounding box center [71, 174] width 11 height 9
click at [130, 202] on link "JEA Strategy" at bounding box center [168, 203] width 156 height 19
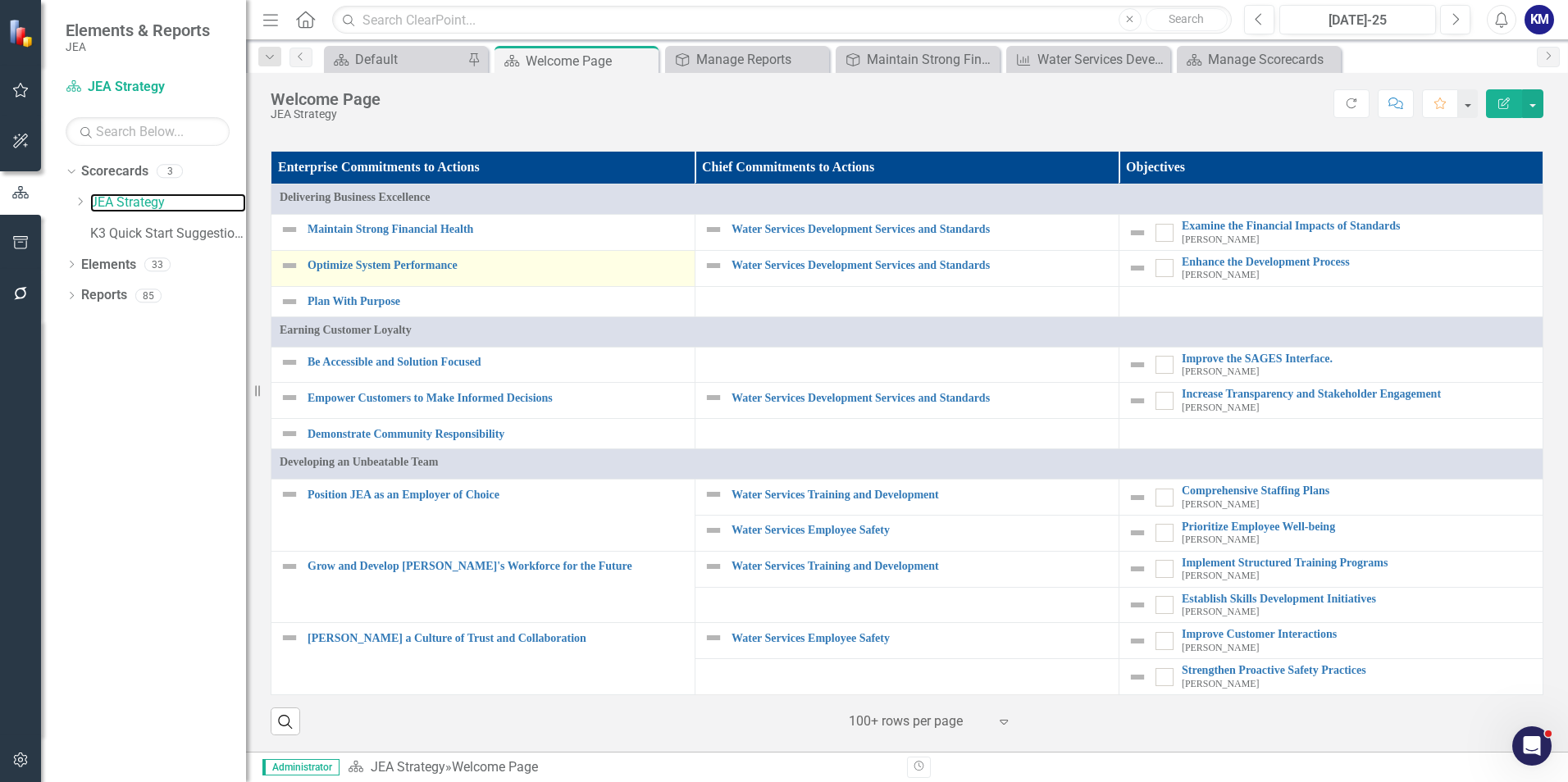
scroll to position [1457, 0]
click at [387, 262] on link "Optimize System Performance" at bounding box center [496, 265] width 378 height 12
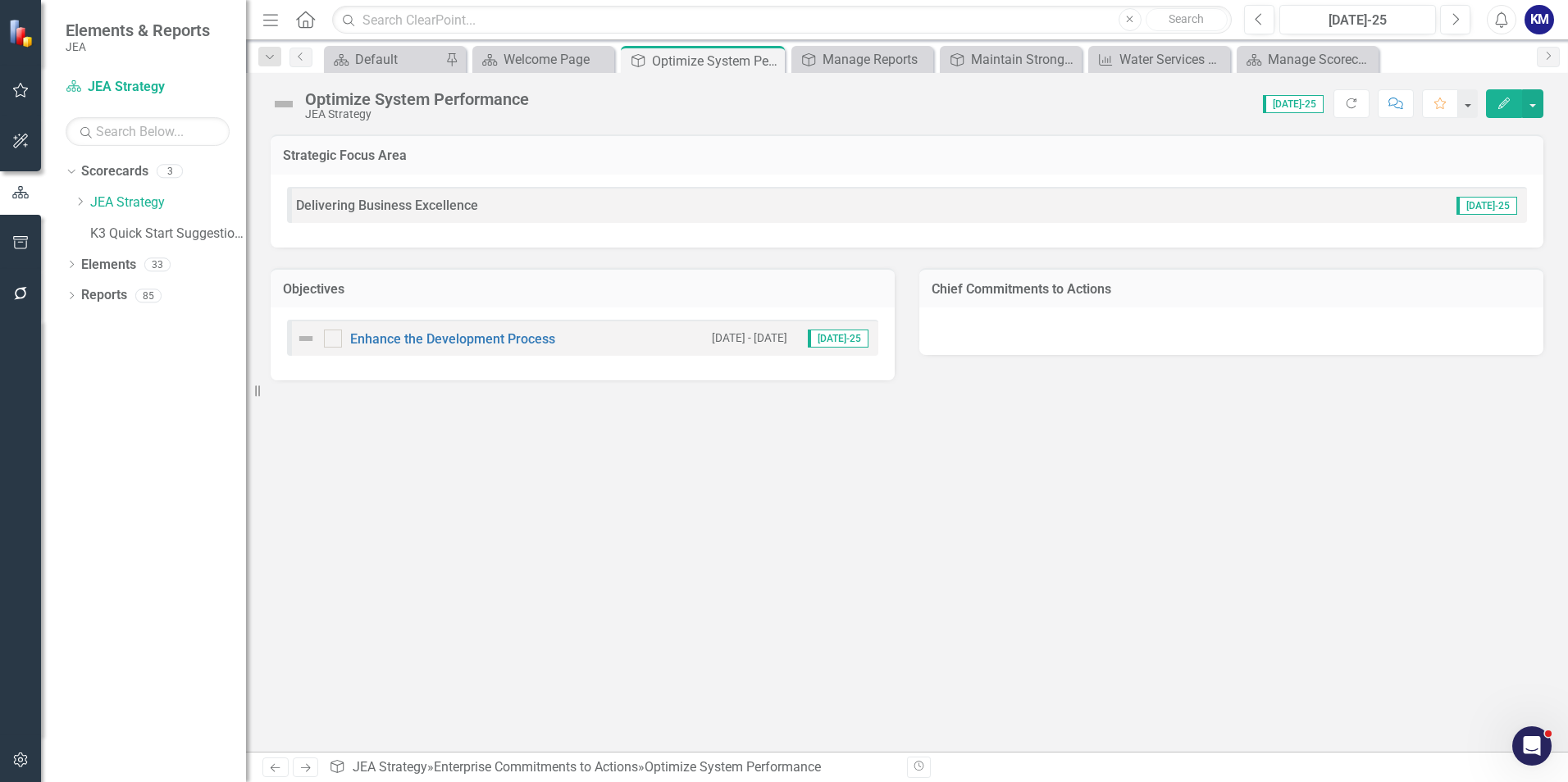
click at [805, 477] on div "Strategic Focus Area Delivering Business Excellence Jul-25 Objectives Enhance t…" at bounding box center [907, 443] width 1322 height 618
click at [474, 339] on link "Enhance the Development Process" at bounding box center [453, 339] width 205 height 16
click at [431, 338] on link "Enhance the Development Process" at bounding box center [453, 339] width 205 height 16
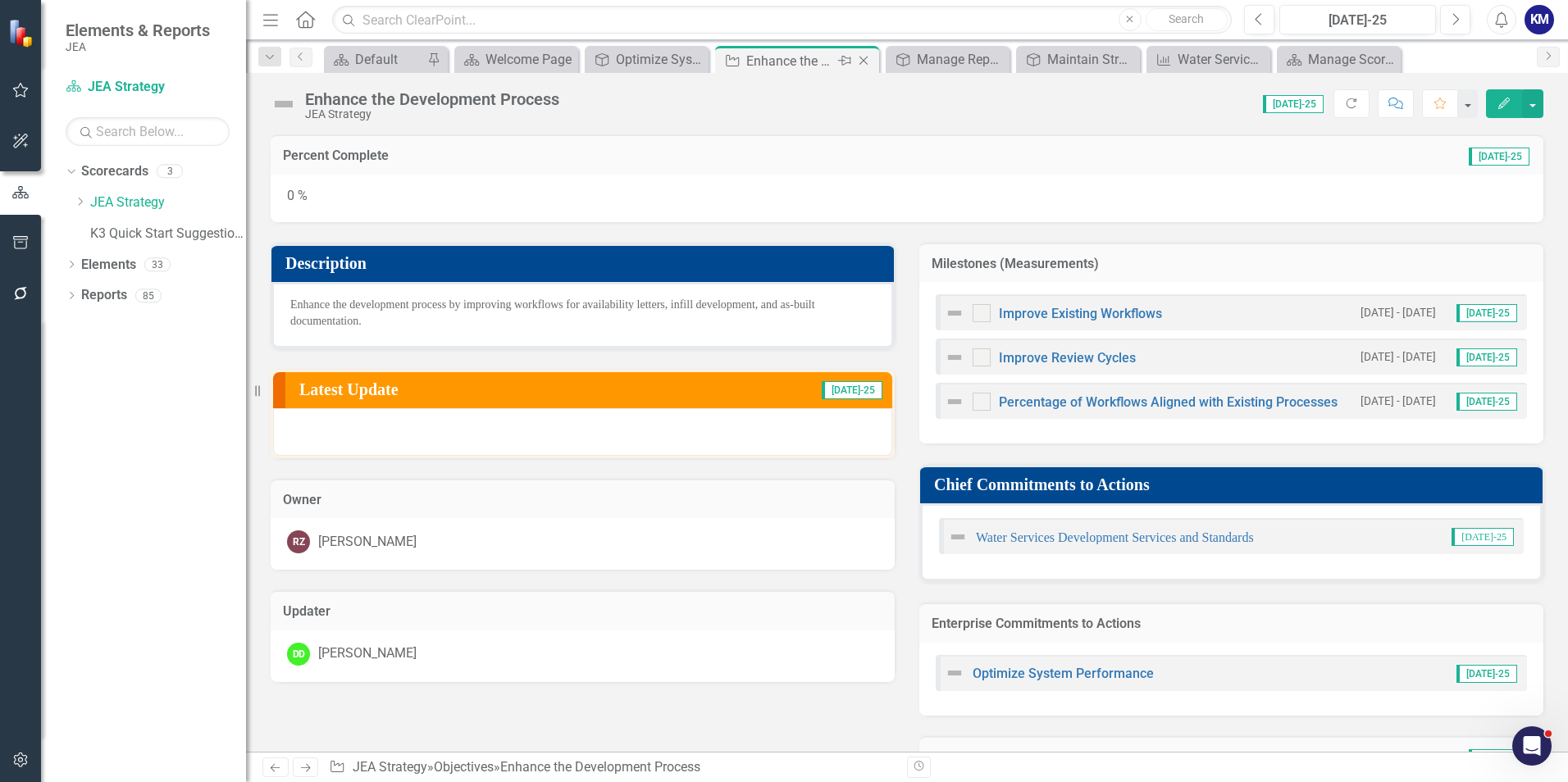
click at [870, 64] on icon "Close" at bounding box center [863, 61] width 16 height 13
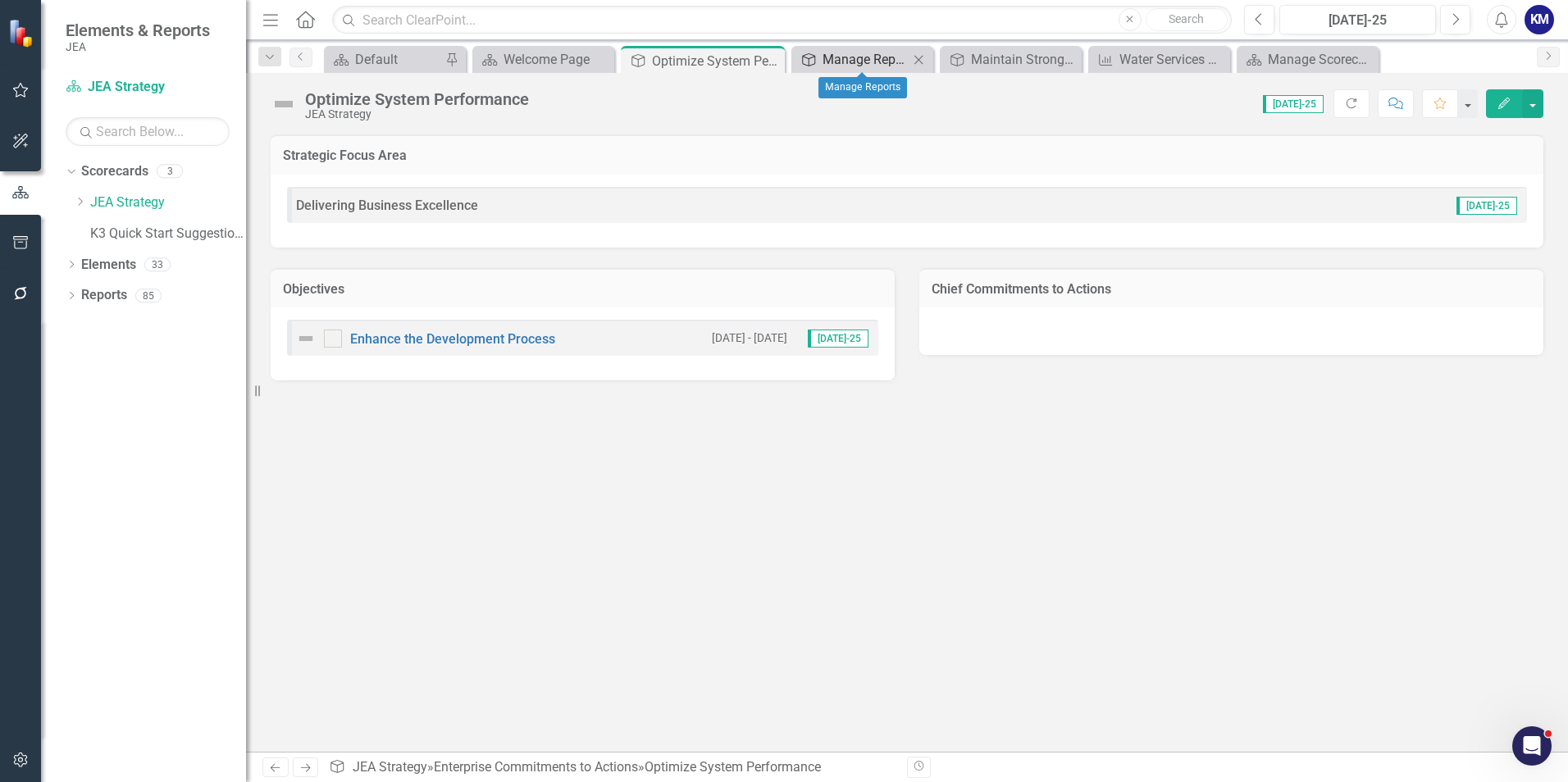
click at [847, 64] on div "Manage Reports" at bounding box center [866, 59] width 86 height 21
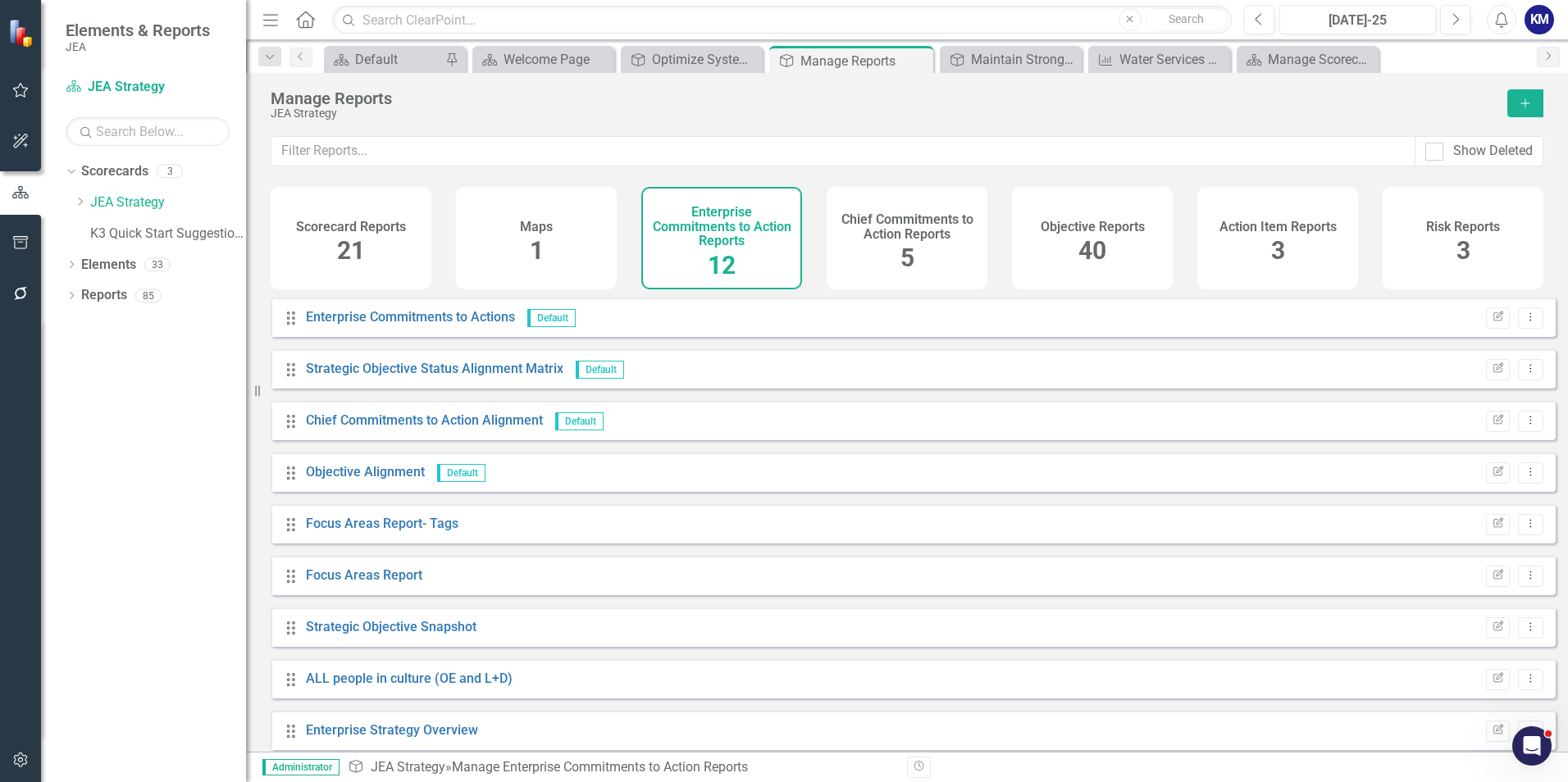
click at [750, 254] on div "Enterprise Commitments to Action Reports 12" at bounding box center [721, 238] width 161 height 102
click at [443, 325] on link "Enterprise Commitments to Actions" at bounding box center [410, 316] width 209 height 16
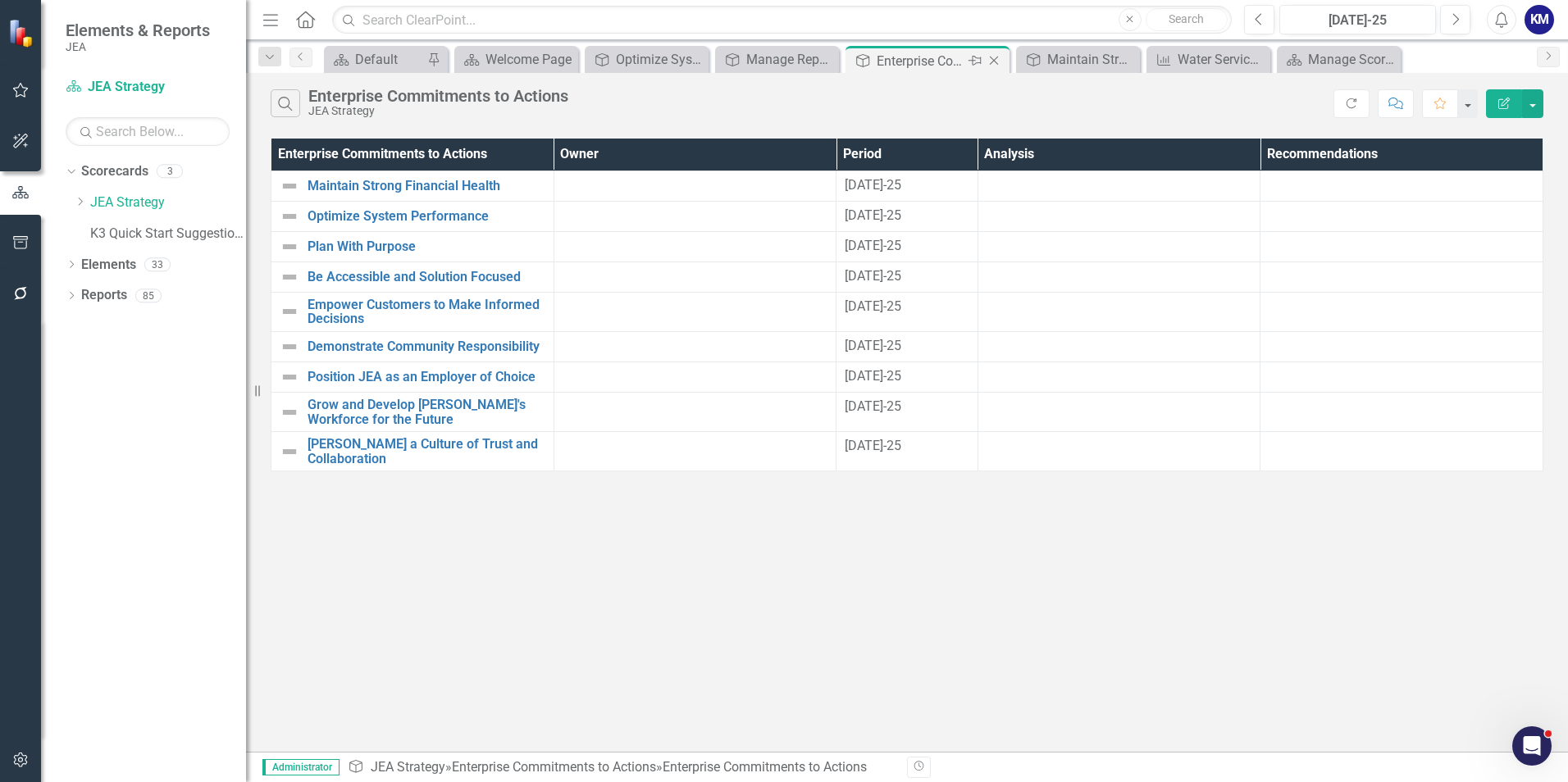
click at [995, 63] on icon "Close" at bounding box center [993, 61] width 16 height 13
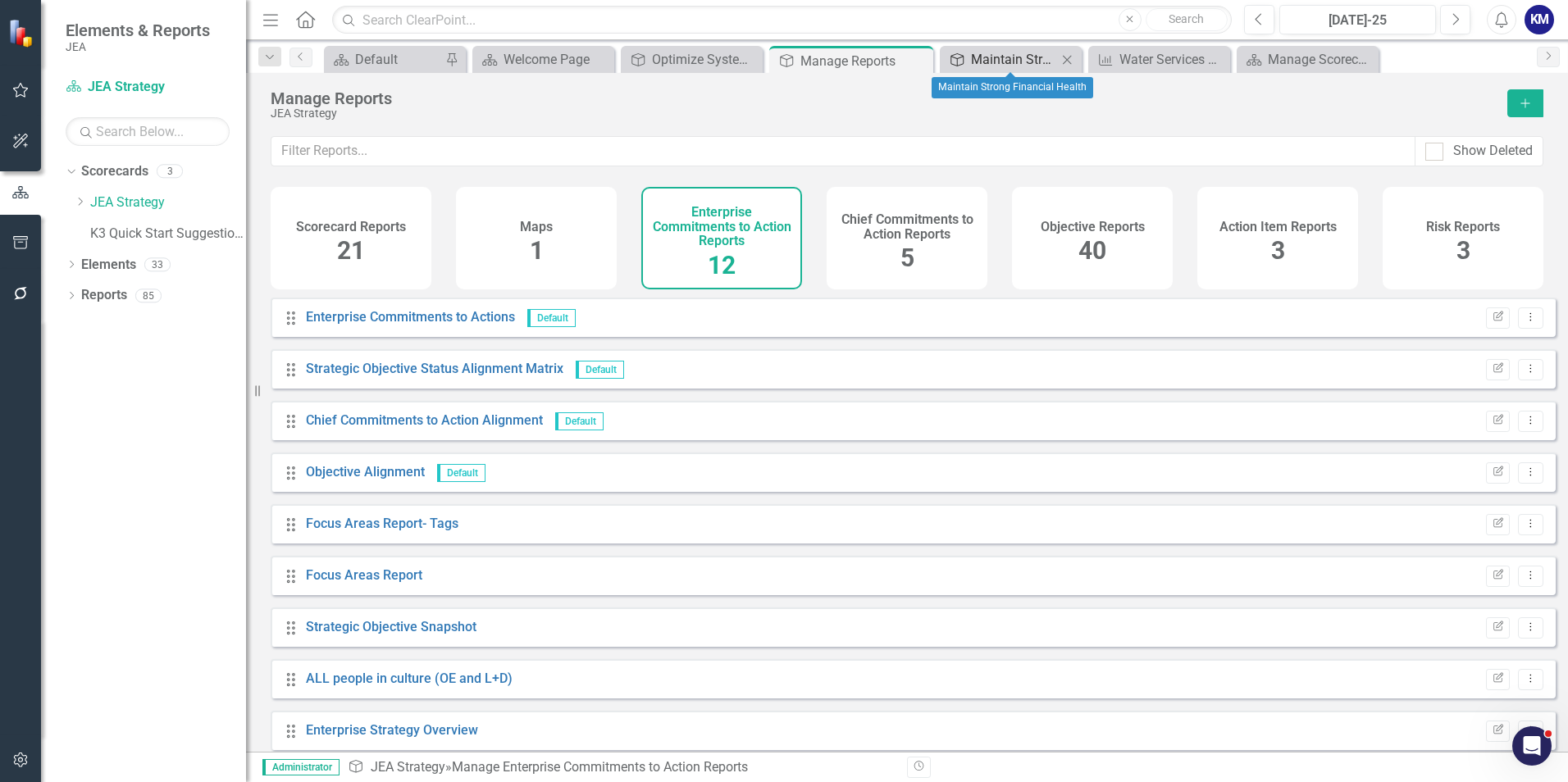
click at [995, 63] on div "Maintain Strong Financial Health" at bounding box center [1014, 59] width 86 height 21
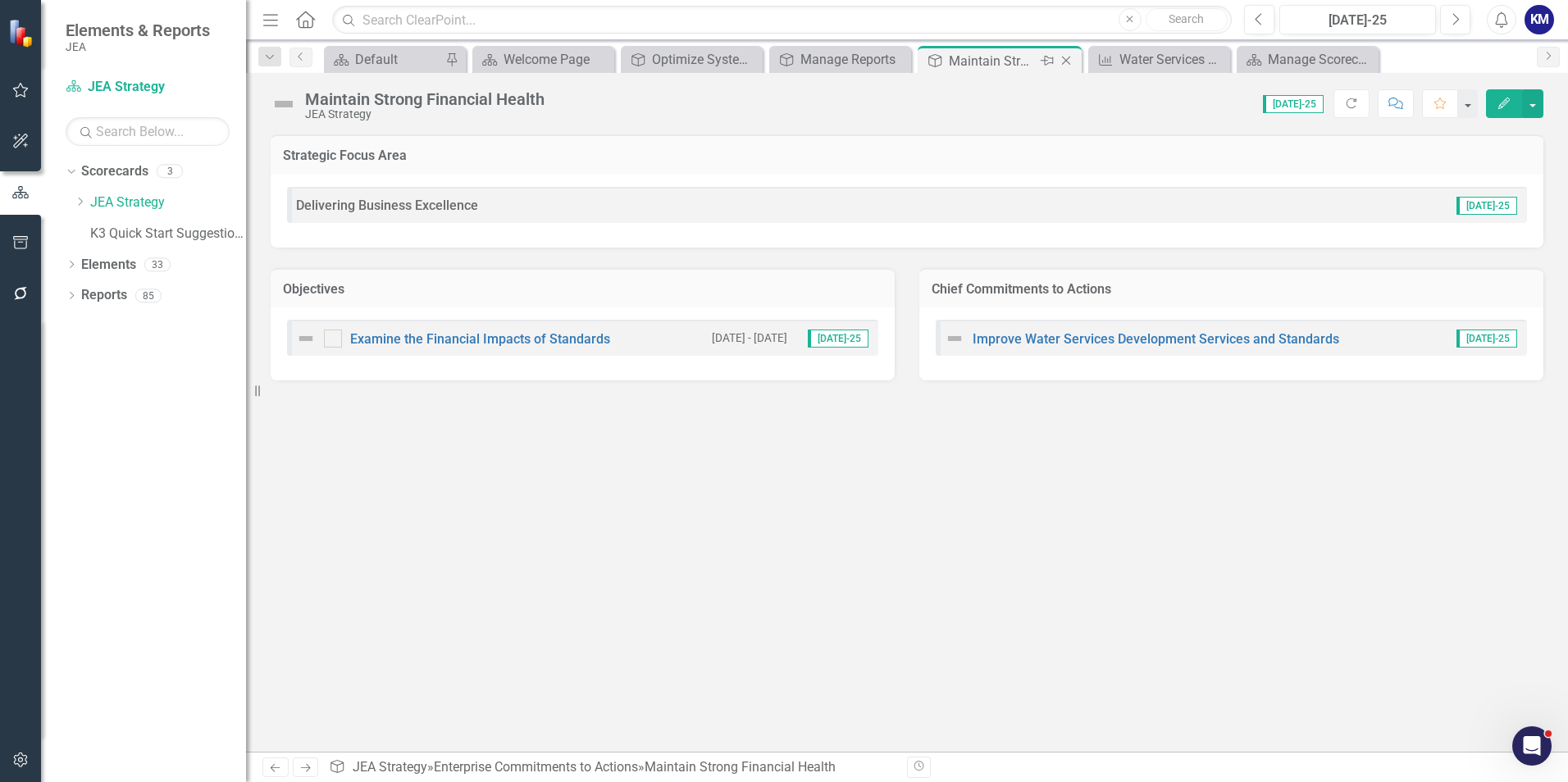
click at [997, 61] on div "Maintain Strong Financial Health" at bounding box center [992, 61] width 87 height 21
click at [1070, 57] on icon "Close" at bounding box center [1065, 61] width 16 height 13
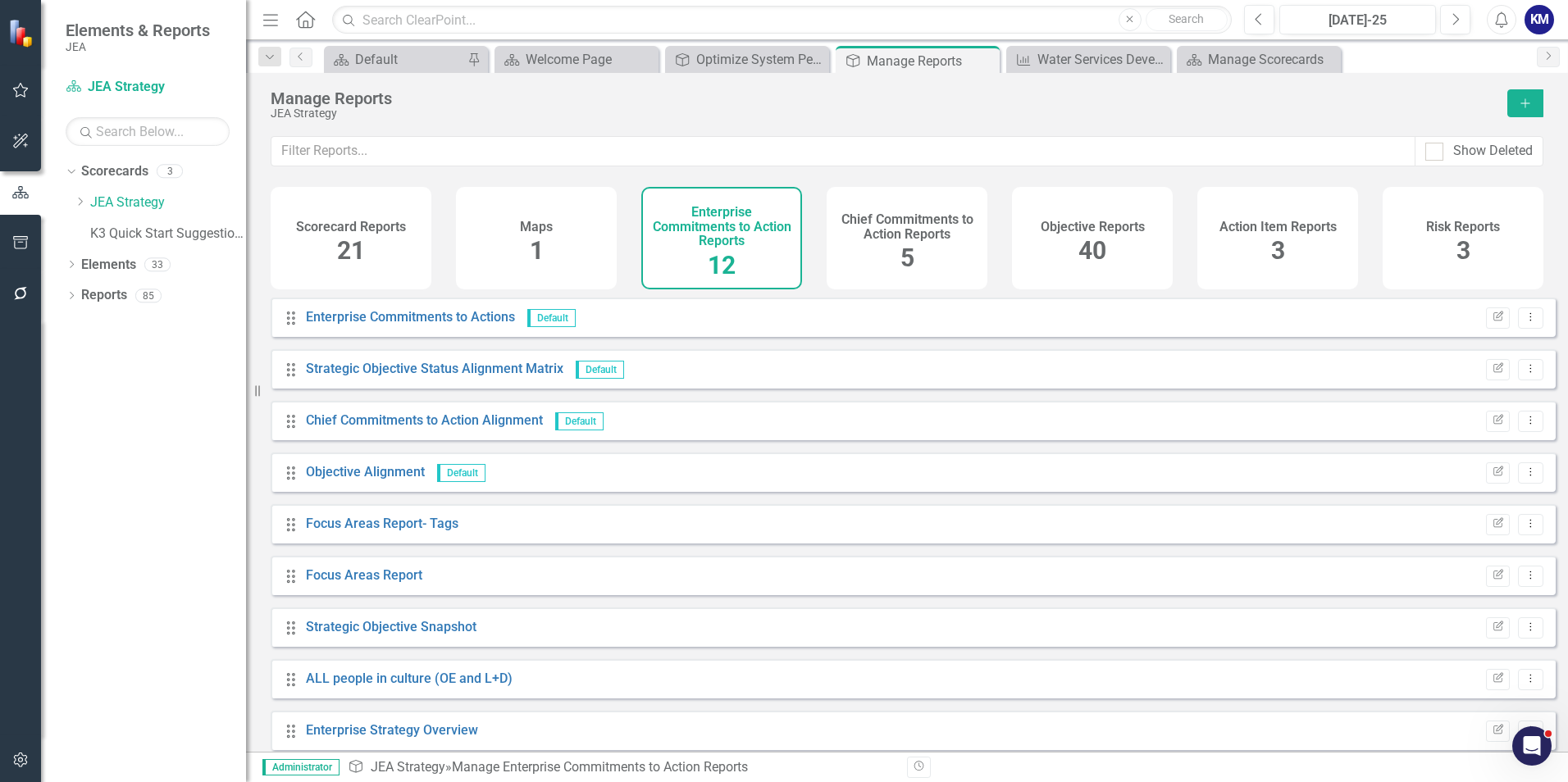
click at [146, 489] on div "Dropdown Scorecards 3 Dropdown JEA Strategy Finance K3 Quick Start Suggestions …" at bounding box center [144, 470] width 205 height 623
click at [123, 175] on link "Scorecards" at bounding box center [115, 172] width 68 height 19
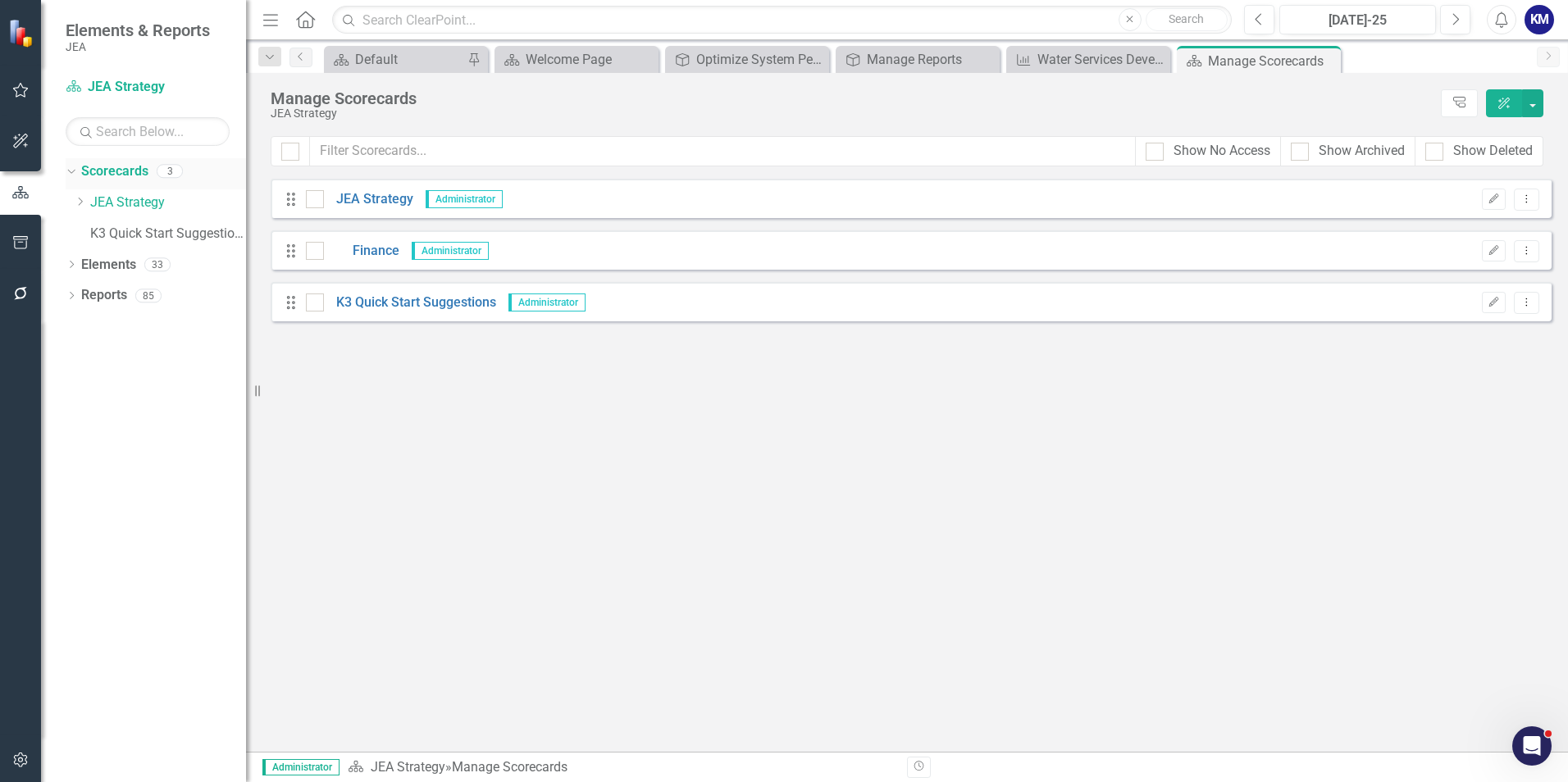
click at [70, 169] on icon "Dropdown" at bounding box center [69, 171] width 9 height 11
click at [70, 169] on icon "Dropdown" at bounding box center [71, 174] width 11 height 9
click at [173, 197] on link "JEA Strategy" at bounding box center [168, 203] width 156 height 19
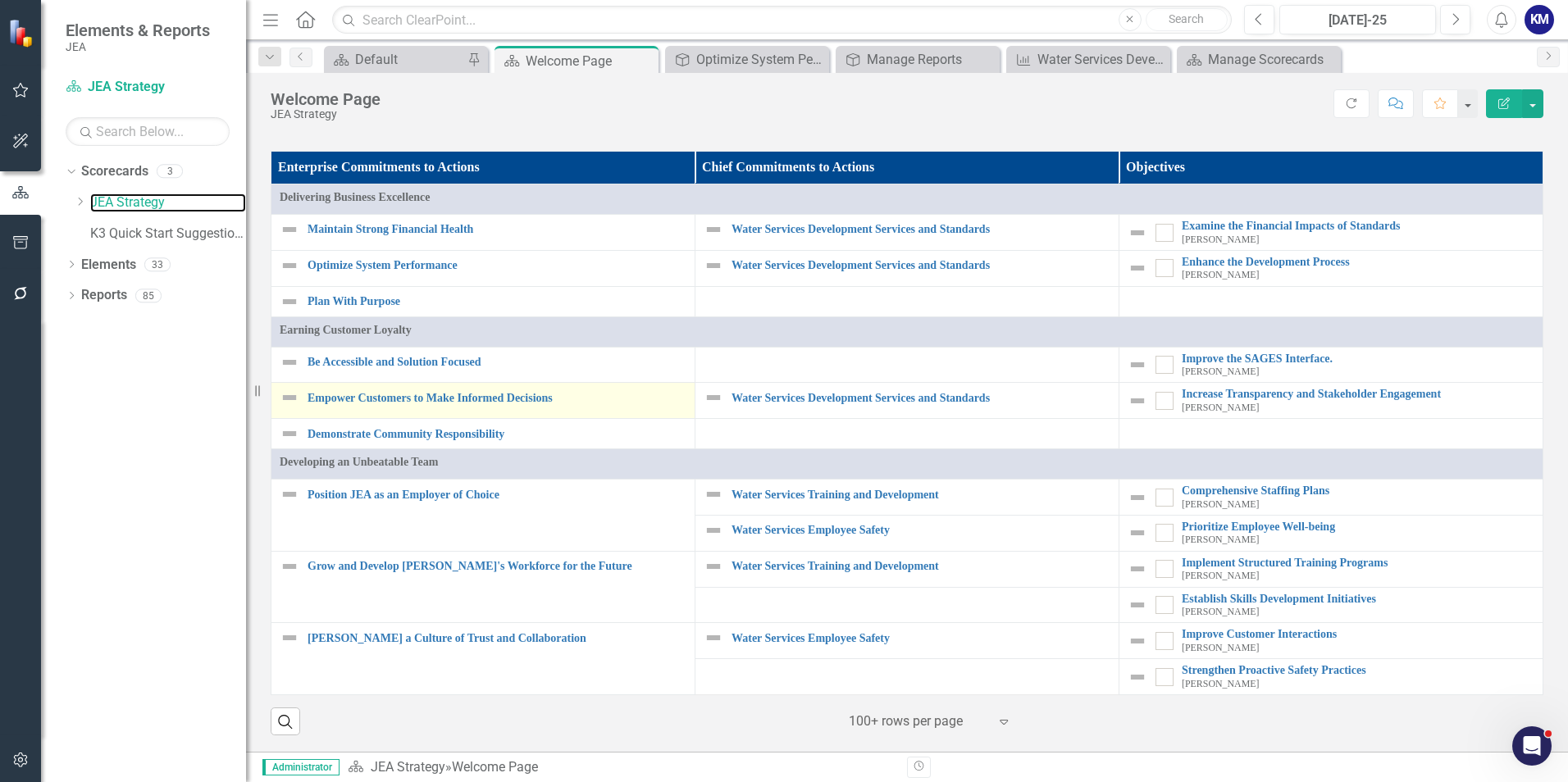
scroll to position [1457, 0]
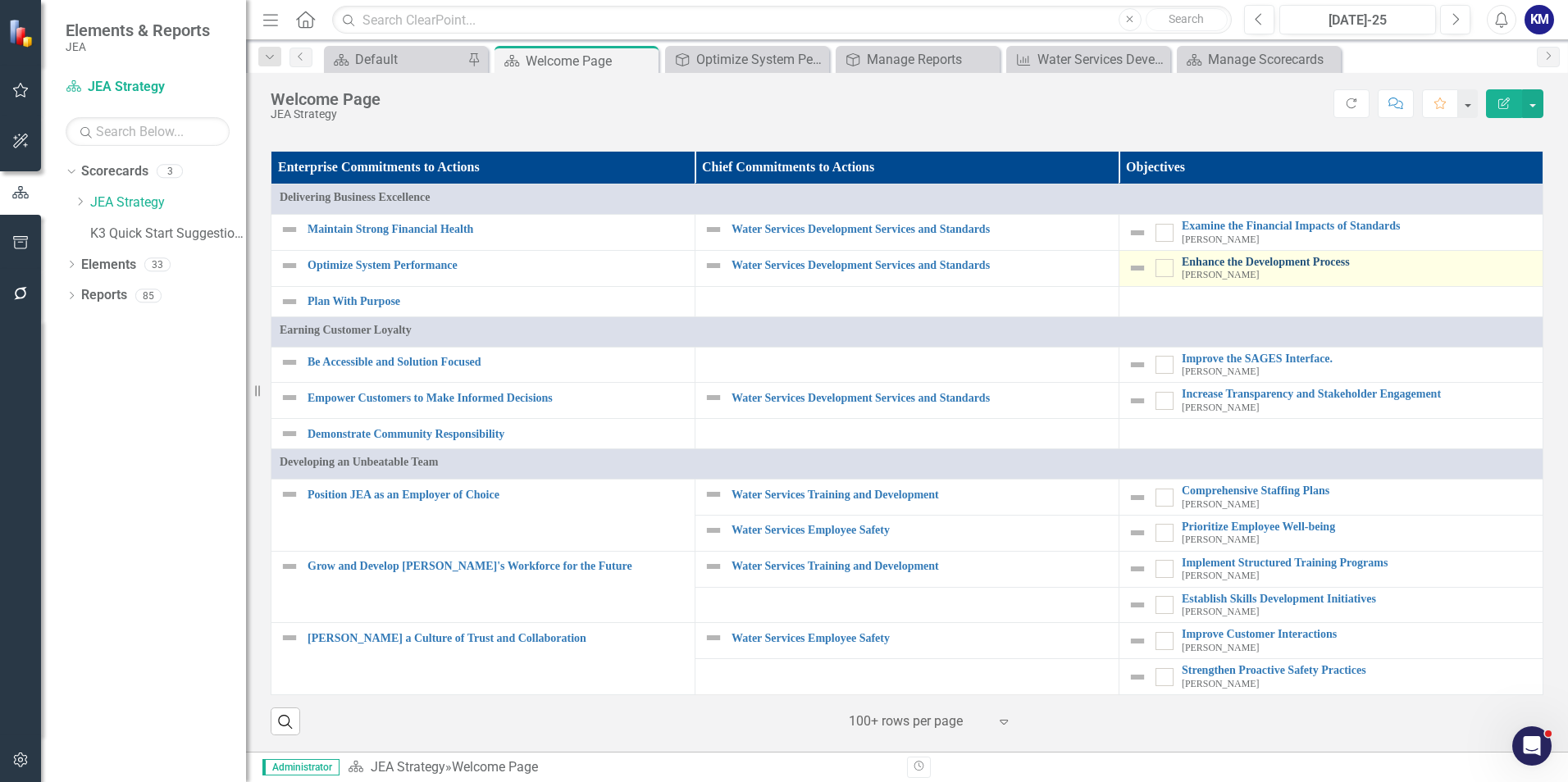
click at [1284, 262] on link "Enhance the Development Process" at bounding box center [1357, 261] width 352 height 12
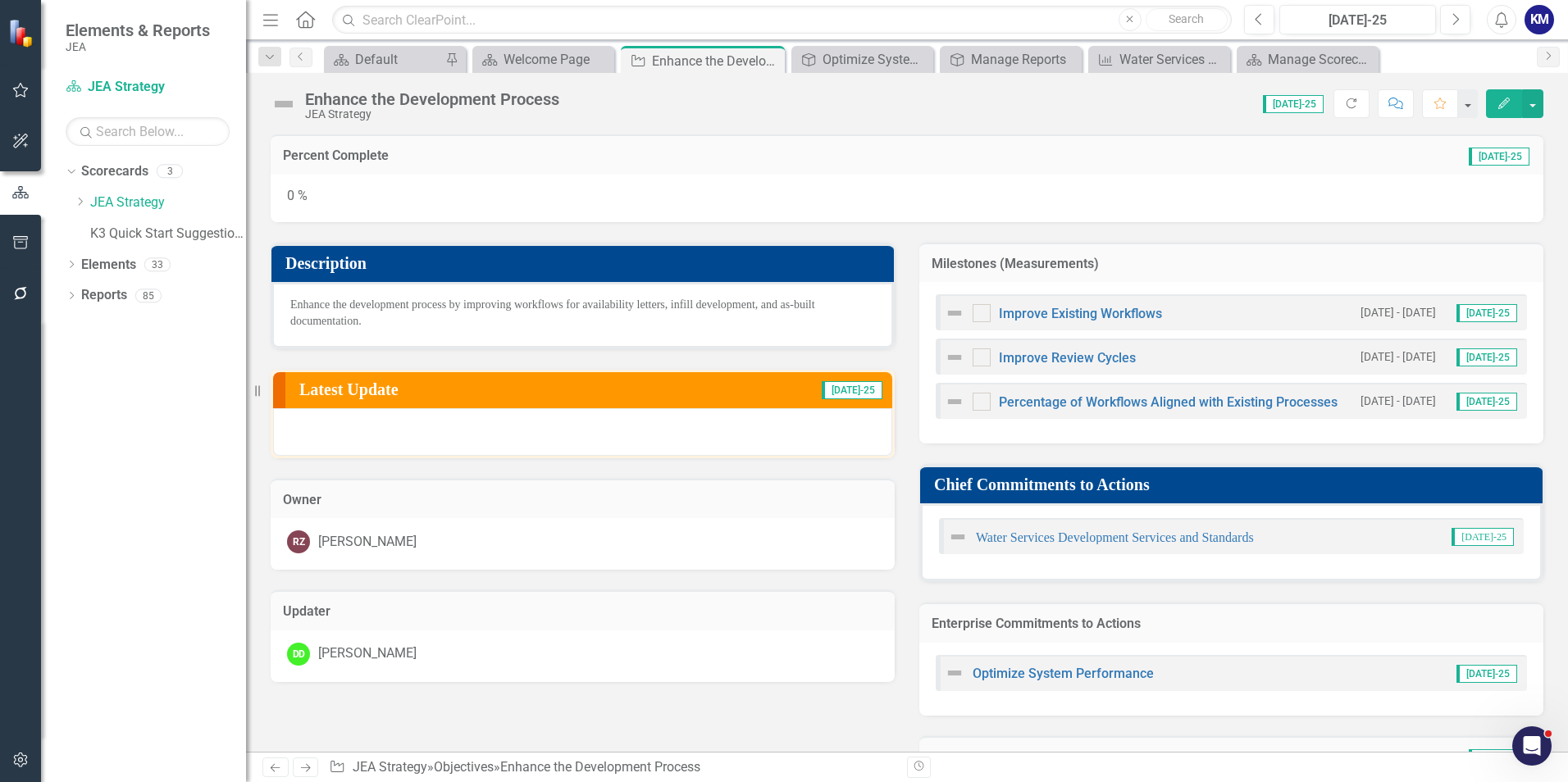
click at [863, 482] on div "Owner" at bounding box center [582, 498] width 623 height 40
click at [1070, 319] on link "Improve Existing Workflows" at bounding box center [1081, 314] width 163 height 16
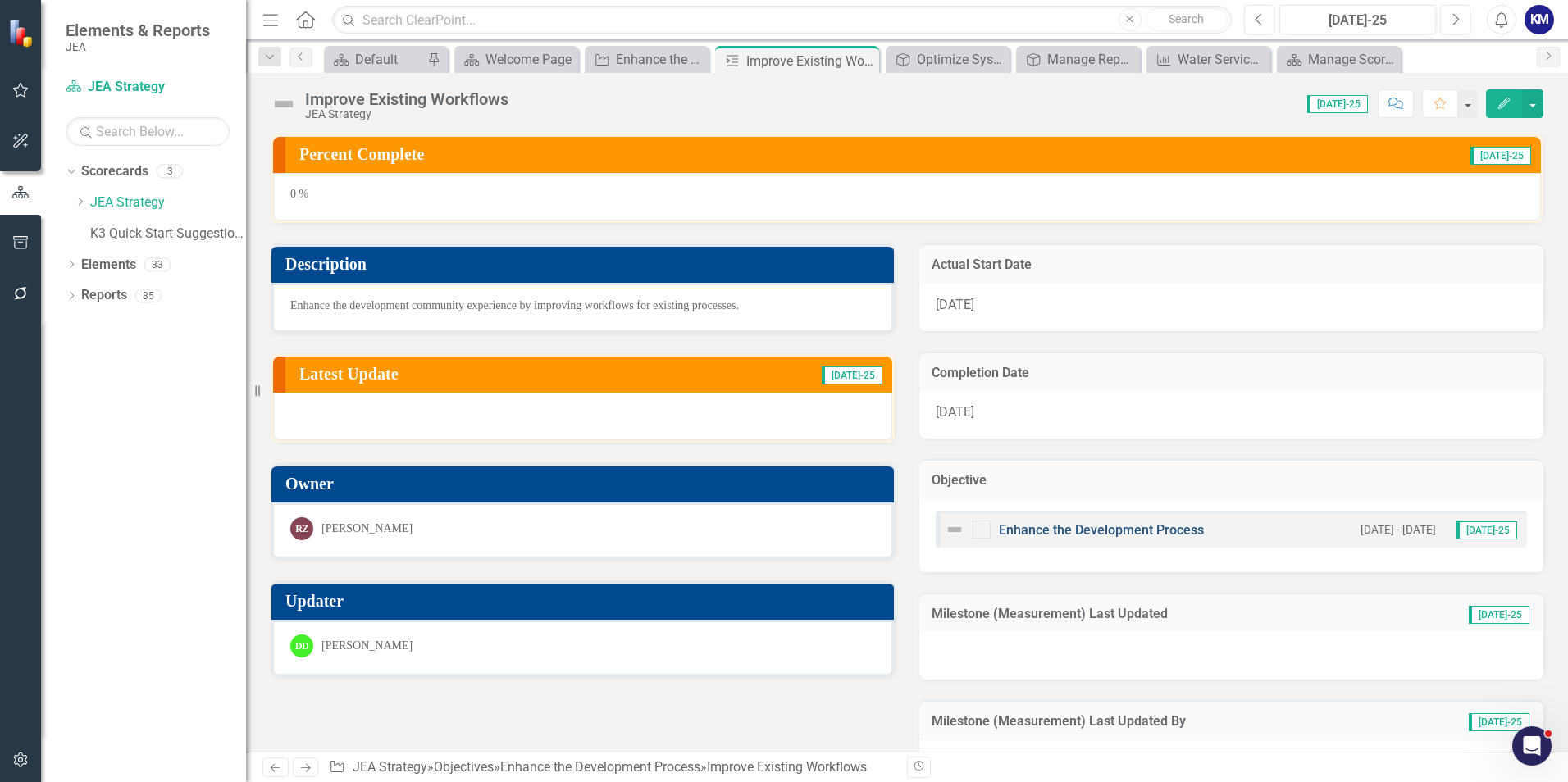
click at [1109, 530] on link "Enhance the Development Process" at bounding box center [1101, 529] width 205 height 16
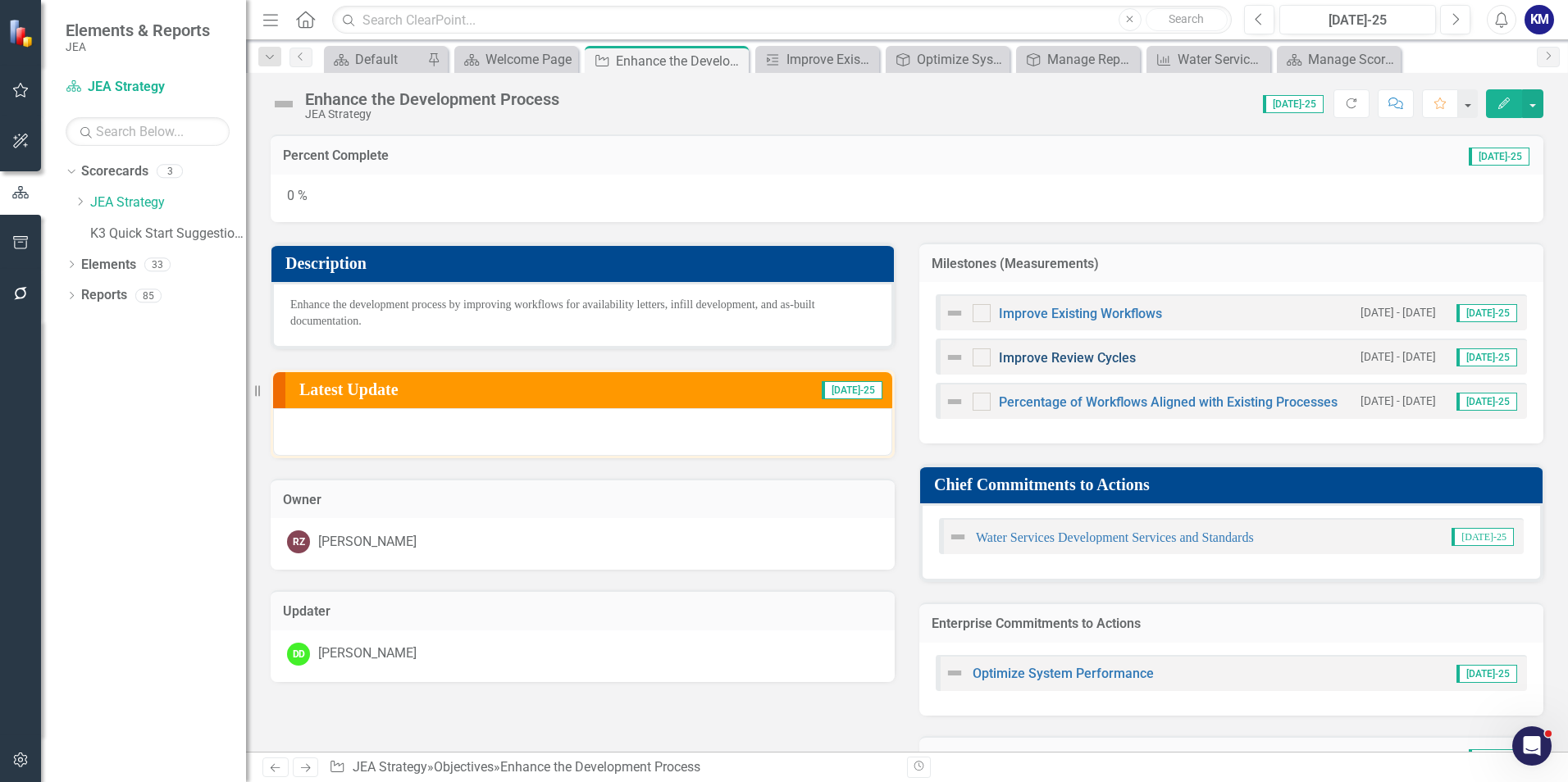
click at [1077, 357] on link "Improve Review Cycles" at bounding box center [1068, 358] width 137 height 16
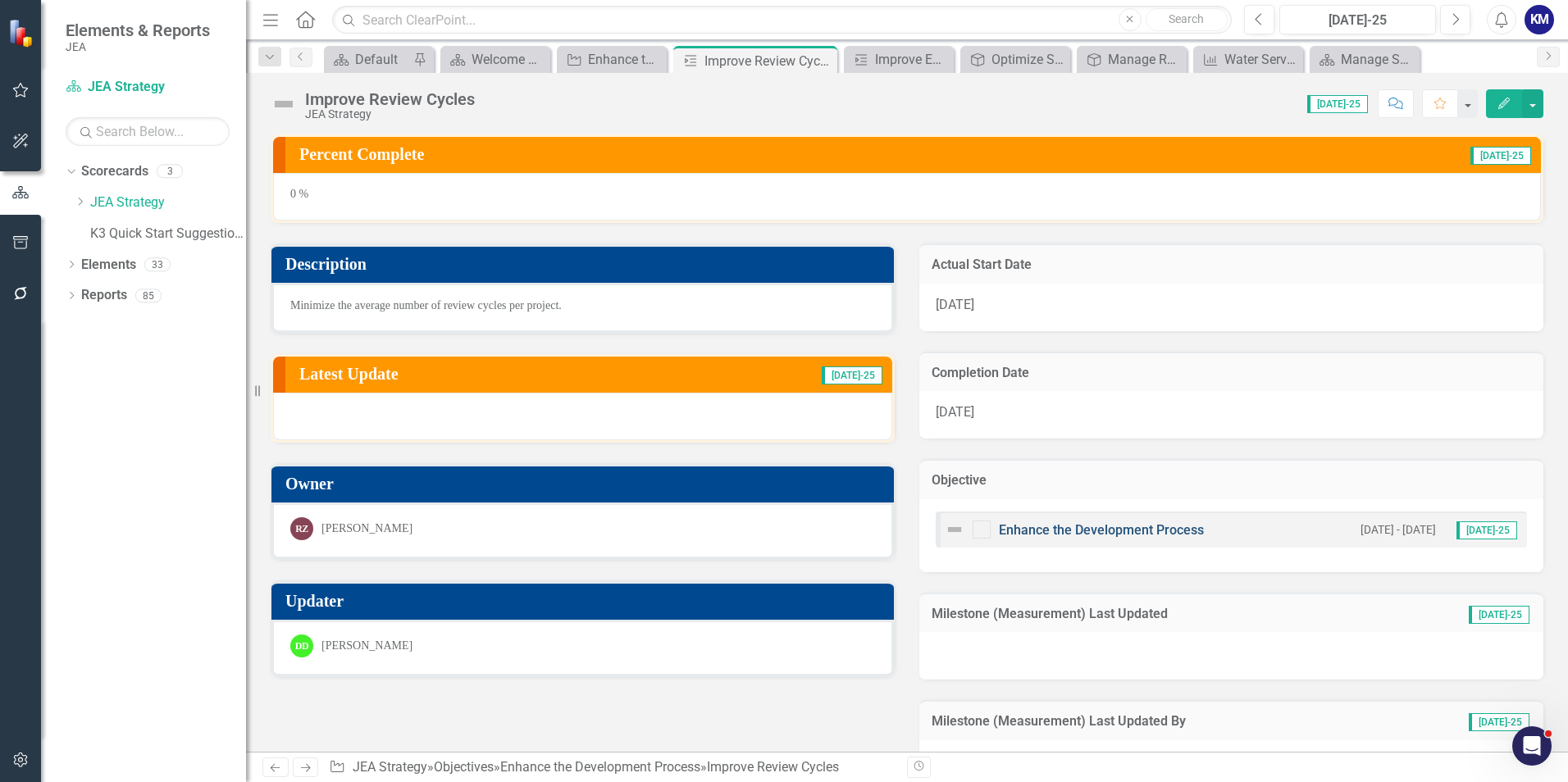
click at [1089, 533] on link "Enhance the Development Process" at bounding box center [1101, 529] width 205 height 16
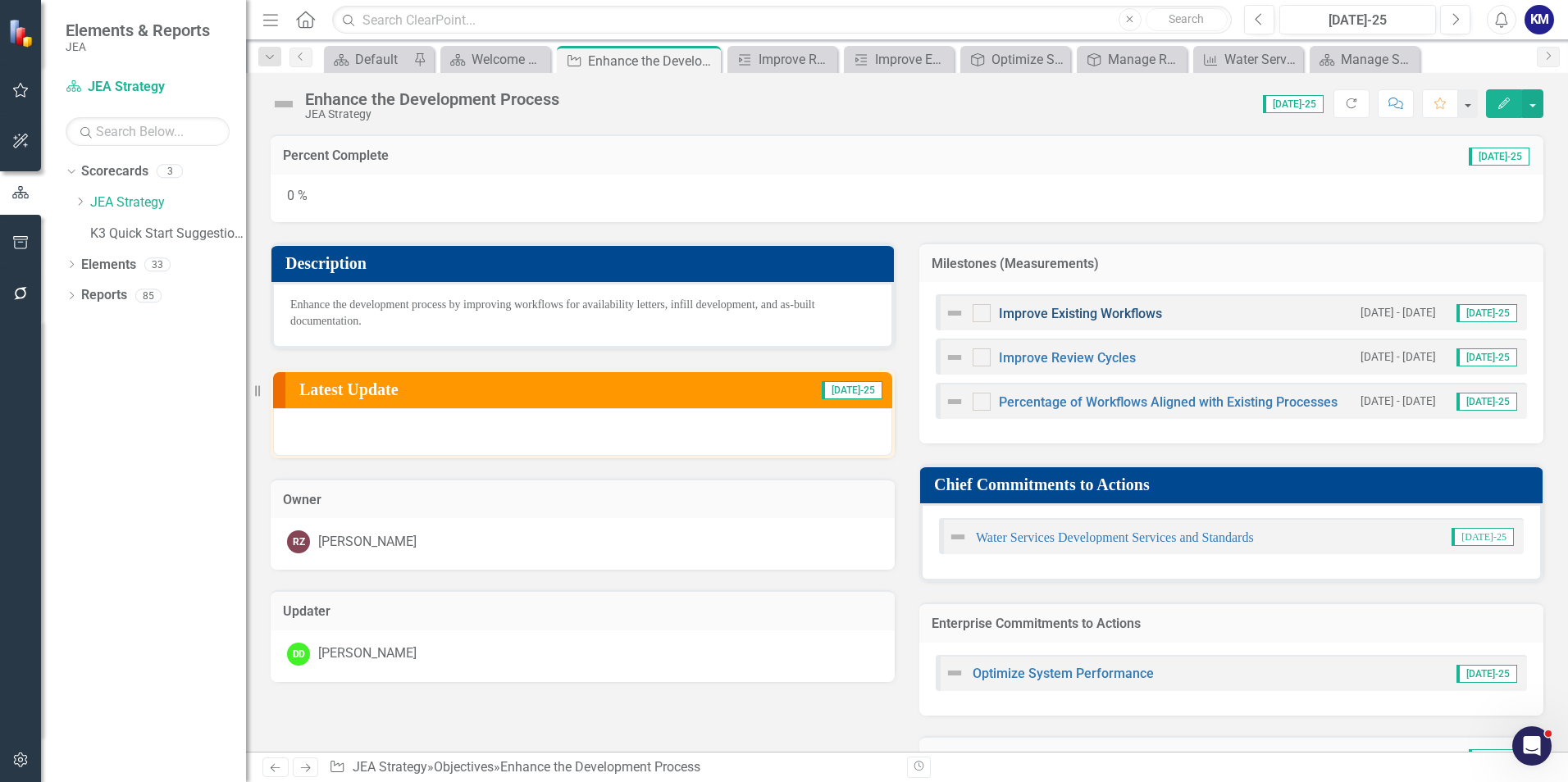
click at [1068, 307] on link "Improve Existing Workflows" at bounding box center [1081, 314] width 163 height 16
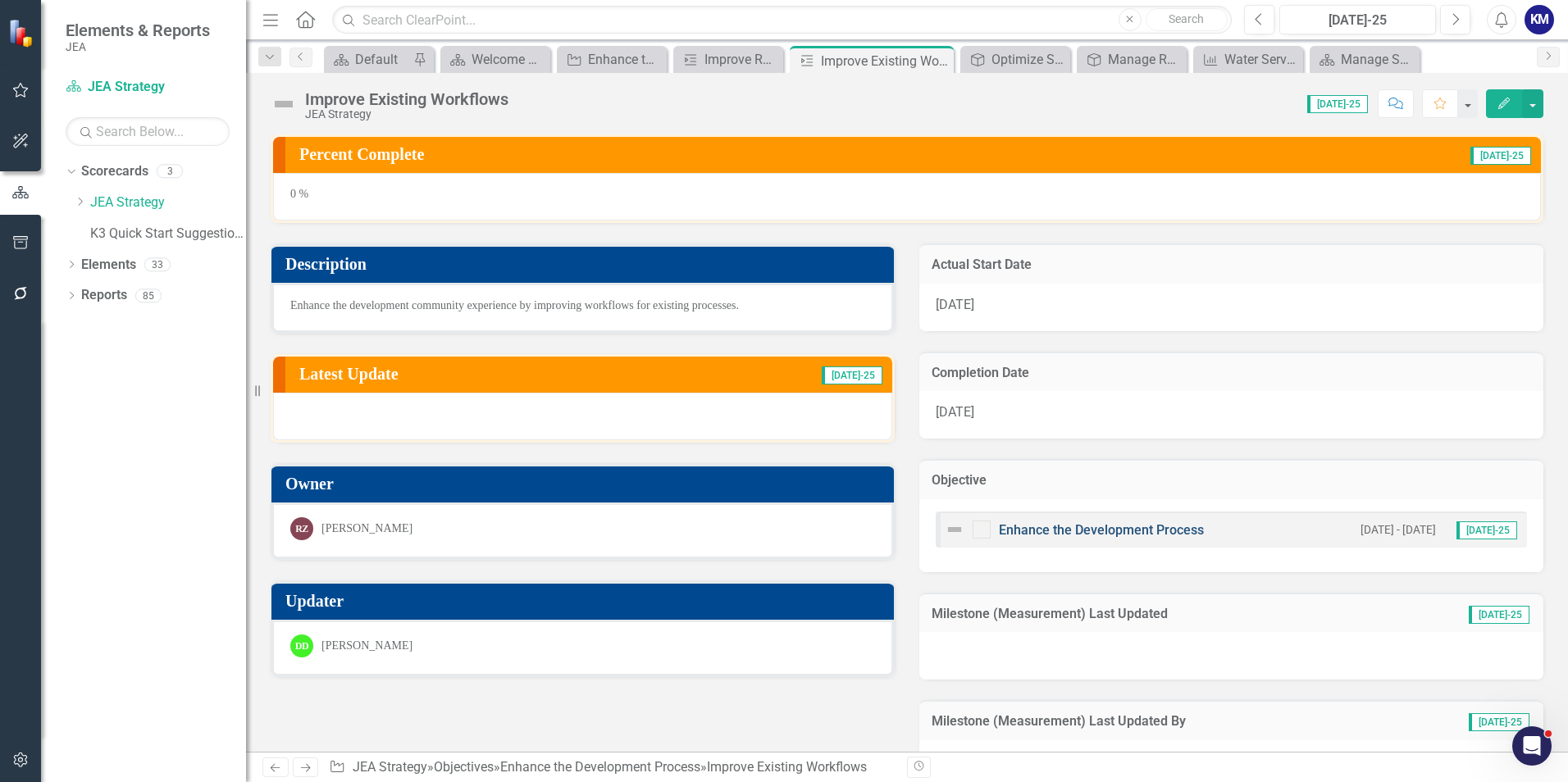
click at [1102, 532] on link "Enhance the Development Process" at bounding box center [1101, 529] width 205 height 16
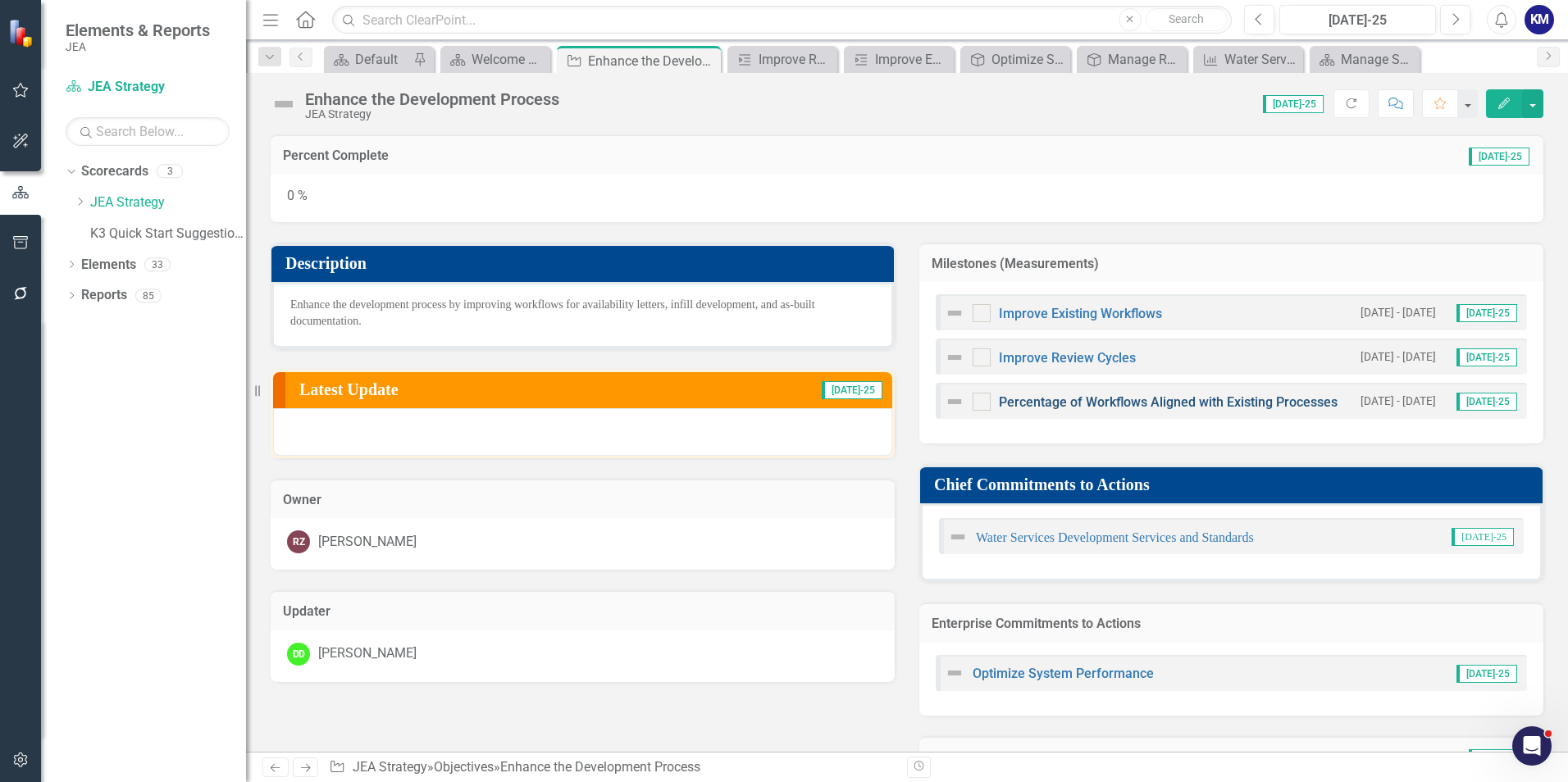
click at [1109, 398] on link "Percentage of Workflows Aligned with Existing Processes" at bounding box center [1168, 402] width 339 height 16
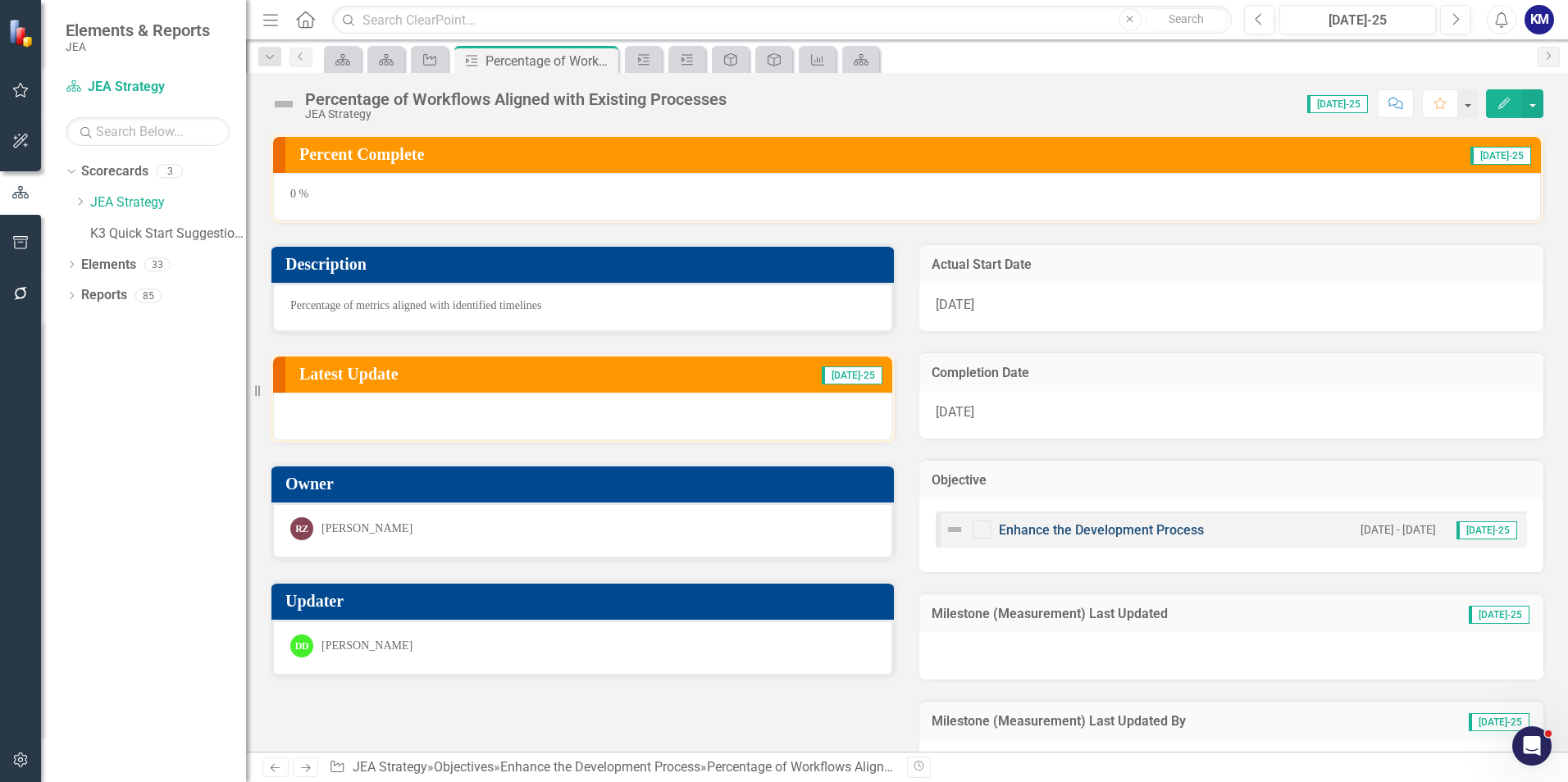
click at [1102, 528] on link "Enhance the Development Process" at bounding box center [1101, 529] width 205 height 16
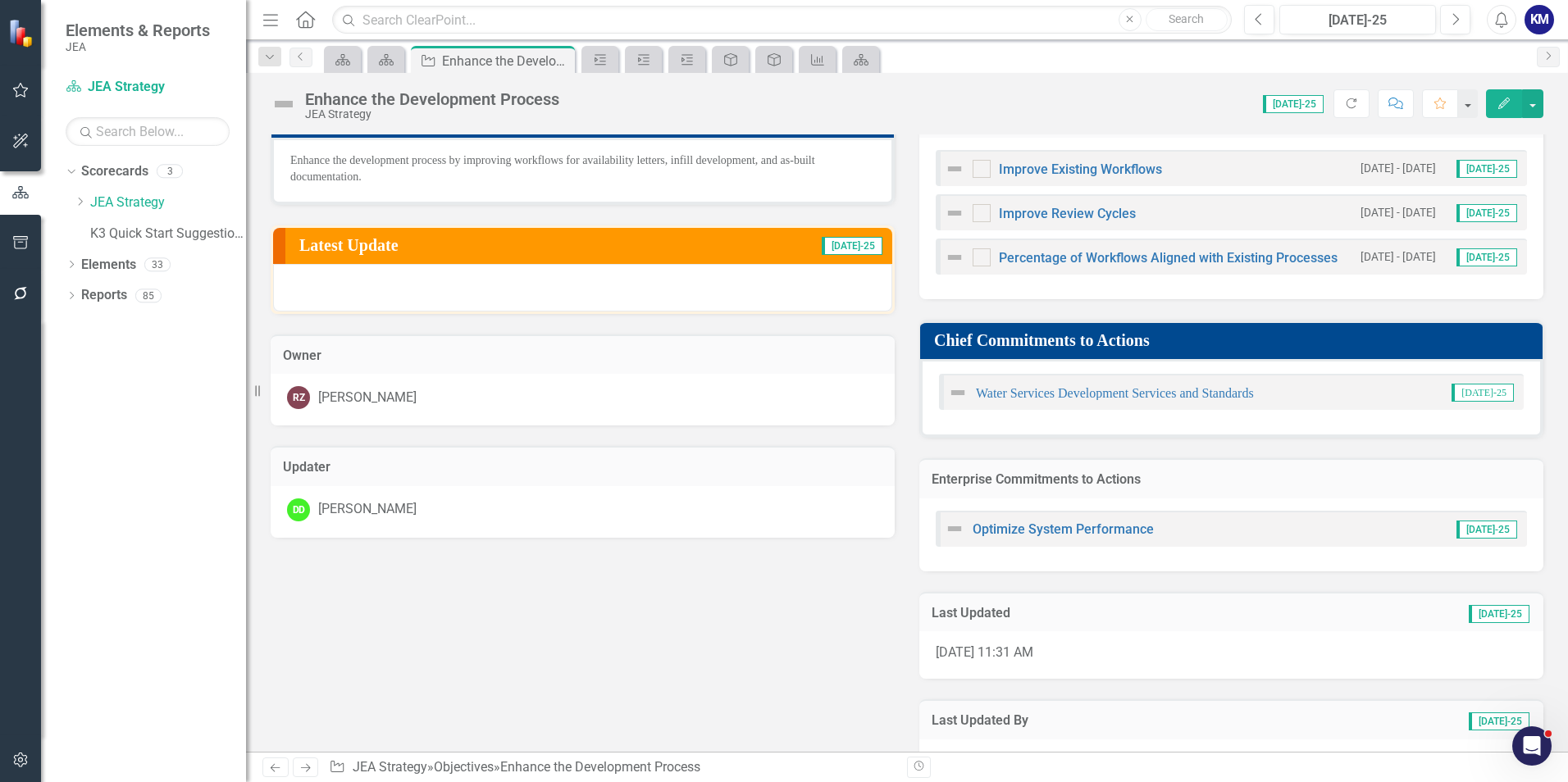
scroll to position [62, 0]
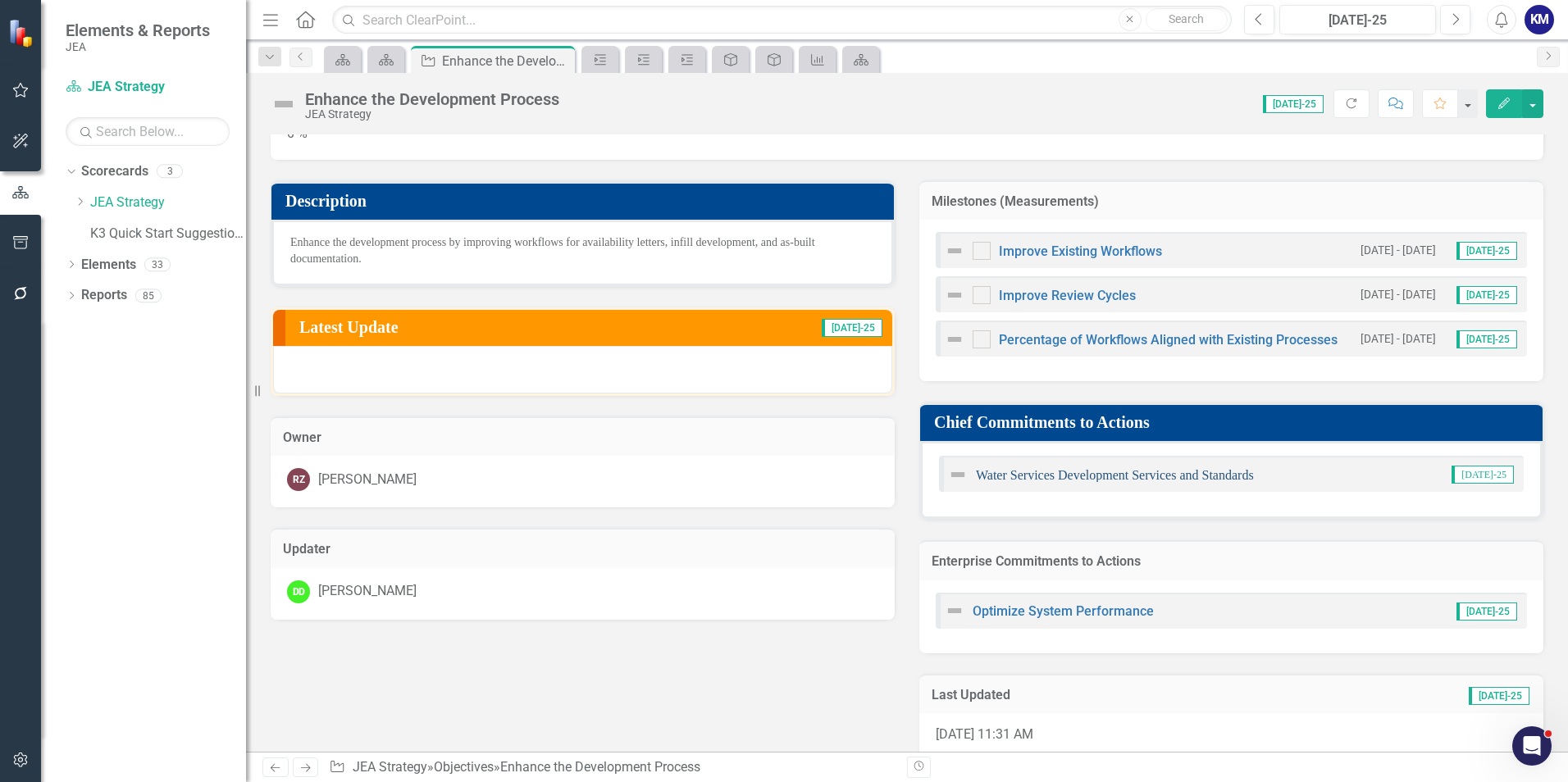
click at [1171, 473] on link "Water Services Development Services and Standards" at bounding box center [1115, 475] width 278 height 14
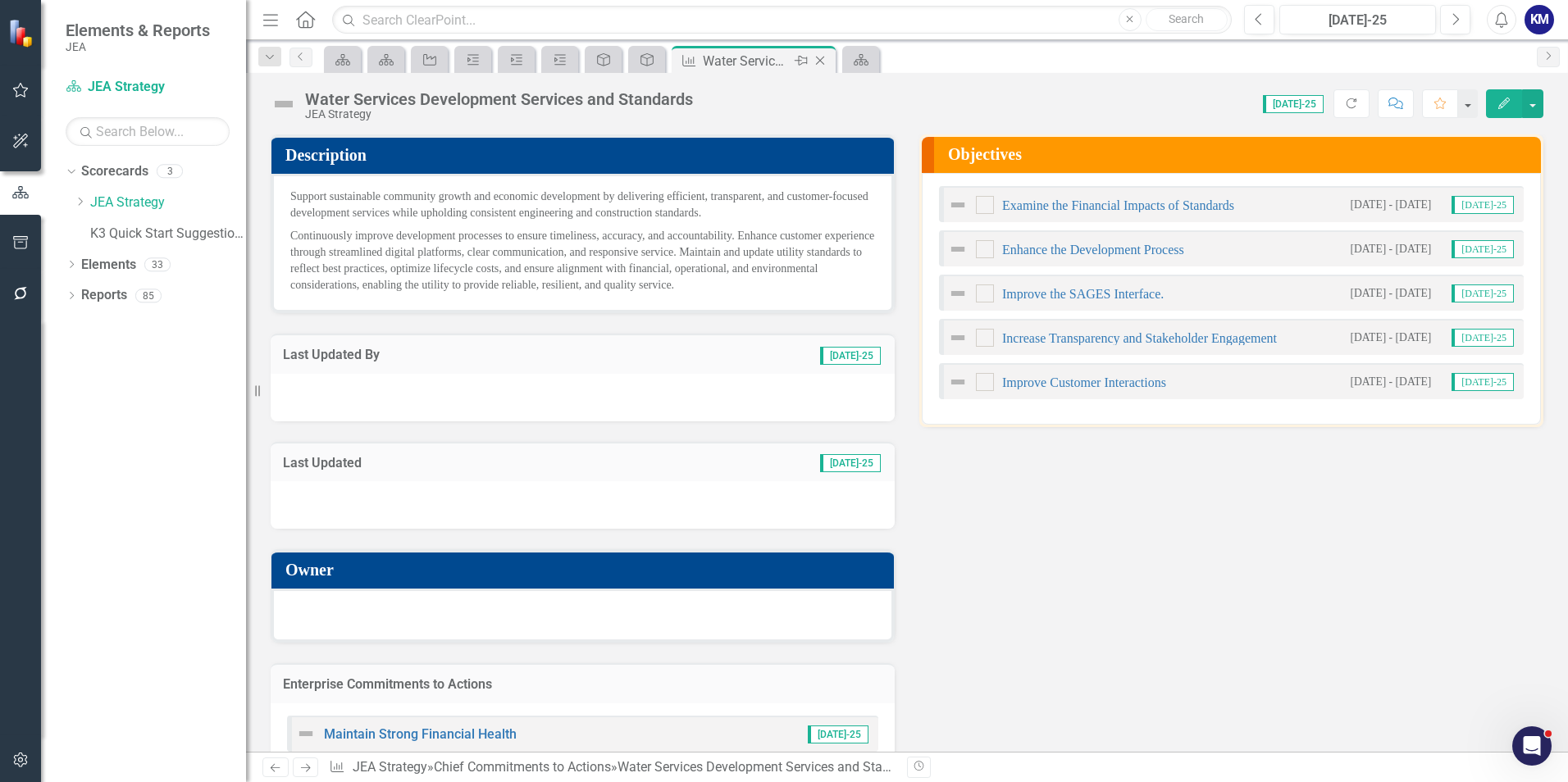
click at [821, 61] on icon at bounding box center [821, 61] width 9 height 9
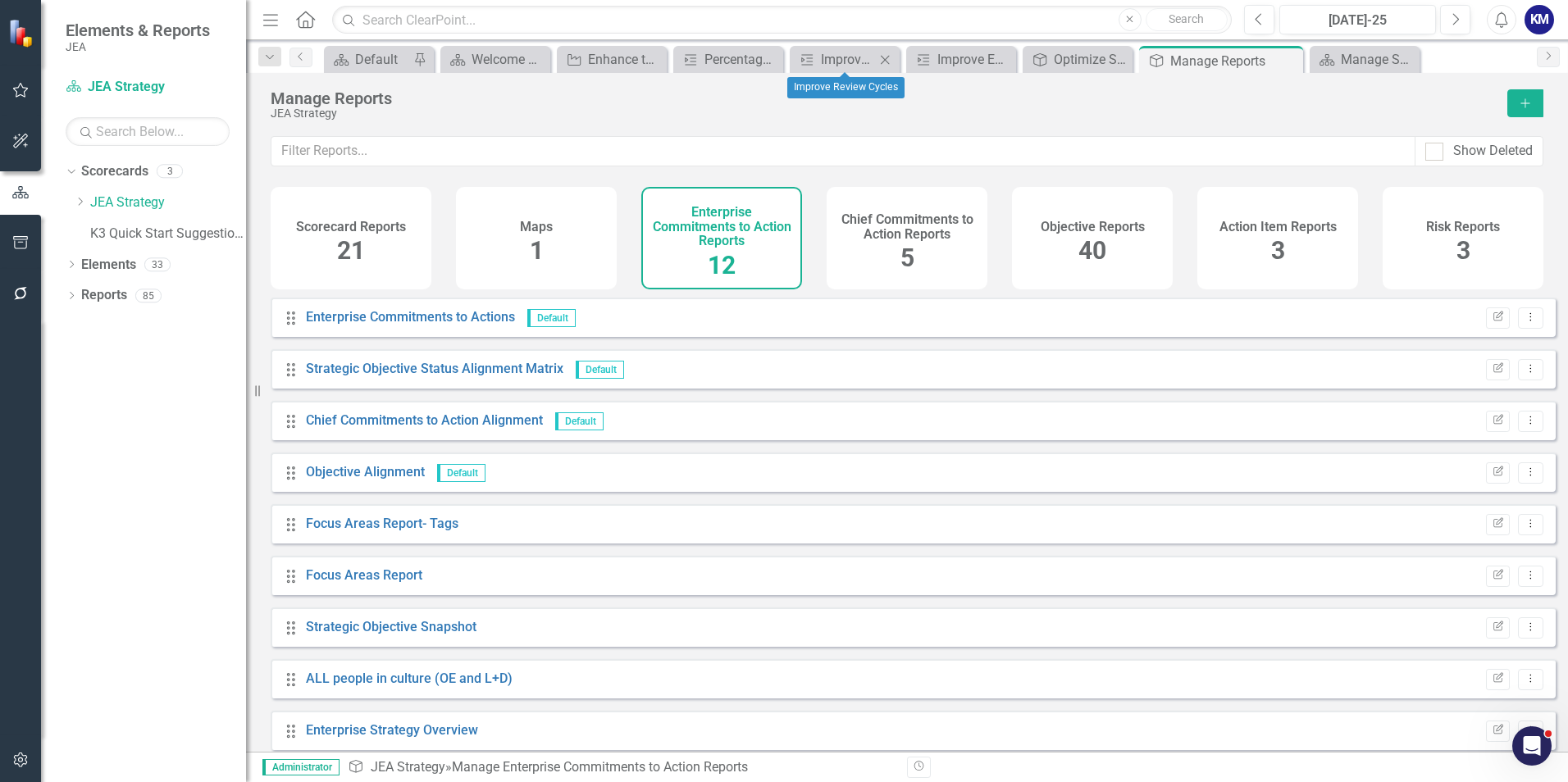
click at [884, 61] on icon "Close" at bounding box center [884, 60] width 16 height 13
click at [954, 56] on icon "Close" at bounding box center [954, 60] width 16 height 13
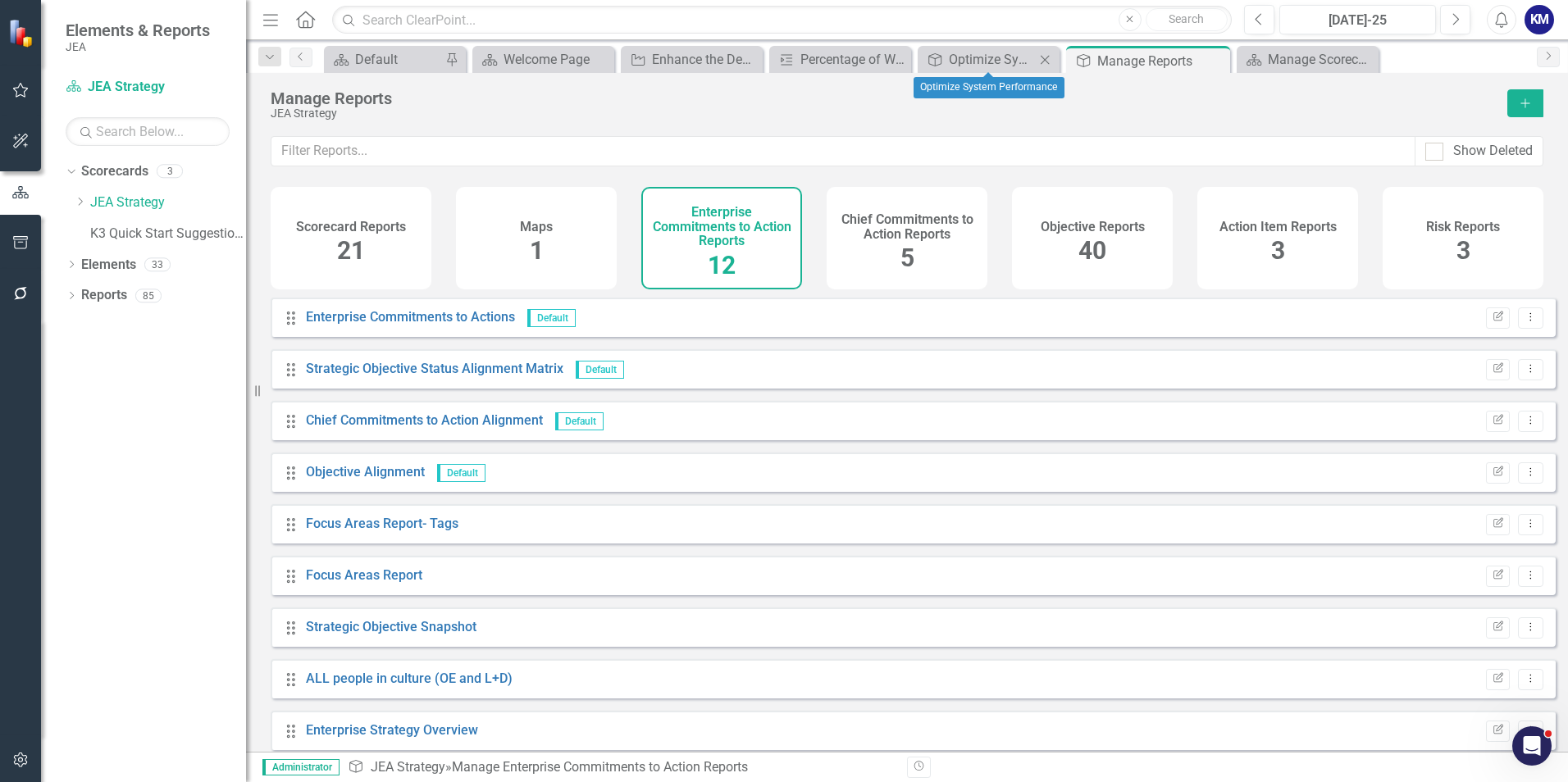
click at [1038, 56] on icon "Close" at bounding box center [1044, 60] width 16 height 13
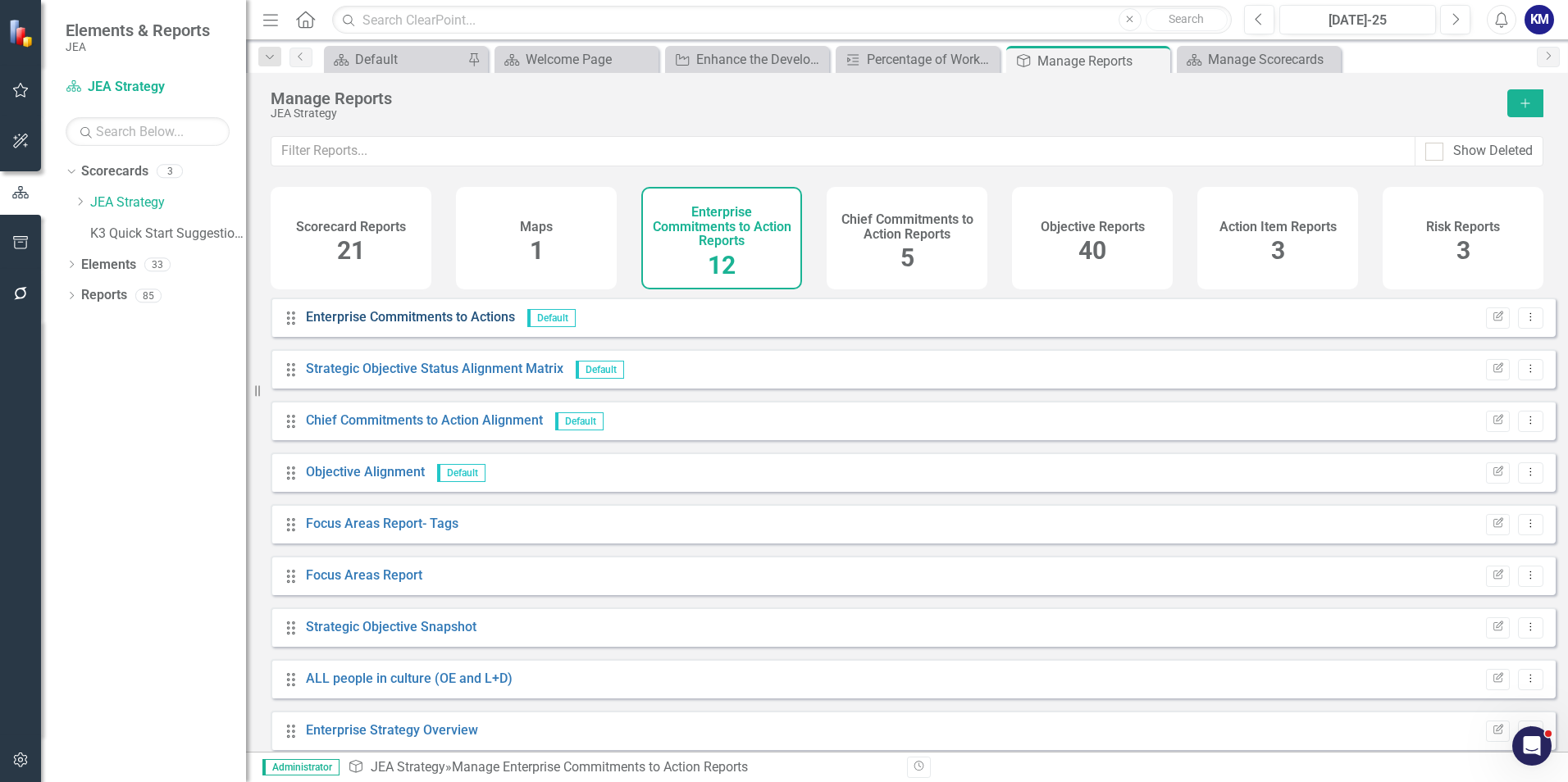
click at [448, 325] on link "Enterprise Commitments to Actions" at bounding box center [410, 316] width 209 height 16
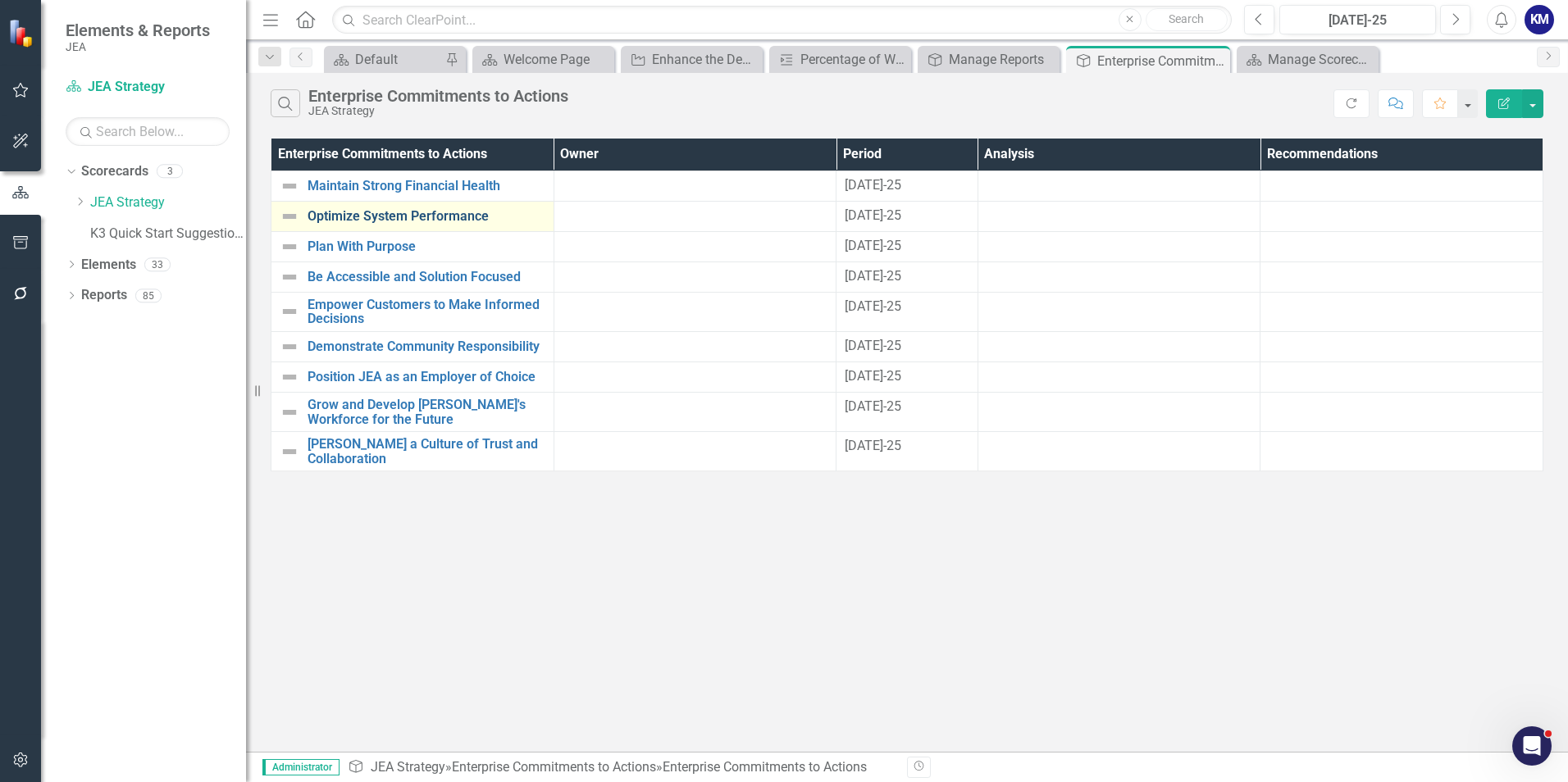
click at [424, 212] on link "Optimize System Performance" at bounding box center [425, 217] width 238 height 15
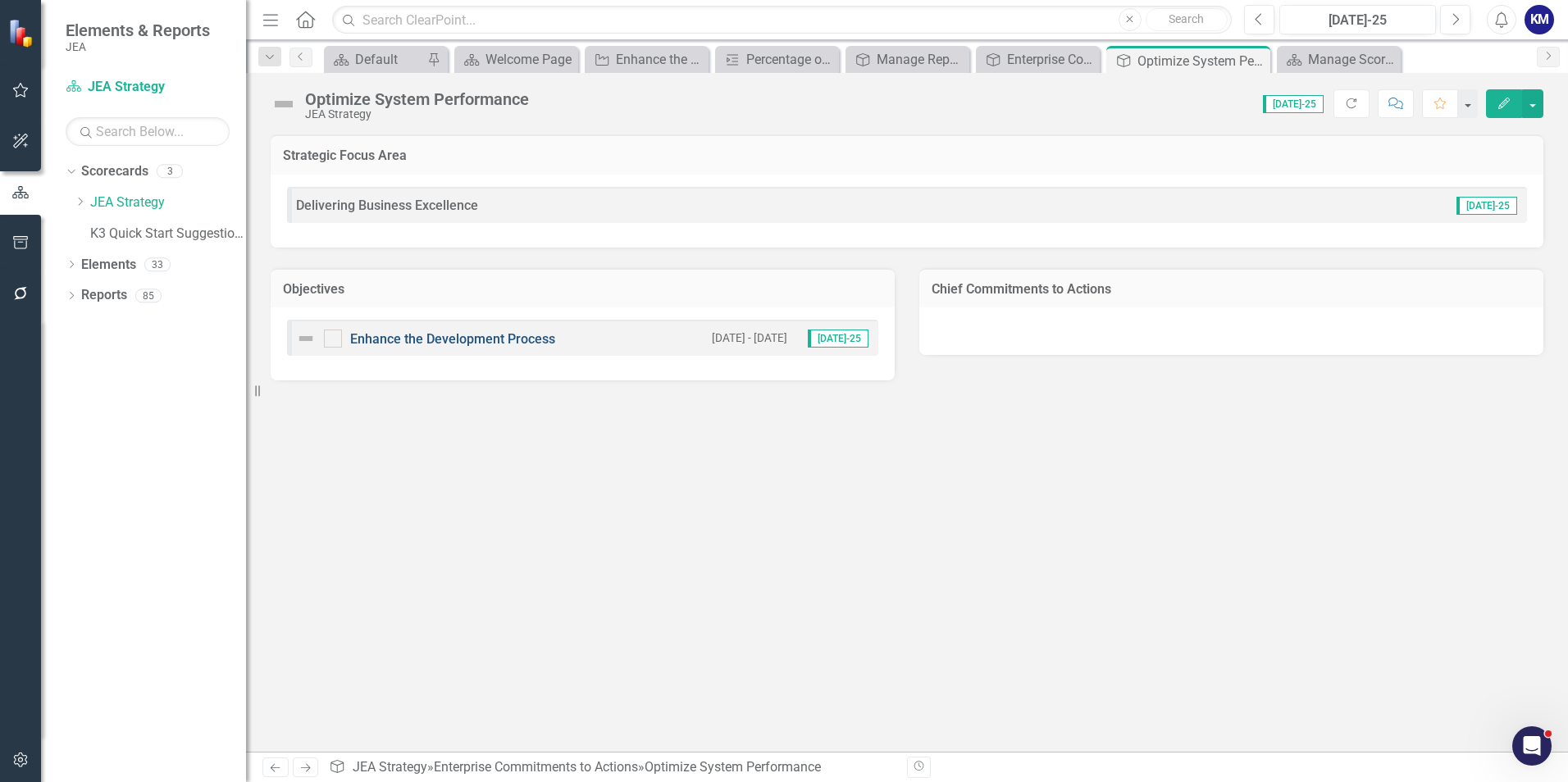
click at [455, 338] on link "Enhance the Development Process" at bounding box center [453, 339] width 205 height 16
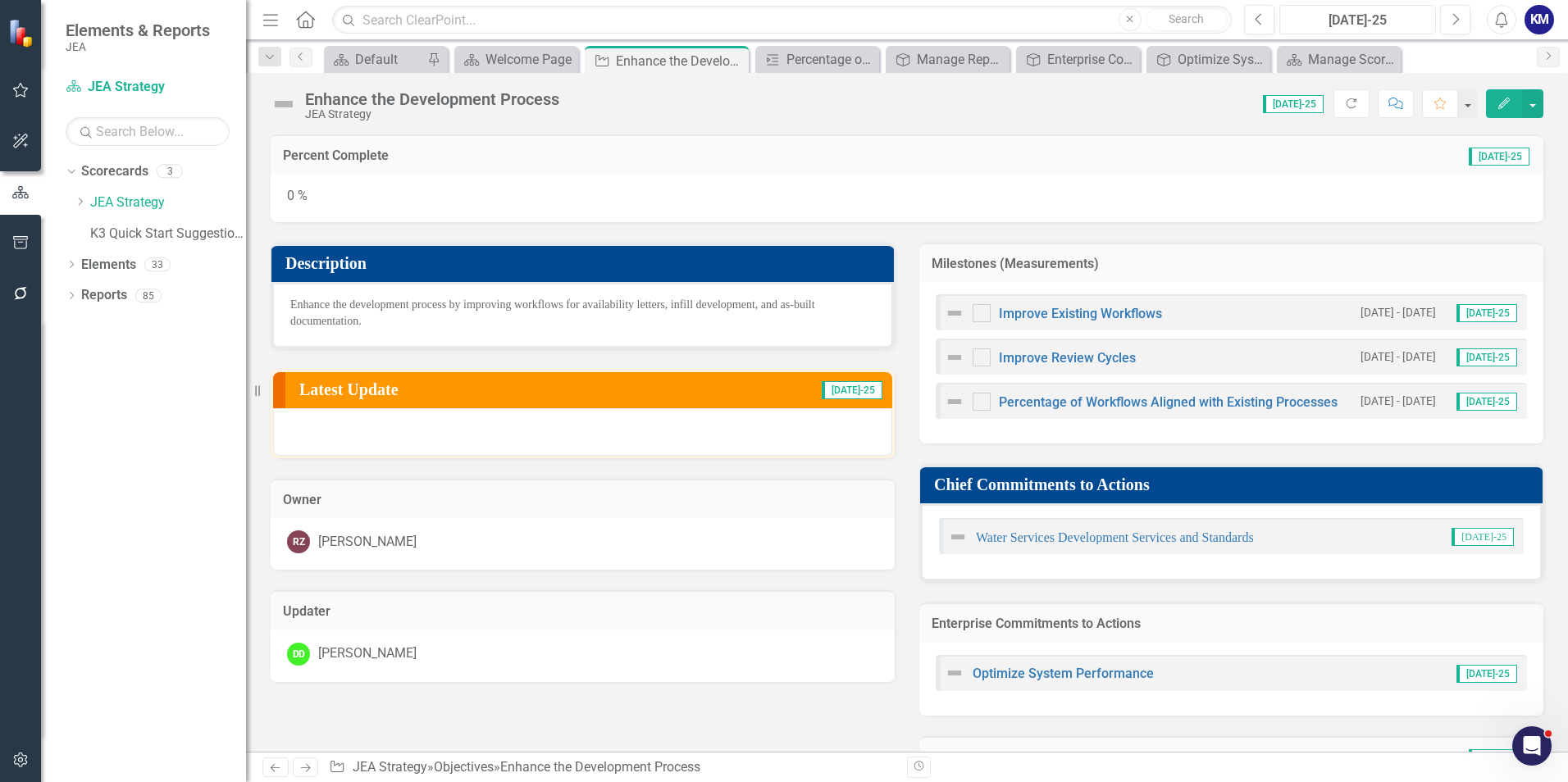
click at [1404, 23] on div "[DATE]-25" at bounding box center [1357, 20] width 146 height 20
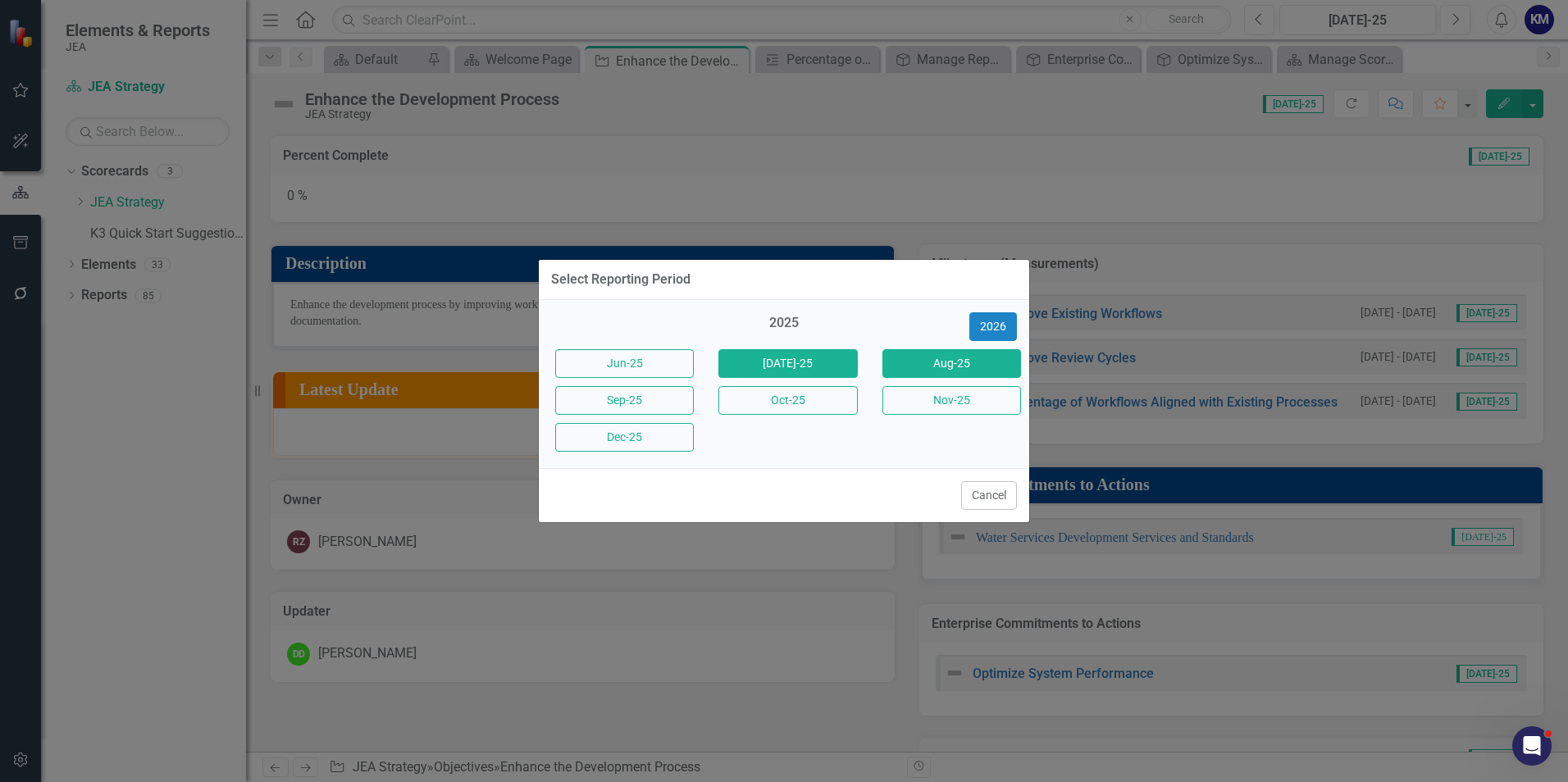
click at [982, 352] on button "Aug-25" at bounding box center [952, 363] width 139 height 29
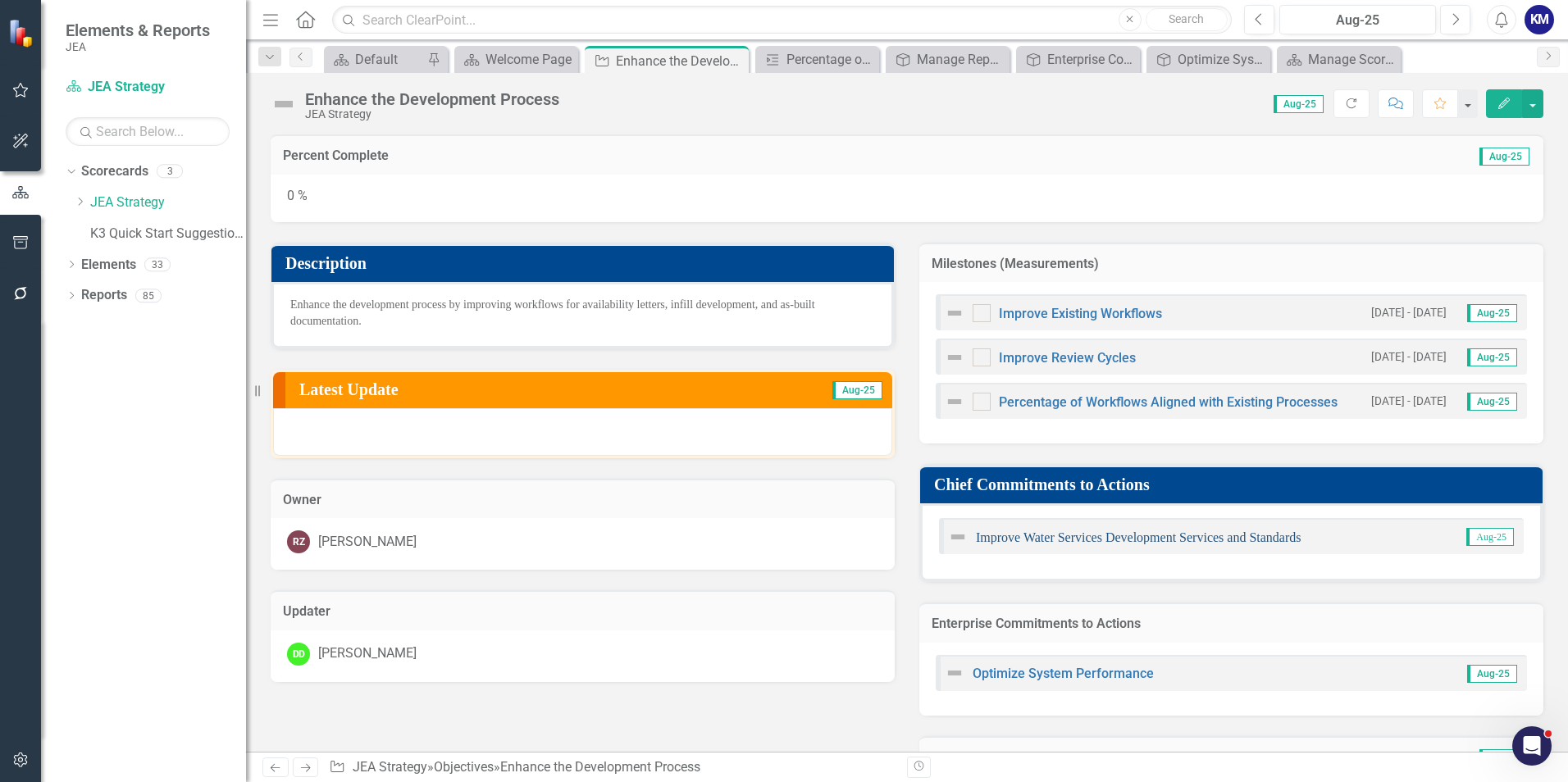
click at [1079, 538] on link "Improve Water Services Development Services and Standards" at bounding box center [1138, 537] width 326 height 14
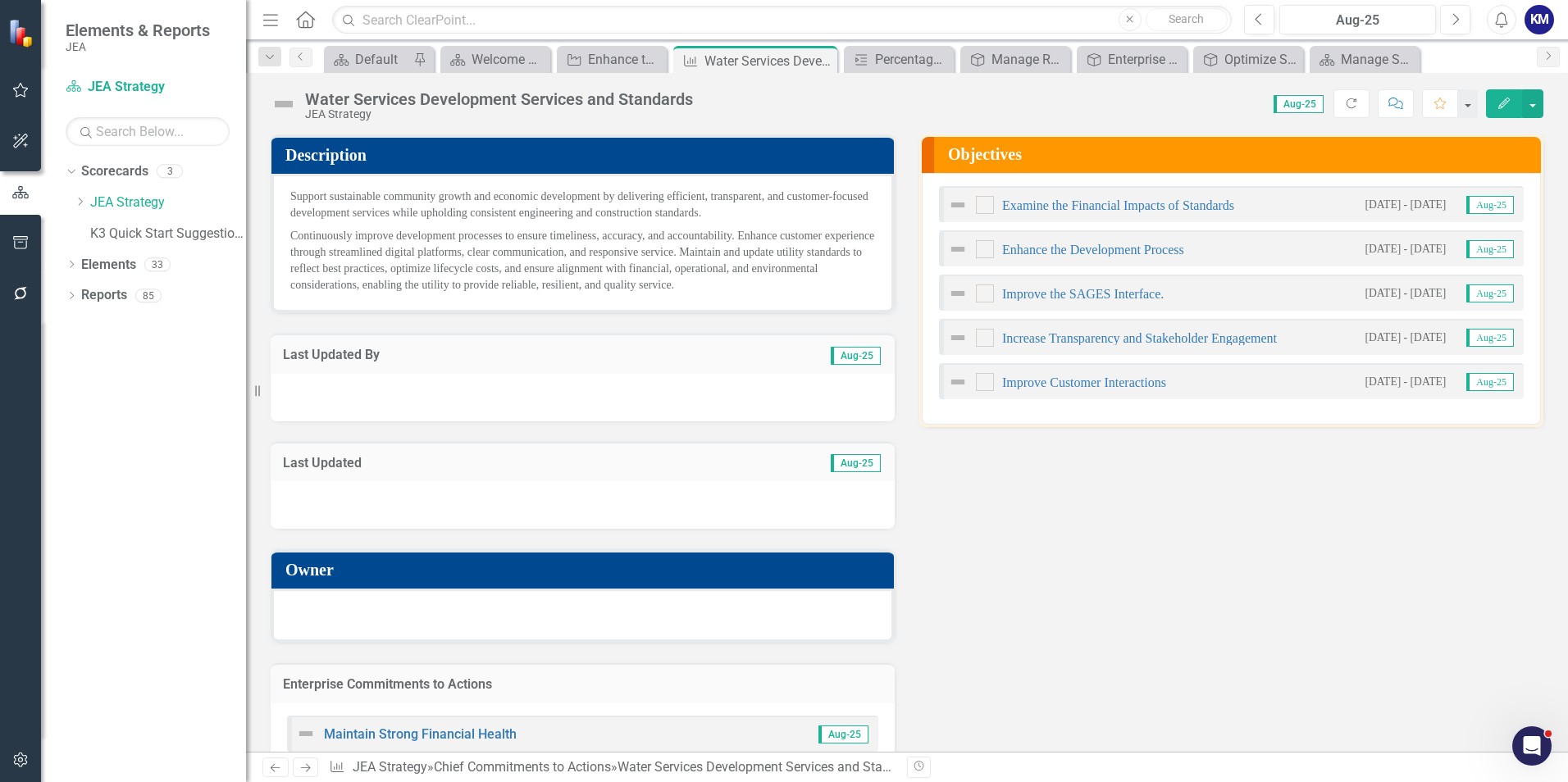
click at [161, 516] on div "Dropdown Scorecards 3 Dropdown JEA Strategy Finance K3 Quick Start Suggestions …" at bounding box center [144, 470] width 205 height 623
click at [1074, 250] on link "Enhance the Development Process" at bounding box center [1093, 249] width 182 height 14
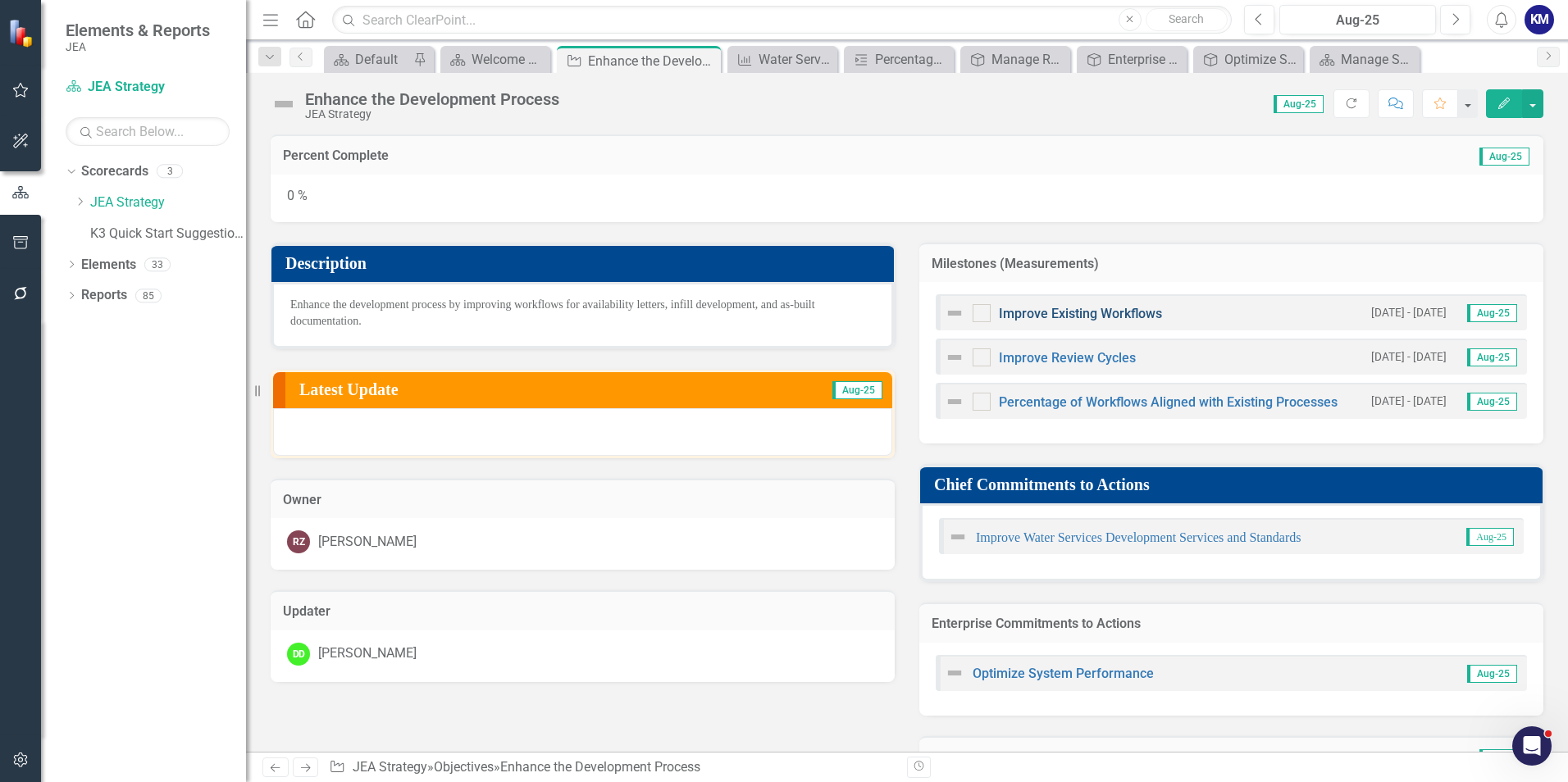
click at [1057, 310] on link "Improve Existing Workflows" at bounding box center [1081, 314] width 163 height 16
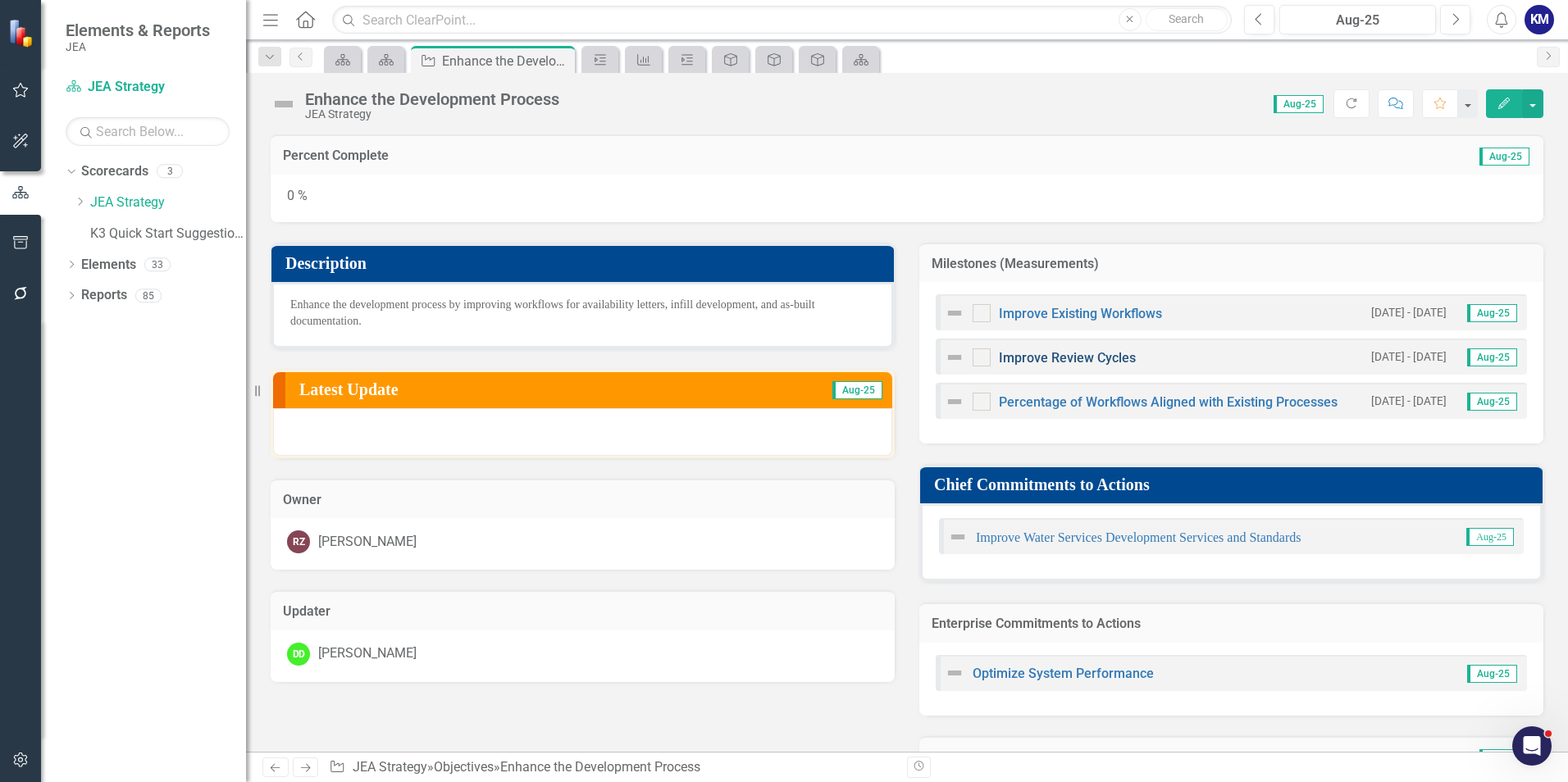
click at [1052, 360] on link "Improve Review Cycles" at bounding box center [1068, 358] width 137 height 16
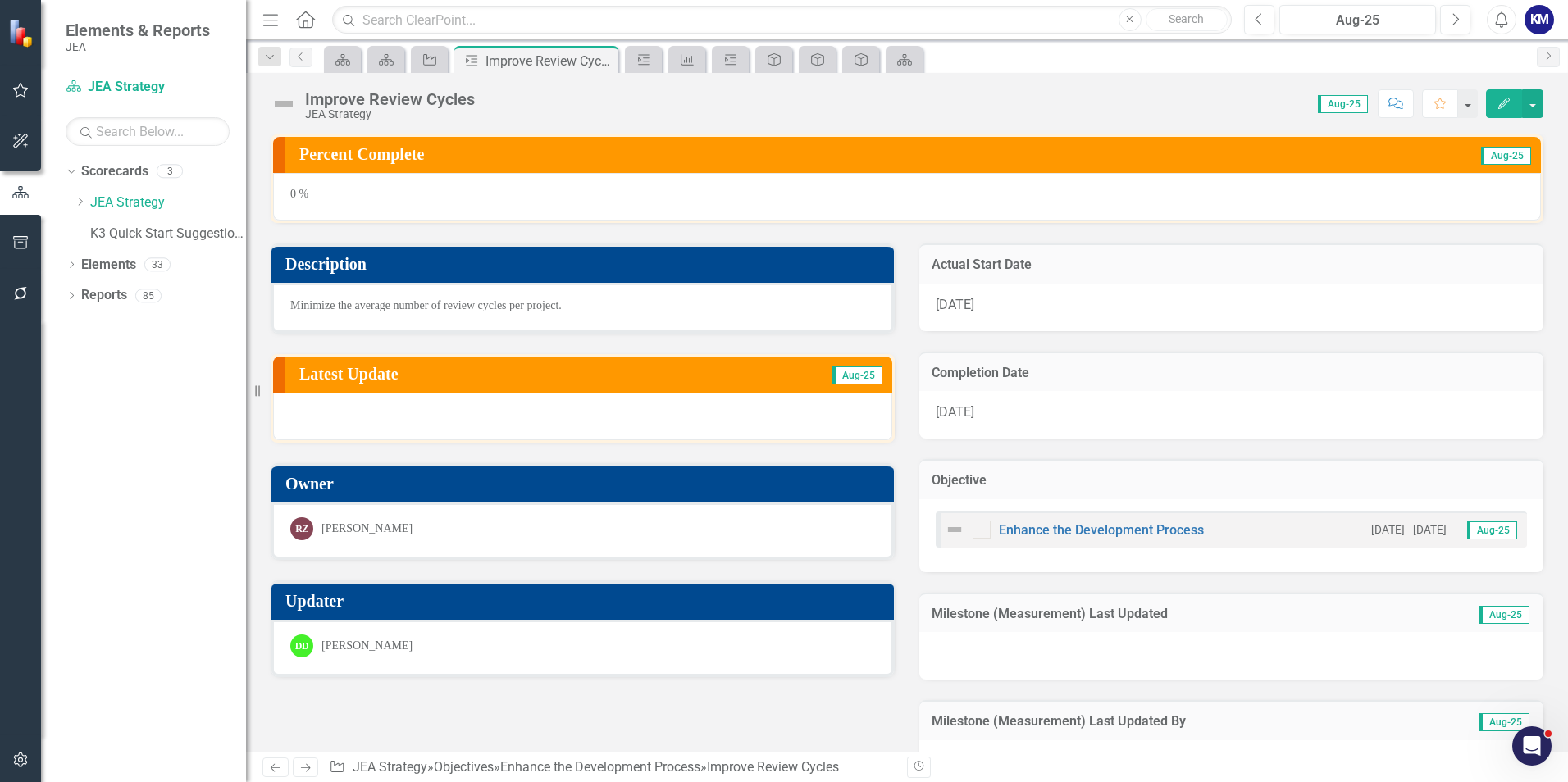
click at [173, 517] on div "Dropdown Scorecards 3 Dropdown JEA Strategy Finance K3 Quick Start Suggestions …" at bounding box center [144, 470] width 205 height 623
click at [1095, 529] on link "Enhance the Development Process" at bounding box center [1101, 529] width 205 height 16
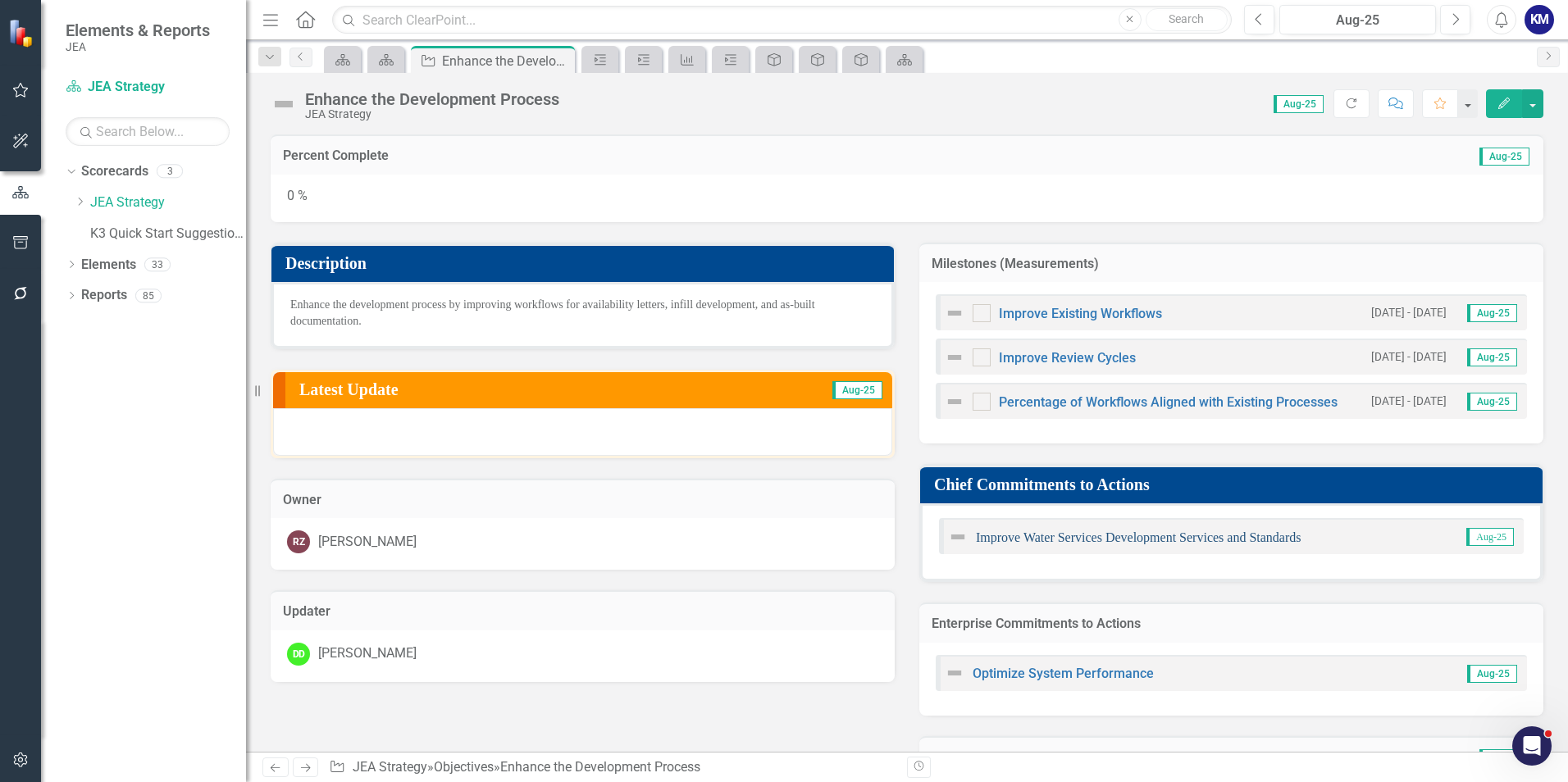
click at [1086, 535] on link "Improve Water Services Development Services and Standards" at bounding box center [1138, 537] width 326 height 14
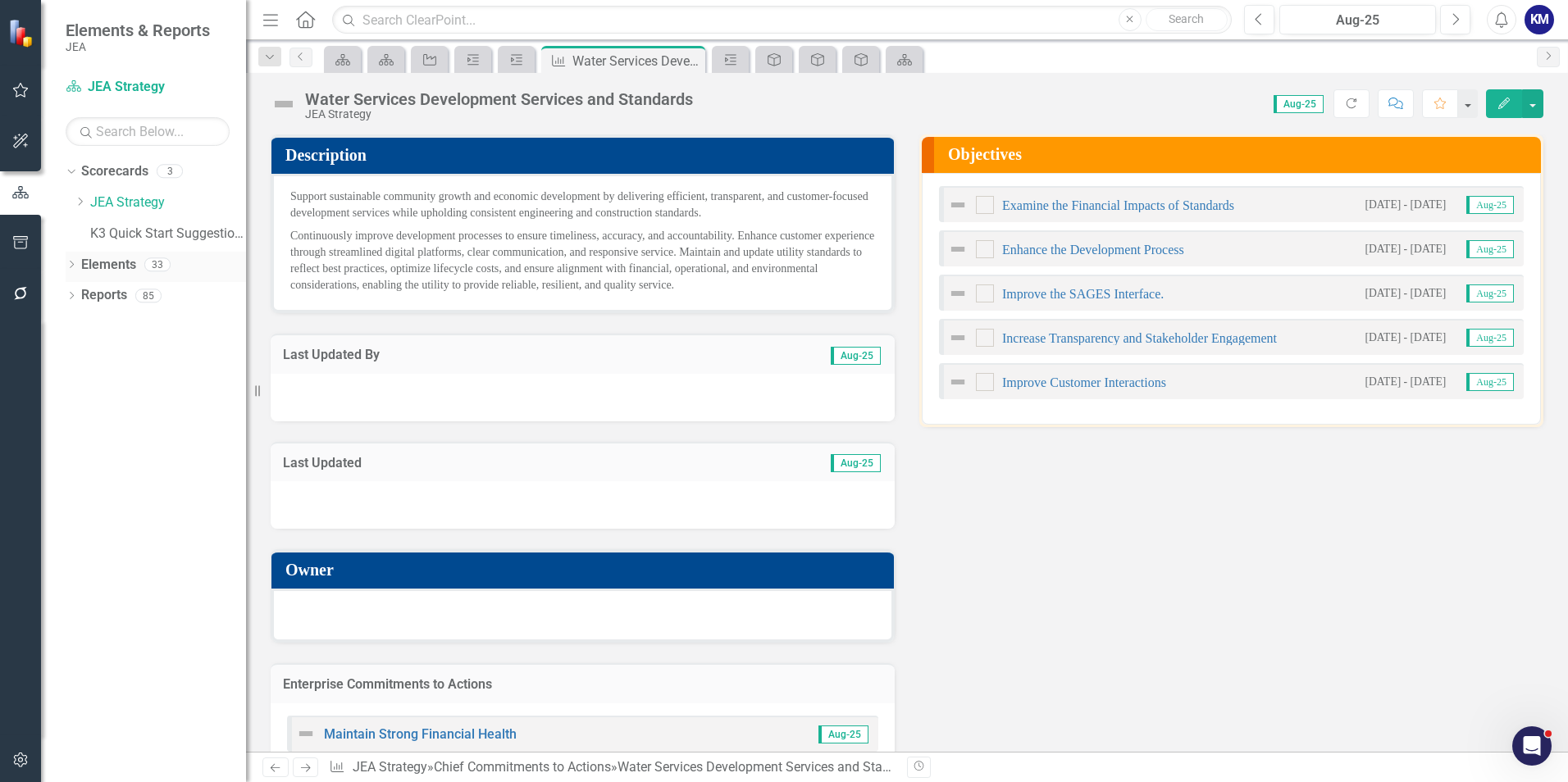
click at [68, 261] on div "Dropdown" at bounding box center [71, 267] width 11 height 14
click at [68, 261] on icon "Dropdown" at bounding box center [69, 264] width 9 height 11
click at [68, 302] on div "Dropdown" at bounding box center [71, 298] width 11 height 14
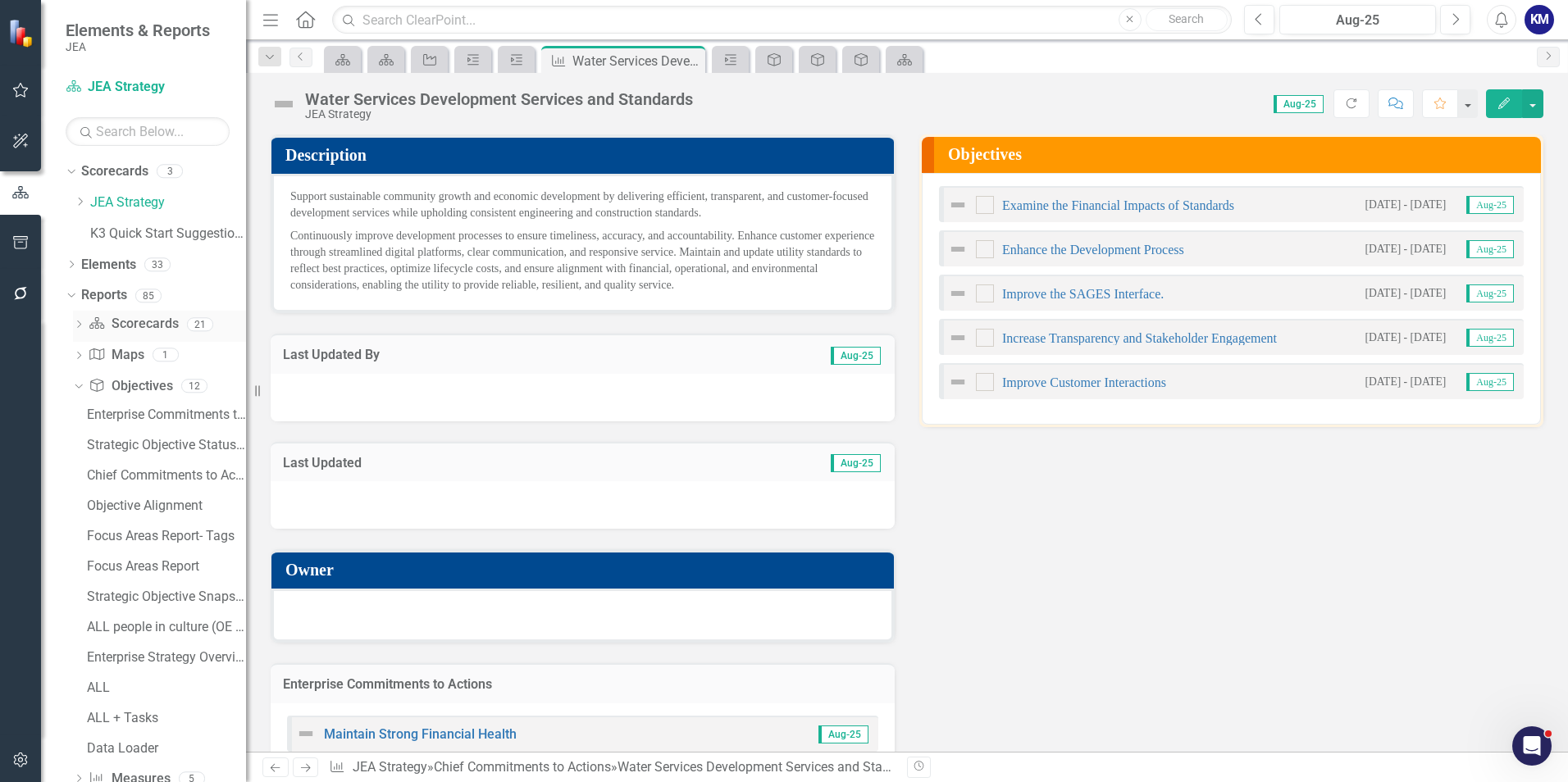
click at [79, 327] on icon "Dropdown" at bounding box center [79, 326] width 11 height 9
click at [130, 385] on div "Data Loader Preview with element counts" at bounding box center [166, 383] width 159 height 15
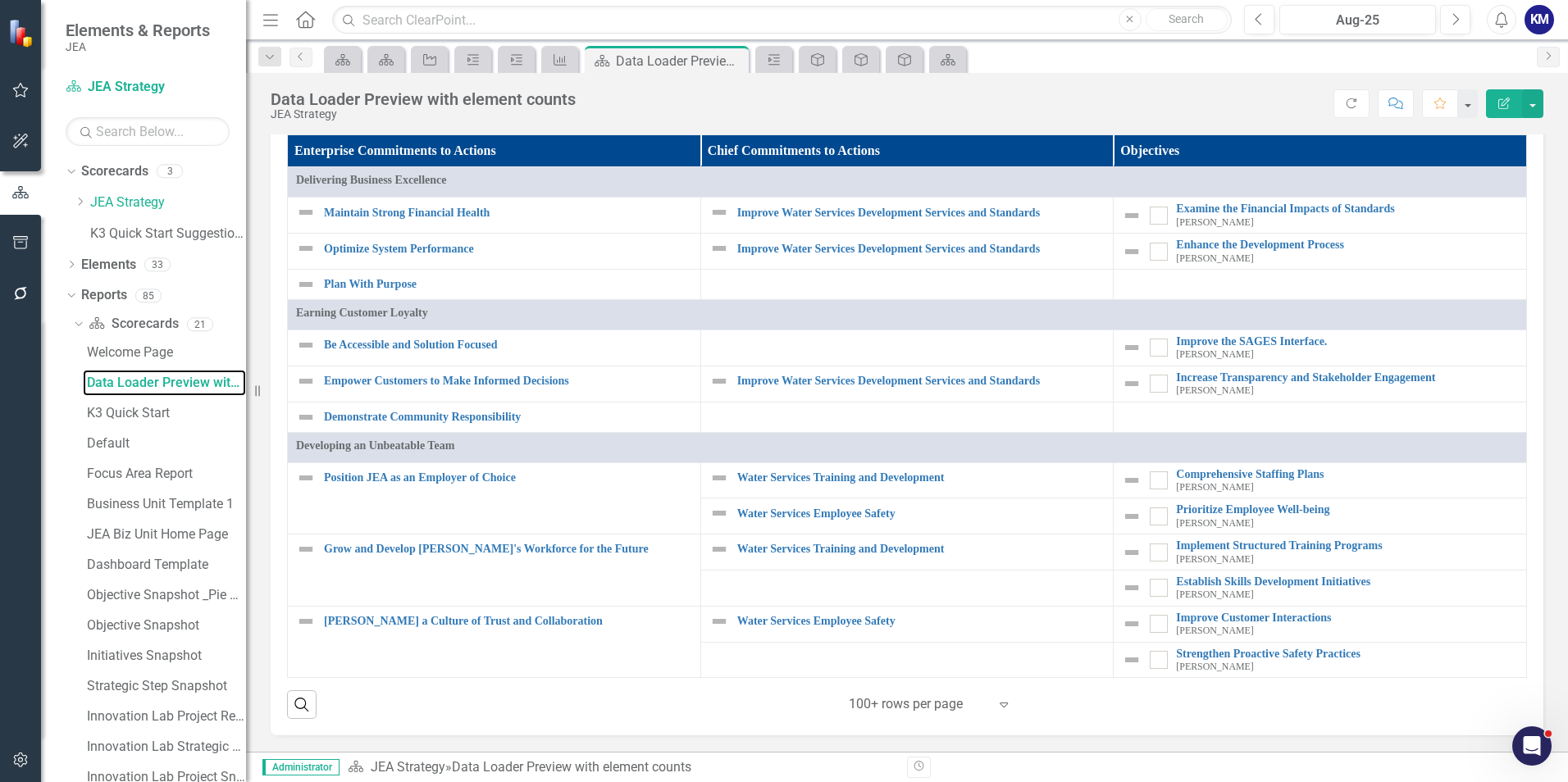
scroll to position [2415, 0]
click at [168, 376] on div "Data Loader Preview with element counts" at bounding box center [166, 383] width 159 height 15
click at [149, 453] on link "Default" at bounding box center [164, 443] width 163 height 26
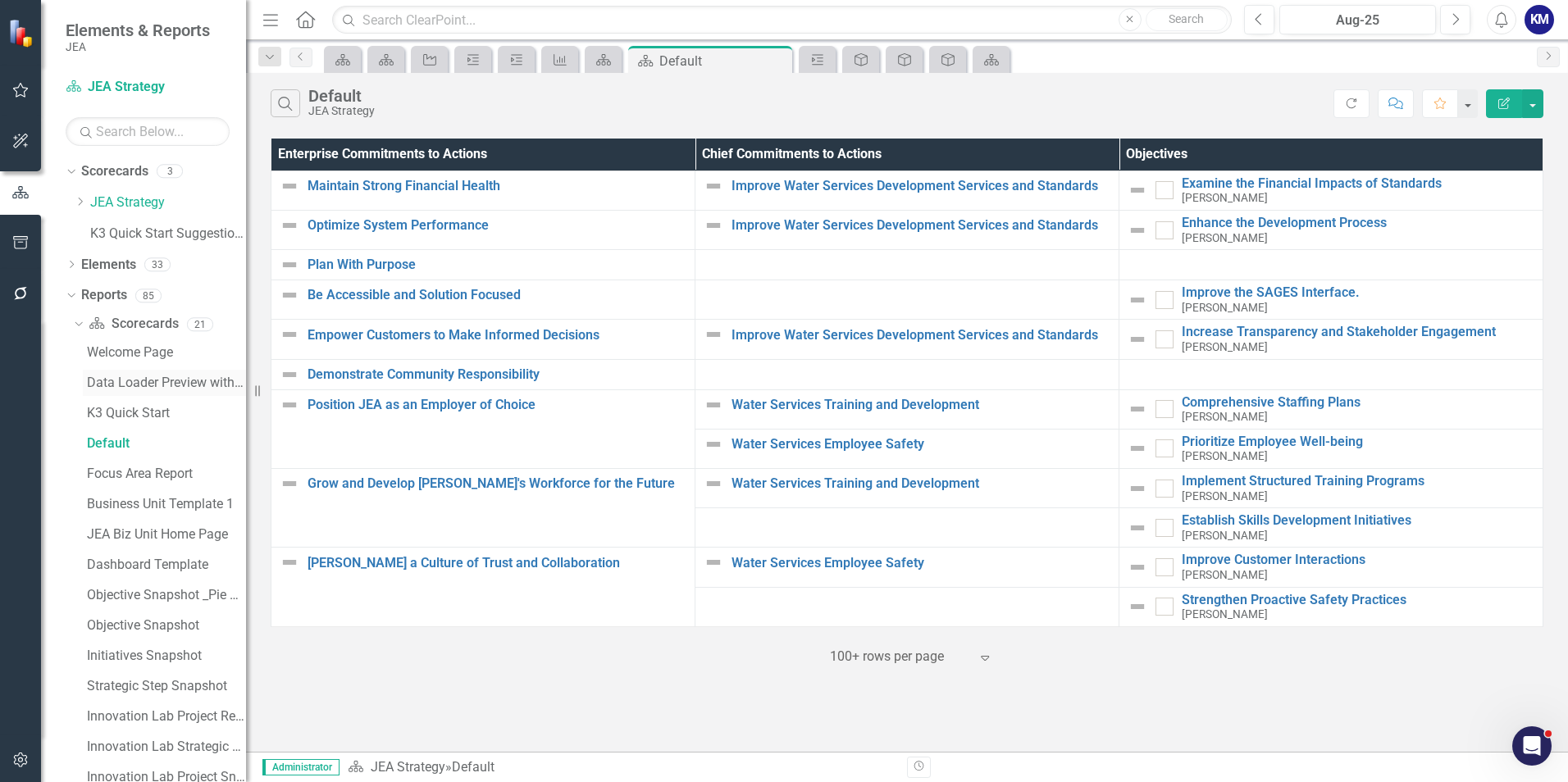
click at [132, 386] on div "Data Loader Preview with element counts" at bounding box center [166, 383] width 159 height 15
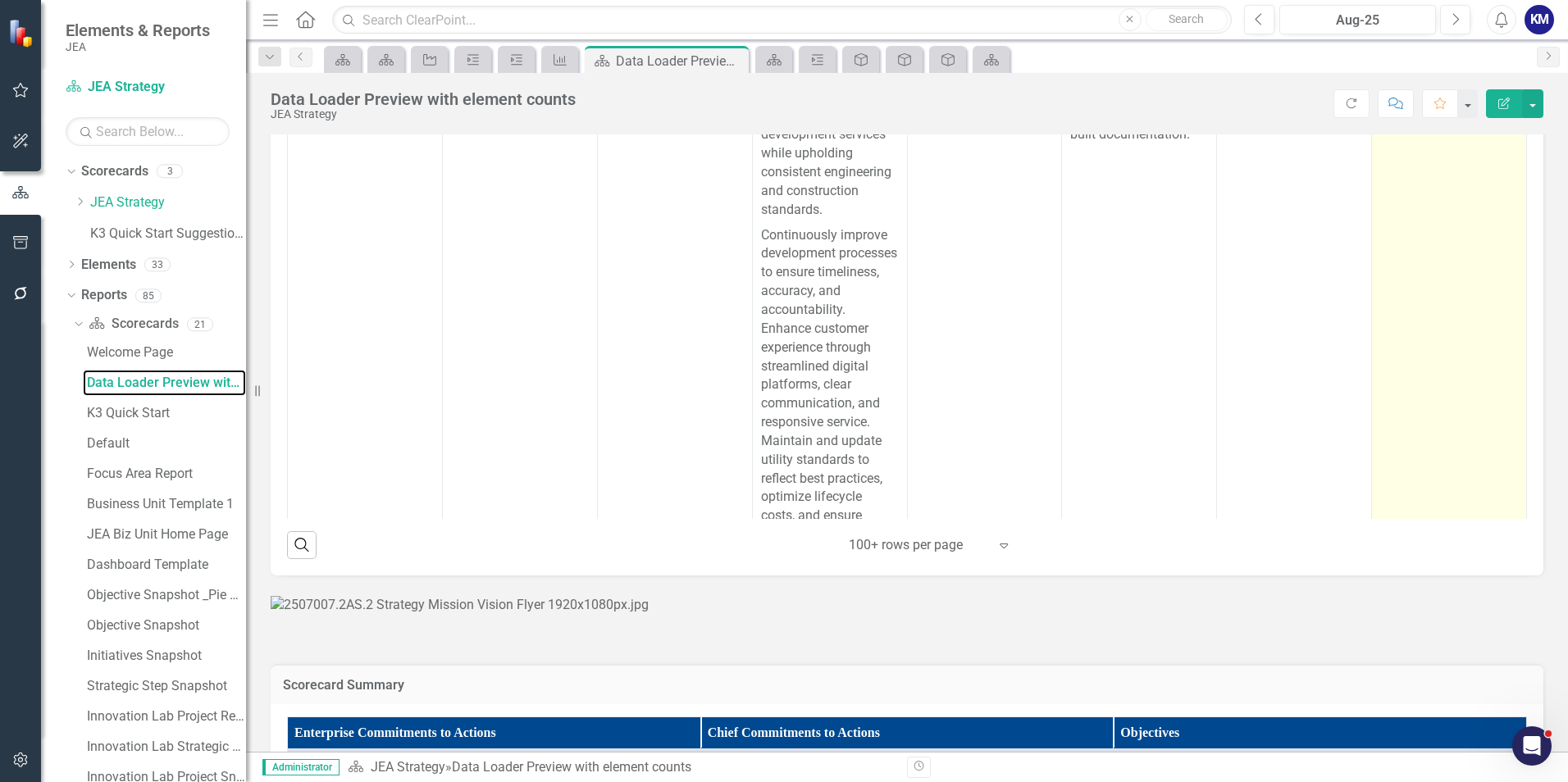
scroll to position [738, 0]
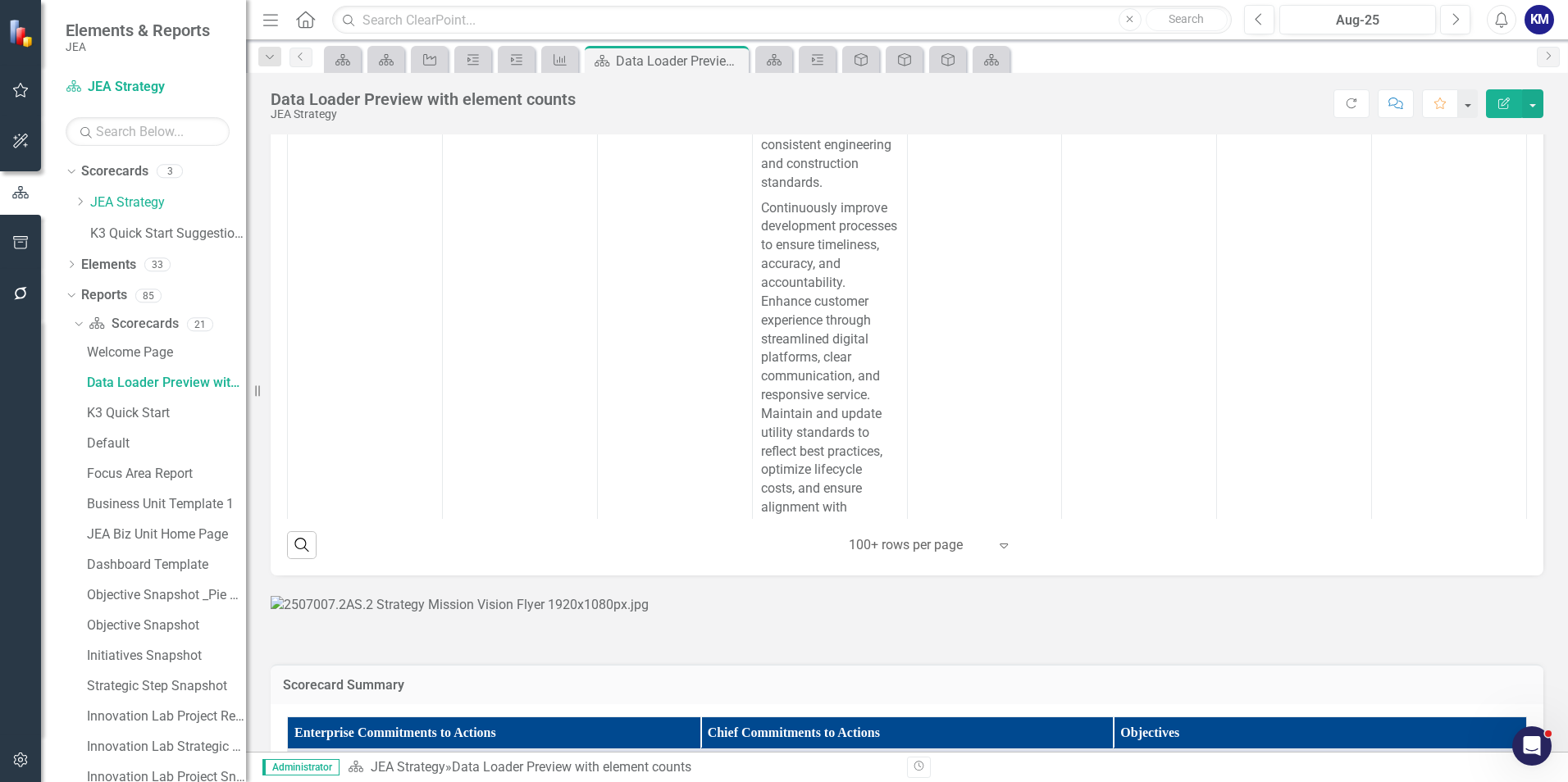
click at [76, 301] on div "Dropdown" at bounding box center [71, 298] width 11 height 8
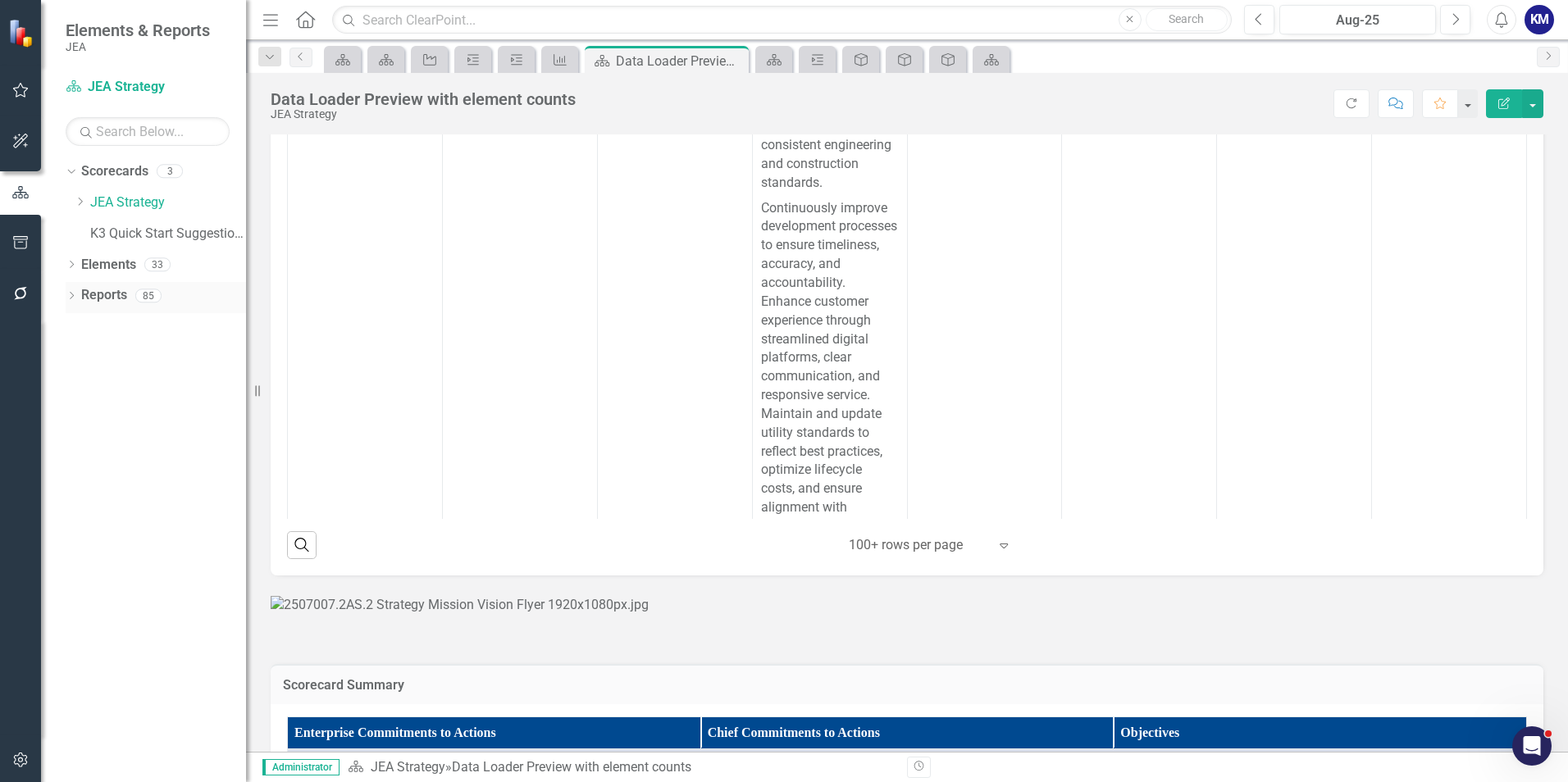
click at [76, 301] on icon "Dropdown" at bounding box center [71, 298] width 11 height 9
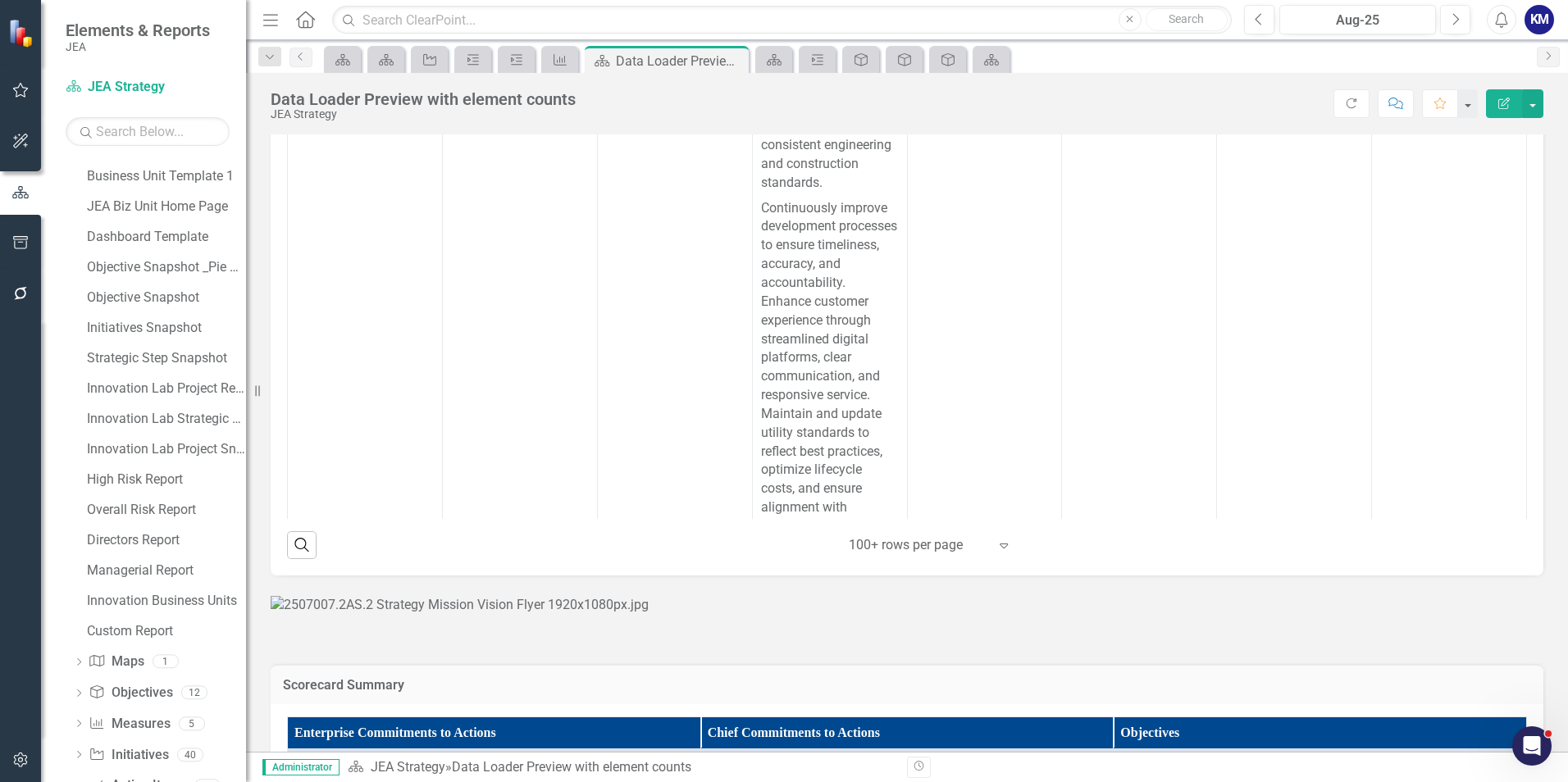
scroll to position [405, 0]
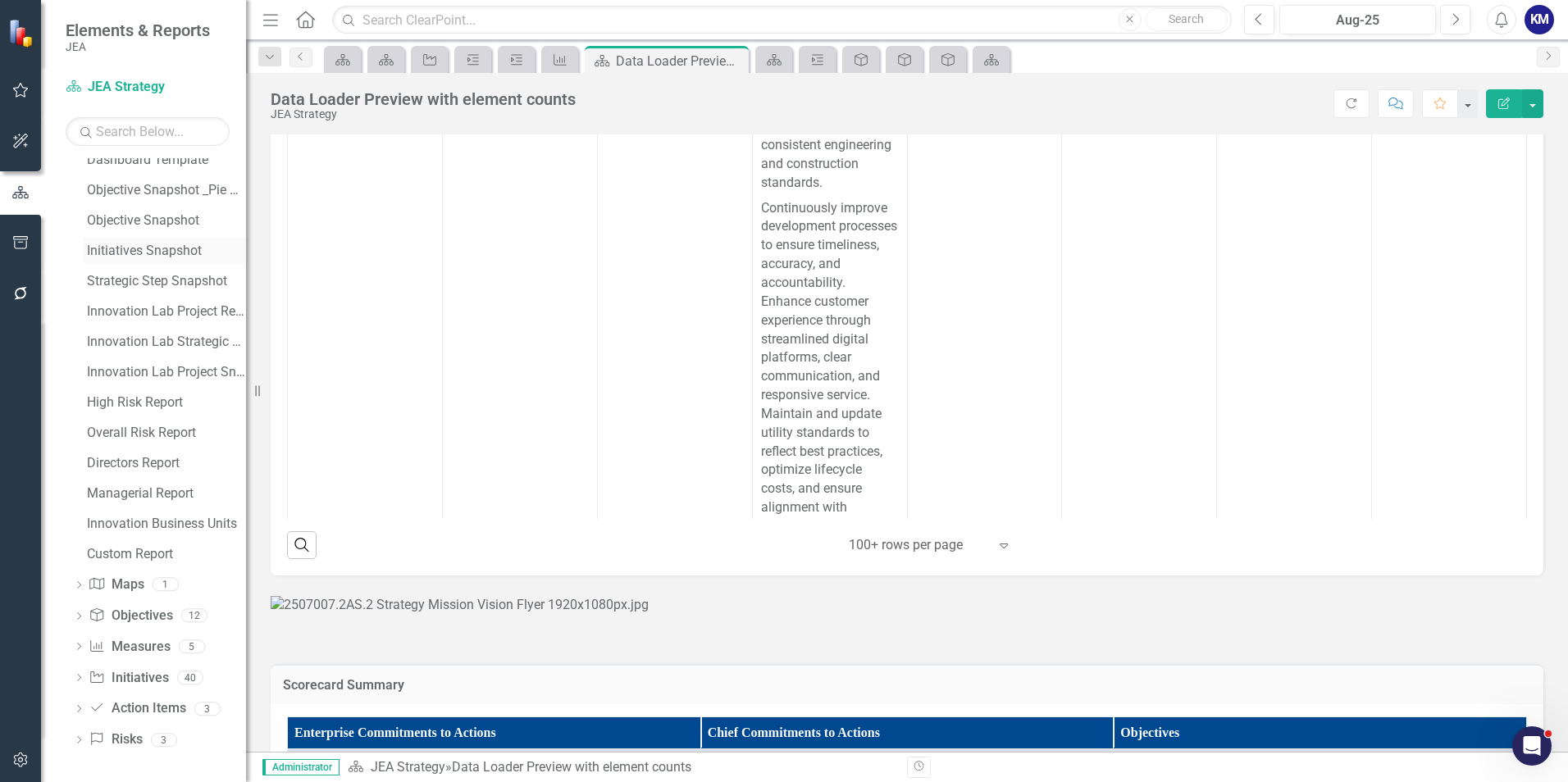
click at [144, 256] on div "Initiatives Snapshot" at bounding box center [166, 251] width 159 height 15
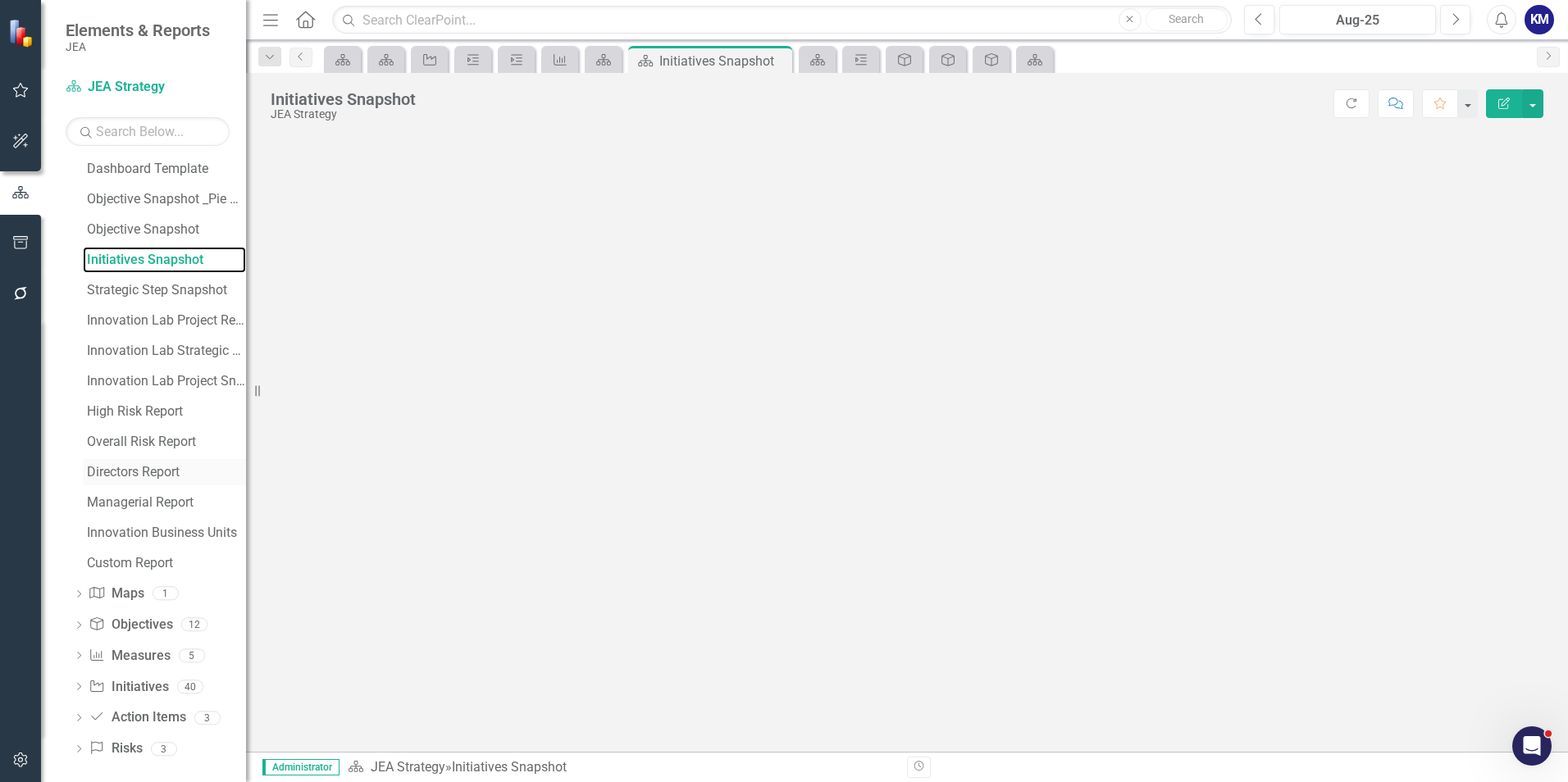
scroll to position [405, 0]
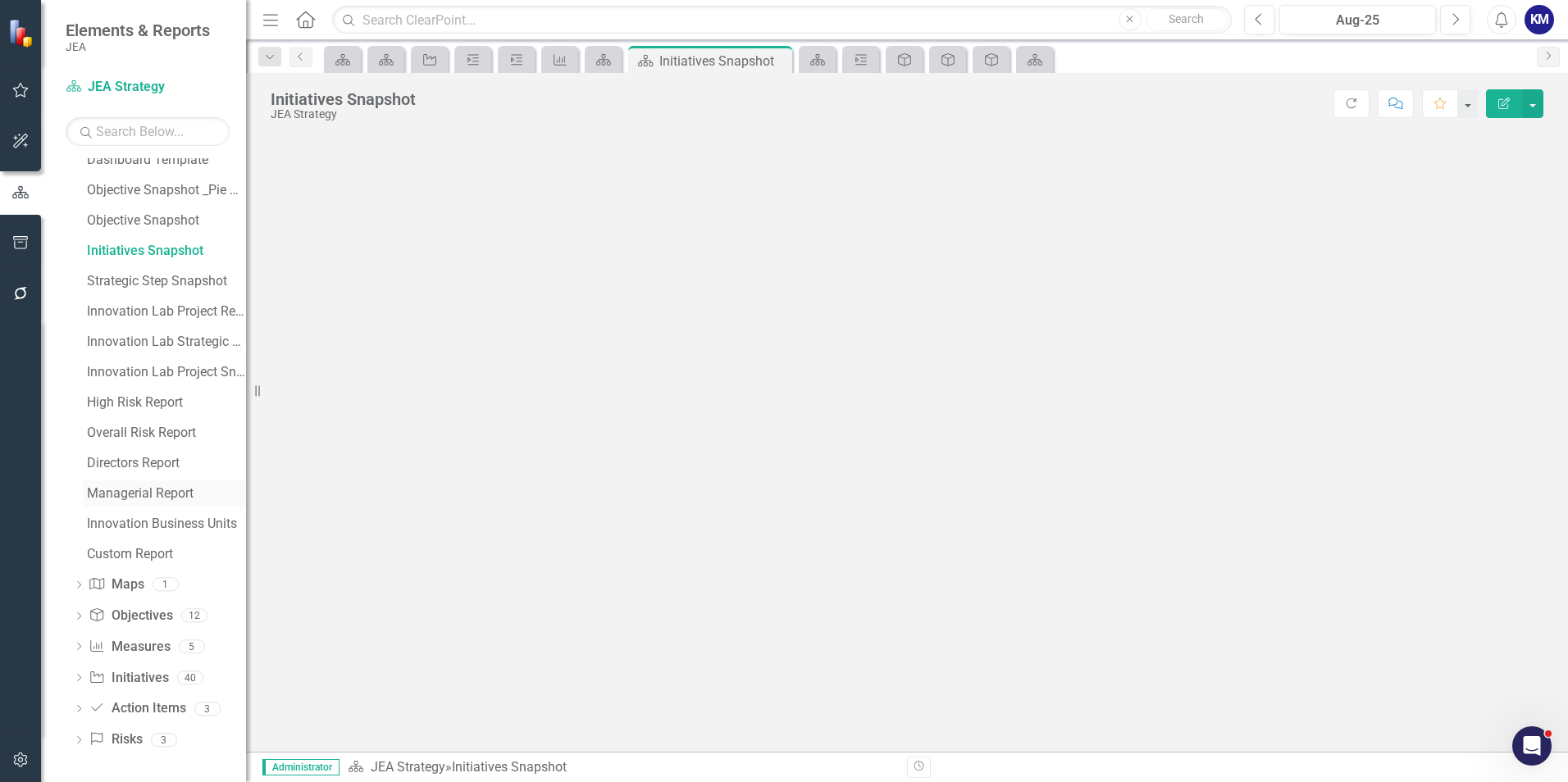
click at [152, 495] on div "Managerial Report" at bounding box center [166, 494] width 159 height 15
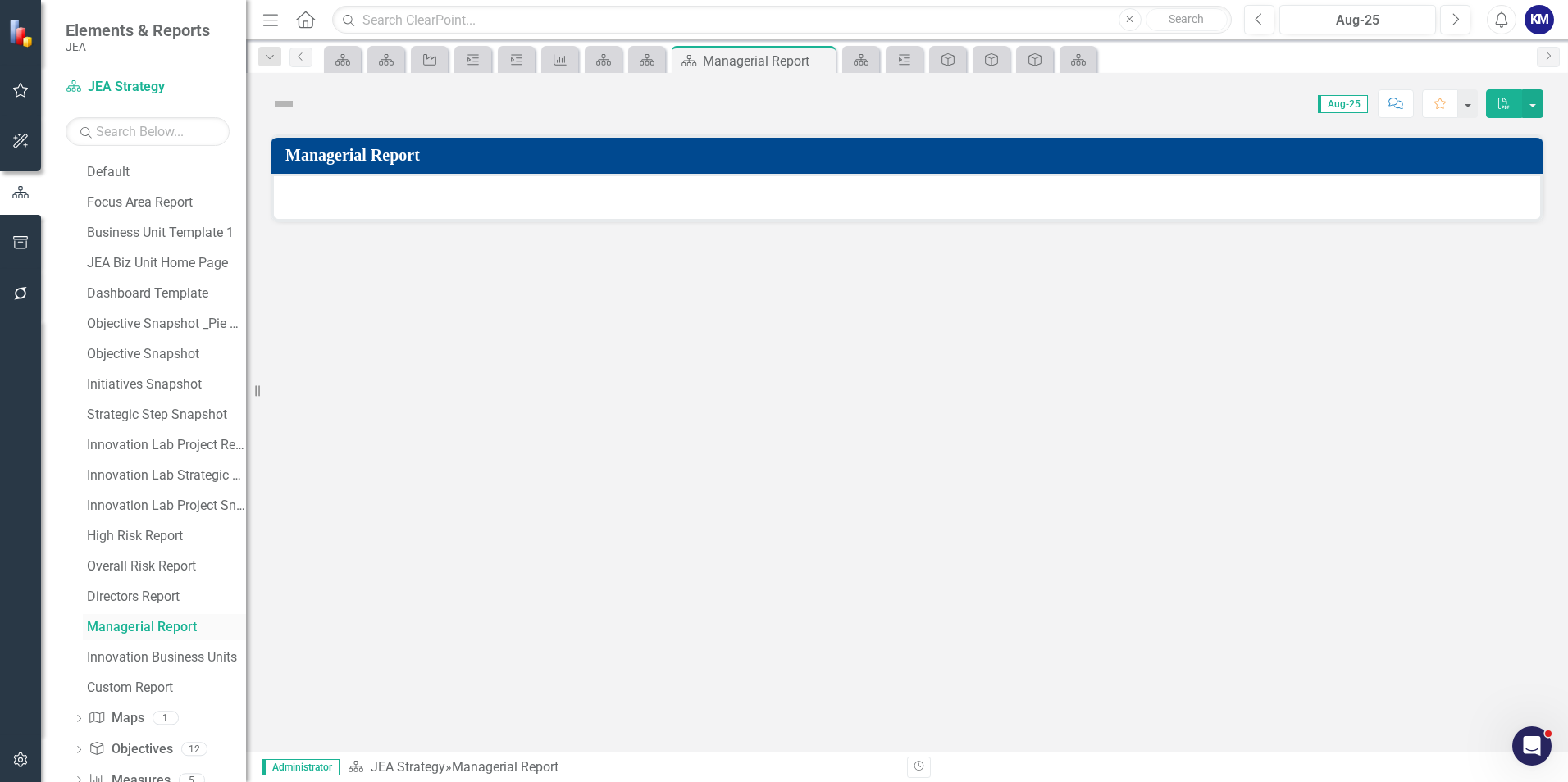
scroll to position [130, 0]
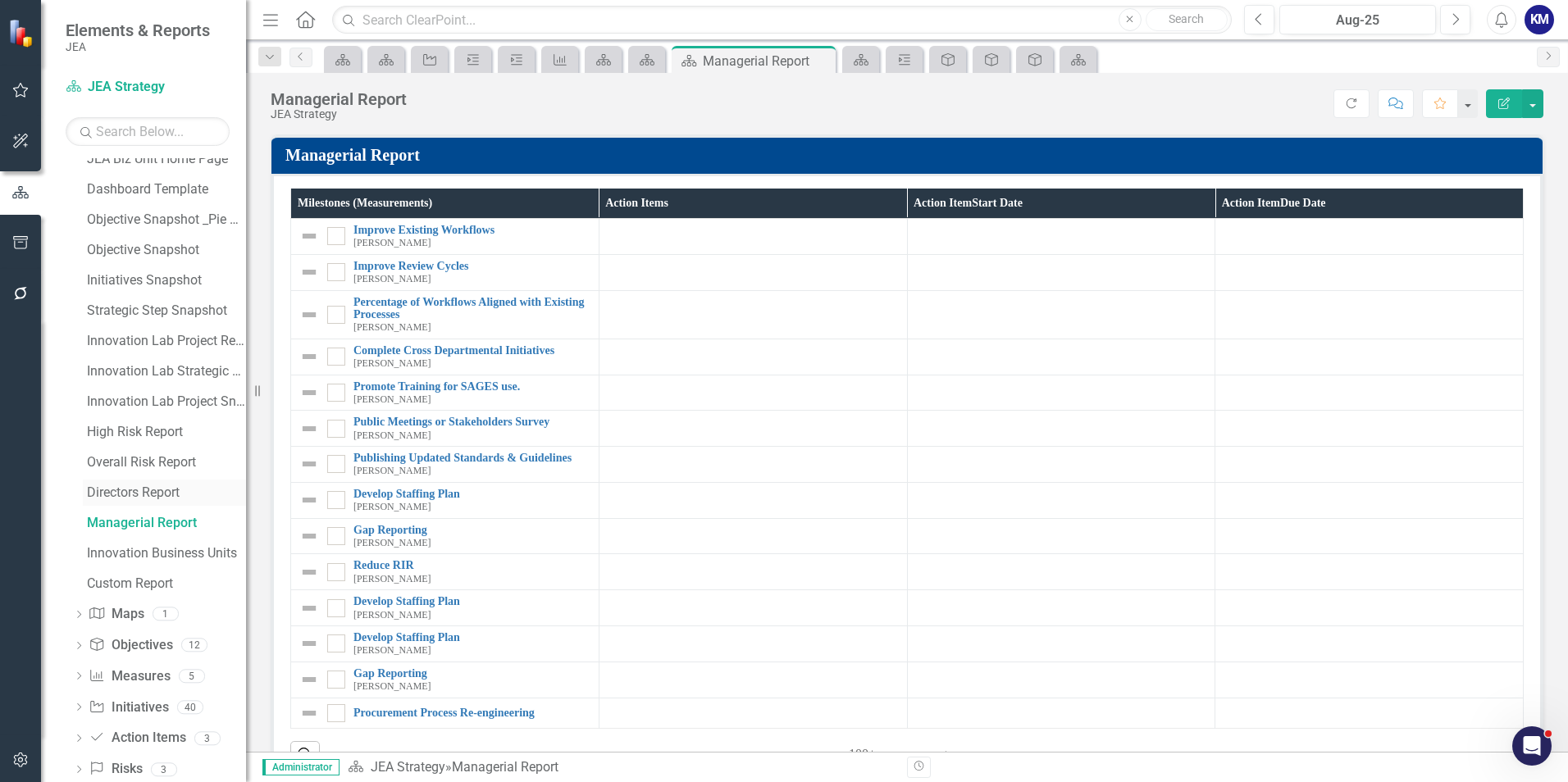
click at [146, 501] on link "Directors Report" at bounding box center [164, 493] width 163 height 26
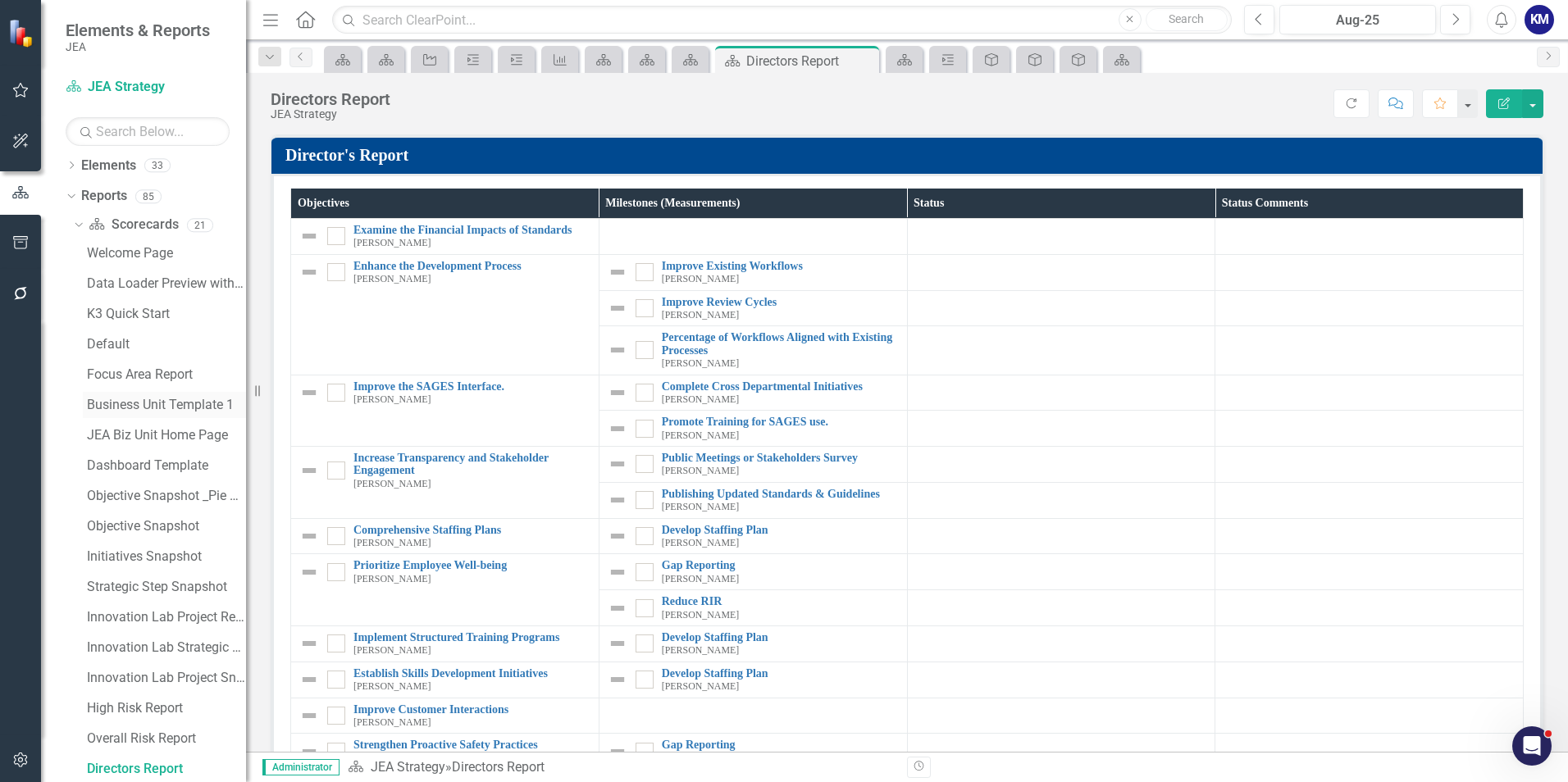
click at [146, 406] on div "Business Unit Template 1" at bounding box center [166, 405] width 159 height 15
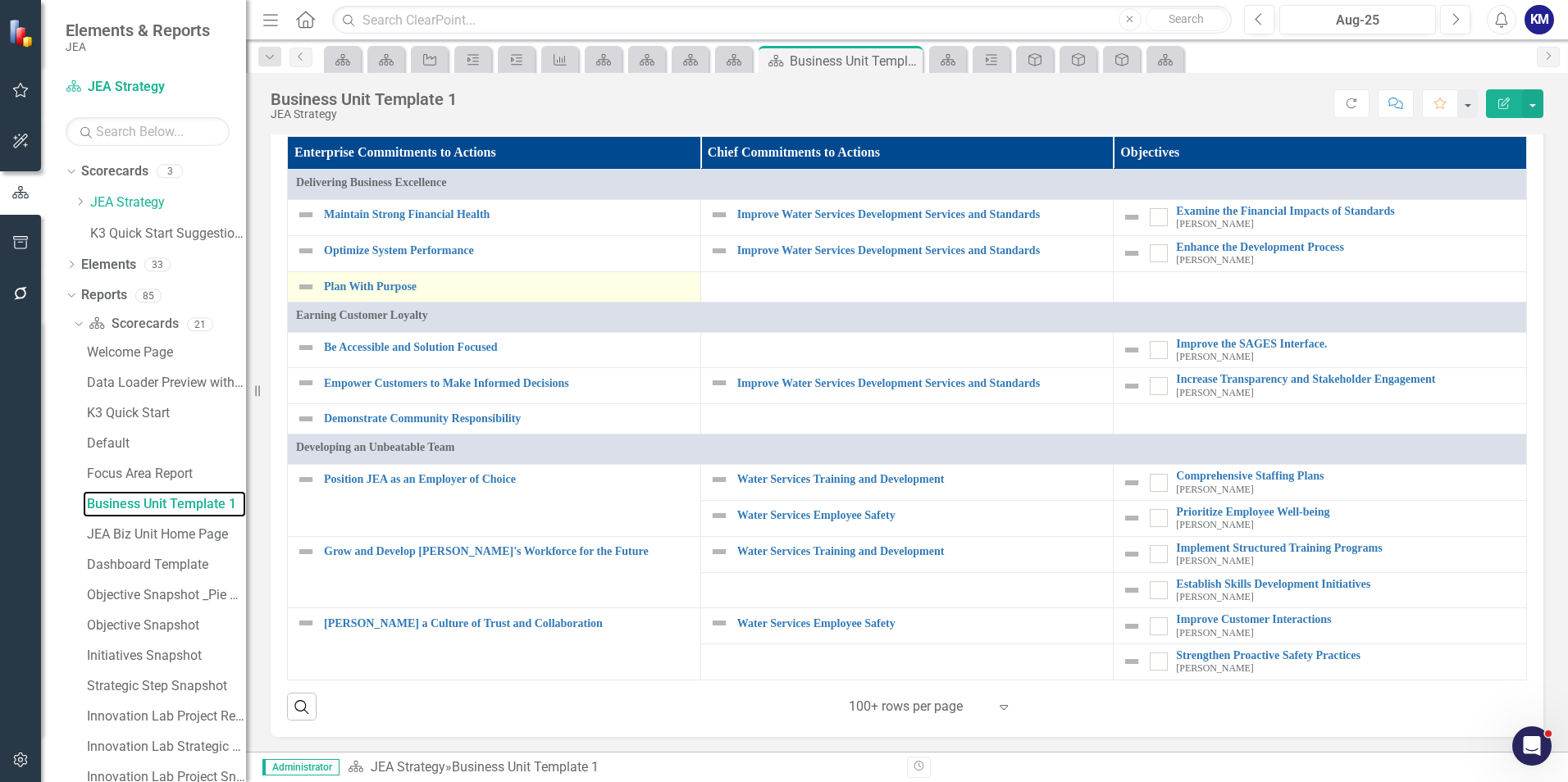
scroll to position [160, 0]
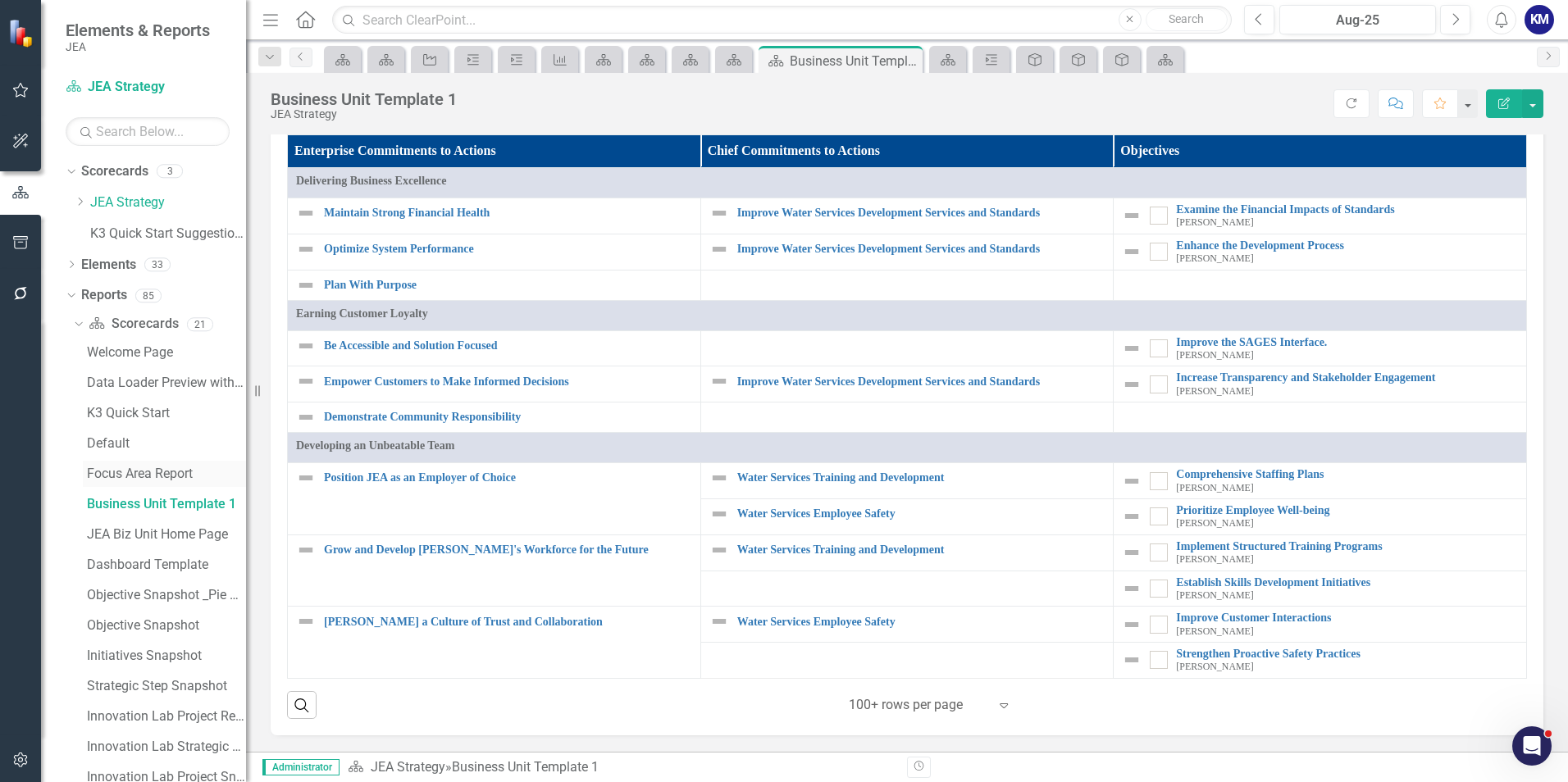
click link "Focus Area Report"
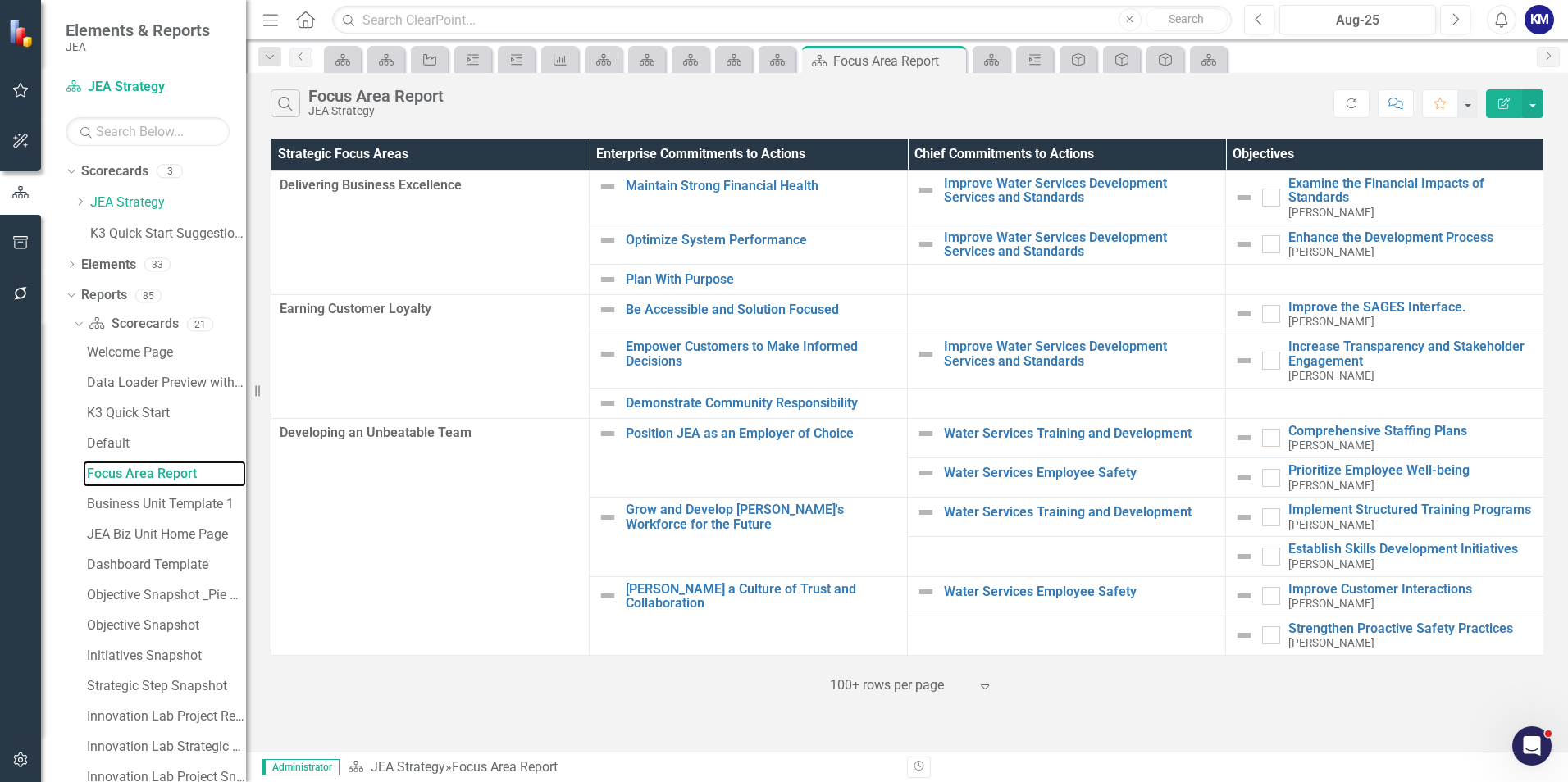
scroll to position [0, 1]
click div "K3 Quick Start"
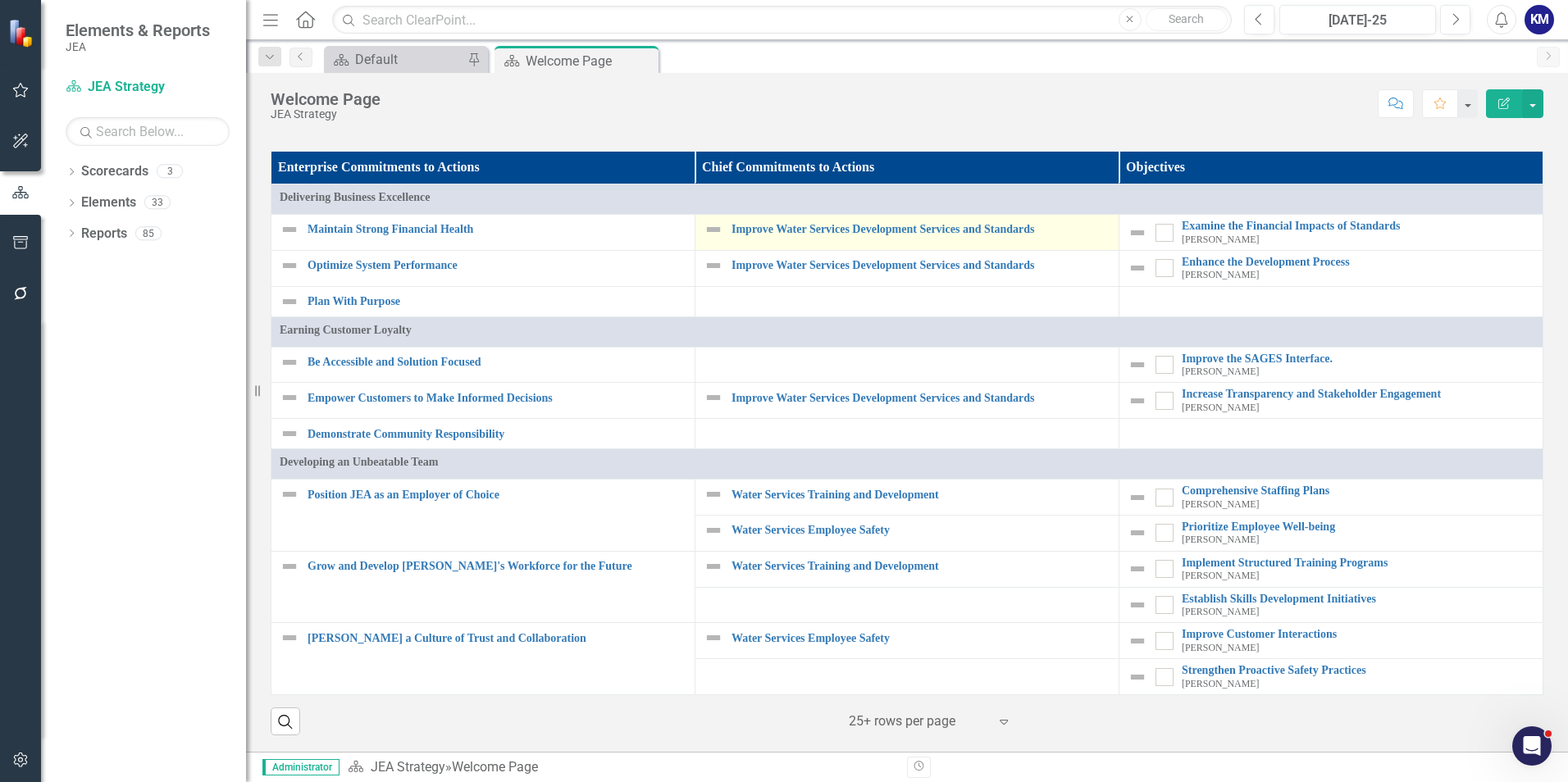
scroll to position [984, 0]
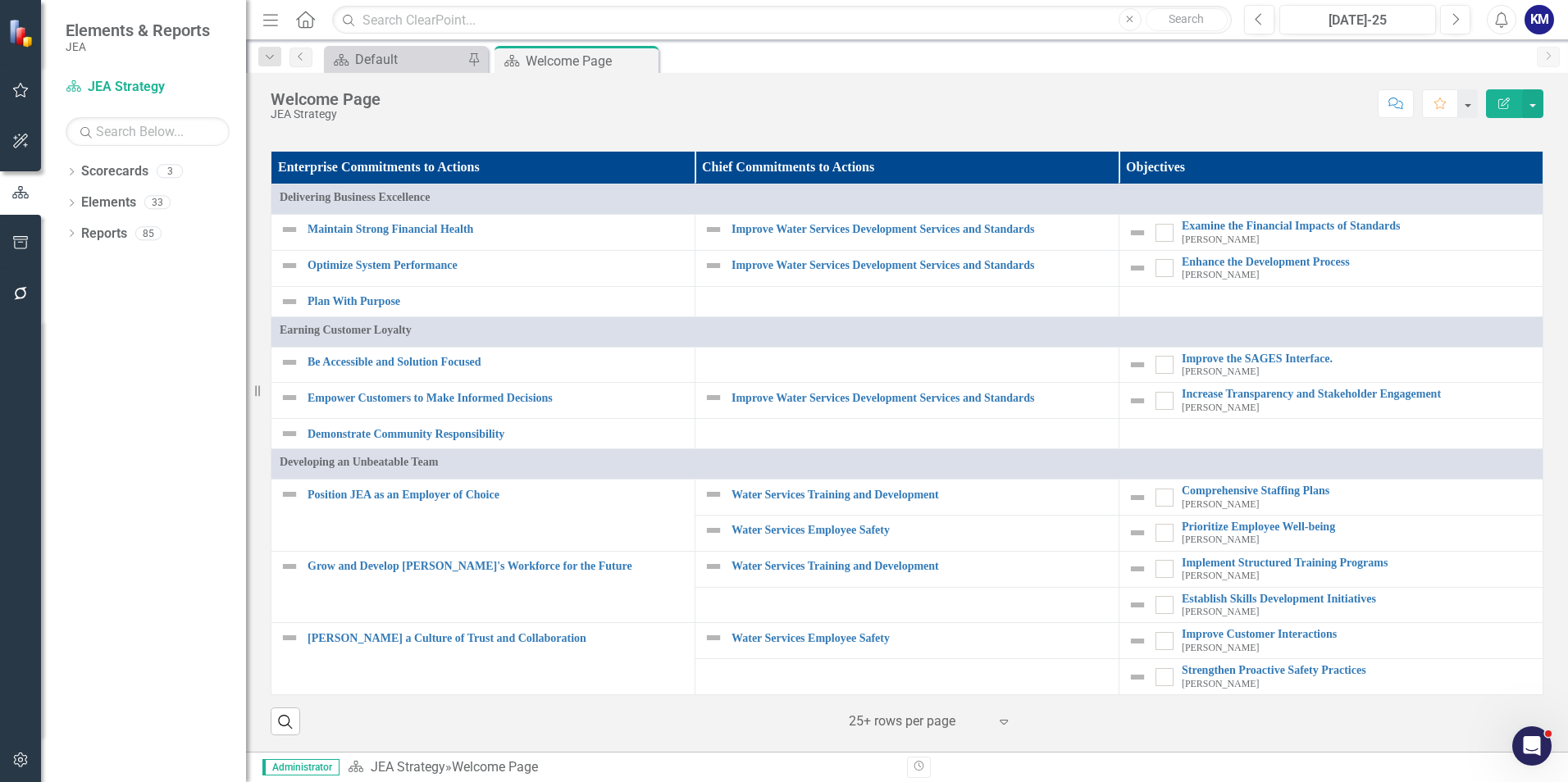
click at [915, 113] on link "JEA Strategy Map" at bounding box center [906, 102] width 123 height 18
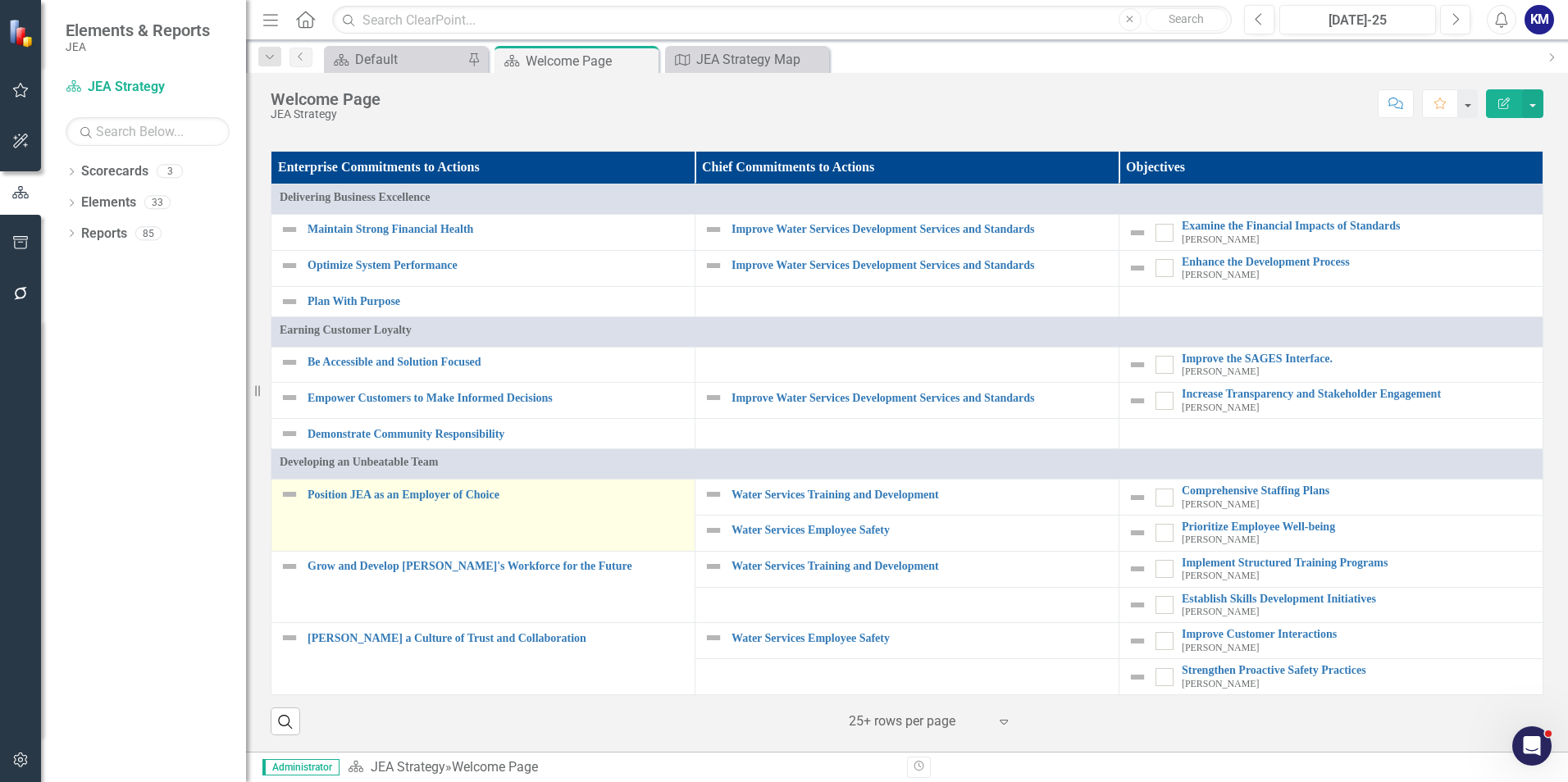
scroll to position [1457, 0]
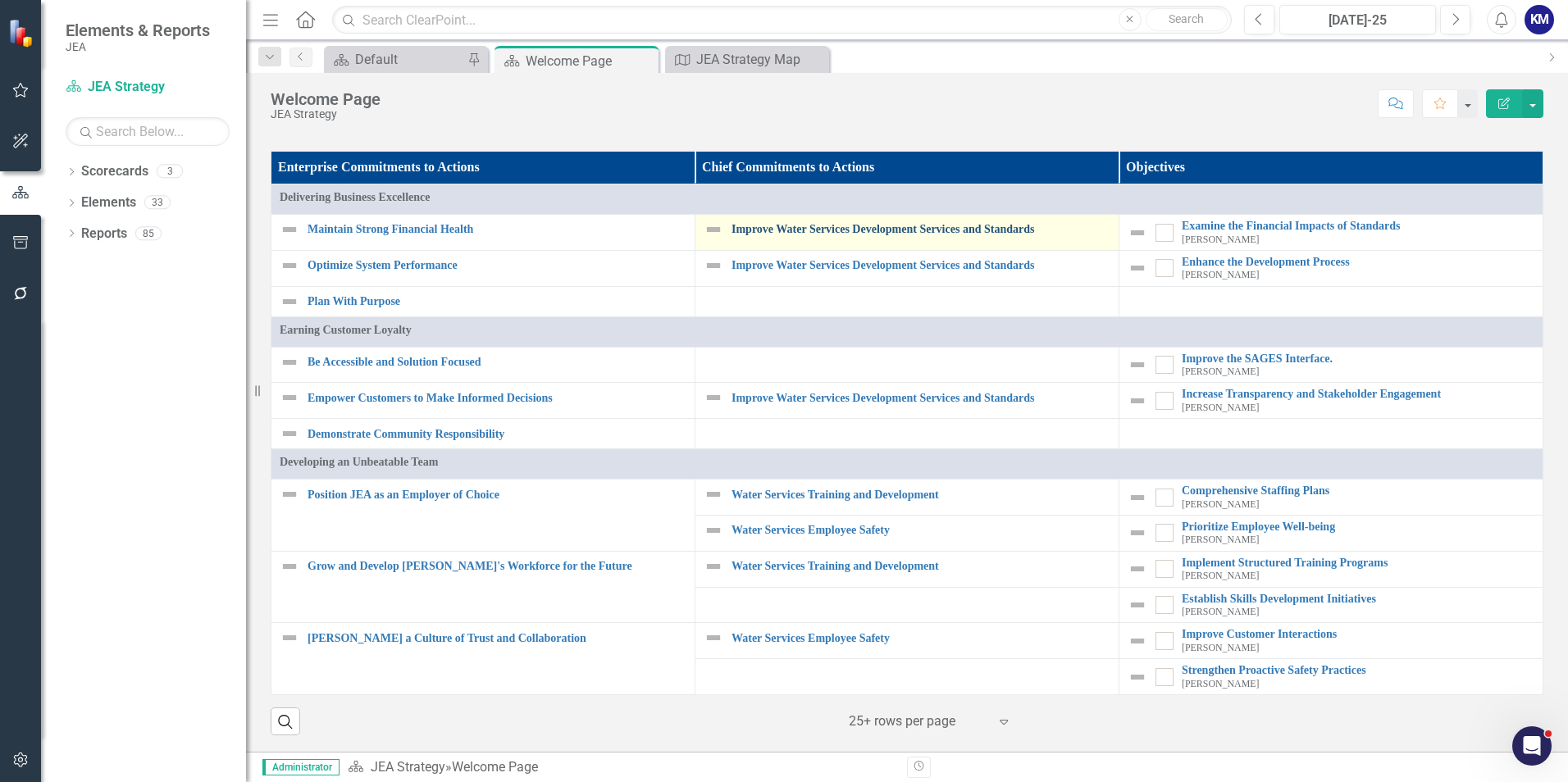
click at [797, 232] on link "Improve Water Services Development Services and Standards" at bounding box center [920, 229] width 378 height 12
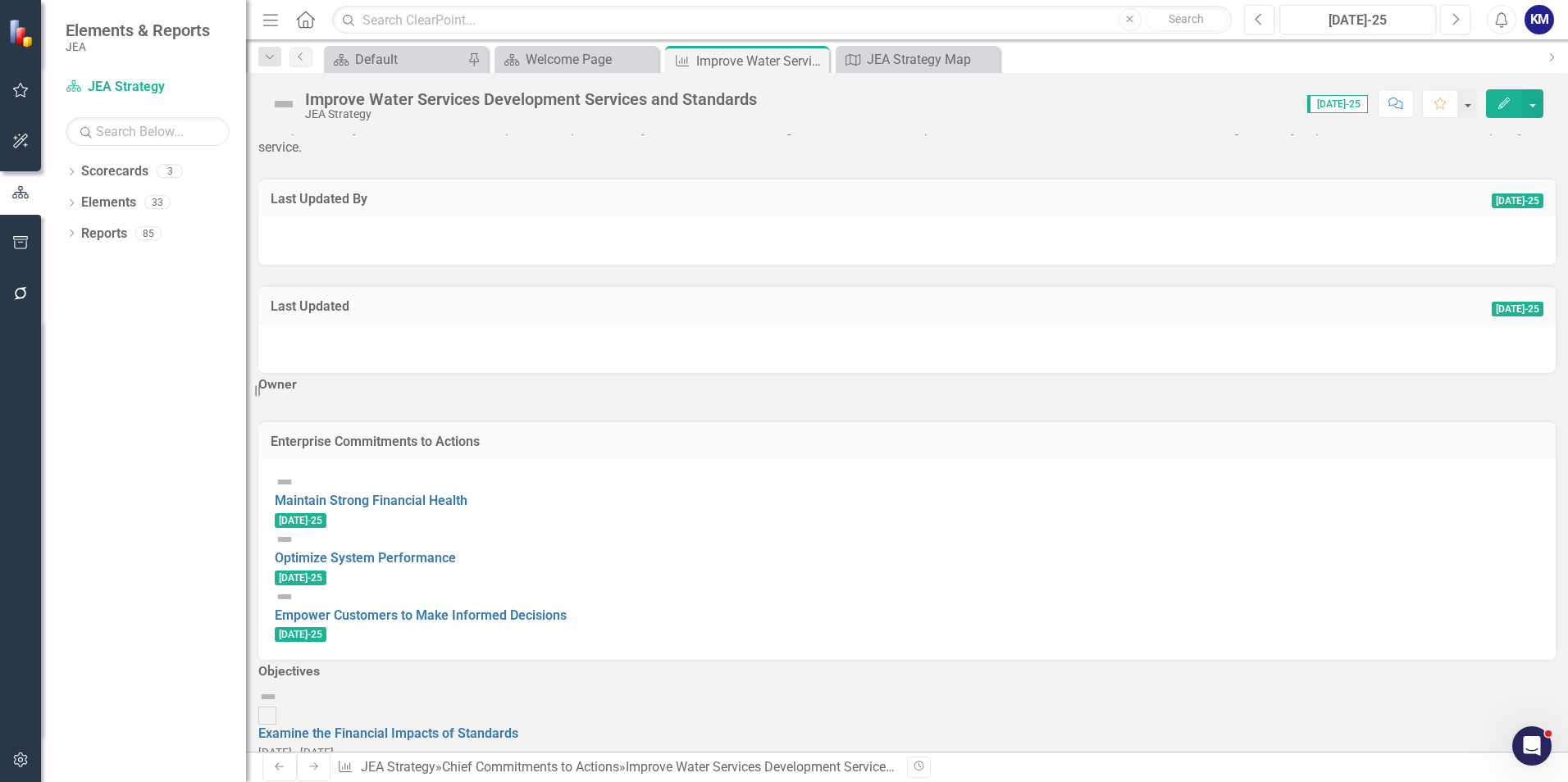
scroll to position [130, 0]
